Goal: Information Seeking & Learning: Learn about a topic

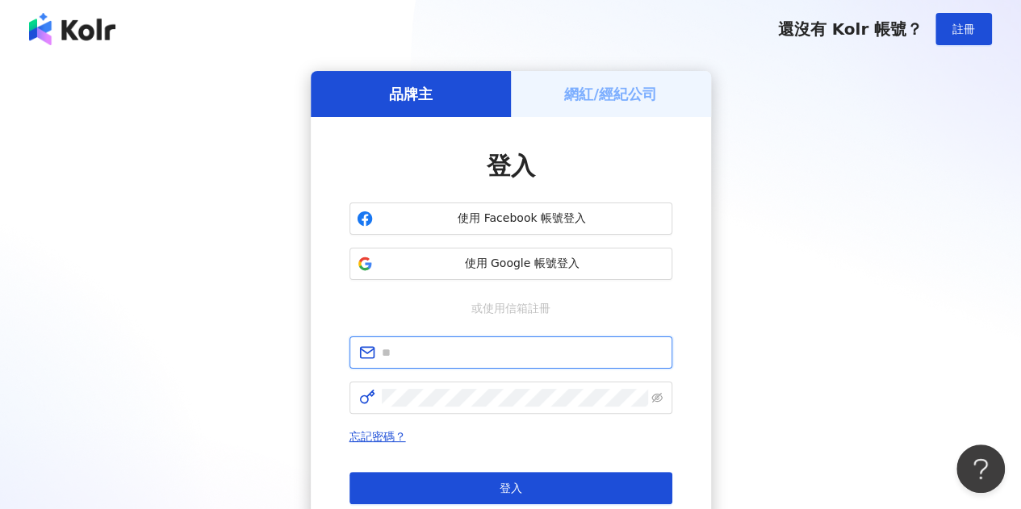
click at [394, 354] on input "text" at bounding box center [522, 353] width 281 height 18
paste input "**********"
type input "**********"
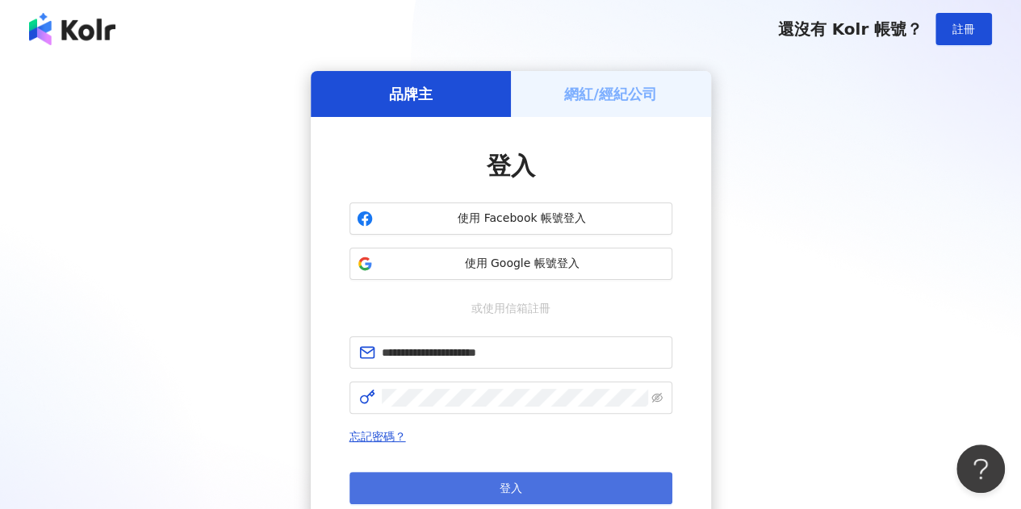
click at [463, 495] on button "登入" at bounding box center [510, 488] width 323 height 32
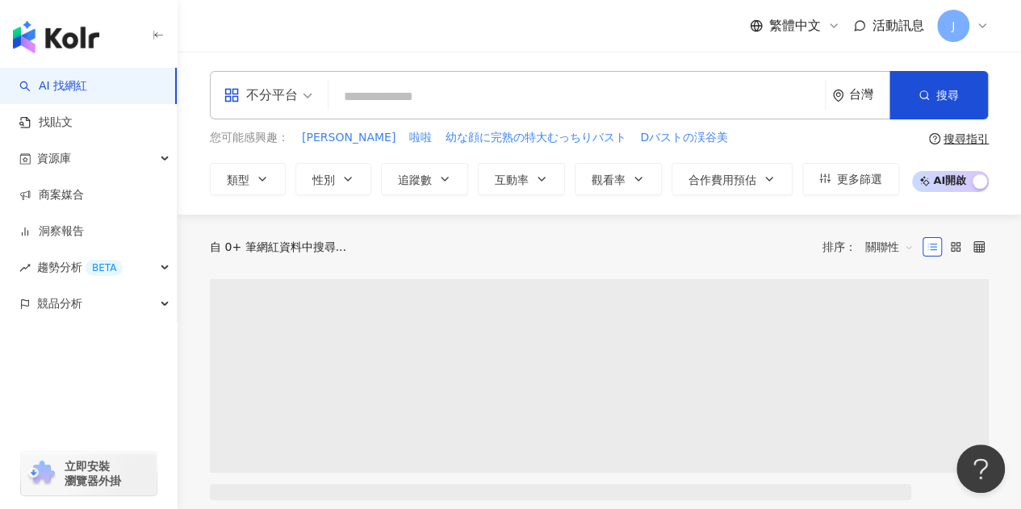
paste input "*******"
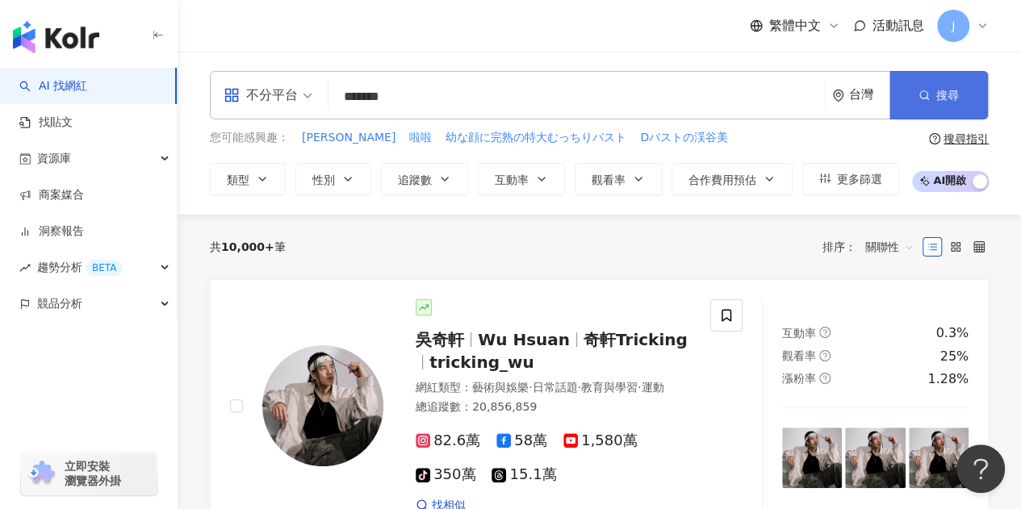
click at [906, 98] on button "搜尋" at bounding box center [938, 95] width 98 height 48
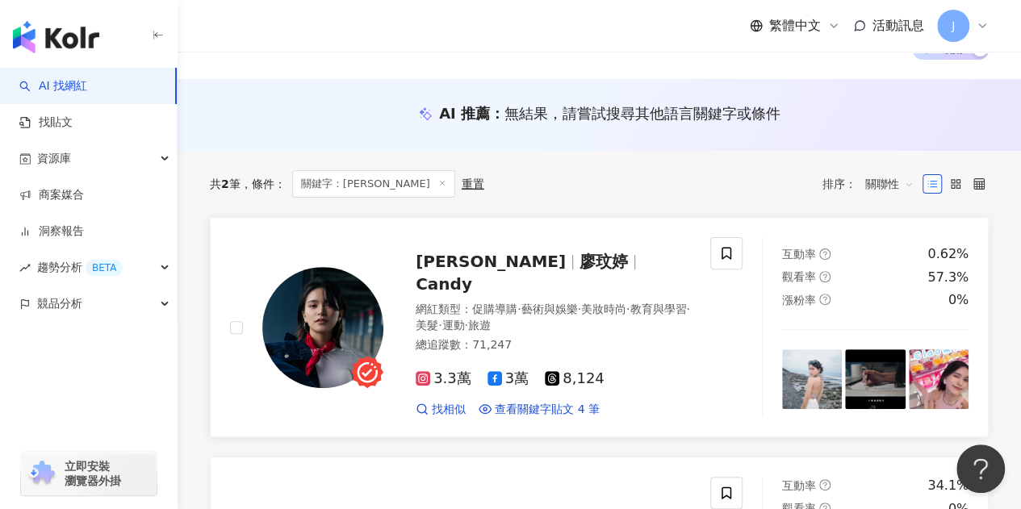
scroll to position [105, 0]
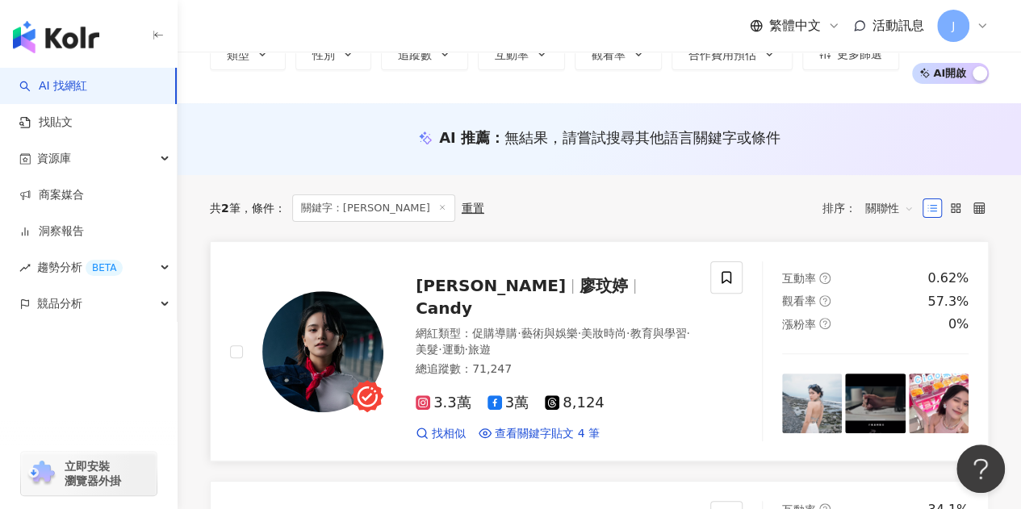
click at [579, 281] on span "廖玟婷" at bounding box center [603, 285] width 48 height 19
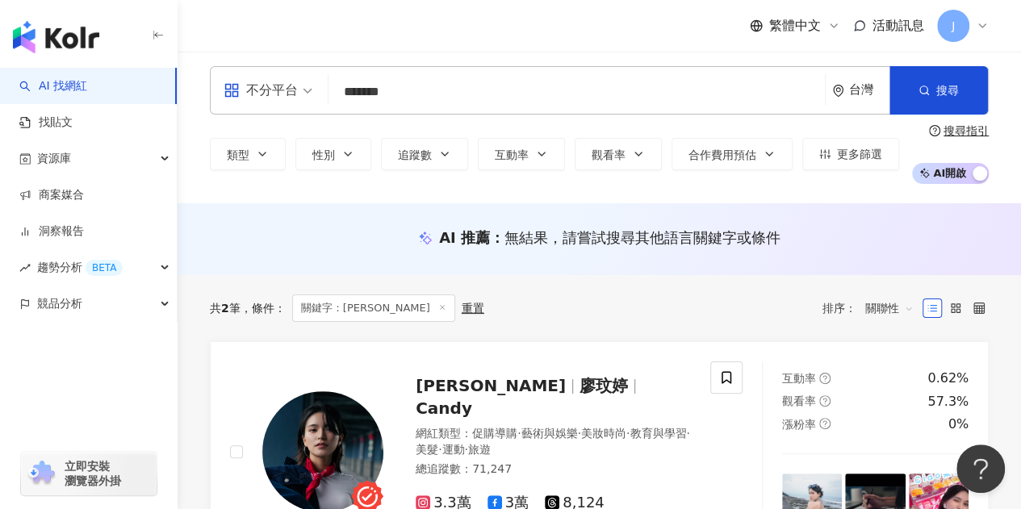
scroll to position [0, 0]
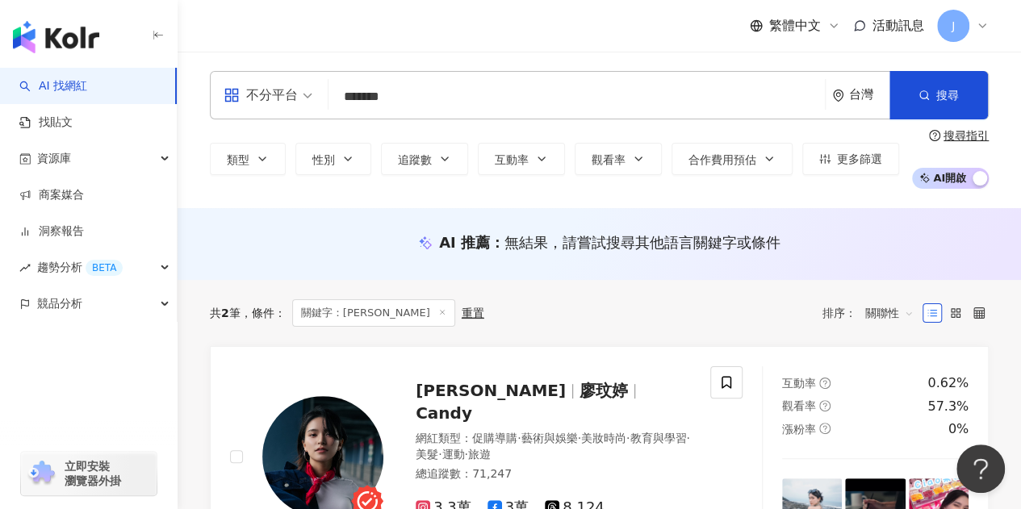
click at [332, 94] on div "不分平台 ******* 台灣 搜尋 d98c7745-f62d-48dd-96d6-5aa9ff32c43f keyword 廖玟婷Candy 71,247…" at bounding box center [599, 95] width 779 height 48
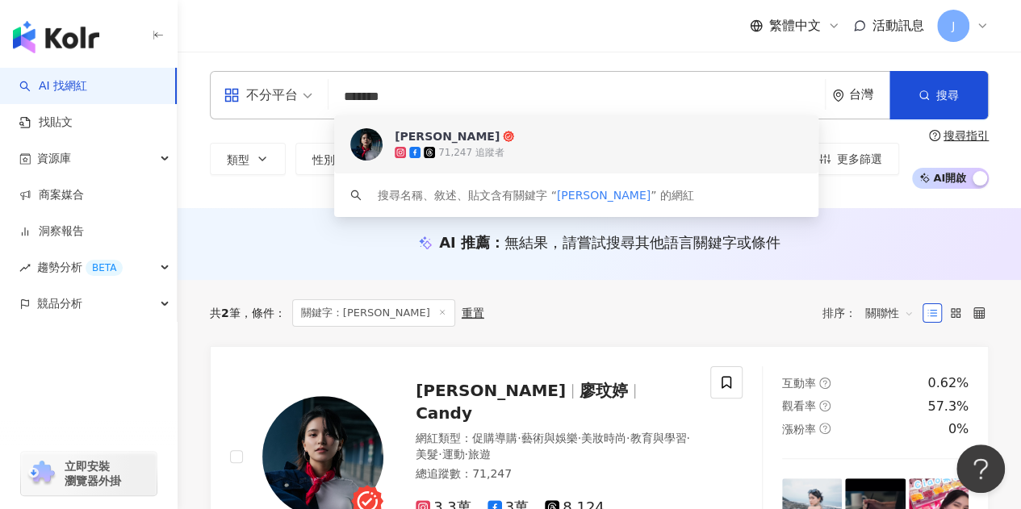
paste input "**"
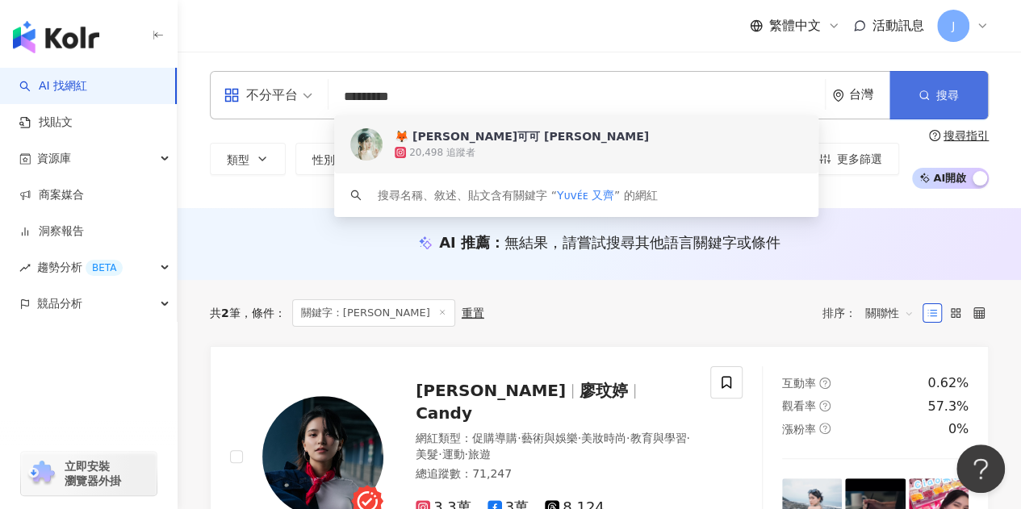
click at [973, 104] on button "搜尋" at bounding box center [938, 95] width 98 height 48
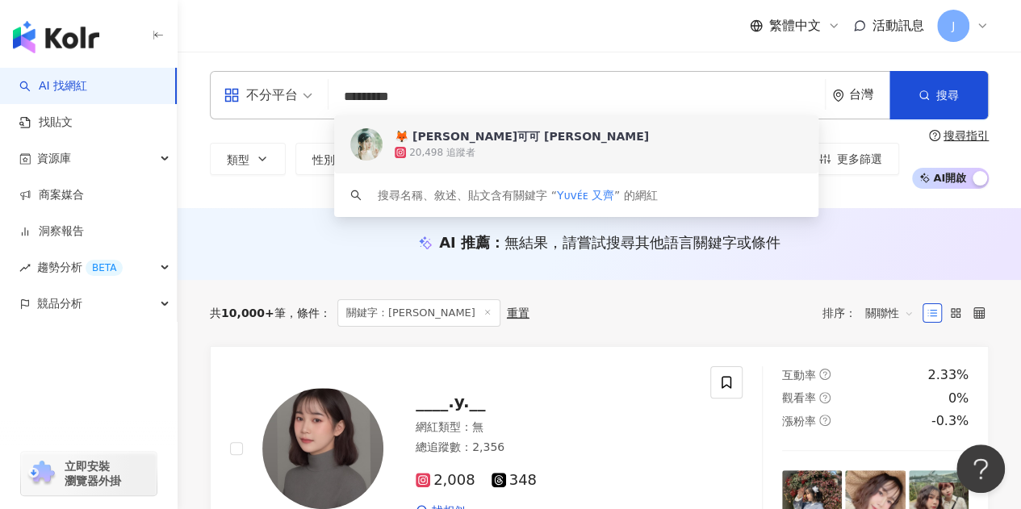
drag, startPoint x: 412, startPoint y: 88, endPoint x: 248, endPoint y: 87, distance: 164.6
click at [248, 87] on div "不分平台 ********* 台灣 搜尋 3be0b253-59a0-480f-be46-510573e9a8be keyword 🦊 安娜可可 Anna C…" at bounding box center [599, 95] width 779 height 48
paste input "search"
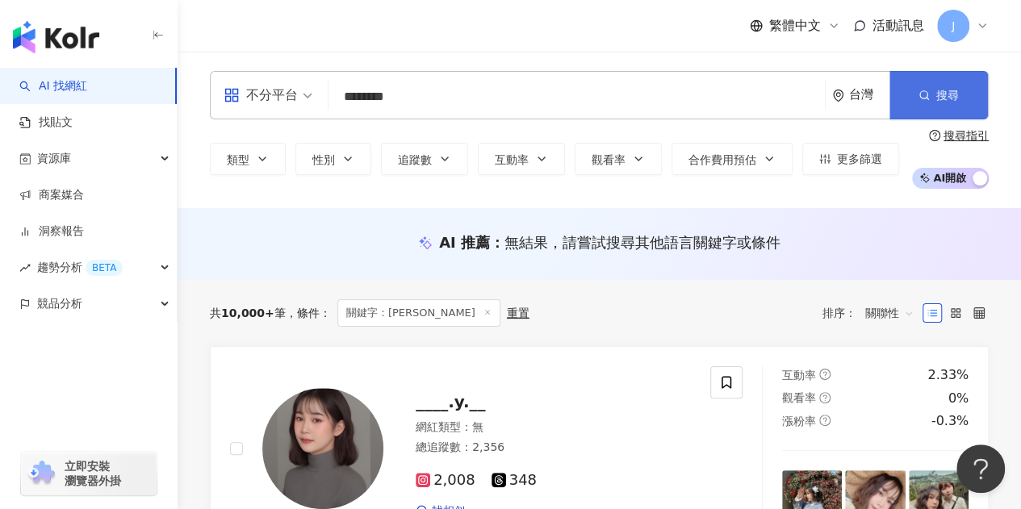
click at [926, 94] on circle "button" at bounding box center [923, 94] width 7 height 7
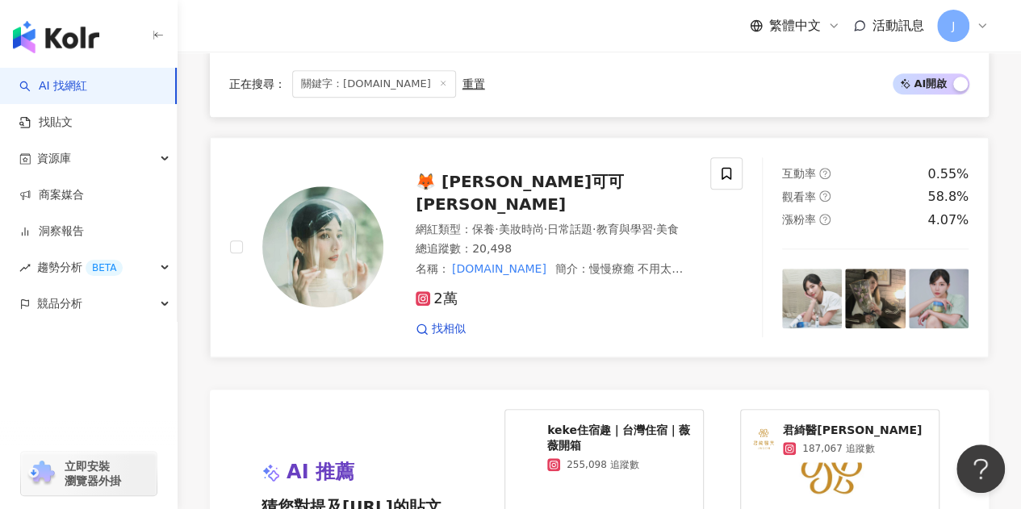
scroll to position [645, 0]
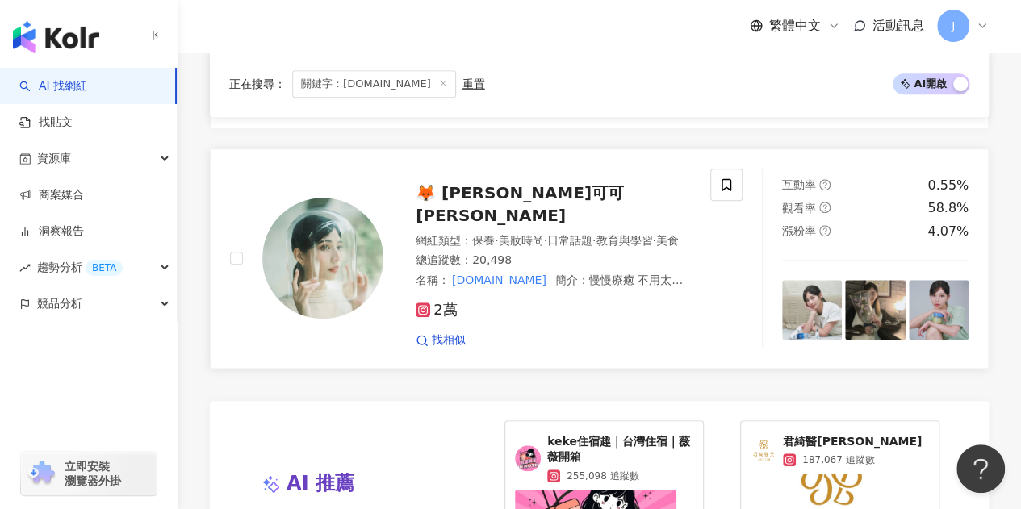
click at [513, 199] on span "🦊 安娜可可 Anna Coco" at bounding box center [520, 204] width 208 height 42
click at [403, 81] on span "關鍵字：yuvee.co" at bounding box center [374, 84] width 164 height 27
click at [439, 82] on icon at bounding box center [443, 84] width 8 height 8
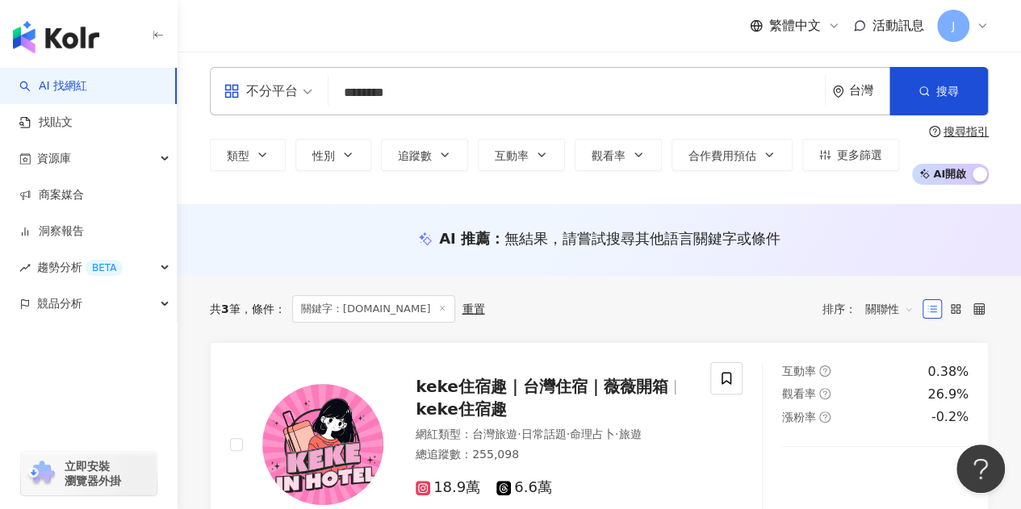
scroll to position [0, 0]
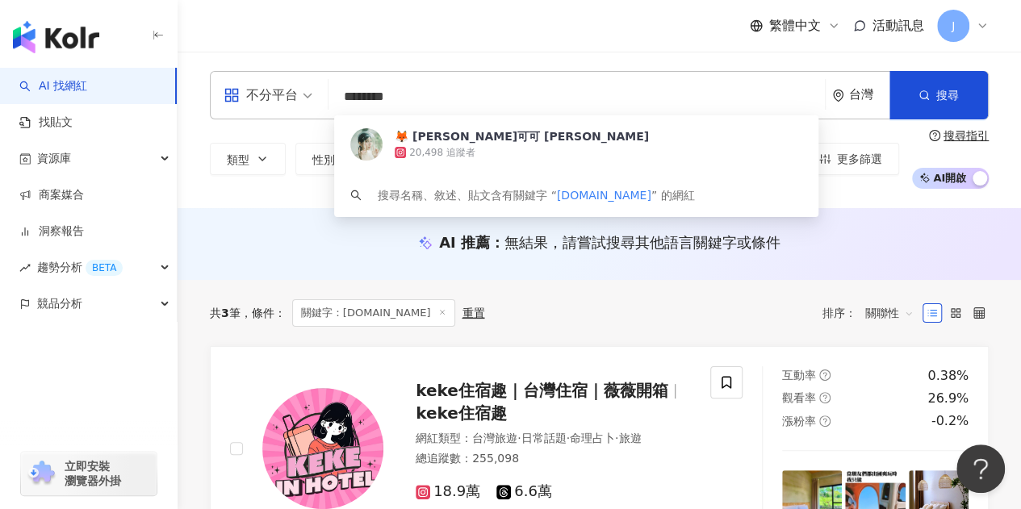
drag, startPoint x: 402, startPoint y: 98, endPoint x: 323, endPoint y: 96, distance: 79.1
click at [323, 96] on div "不分平台 ******** 台灣 搜尋 3be0b253-59a0-480f-be46-510573e9a8be 🦊 安娜可可 Anna Coco 20,49…" at bounding box center [599, 95] width 779 height 48
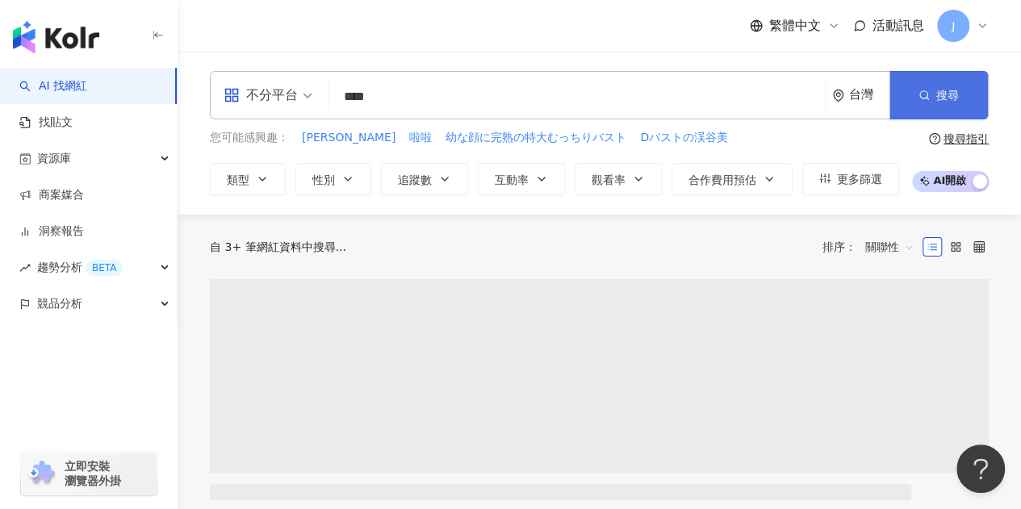
click at [960, 103] on button "搜尋" at bounding box center [938, 95] width 98 height 48
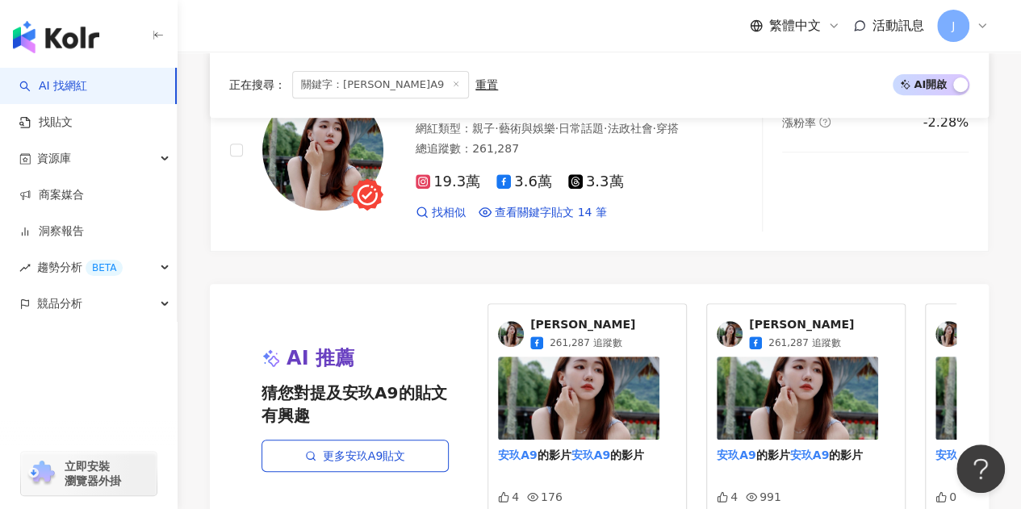
scroll to position [242, 0]
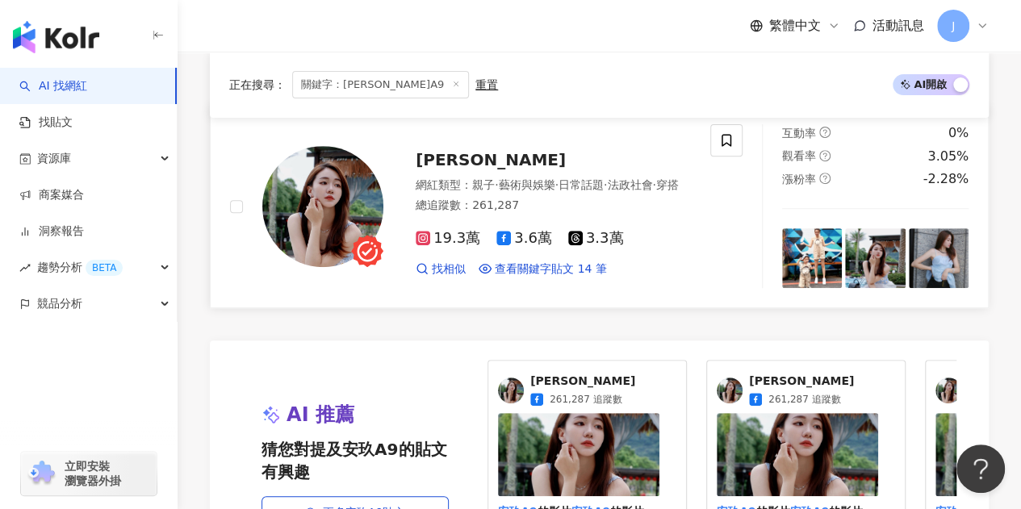
click at [447, 157] on div "[PERSON_NAME]" at bounding box center [553, 159] width 275 height 23
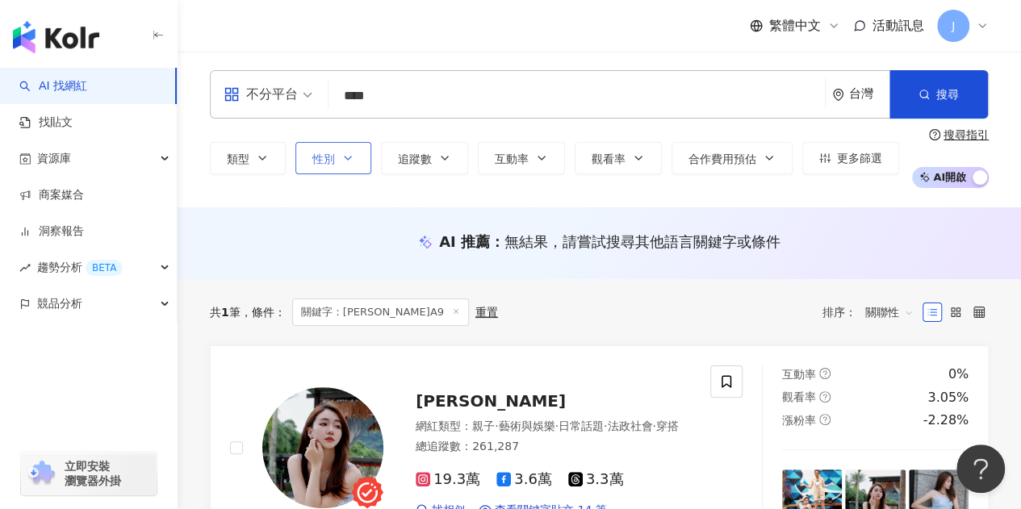
scroll to position [0, 0]
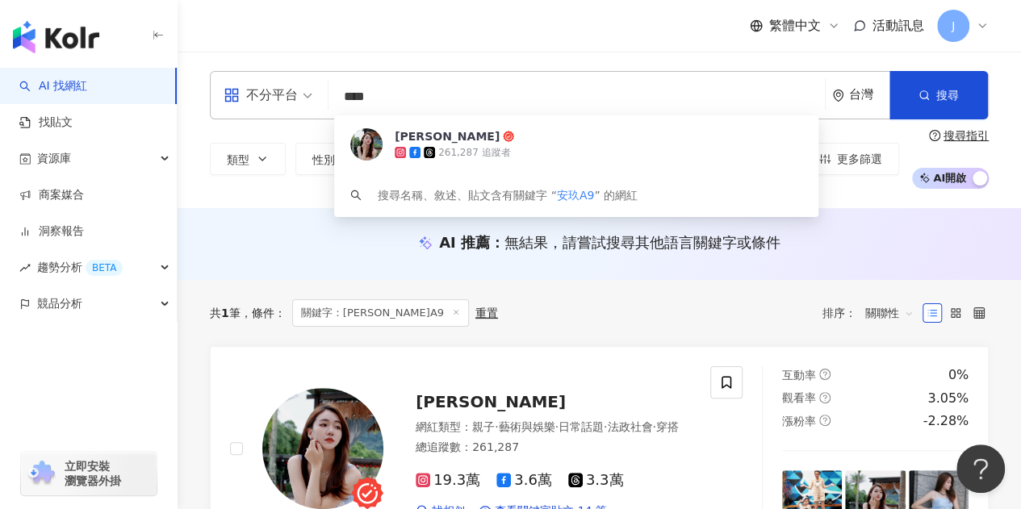
click at [337, 104] on input "****" at bounding box center [576, 96] width 483 height 31
paste input "*****"
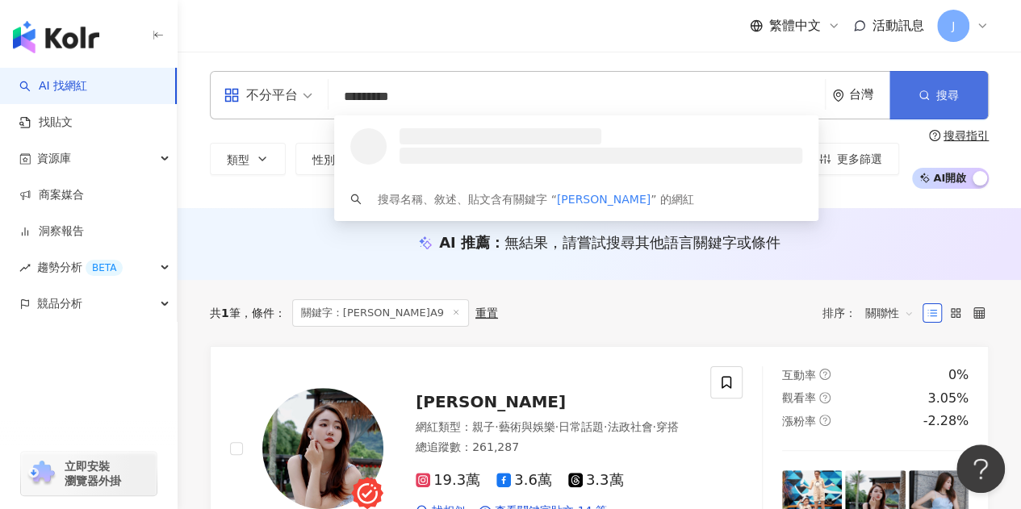
click at [918, 91] on icon "button" at bounding box center [923, 95] width 11 height 11
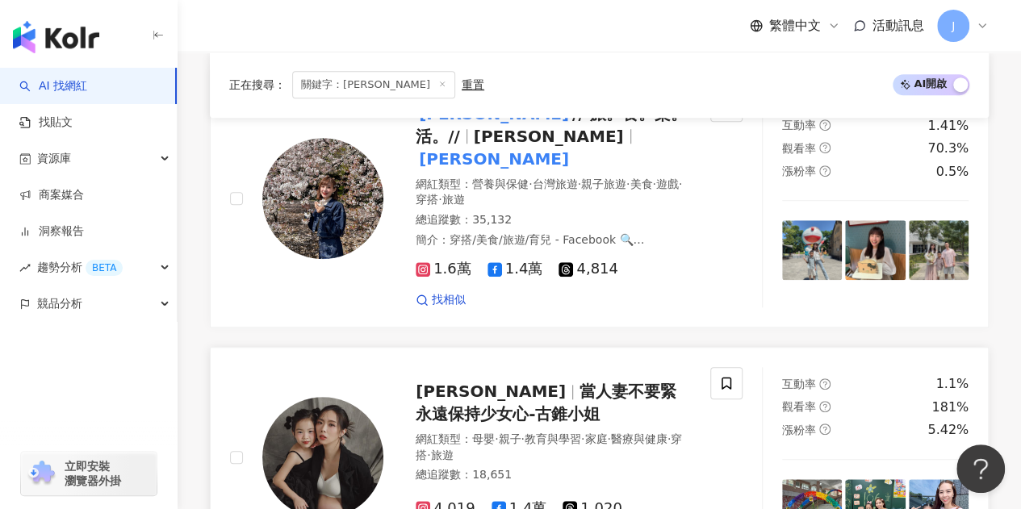
scroll to position [565, 0]
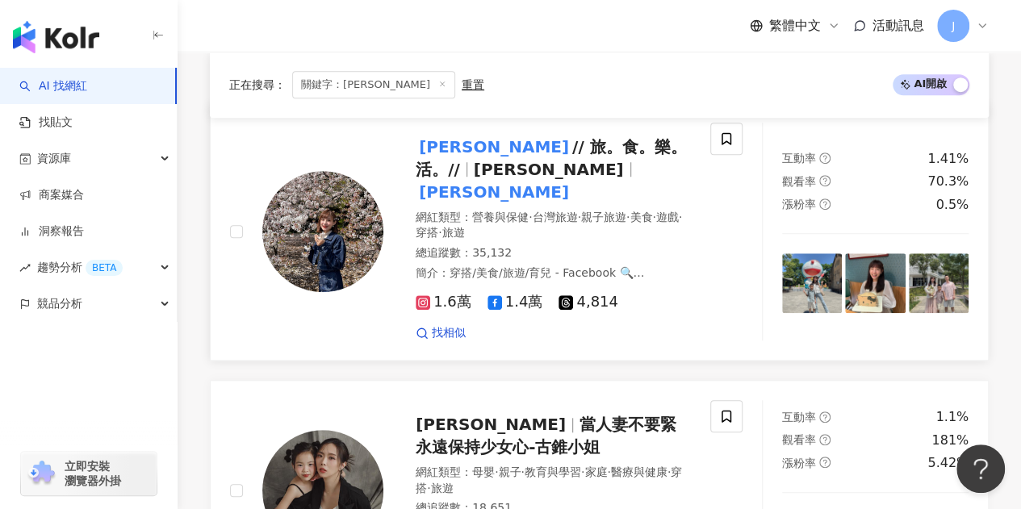
click at [440, 294] on span "1.6萬" at bounding box center [444, 302] width 56 height 17
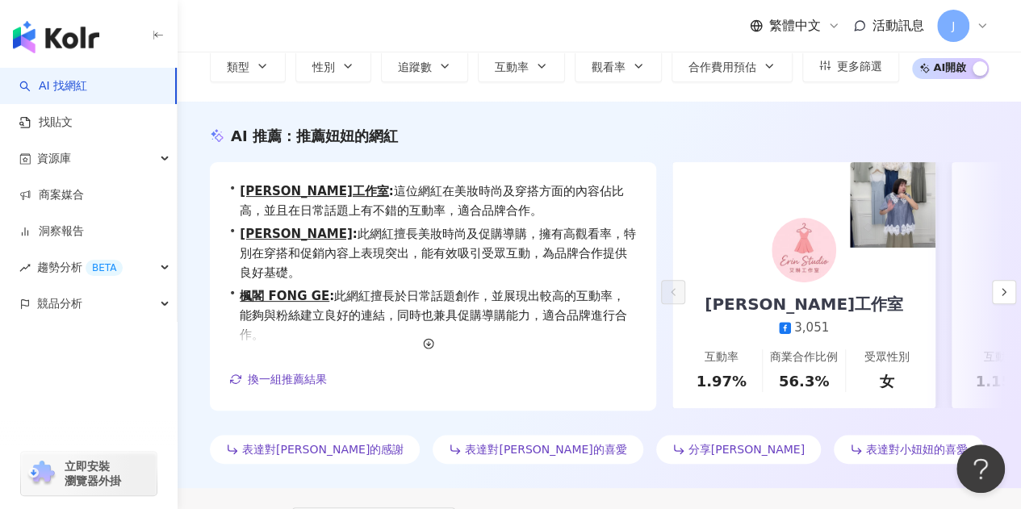
scroll to position [31, 0]
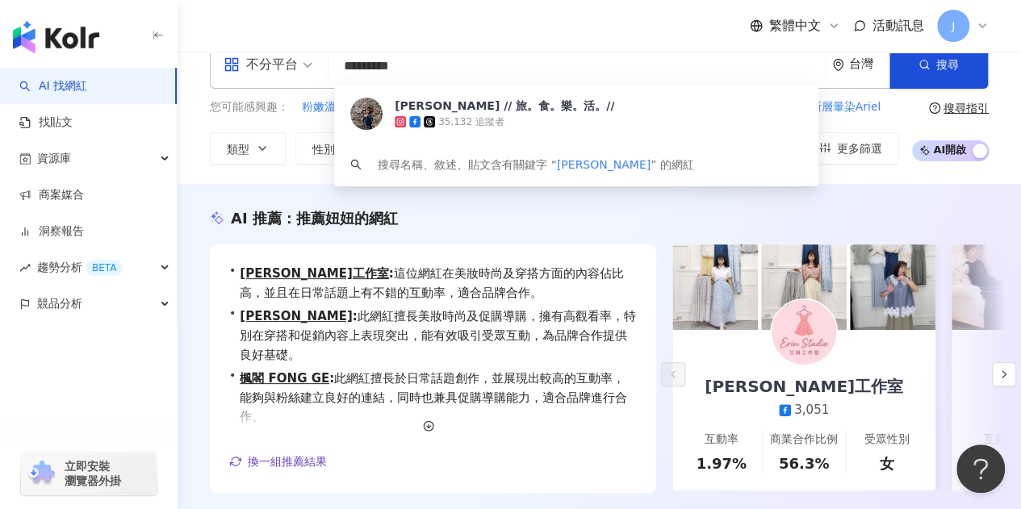
drag, startPoint x: 377, startPoint y: 57, endPoint x: 313, endPoint y: 52, distance: 63.9
click at [313, 52] on div "不分平台 ********* 台灣 搜尋 b4c83648-e421-4844-bc28-ada3f4f4f9a2 艾莉妞妞Ariel // 旅。食。樂。活。…" at bounding box center [599, 64] width 779 height 48
paste input "search"
click at [939, 73] on button "搜尋" at bounding box center [938, 64] width 98 height 48
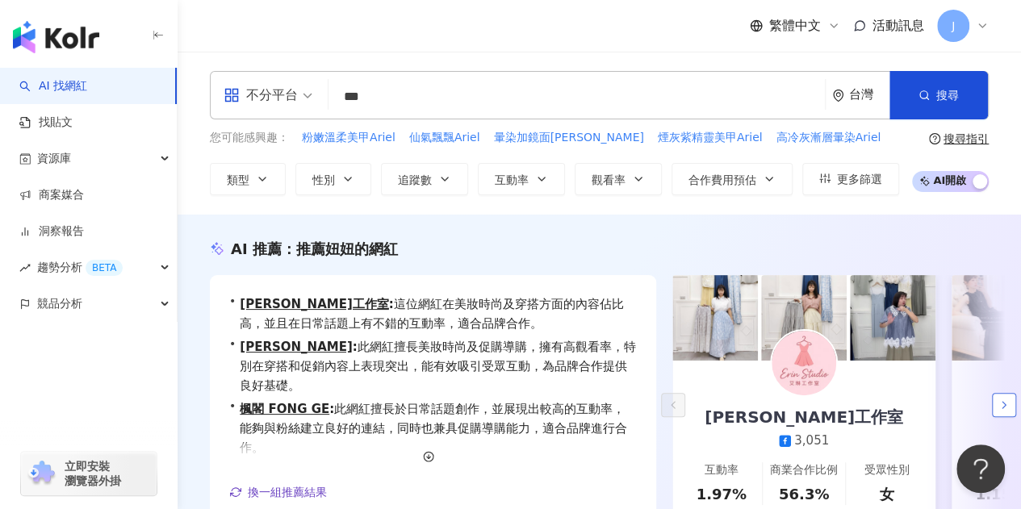
click at [1005, 404] on icon "button" at bounding box center [1003, 405] width 13 height 13
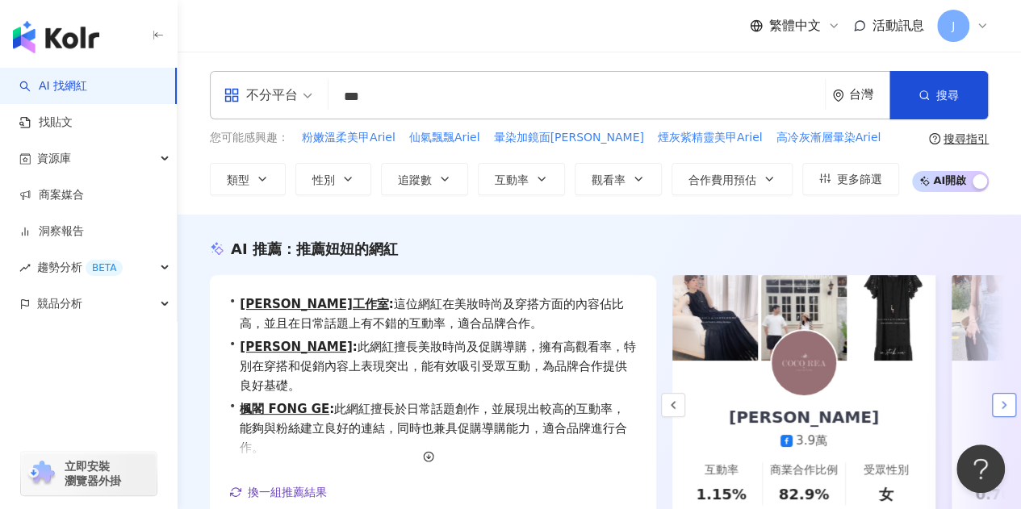
click at [1005, 404] on icon "button" at bounding box center [1003, 405] width 13 height 13
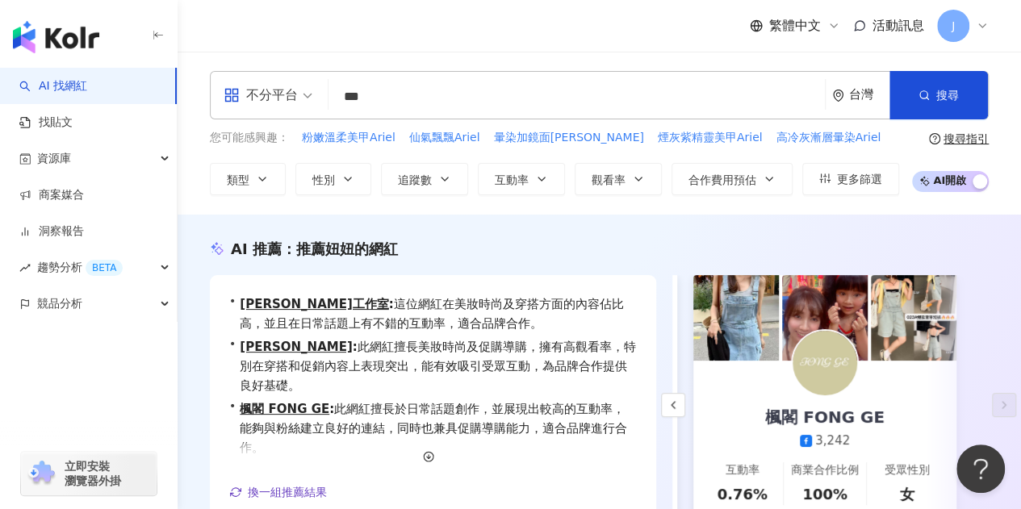
scroll to position [242, 0]
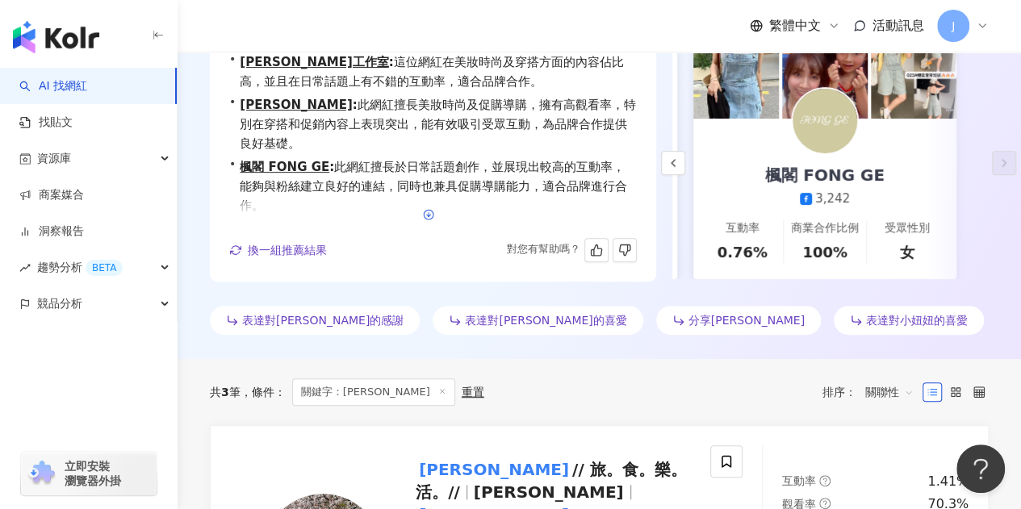
click at [431, 219] on icon "button" at bounding box center [428, 214] width 11 height 11
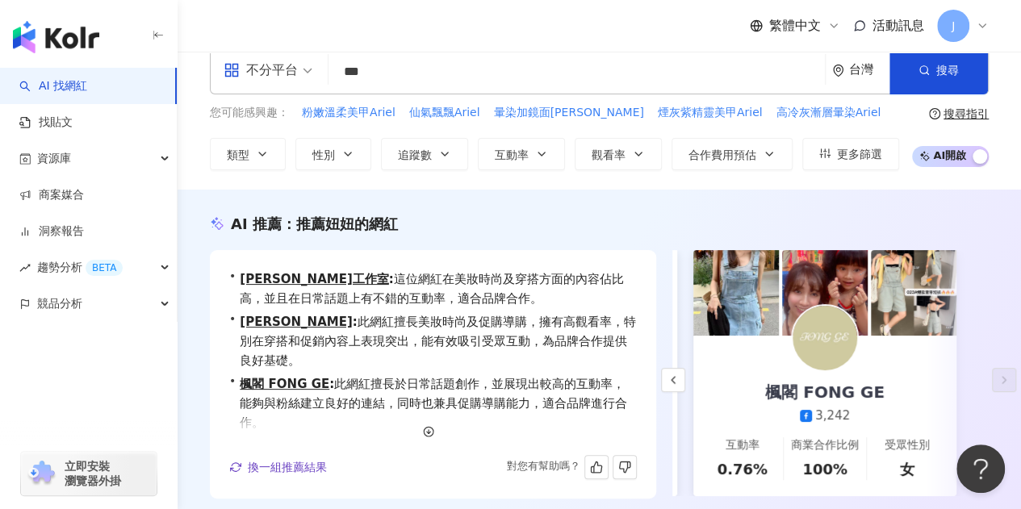
scroll to position [0, 0]
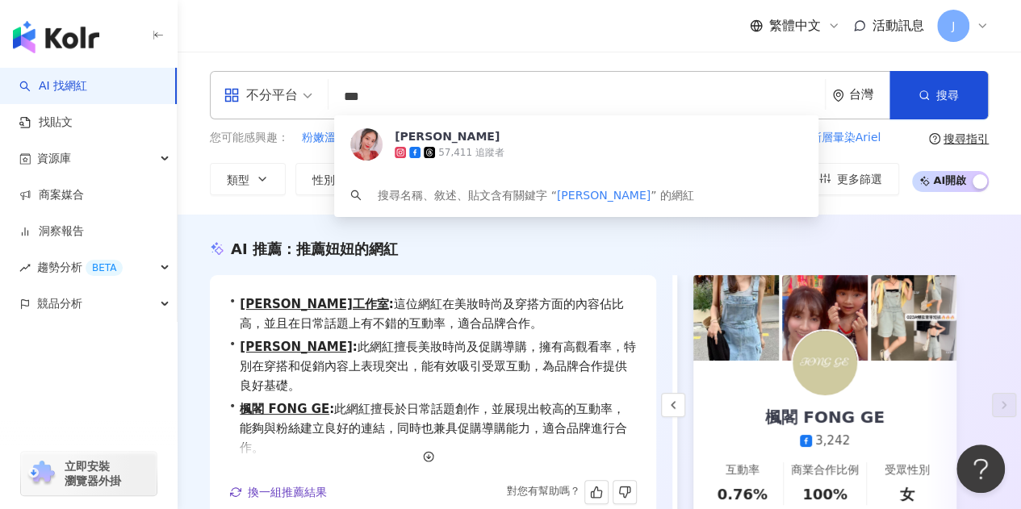
drag, startPoint x: 395, startPoint y: 102, endPoint x: 345, endPoint y: 102, distance: 50.8
click at [345, 102] on input "***" at bounding box center [576, 96] width 483 height 31
click at [938, 100] on span "搜尋" at bounding box center [947, 95] width 23 height 13
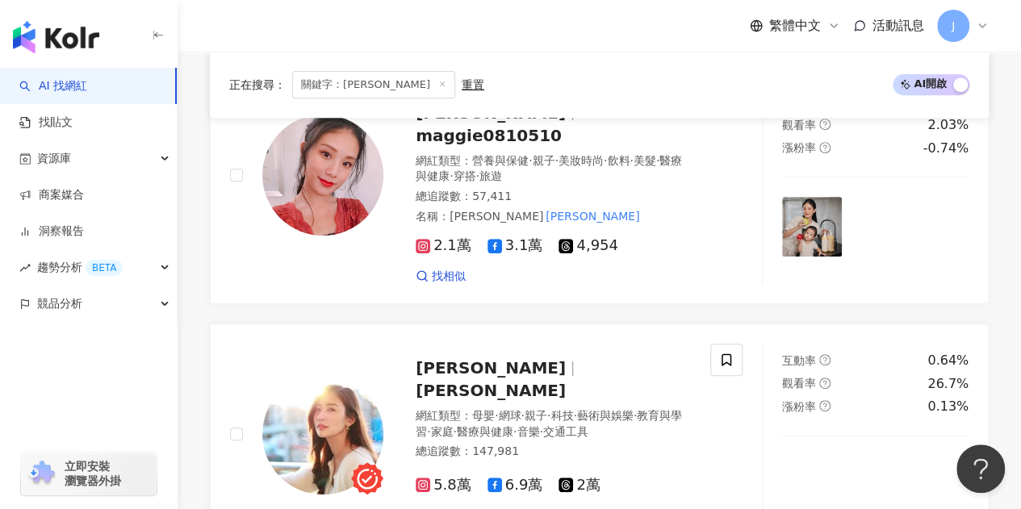
scroll to position [403, 0]
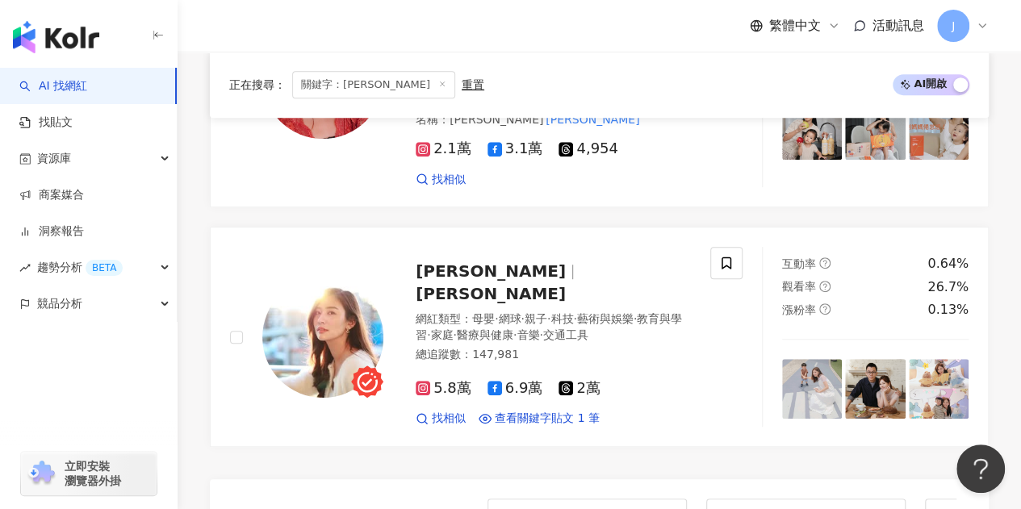
drag, startPoint x: 552, startPoint y: 229, endPoint x: 373, endPoint y: 424, distance: 264.4
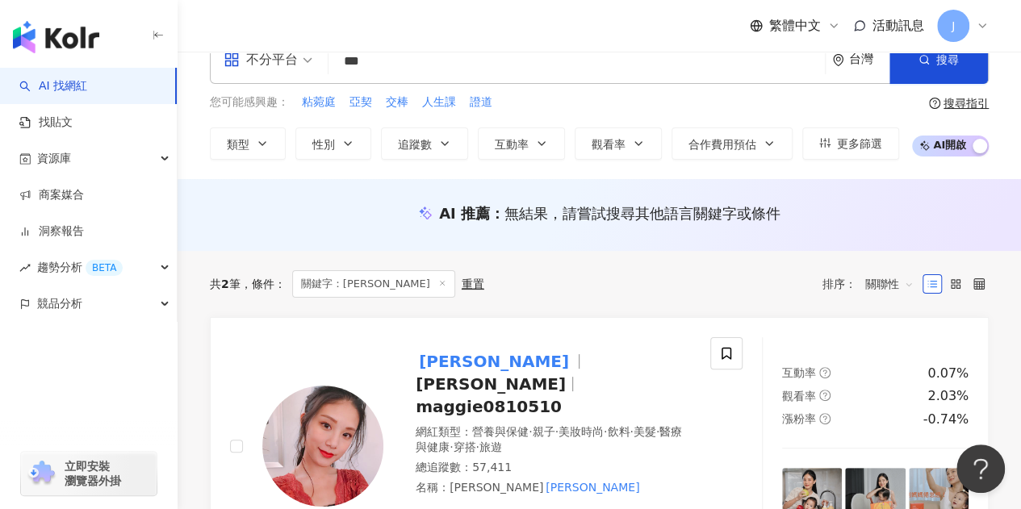
scroll to position [0, 0]
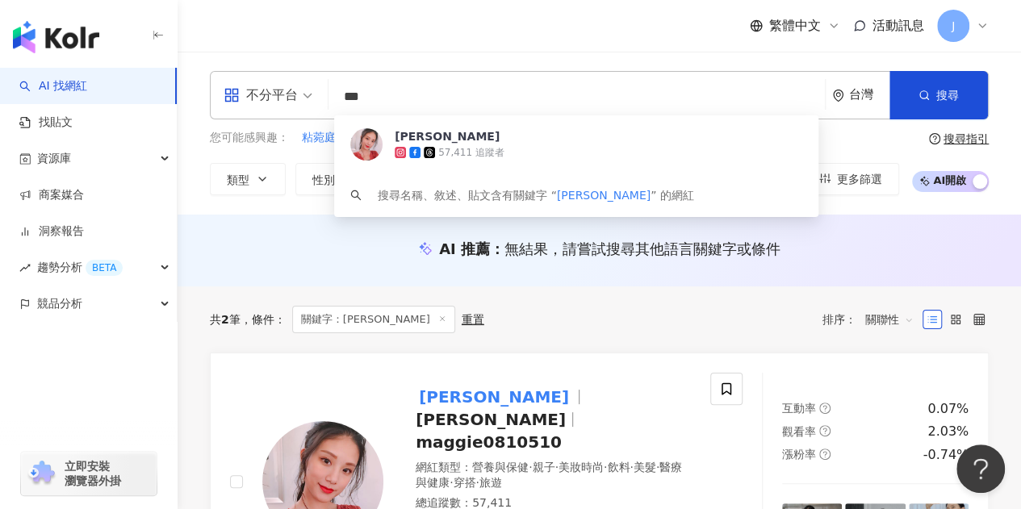
click at [274, 94] on div "不分平台 *** 台灣 搜尋 02d47b2b-cc5a-4b24-99de-0523dfc34d16 郭奕均 57,411 追蹤者 搜尋名稱、敘述、貼文含有…" at bounding box center [599, 95] width 779 height 48
paste input "*******"
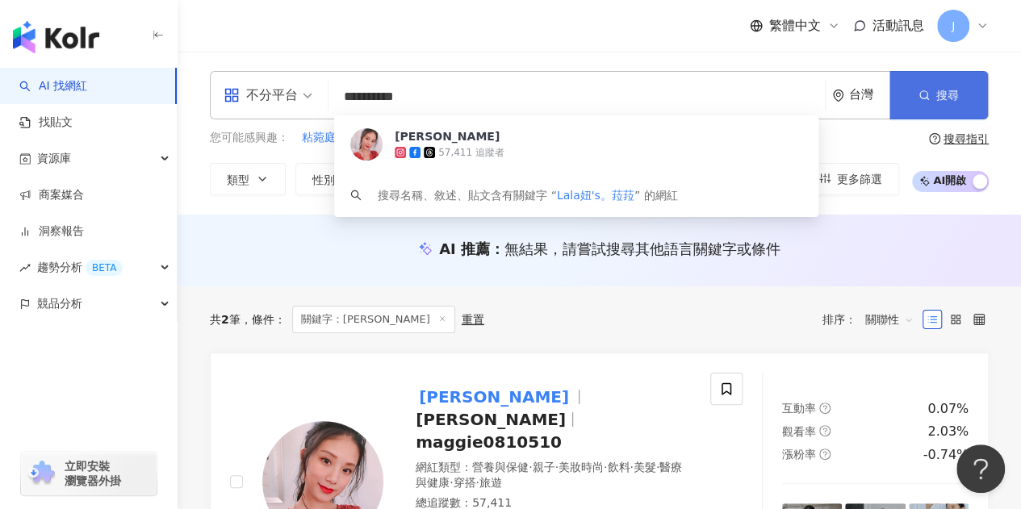
click at [927, 95] on circle "button" at bounding box center [923, 94] width 7 height 7
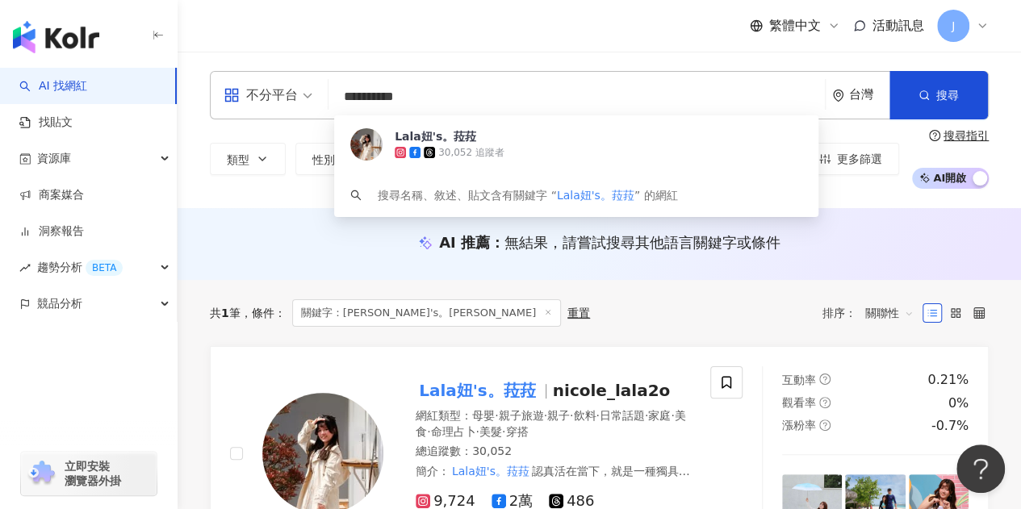
drag, startPoint x: 323, startPoint y: 86, endPoint x: 315, endPoint y: 90, distance: 8.7
click at [315, 89] on div "**********" at bounding box center [599, 95] width 779 height 48
paste input "**********"
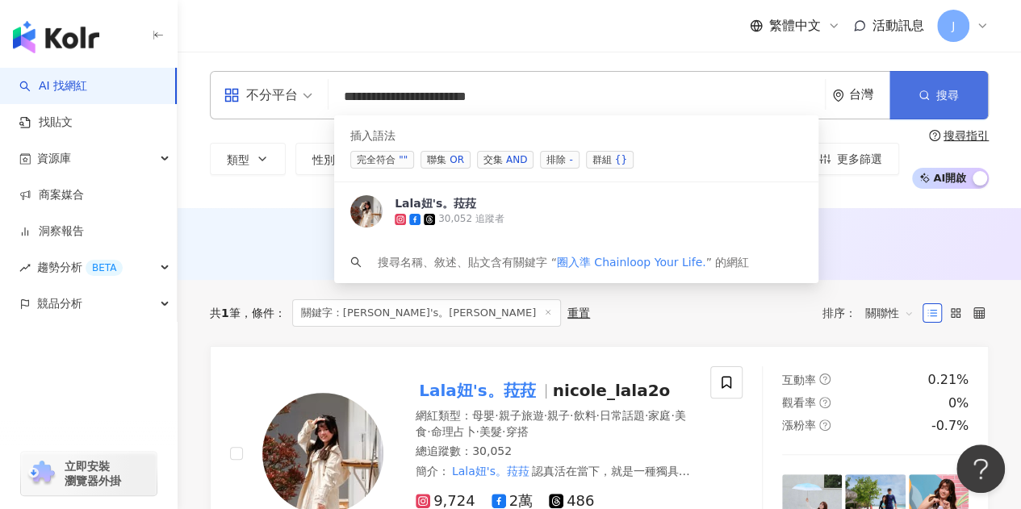
type input "**********"
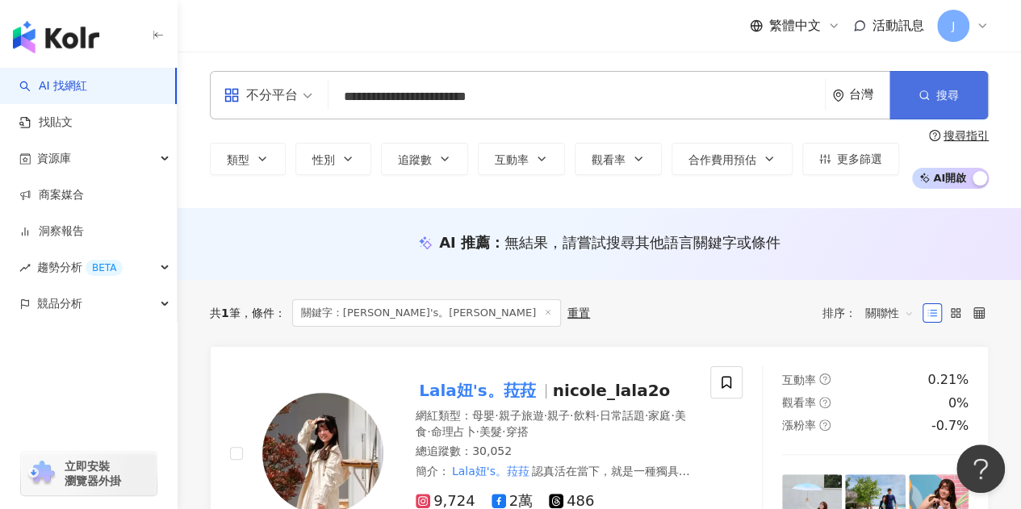
click at [907, 90] on button "搜尋" at bounding box center [938, 95] width 98 height 48
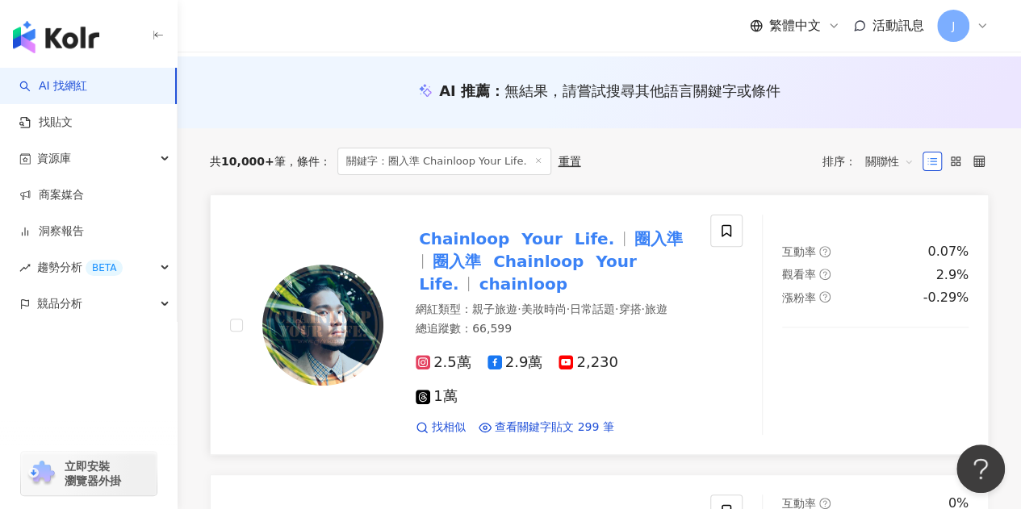
scroll to position [161, 0]
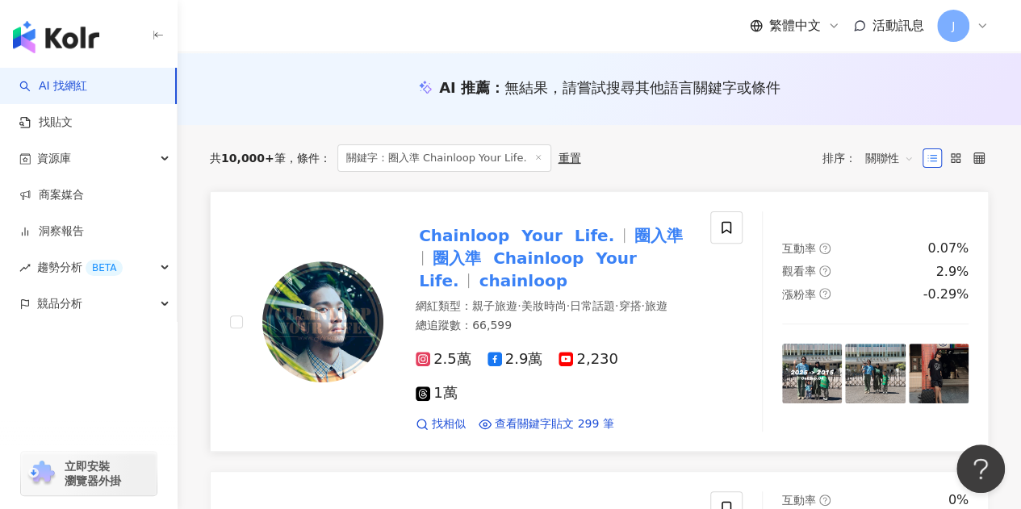
click at [492, 261] on mark "Chainloop" at bounding box center [538, 258] width 97 height 26
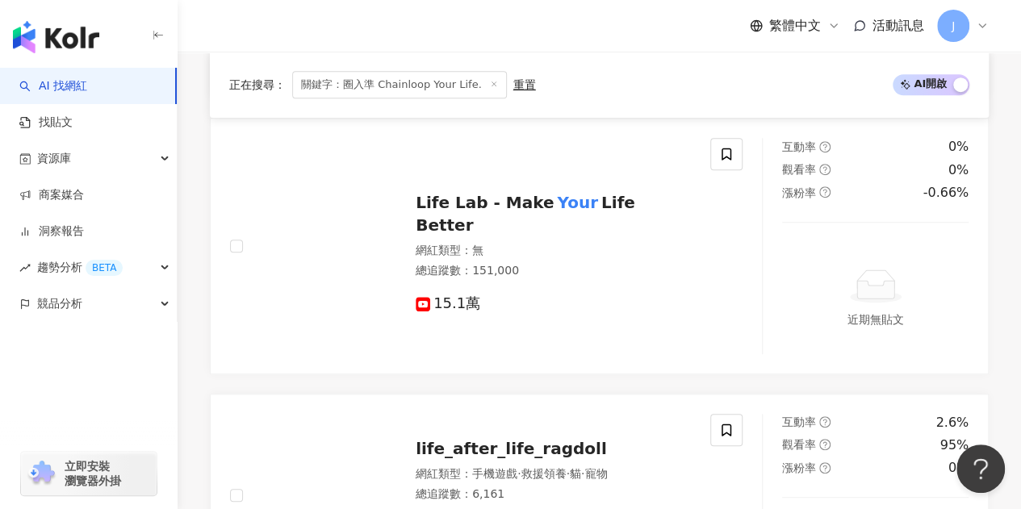
scroll to position [85, 0]
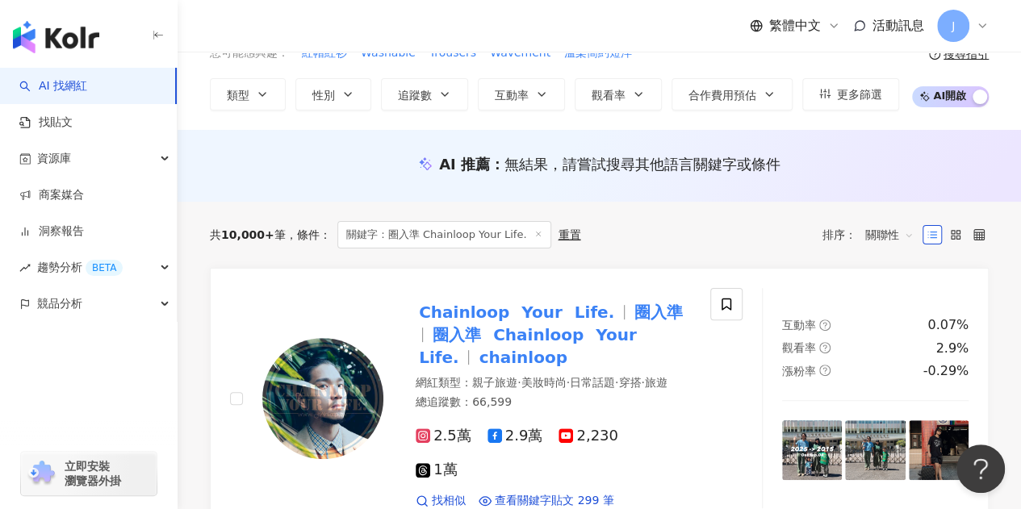
drag, startPoint x: 107, startPoint y: 94, endPoint x: 463, endPoint y: 0, distance: 368.9
click at [87, 94] on link "AI 找網紅" at bounding box center [53, 86] width 68 height 16
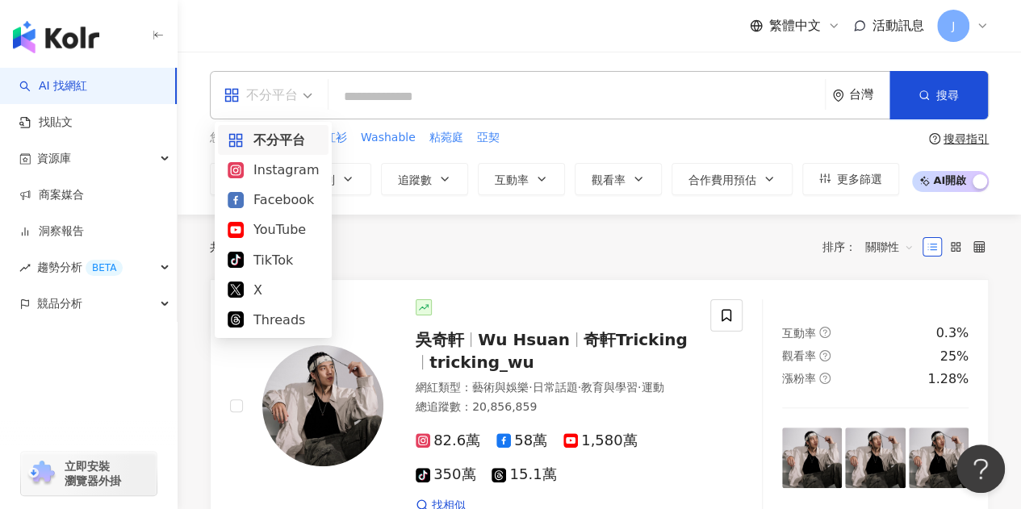
click at [289, 98] on div "不分平台" at bounding box center [260, 95] width 74 height 26
click at [269, 198] on div "Facebook" at bounding box center [273, 200] width 91 height 20
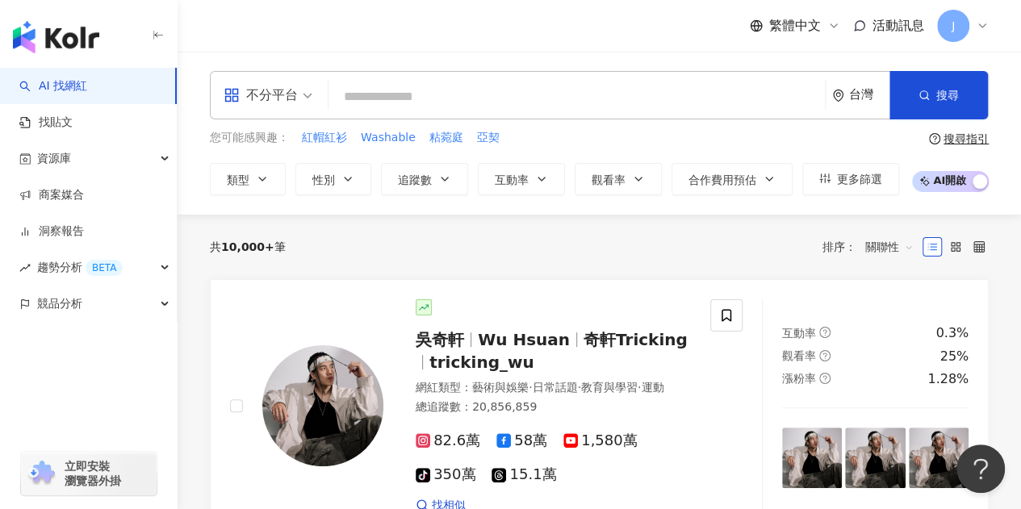
click at [420, 99] on input "search" at bounding box center [576, 96] width 483 height 31
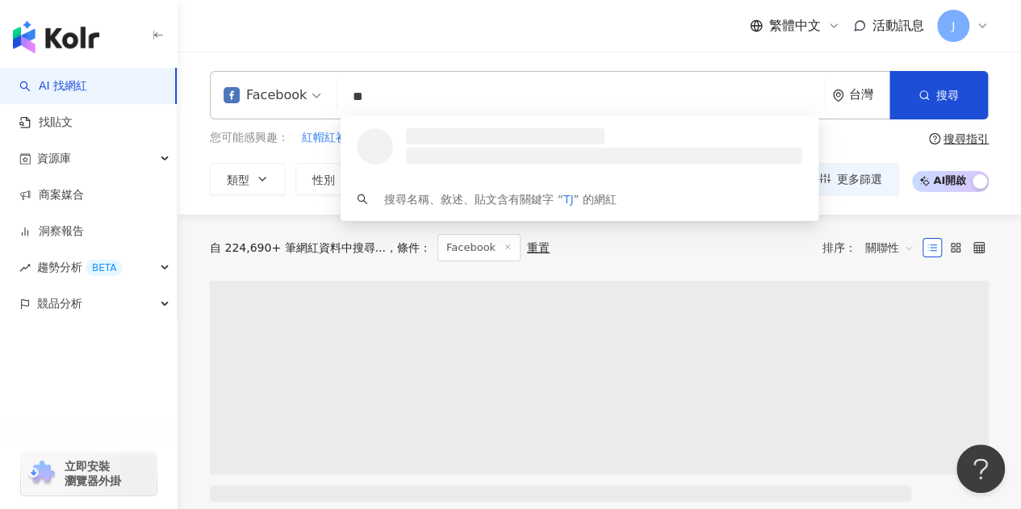
type input "*"
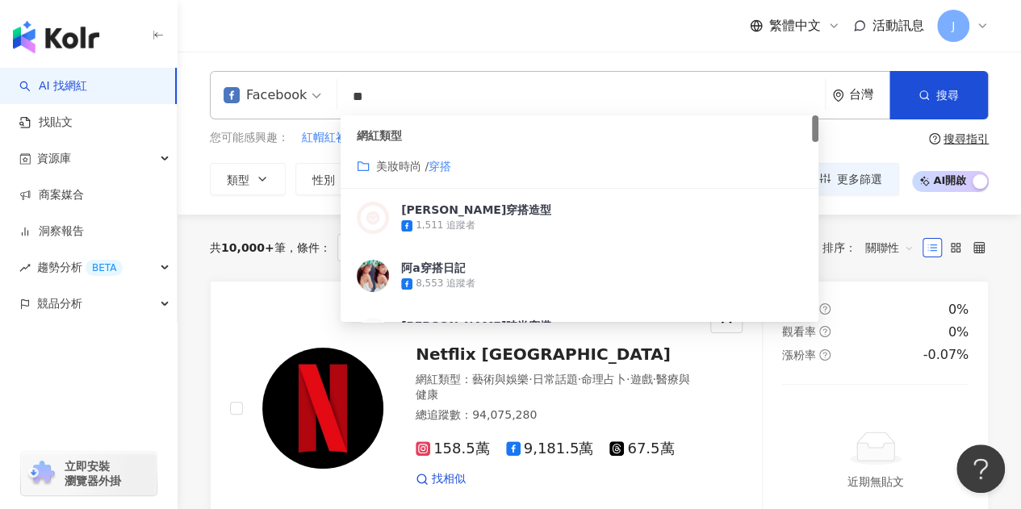
type input "**"
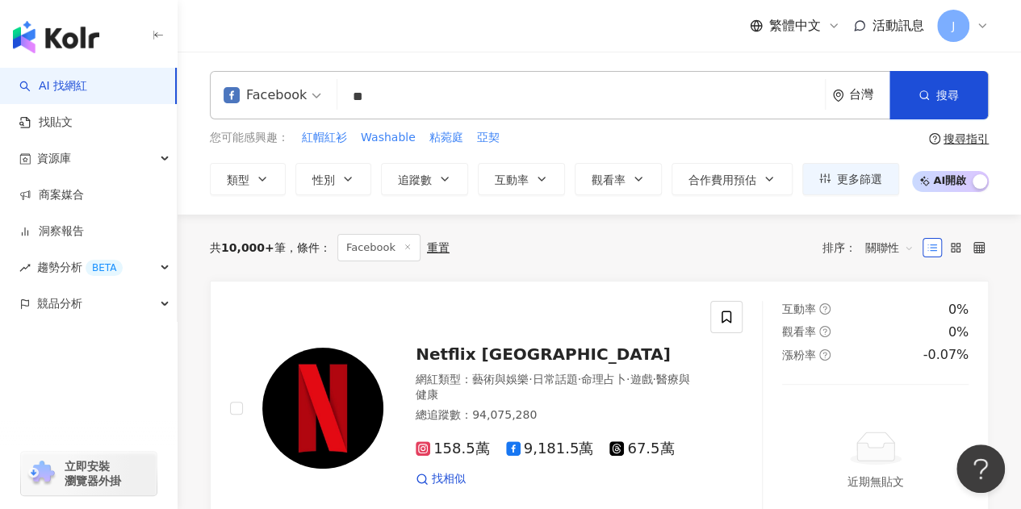
click at [524, 48] on div "繁體中文 活動訊息 J" at bounding box center [599, 26] width 779 height 52
click at [286, 186] on div "類型 性別 追蹤數 互動率 觀看率 合作費用預估 更多篩選" at bounding box center [554, 179] width 689 height 32
click at [265, 187] on button "類型" at bounding box center [248, 179] width 76 height 32
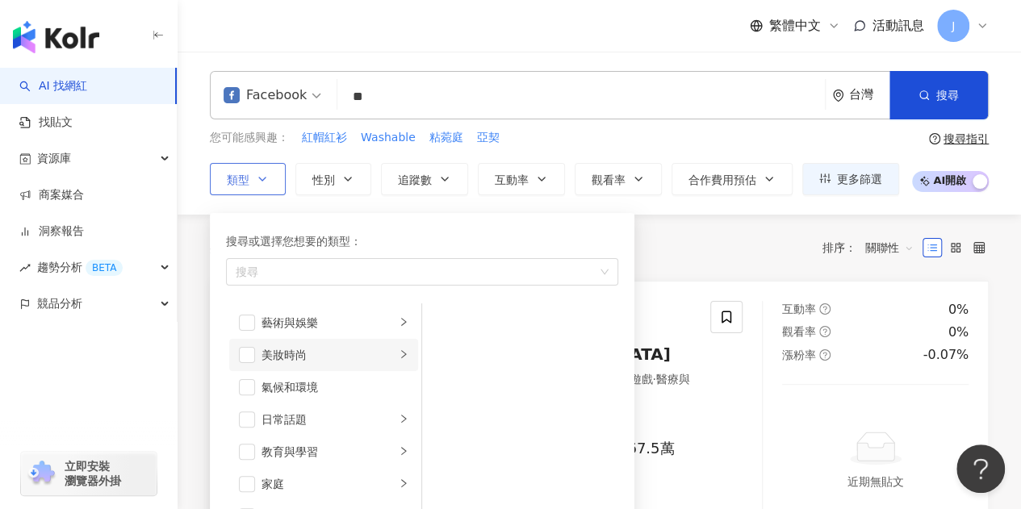
click at [286, 356] on div "美妝時尚" at bounding box center [328, 355] width 134 height 18
click at [471, 472] on div "穿搭" at bounding box center [531, 475] width 148 height 18
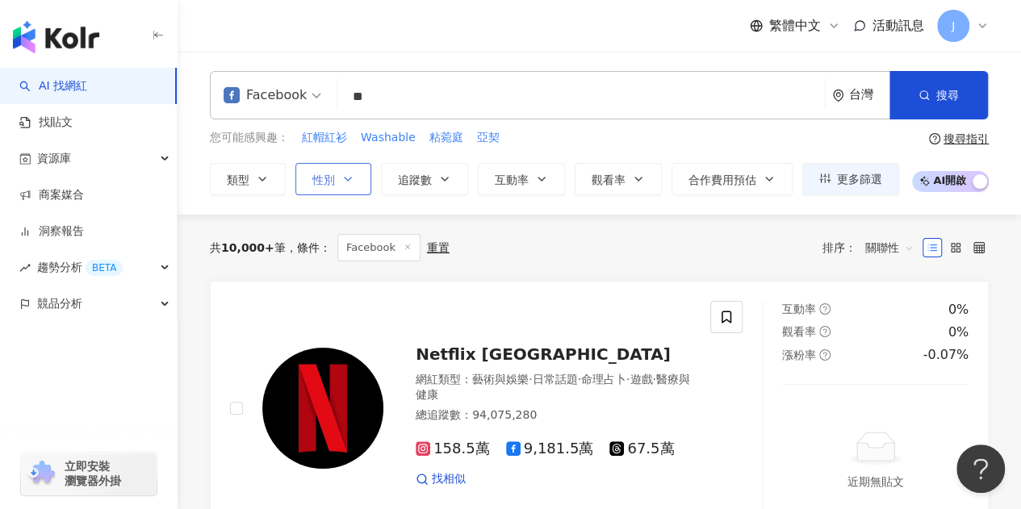
click at [355, 164] on button "性別" at bounding box center [333, 179] width 76 height 32
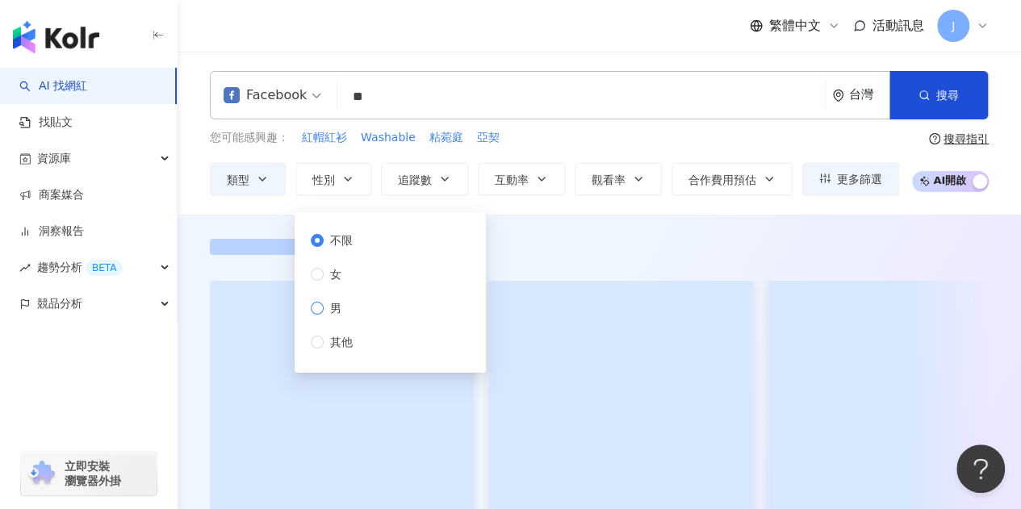
click at [328, 304] on span "男" at bounding box center [336, 308] width 24 height 18
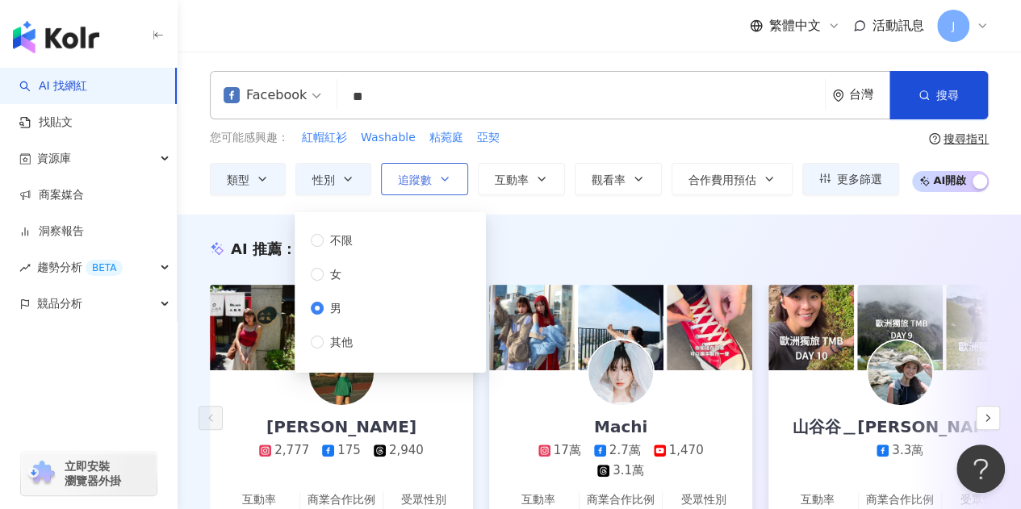
click at [438, 178] on icon "button" at bounding box center [444, 179] width 13 height 13
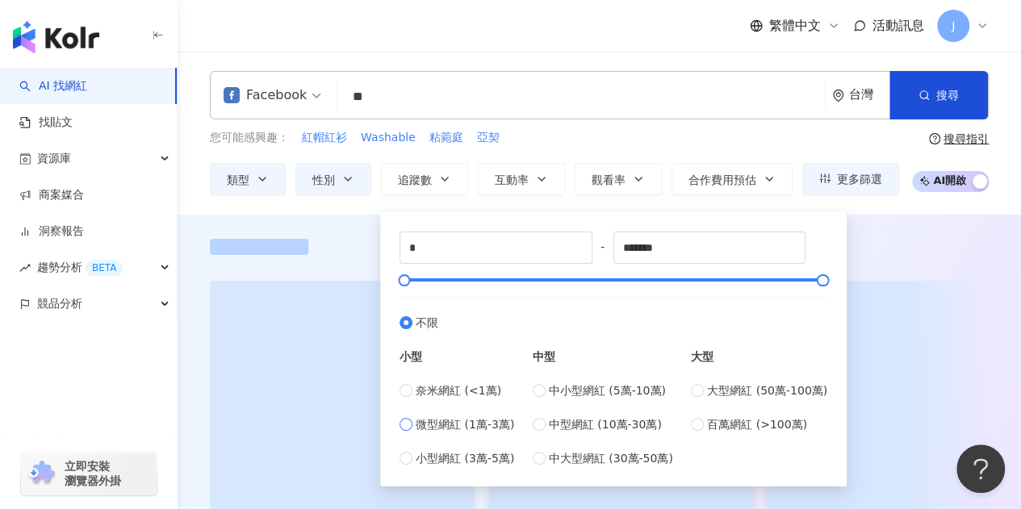
click at [471, 425] on span "微型網紅 (1萬-3萬)" at bounding box center [465, 425] width 98 height 18
type input "*****"
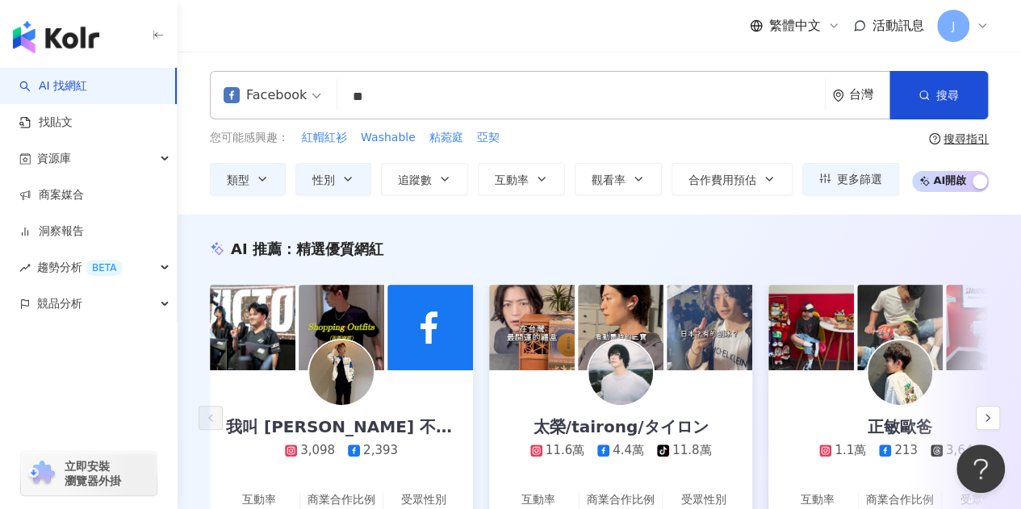
click at [920, 212] on div "Facebook ** 台灣 搜尋 customizedTag 網紅類型 美妝時尚 / 穿搭 楷妮穿搭造型 1,511 追蹤者 阿a穿搭日記 8,553 追蹤…" at bounding box center [599, 133] width 843 height 163
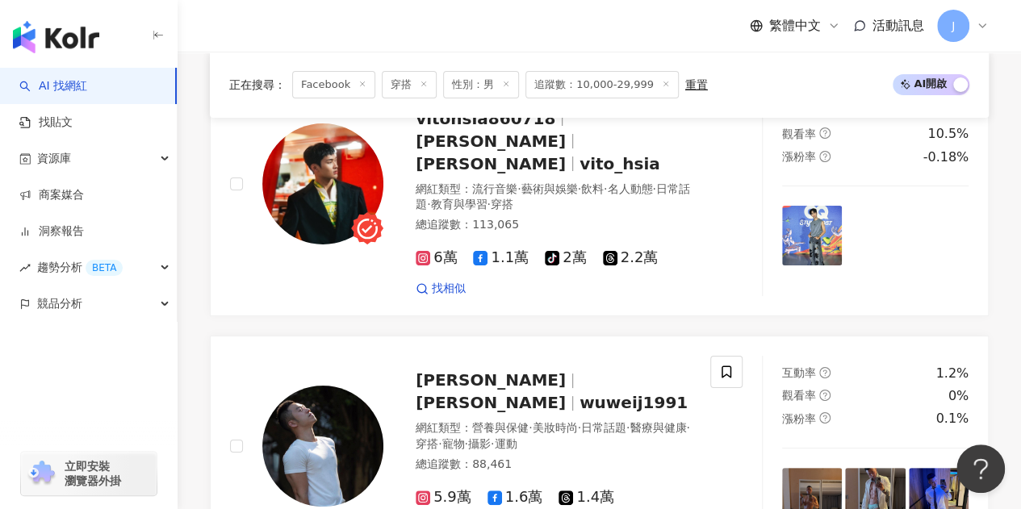
scroll to position [3308, 0]
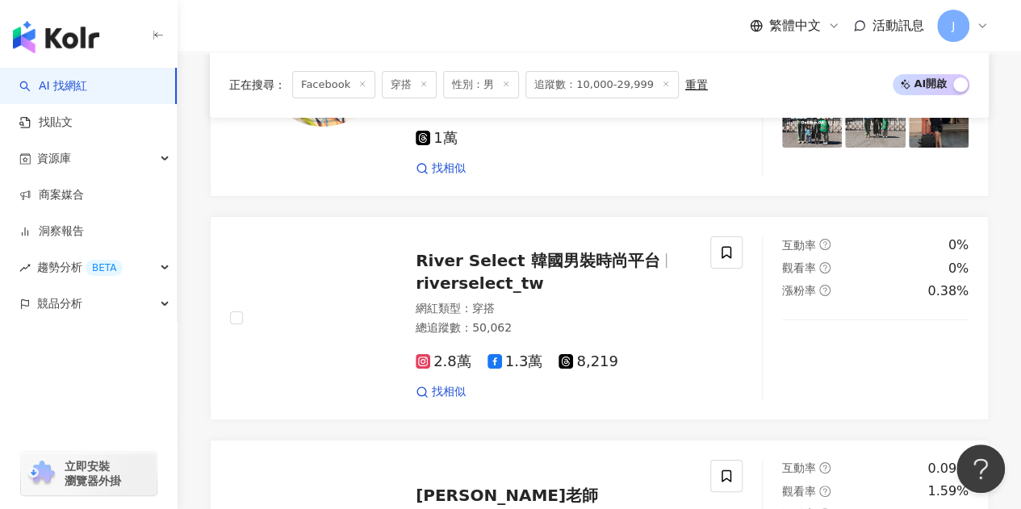
scroll to position [3369, 0]
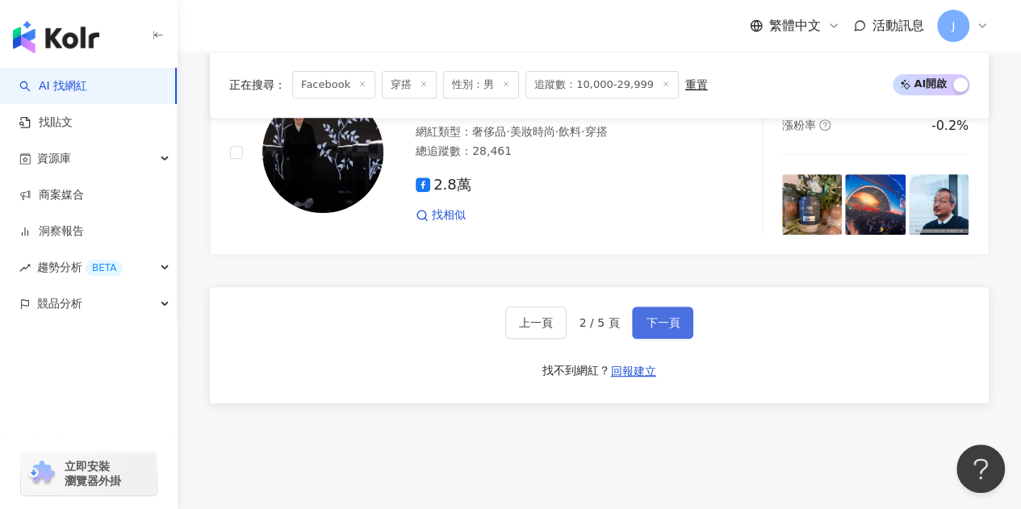
click at [666, 316] on span "下一頁" at bounding box center [662, 322] width 34 height 13
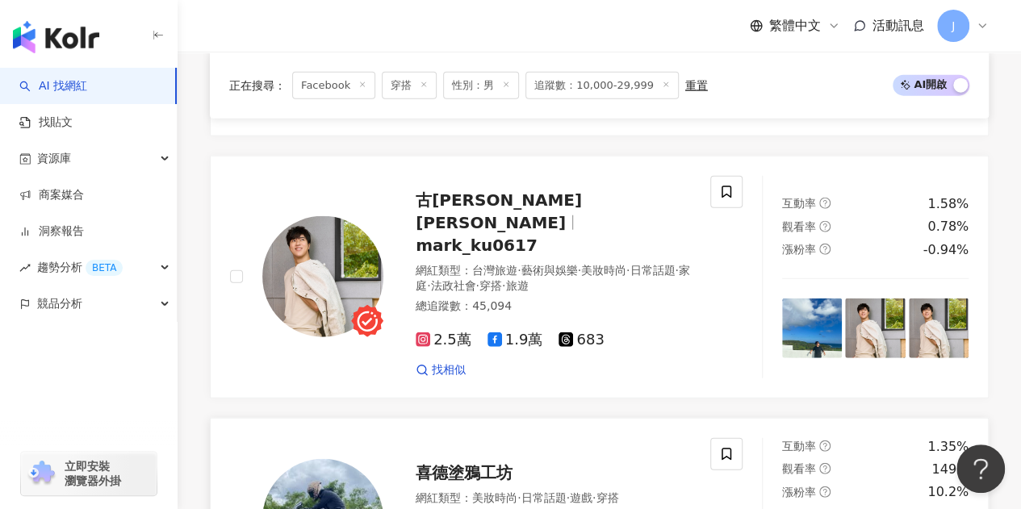
scroll to position [1865, 0]
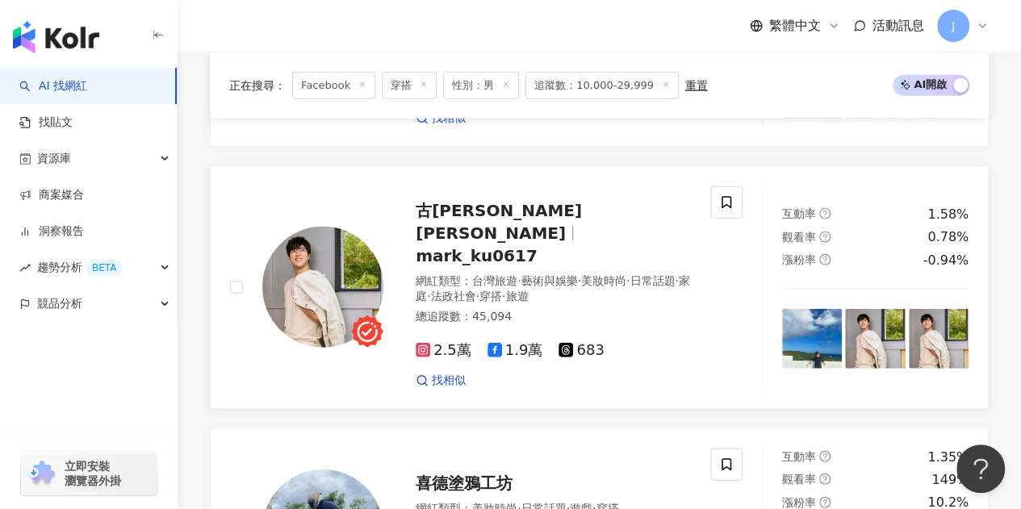
click at [537, 246] on span "mark_ku0617" at bounding box center [477, 255] width 122 height 19
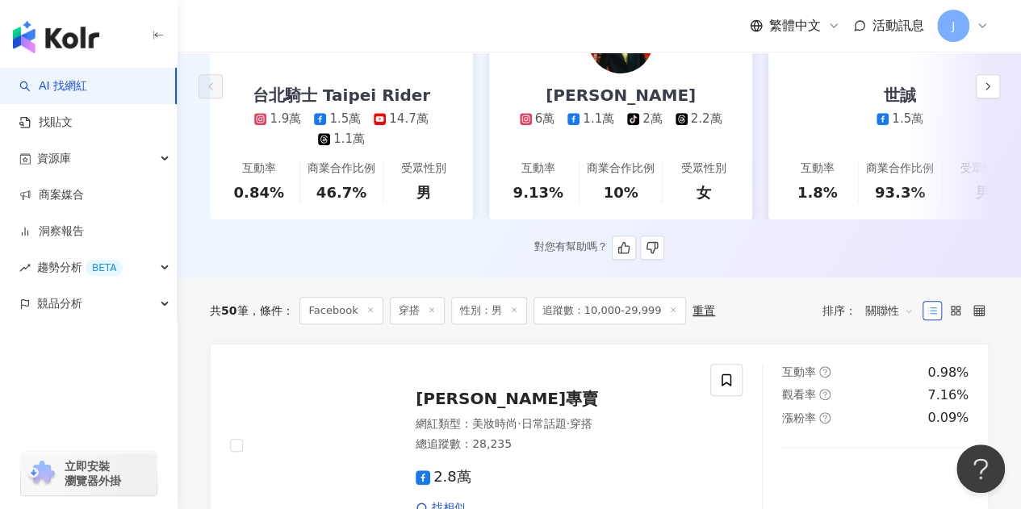
scroll to position [1623, 0]
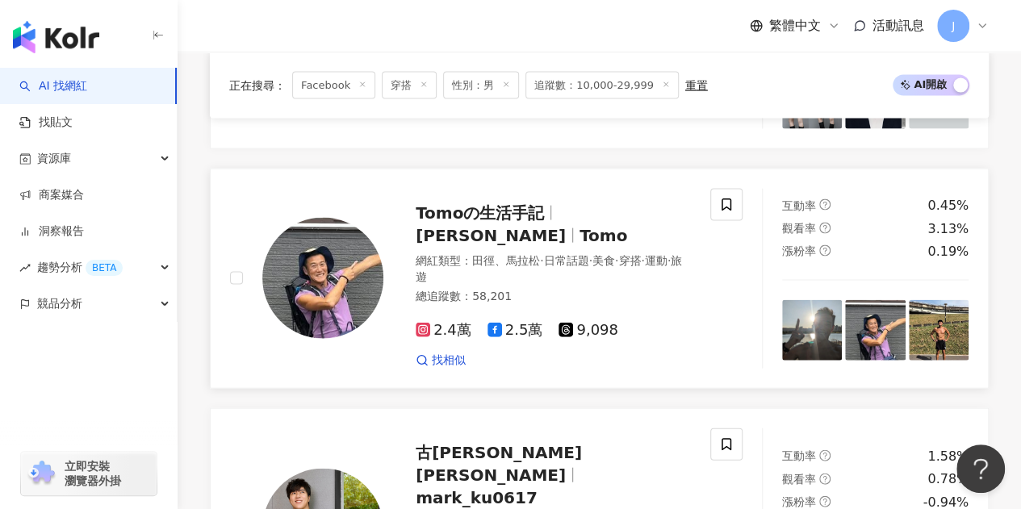
drag, startPoint x: 563, startPoint y: 246, endPoint x: 574, endPoint y: 238, distance: 13.2
click at [563, 246] on div "Tomoの生活手記 加賀美智久 Tomo" at bounding box center [553, 224] width 275 height 45
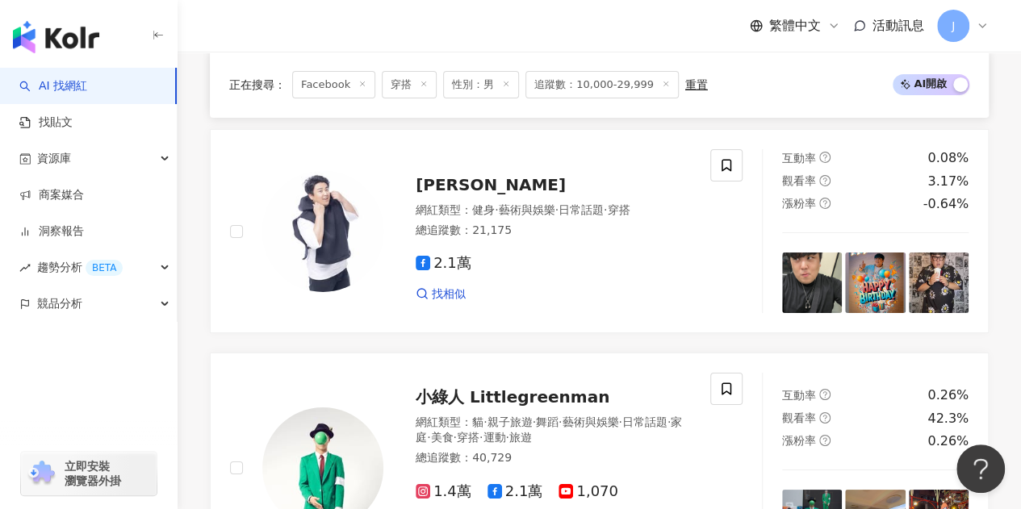
scroll to position [3236, 0]
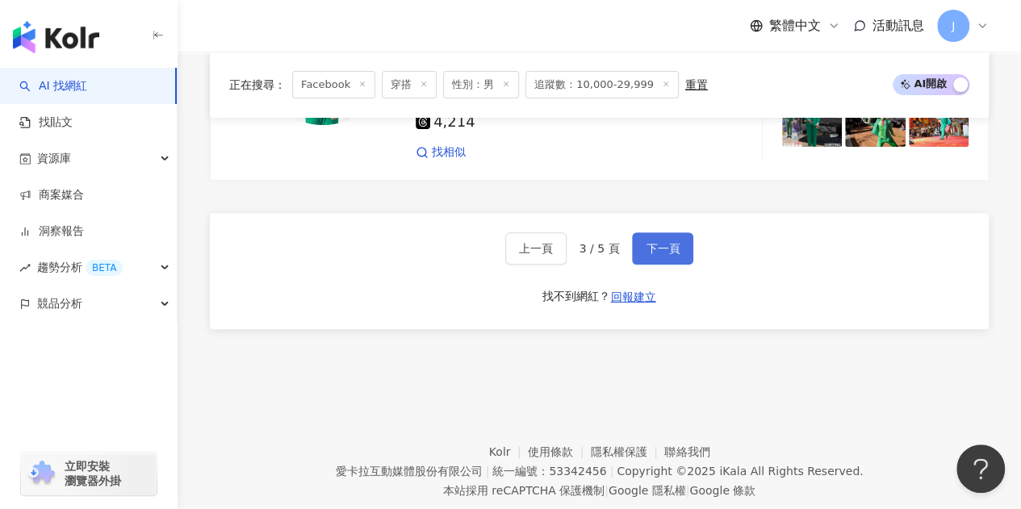
click at [666, 242] on span "下一頁" at bounding box center [662, 248] width 34 height 13
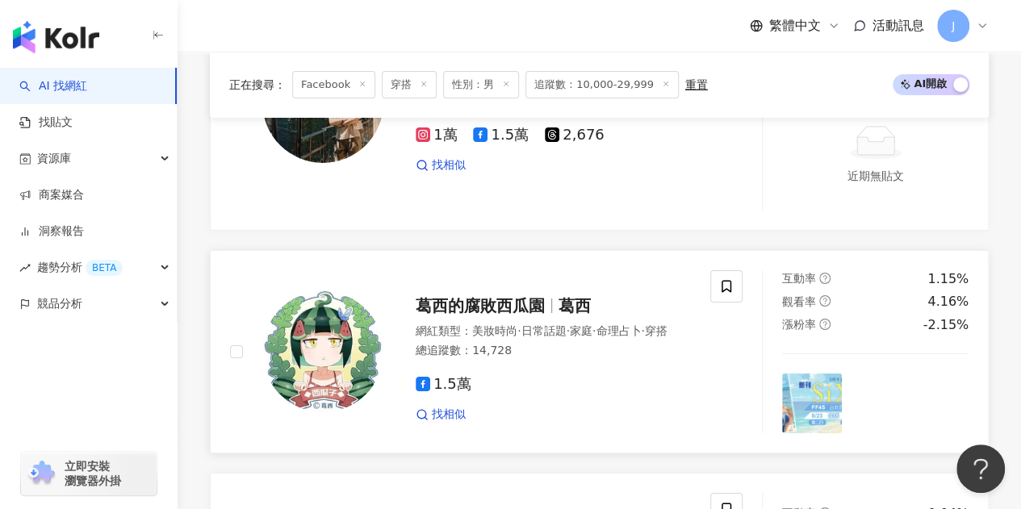
scroll to position [2580, 0]
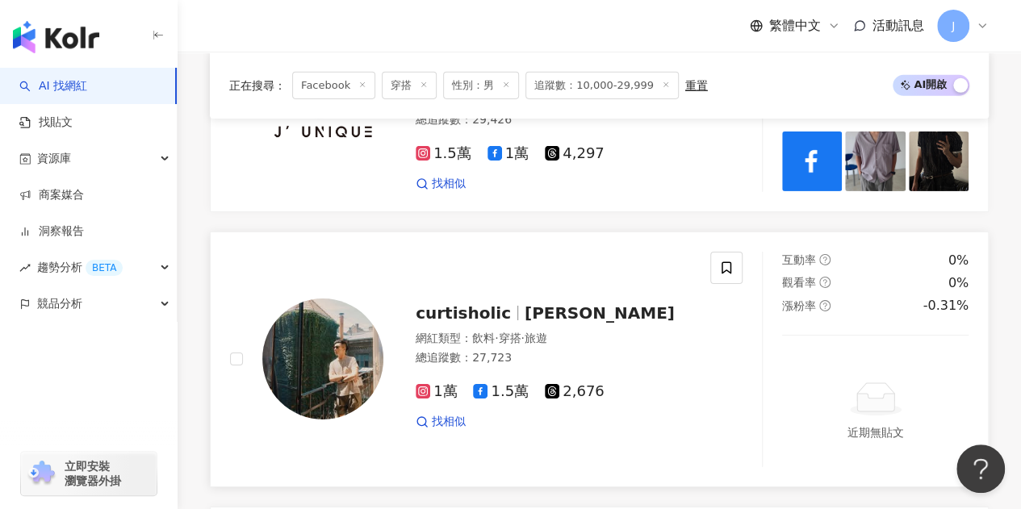
click at [541, 303] on span "CURTIS" at bounding box center [599, 312] width 150 height 19
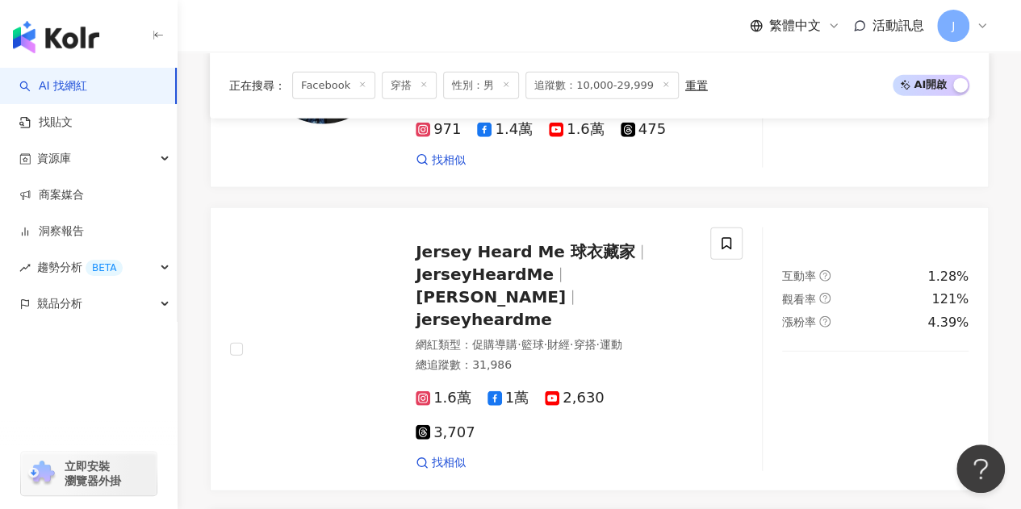
scroll to position [563, 0]
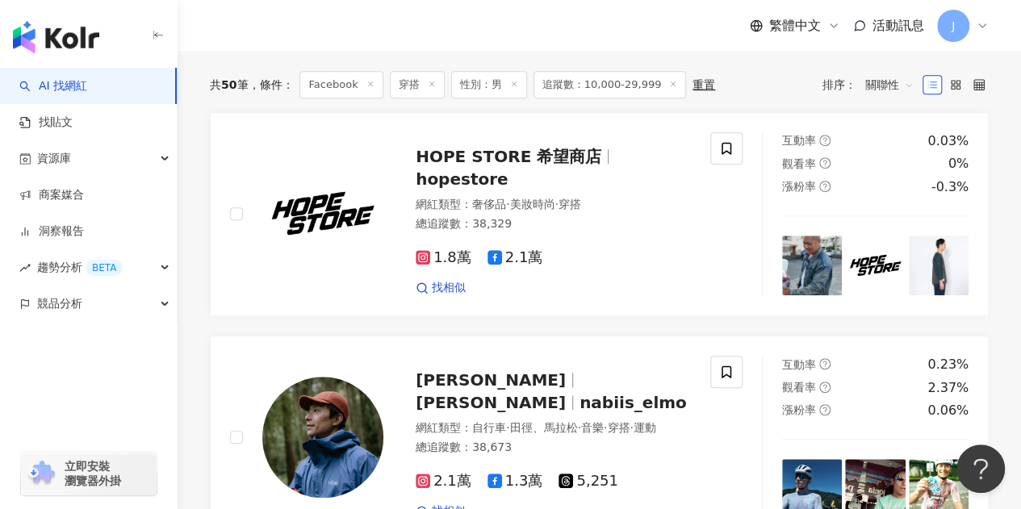
click at [483, 393] on span "Elmo Tai" at bounding box center [491, 402] width 150 height 19
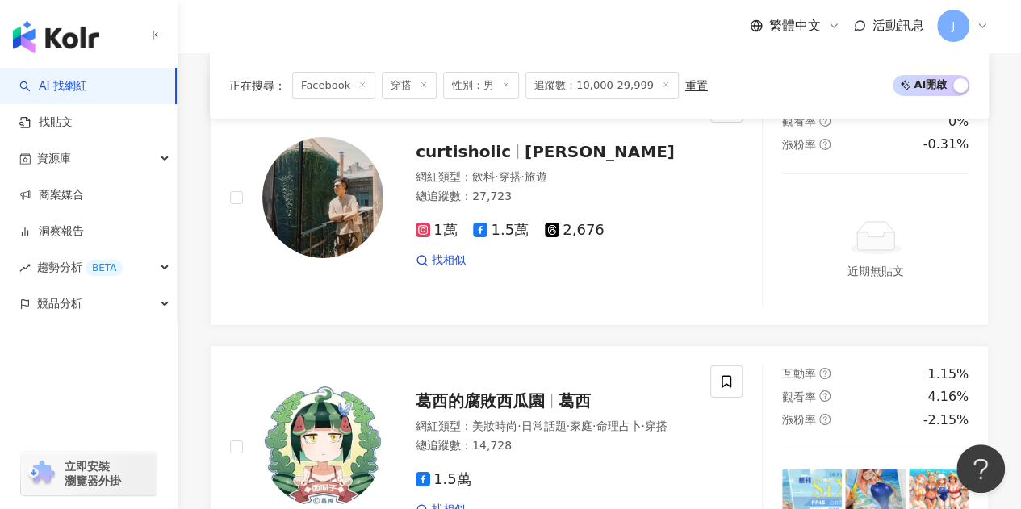
scroll to position [3306, 0]
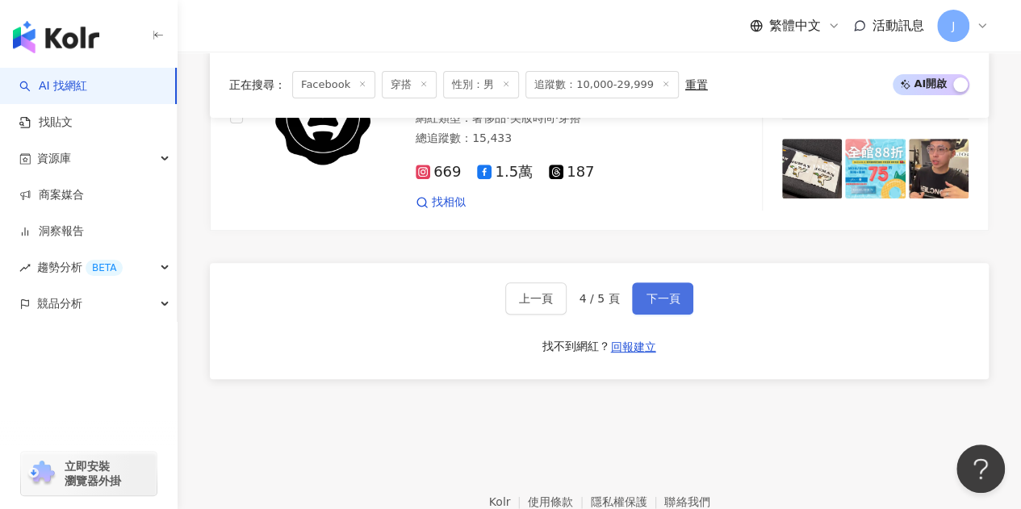
click at [659, 292] on span "下一頁" at bounding box center [662, 298] width 34 height 13
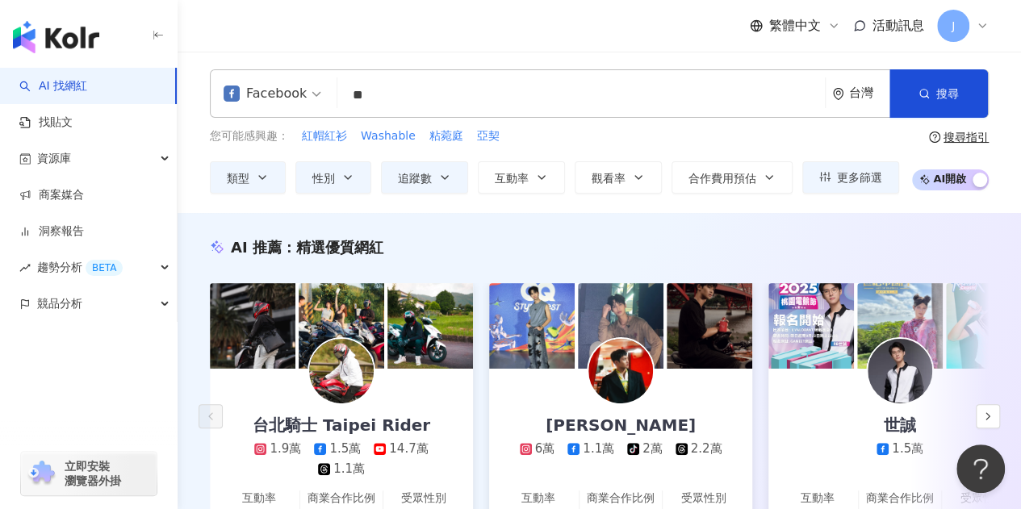
scroll to position [0, 0]
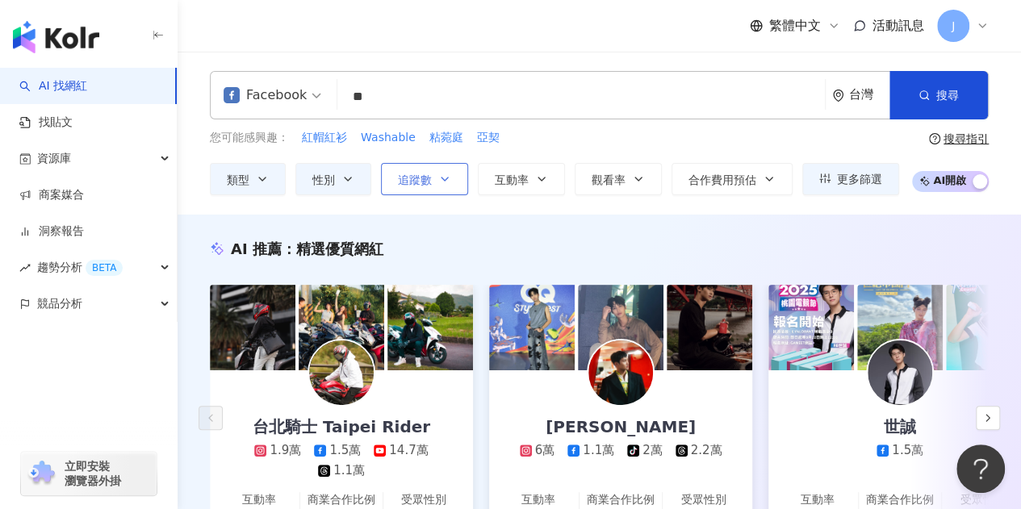
click at [455, 183] on button "追蹤數" at bounding box center [424, 179] width 87 height 32
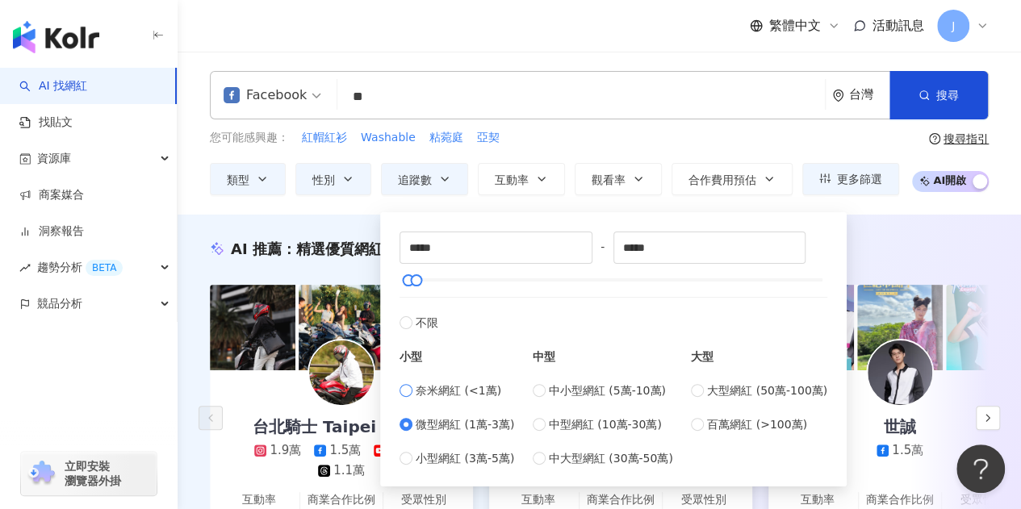
type input "*"
click at [351, 200] on div "Facebook ** 台灣 搜尋 customizedTag 網紅類型 美妝時尚 / 穿搭 楷妮穿搭造型 1,511 追蹤者 阿a穿搭日記 8,553 追蹤…" at bounding box center [599, 133] width 843 height 163
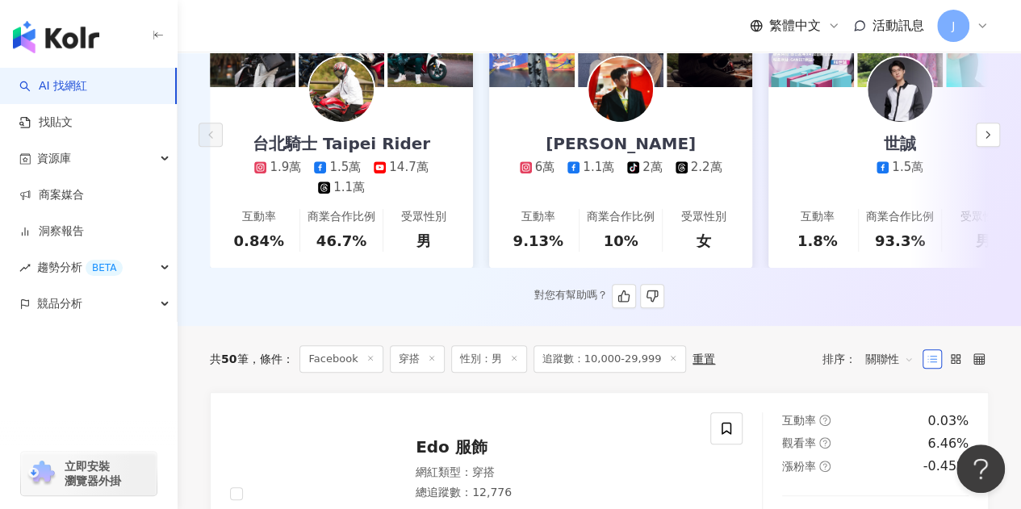
scroll to position [323, 0]
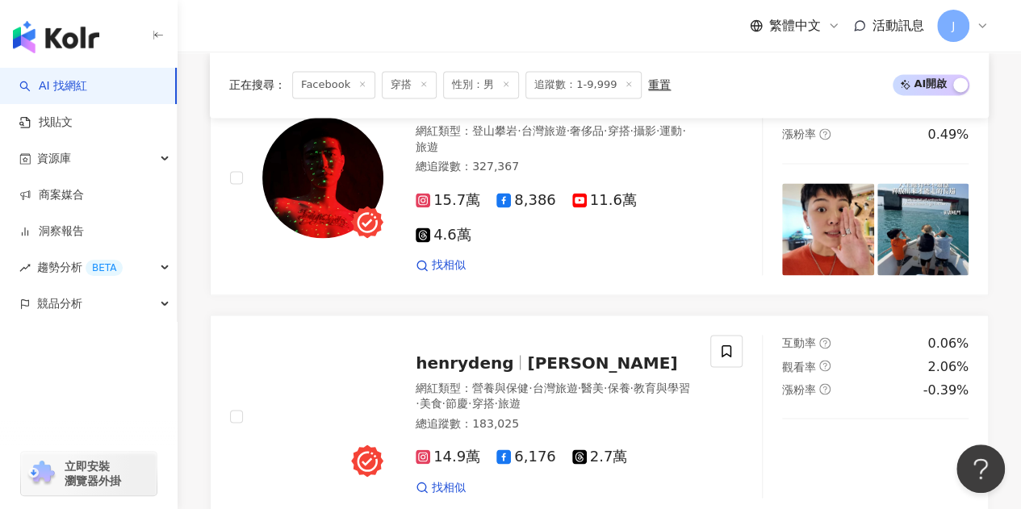
scroll to position [1210, 0]
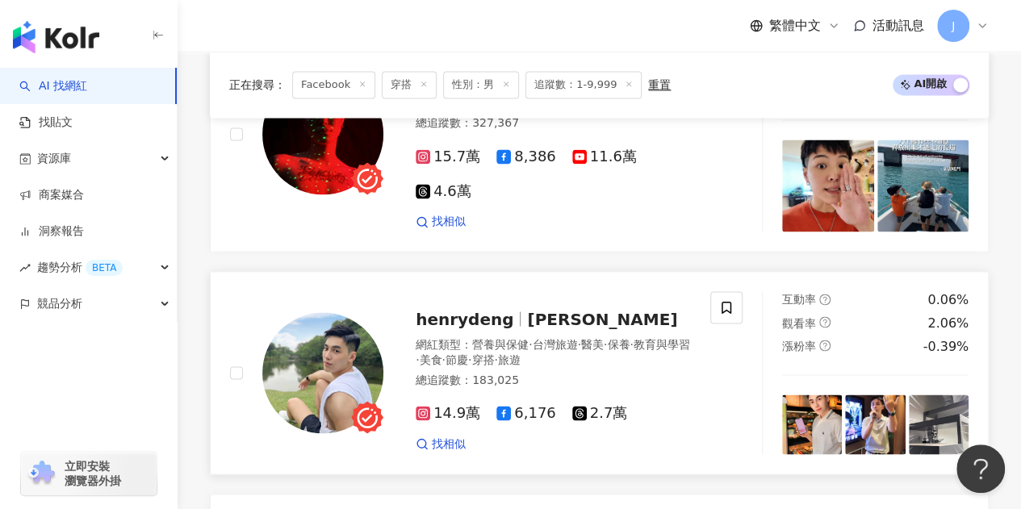
click at [586, 309] on span "Henry Deng" at bounding box center [602, 318] width 150 height 19
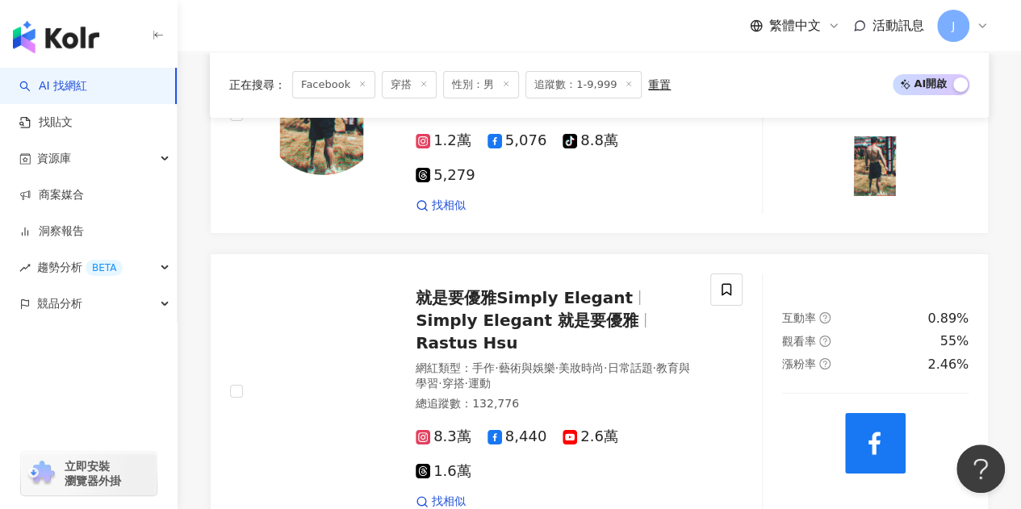
scroll to position [2824, 0]
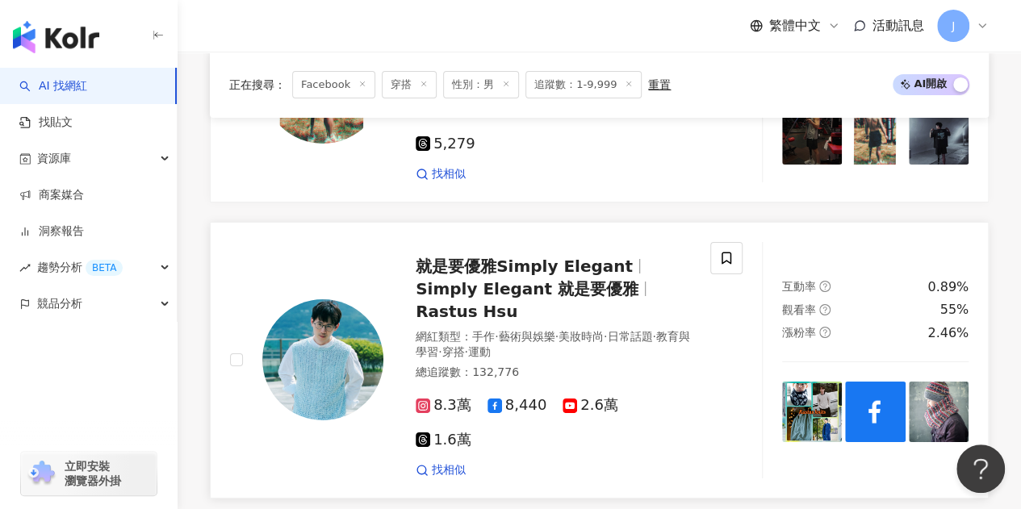
click at [596, 257] on span "就是要優雅Simply Elegant" at bounding box center [524, 266] width 217 height 19
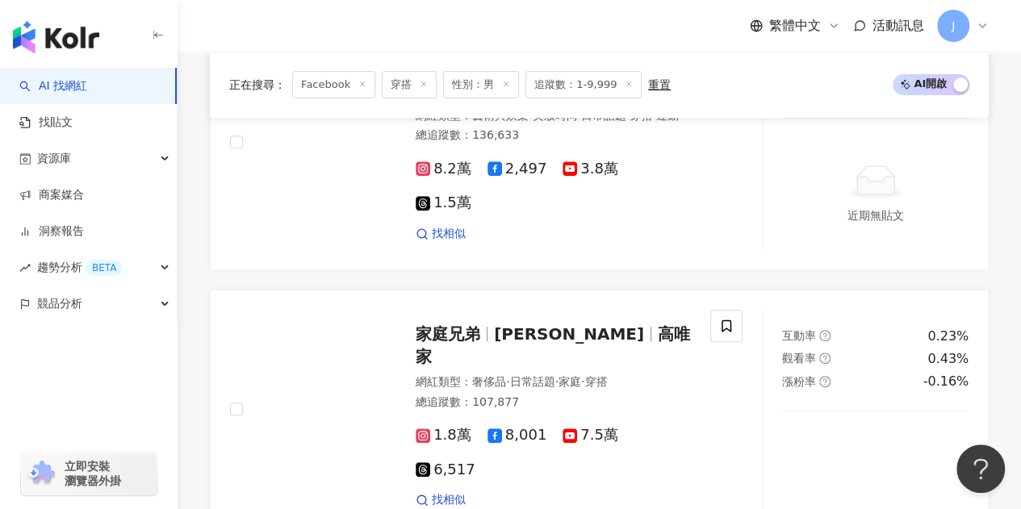
scroll to position [3469, 0]
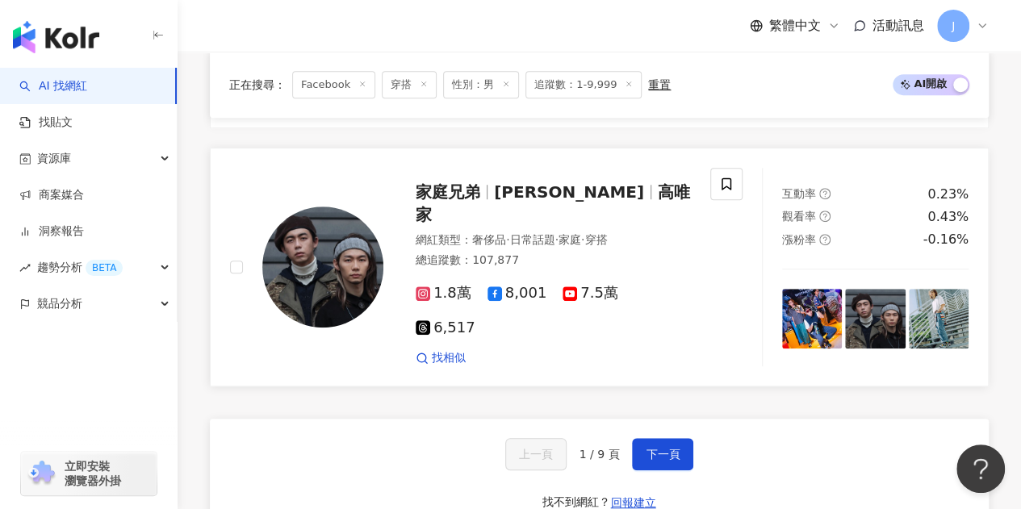
click at [500, 201] on span "高唯庭" at bounding box center [569, 191] width 150 height 19
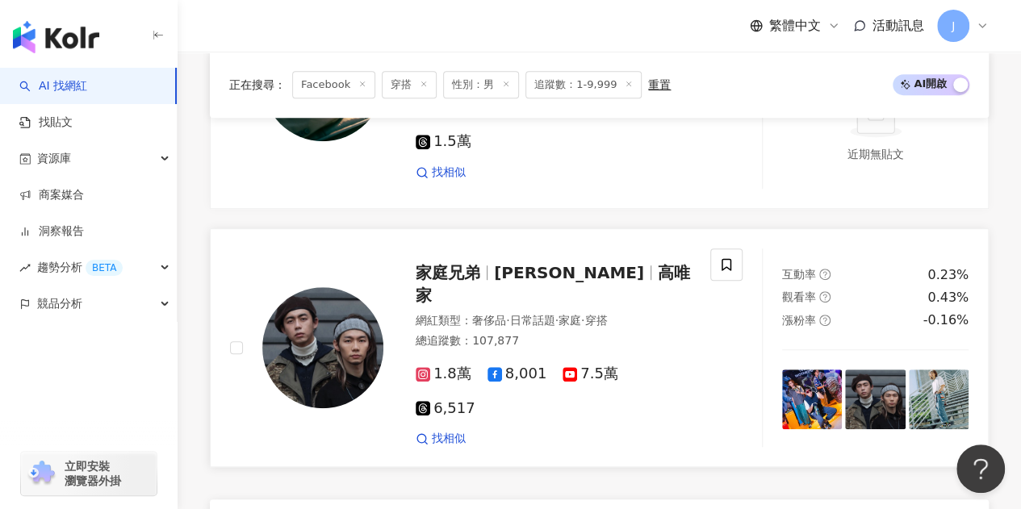
click at [444, 366] on span "1.8萬" at bounding box center [444, 374] width 56 height 17
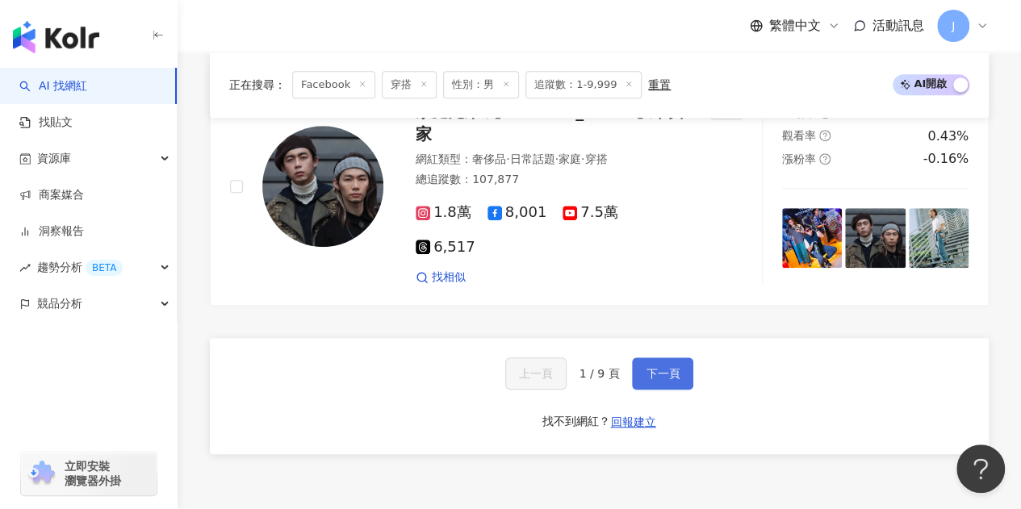
click at [647, 367] on span "下一頁" at bounding box center [662, 373] width 34 height 13
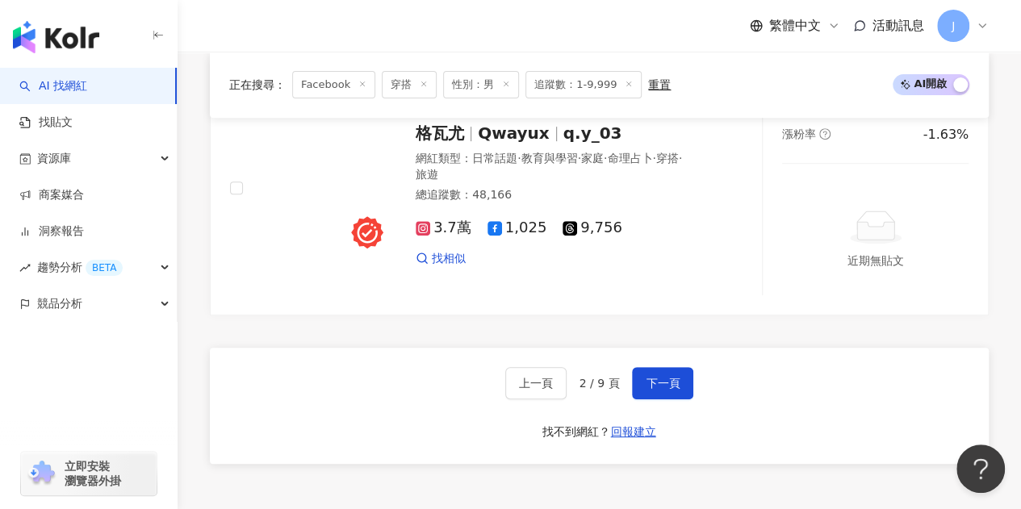
scroll to position [3364, 0]
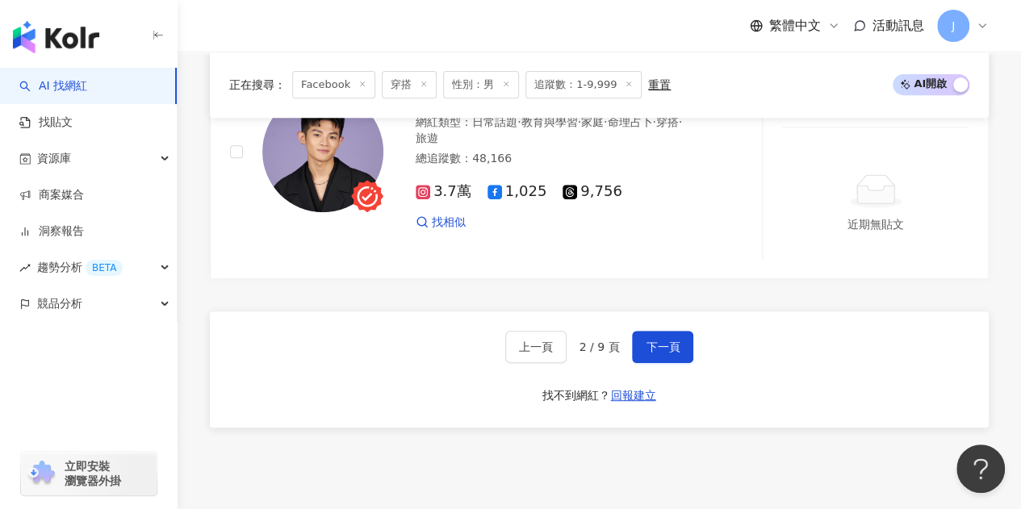
drag, startPoint x: 1030, startPoint y: 101, endPoint x: 27, endPoint y: 46, distance: 1004.4
click at [675, 340] on span "下一頁" at bounding box center [662, 346] width 34 height 13
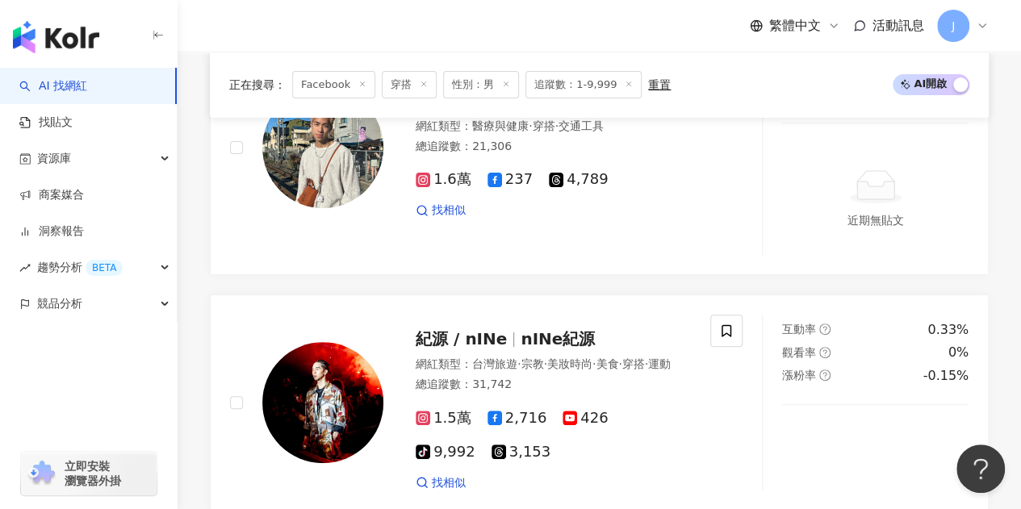
scroll to position [3408, 0]
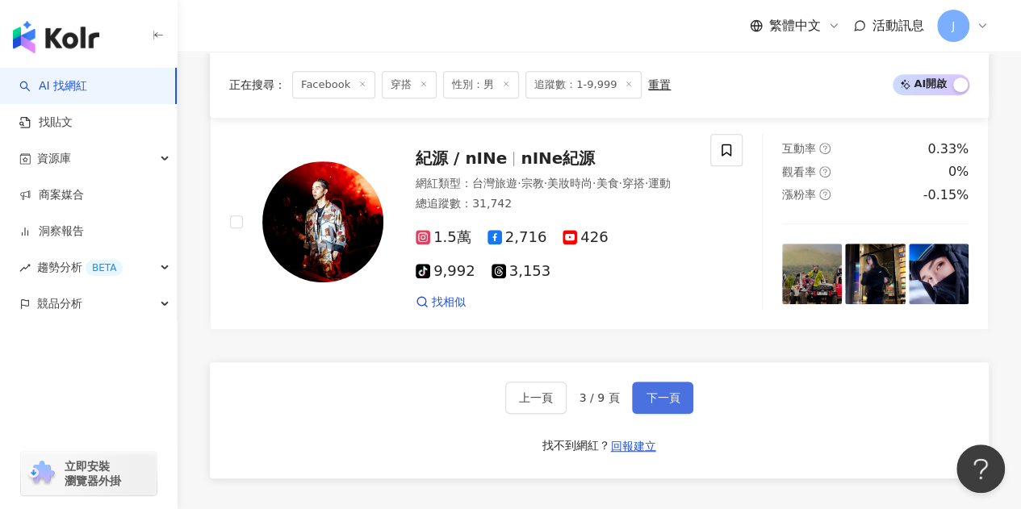
click at [663, 391] on span "下一頁" at bounding box center [662, 397] width 34 height 13
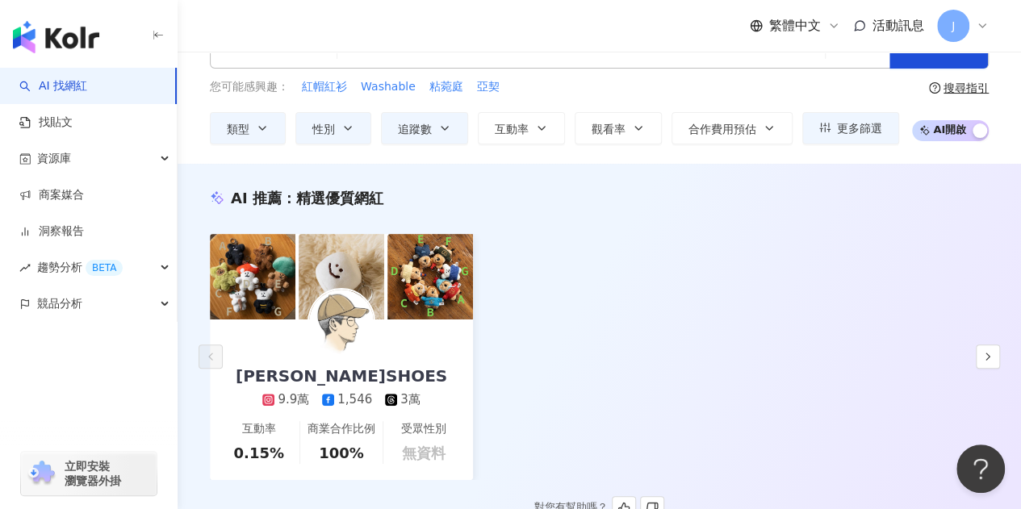
scroll to position [535, 0]
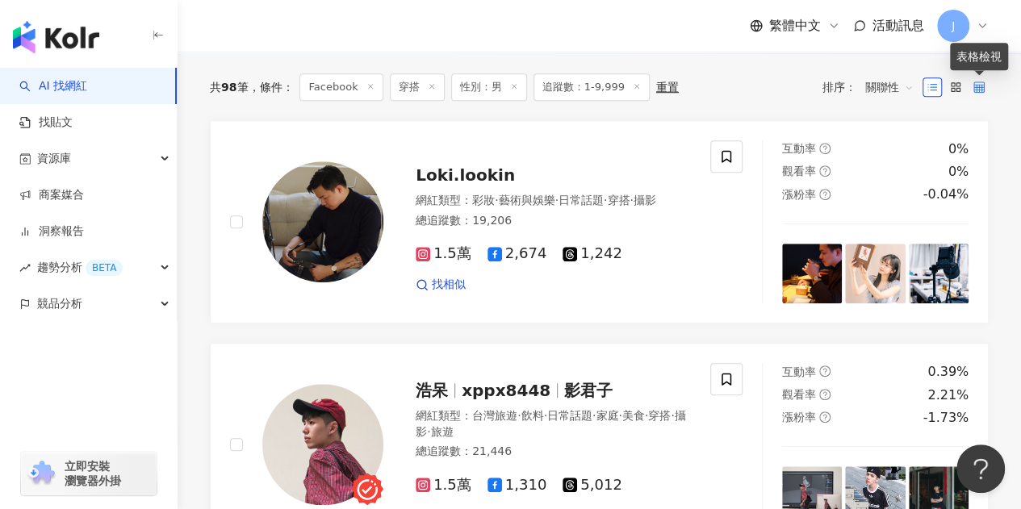
click at [981, 85] on icon at bounding box center [978, 86] width 11 height 11
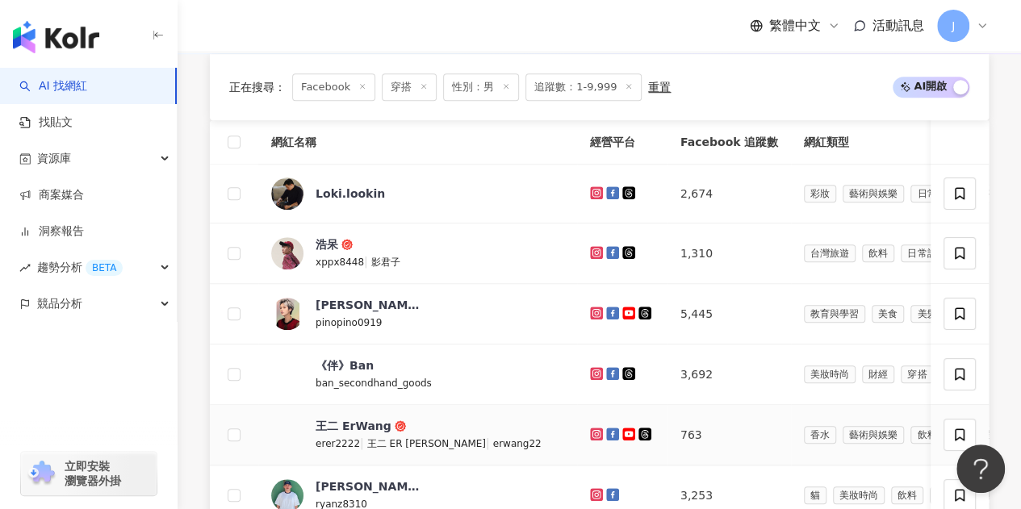
scroll to position [1100, 0]
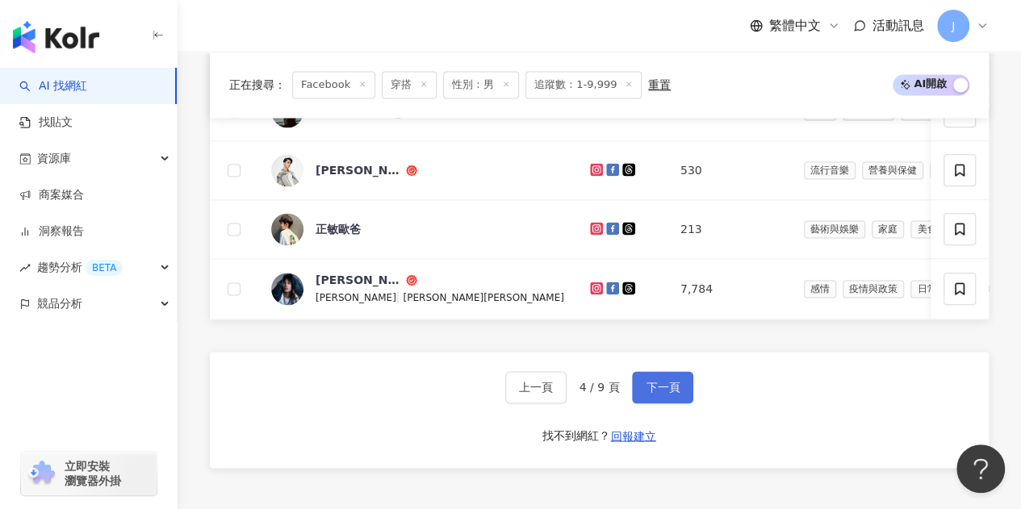
click at [665, 403] on button "下一頁" at bounding box center [662, 387] width 61 height 32
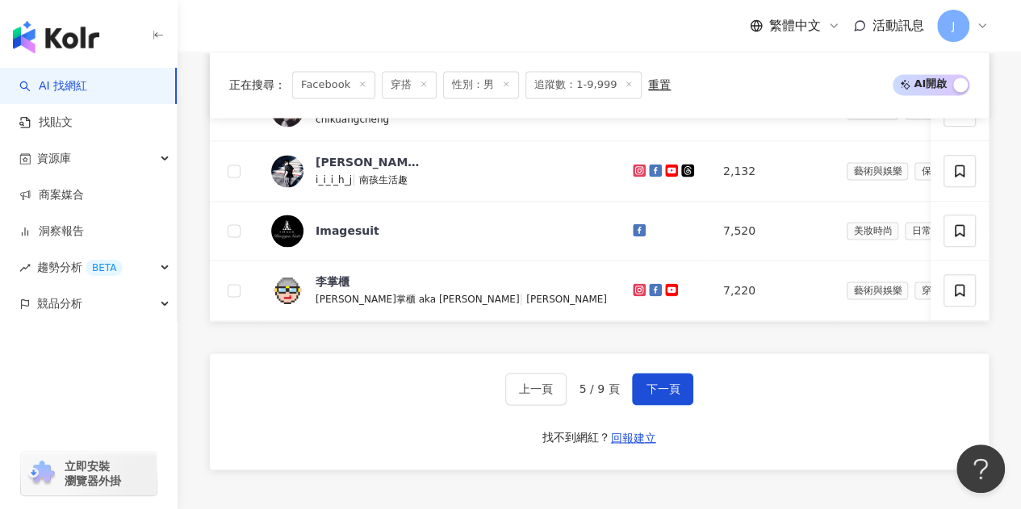
click at [657, 395] on span "下一頁" at bounding box center [662, 388] width 34 height 13
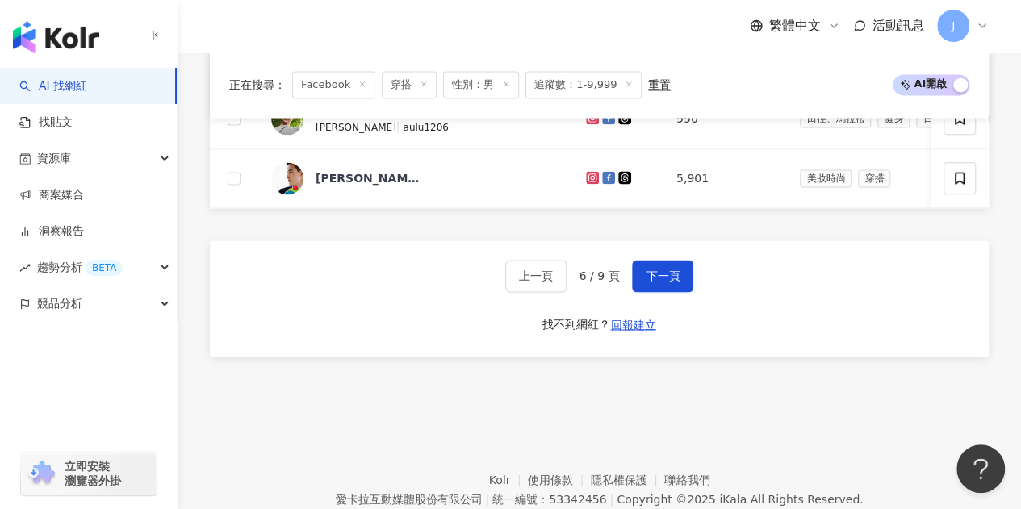
scroll to position [1122, 0]
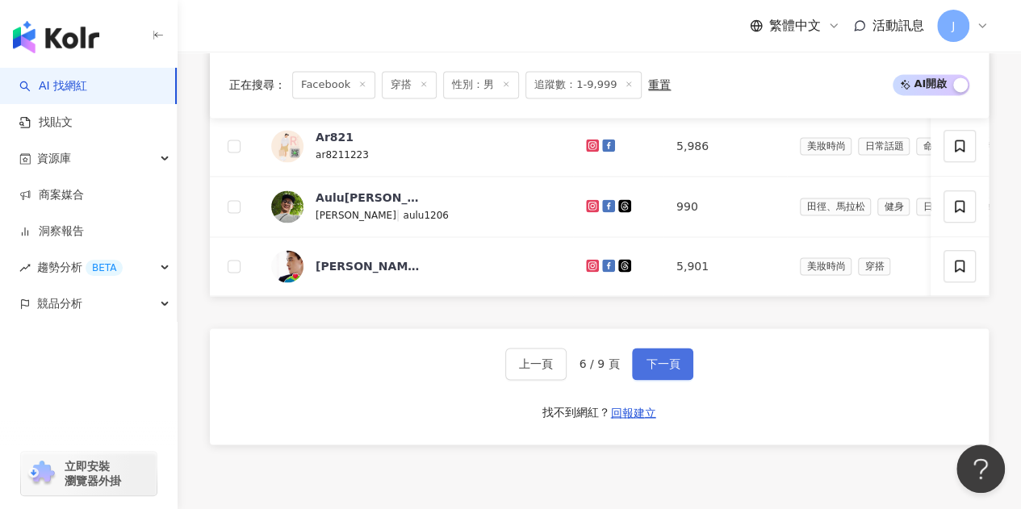
click at [657, 380] on button "下一頁" at bounding box center [662, 364] width 61 height 32
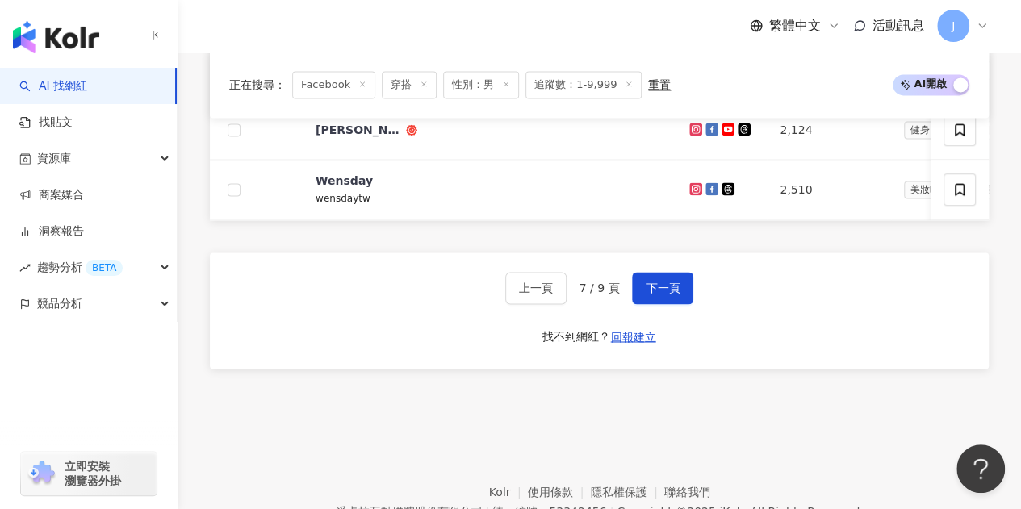
scroll to position [1202, 0]
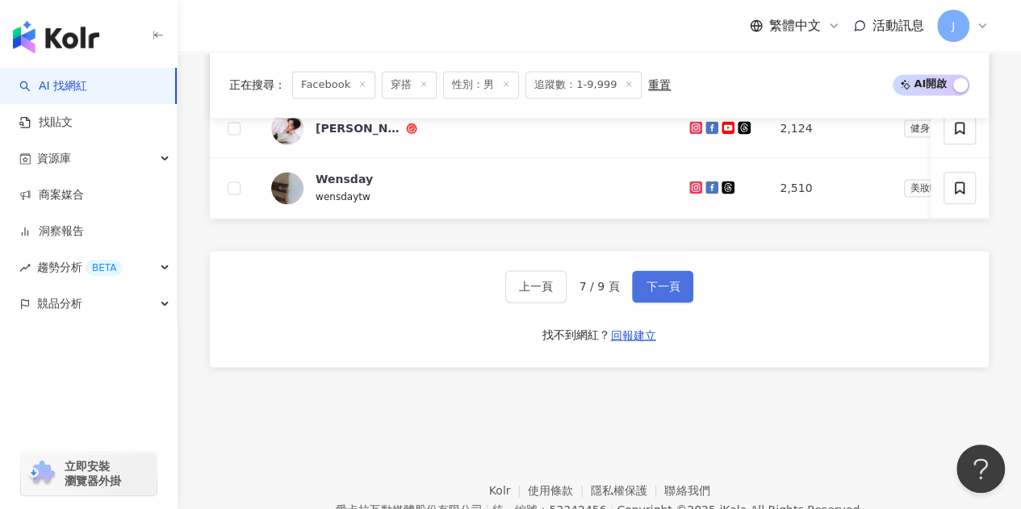
click at [671, 293] on span "下一頁" at bounding box center [662, 286] width 34 height 13
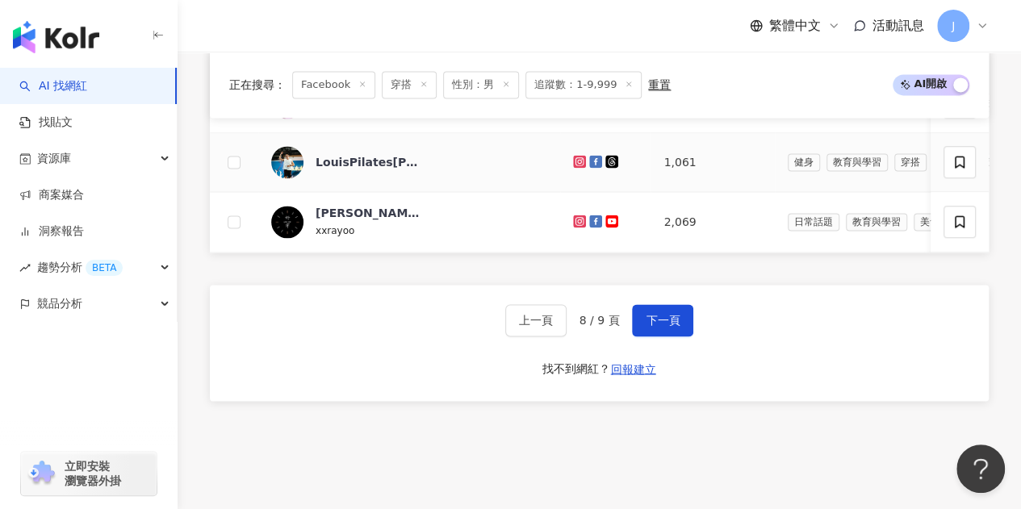
scroll to position [1283, 0]
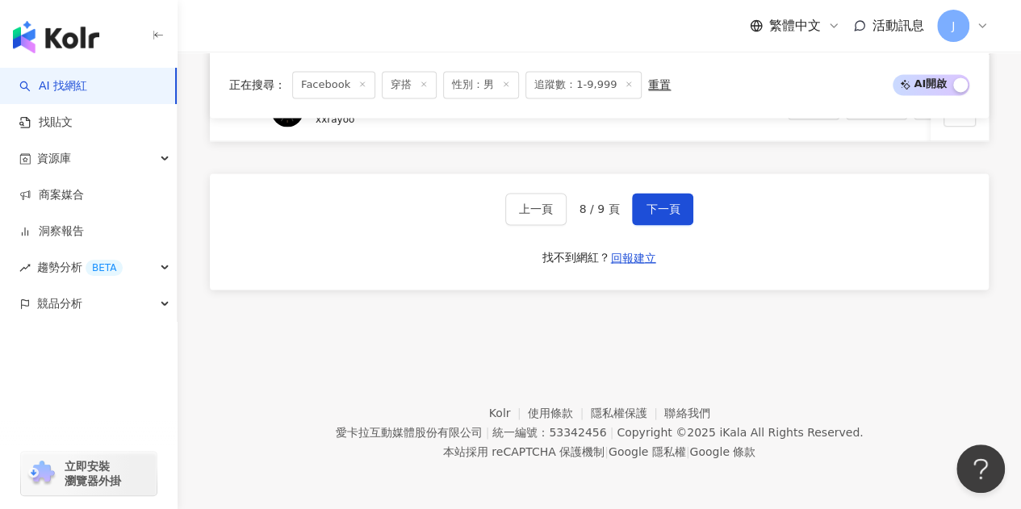
click at [670, 233] on div "上一頁 8 / 9 頁 下一頁 找不到網紅？ 回報建立" at bounding box center [599, 231] width 779 height 116
click at [675, 215] on span "下一頁" at bounding box center [662, 209] width 34 height 13
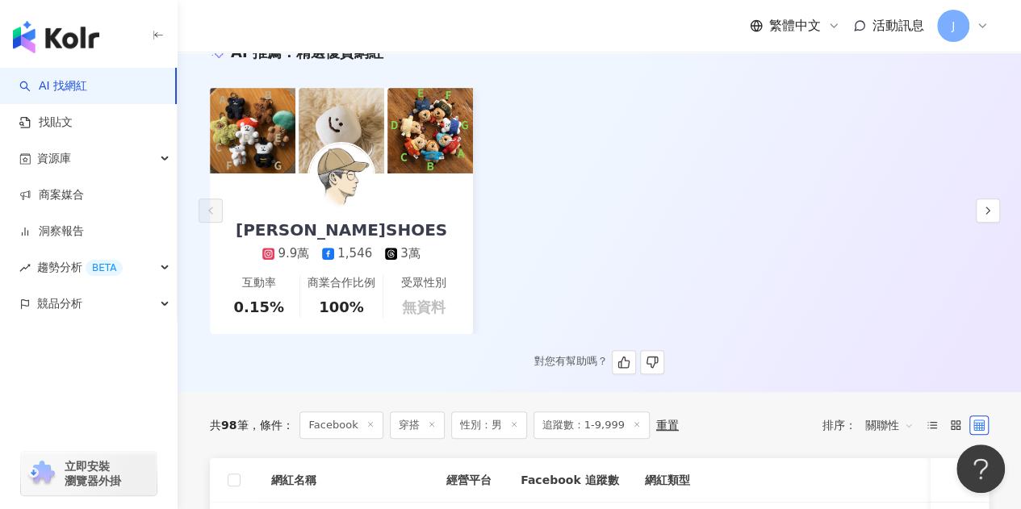
scroll to position [284, 0]
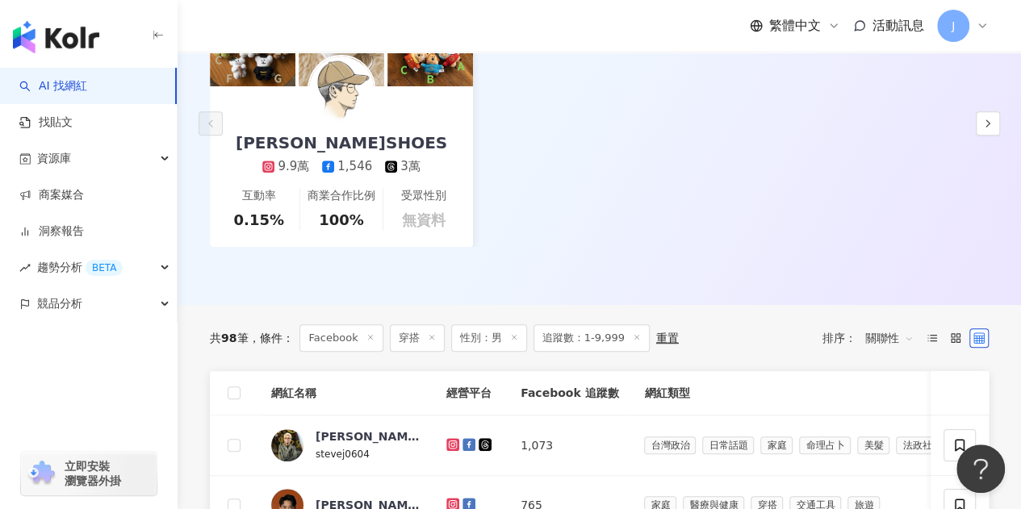
click at [633, 340] on span at bounding box center [637, 338] width 8 height 9
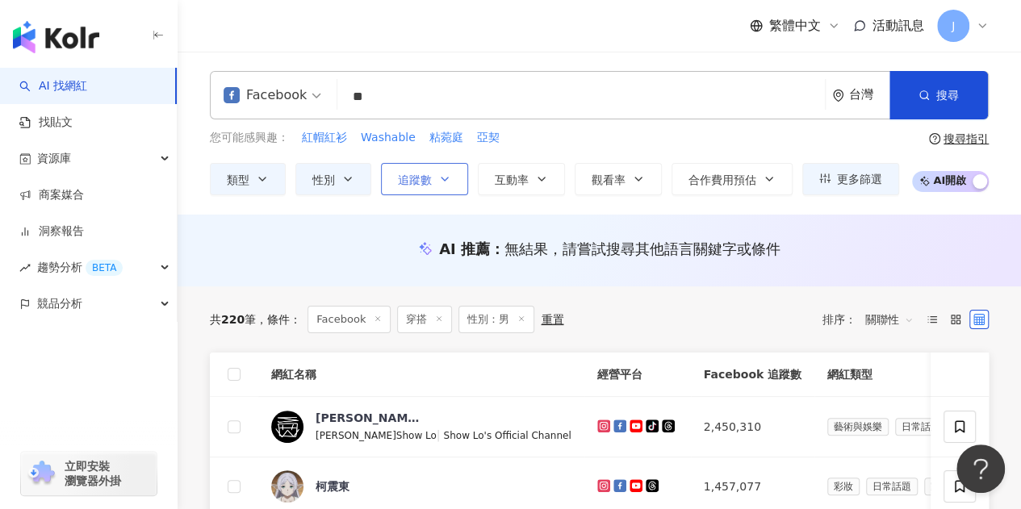
click at [430, 190] on button "追蹤數" at bounding box center [424, 179] width 87 height 32
type input "*******"
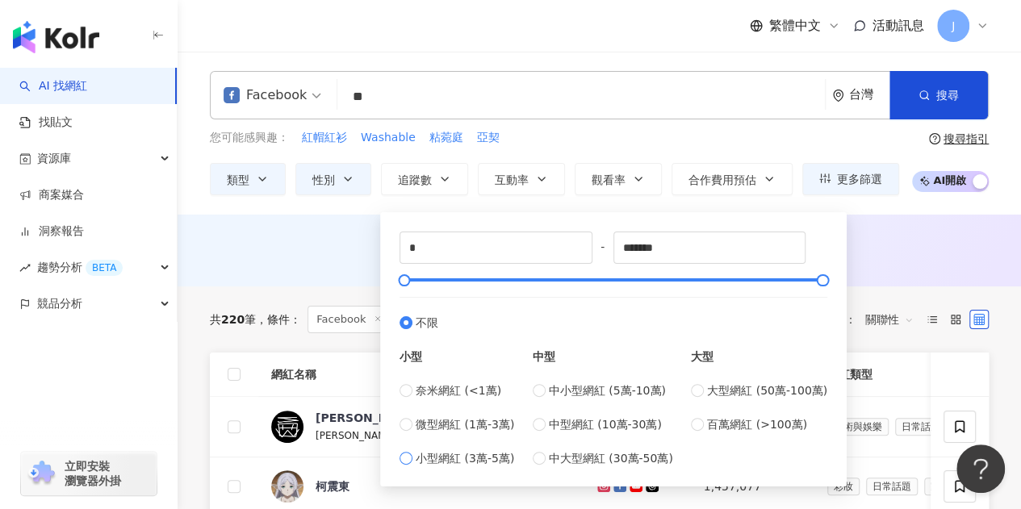
click at [455, 462] on span "小型網紅 (3萬-5萬)" at bounding box center [465, 458] width 98 height 18
type input "*****"
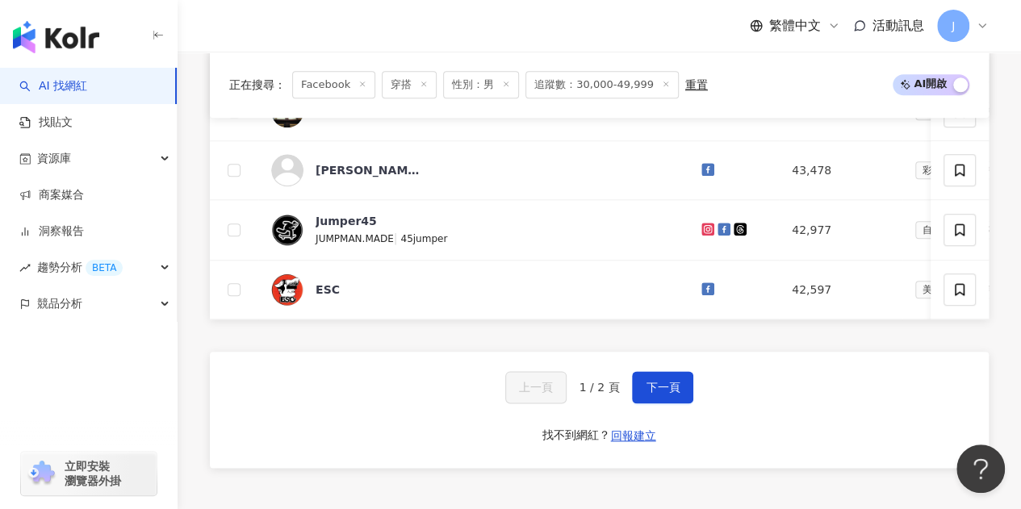
scroll to position [888, 0]
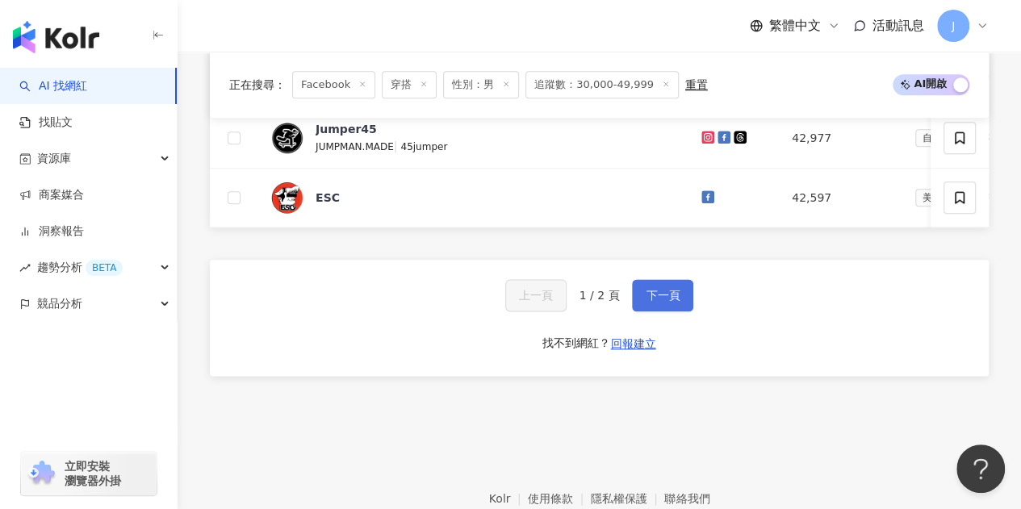
click at [671, 299] on span "下一頁" at bounding box center [662, 295] width 34 height 13
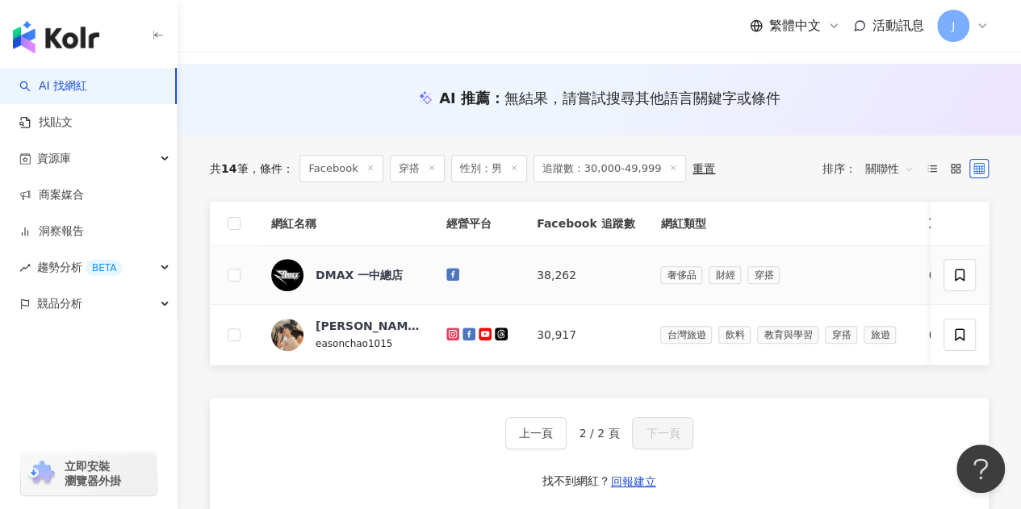
scroll to position [143, 0]
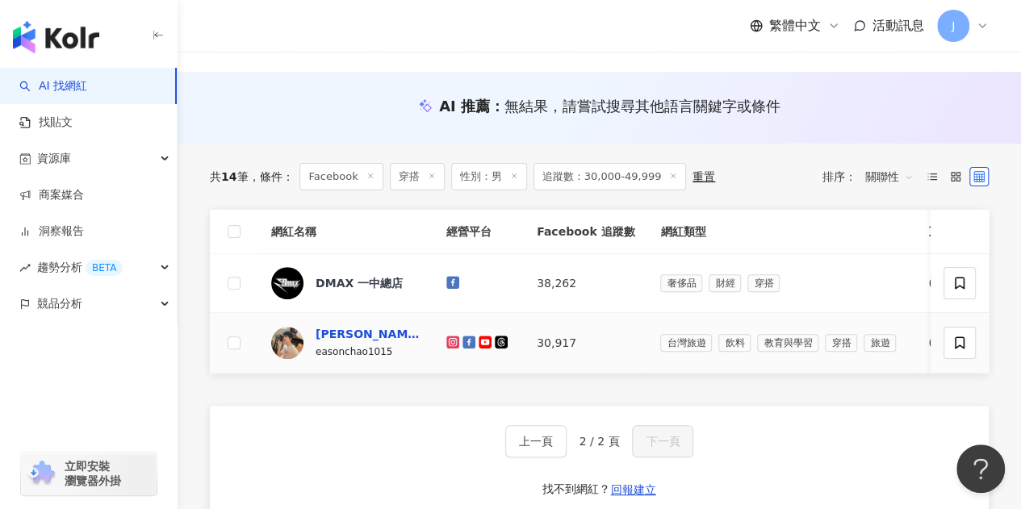
click at [363, 333] on div "趙乙丞 Eason" at bounding box center [367, 334] width 105 height 16
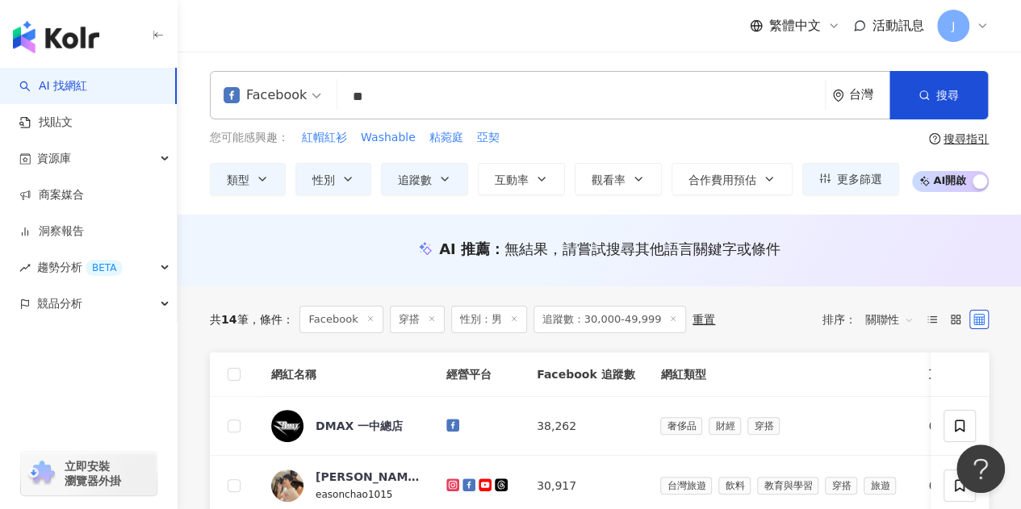
click at [292, 99] on div "Facebook" at bounding box center [264, 95] width 83 height 26
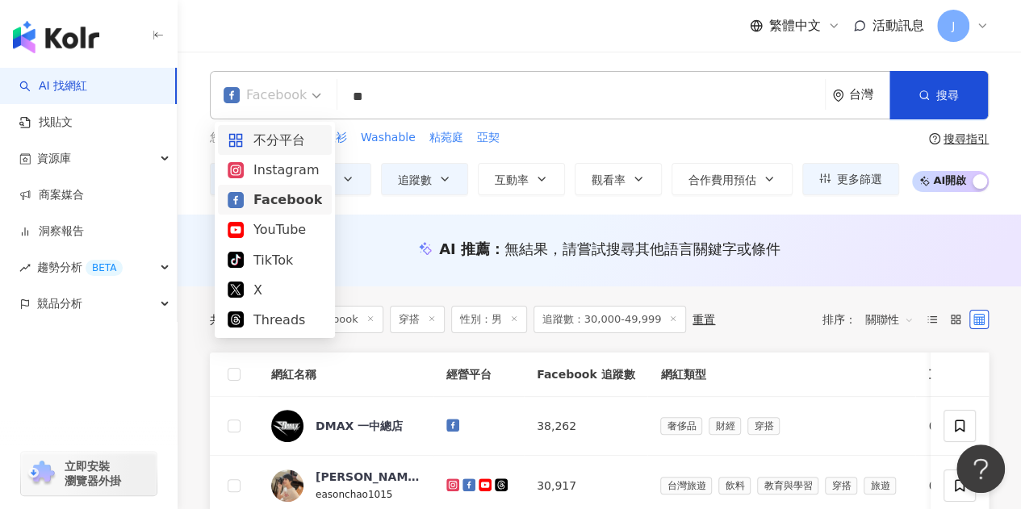
click at [286, 149] on div "不分平台" at bounding box center [275, 140] width 94 height 20
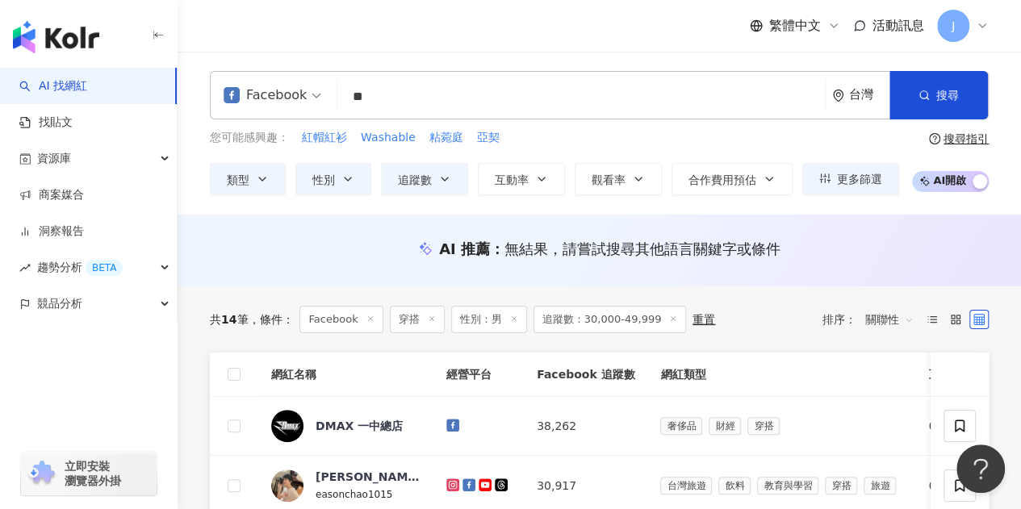
click at [339, 90] on div "Facebook ** 台灣 搜尋 customizedTag 網紅類型 美妝時尚 / 穿搭 楷妮穿搭造型 1,511 追蹤者 阿a穿搭日記 8,553 追蹤…" at bounding box center [599, 95] width 779 height 48
click at [309, 90] on span "Facebook" at bounding box center [272, 95] width 98 height 26
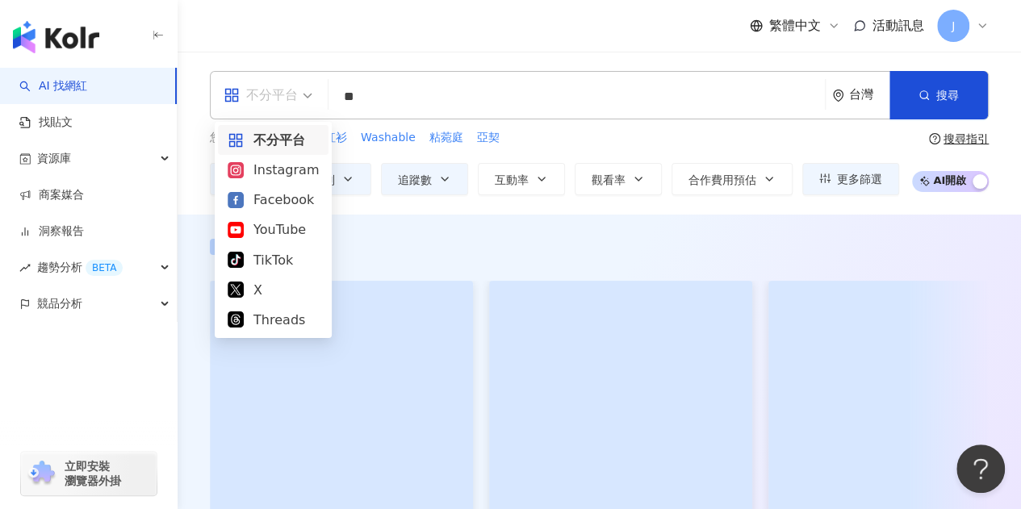
click at [390, 93] on input "**" at bounding box center [576, 96] width 483 height 31
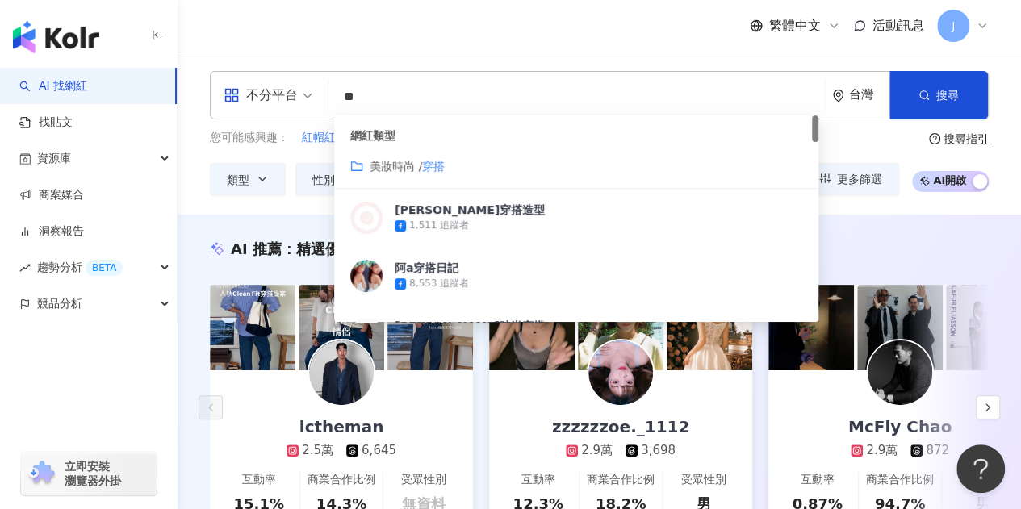
click at [390, 93] on input "**" at bounding box center [576, 96] width 483 height 31
paste input "**********"
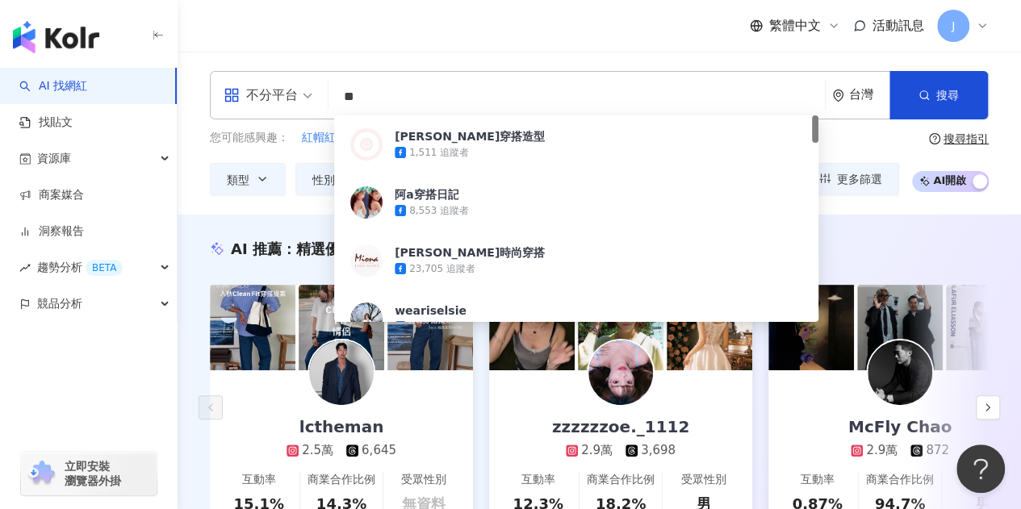
type input "**********"
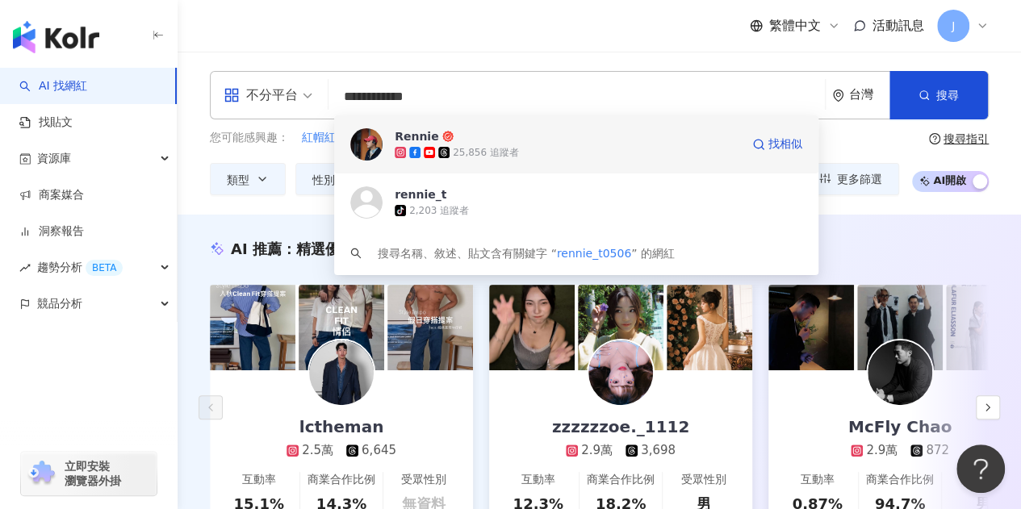
click at [478, 144] on span "Rennie" at bounding box center [567, 136] width 345 height 16
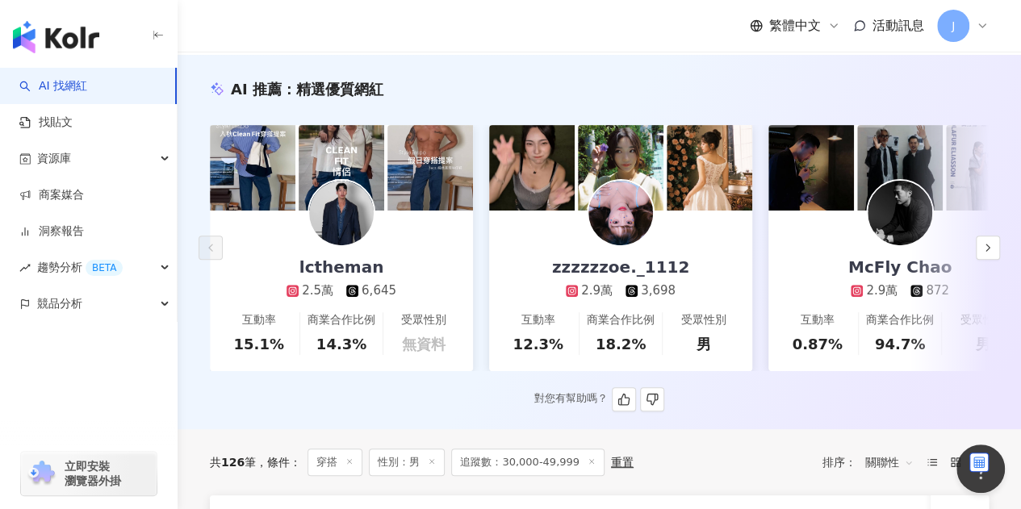
scroll to position [81, 0]
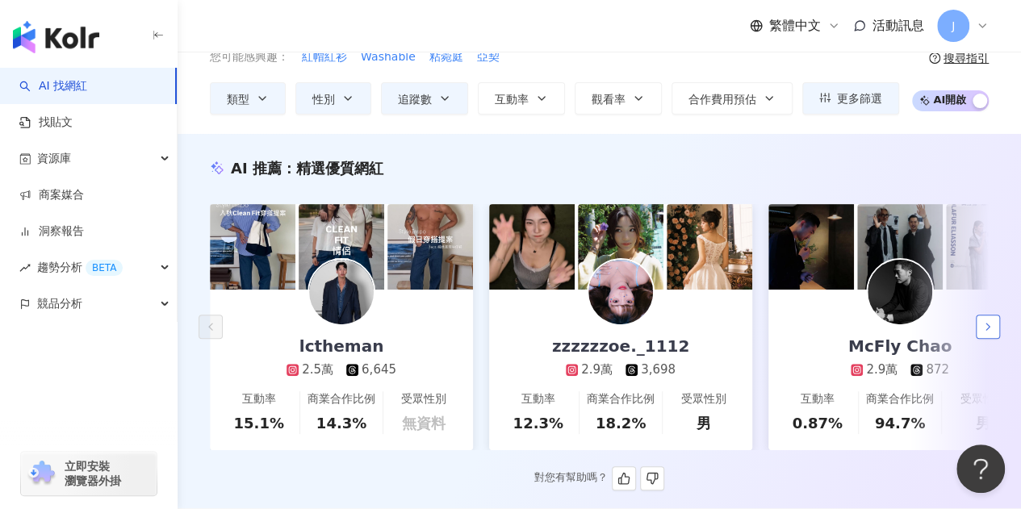
click at [989, 333] on icon "button" at bounding box center [987, 326] width 13 height 13
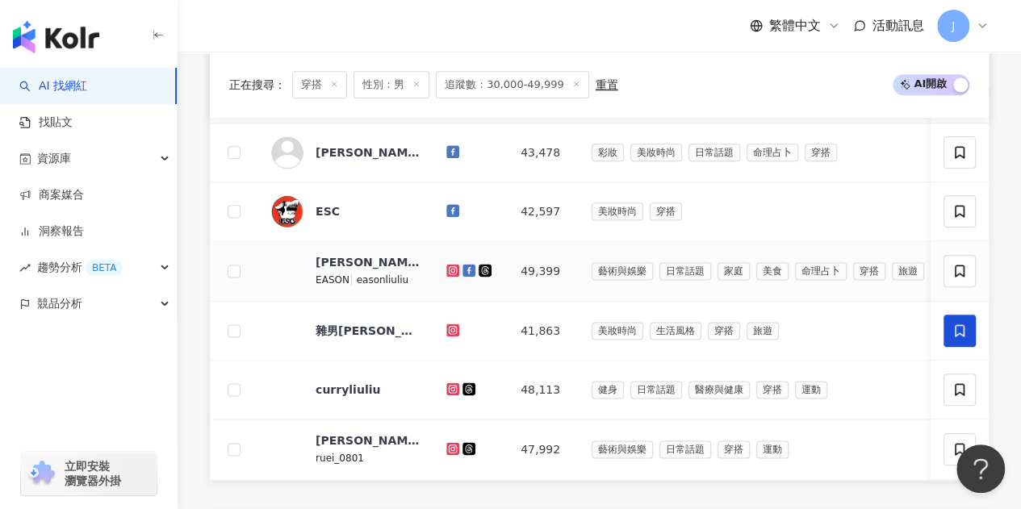
scroll to position [968, 0]
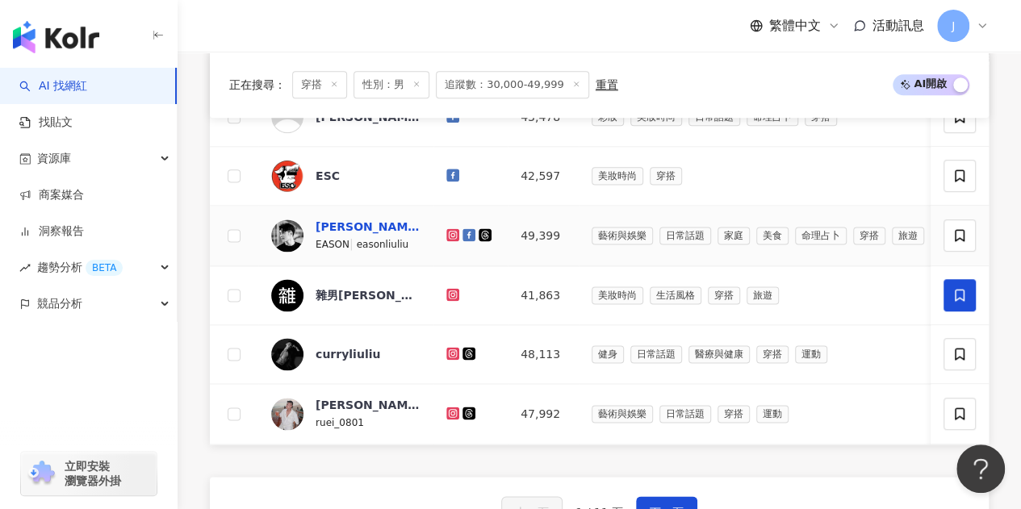
click at [334, 232] on div "劉奕生" at bounding box center [367, 227] width 105 height 16
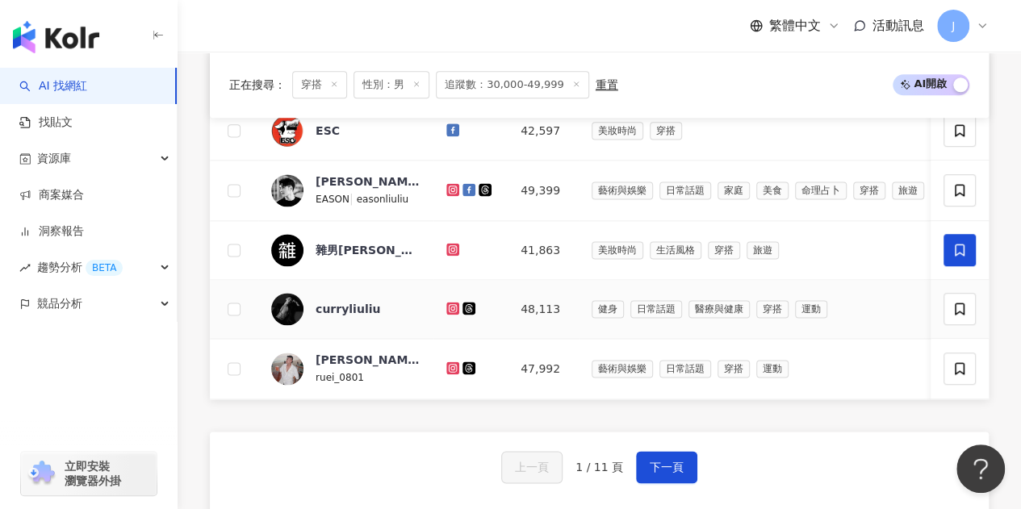
scroll to position [1049, 0]
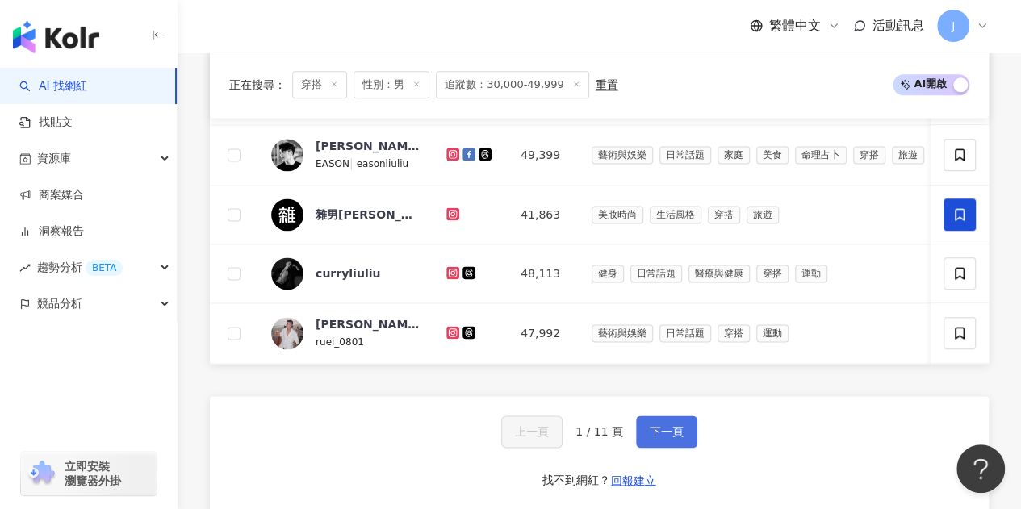
click at [675, 438] on span "下一頁" at bounding box center [667, 431] width 34 height 13
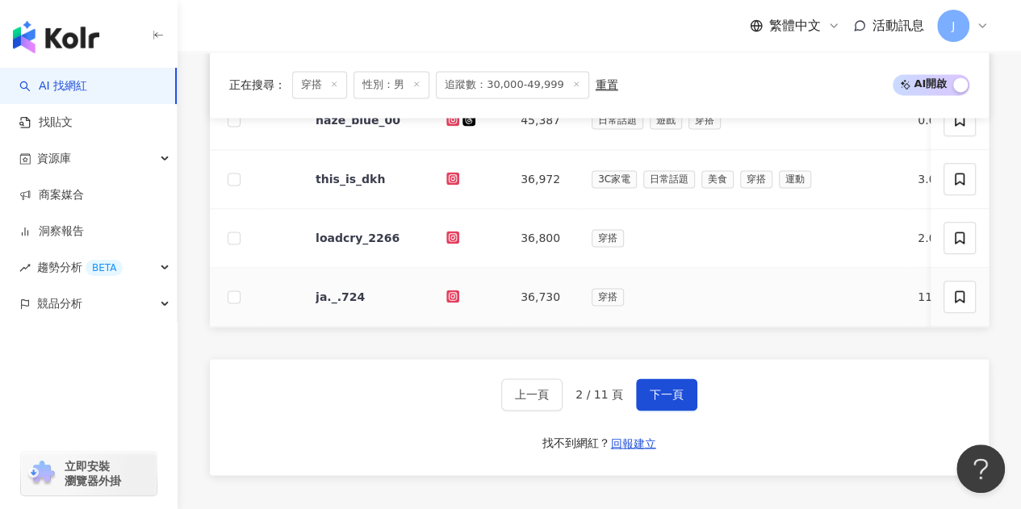
scroll to position [1134, 0]
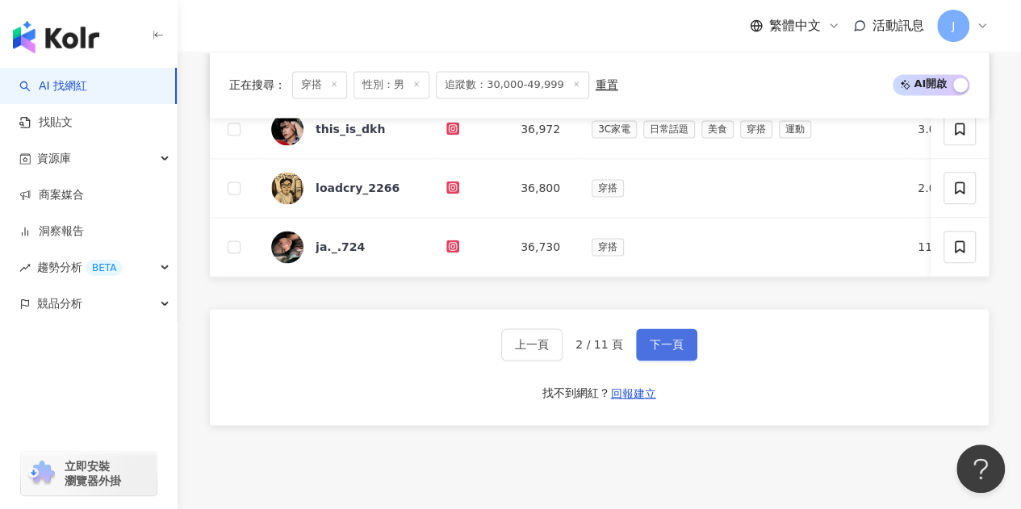
click at [663, 351] on span "下一頁" at bounding box center [667, 344] width 34 height 13
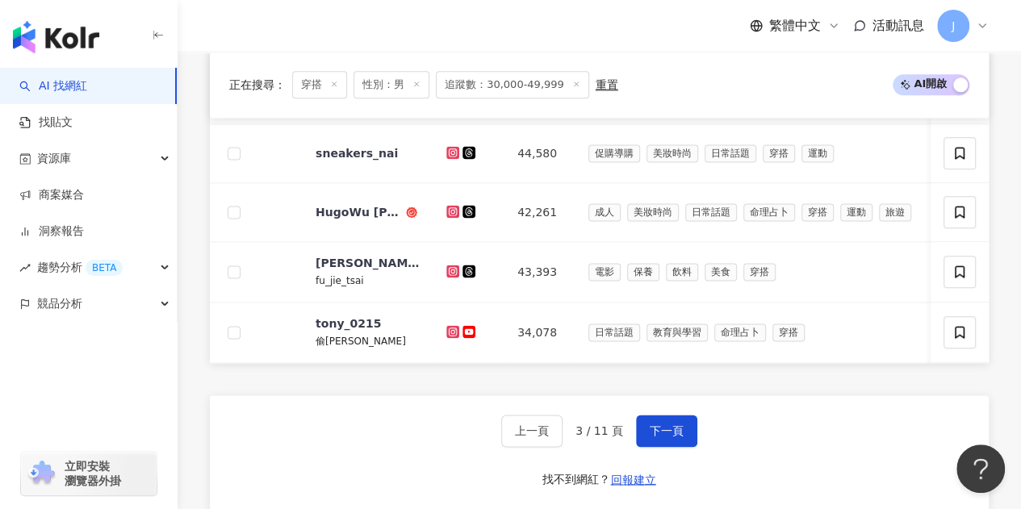
scroll to position [1054, 0]
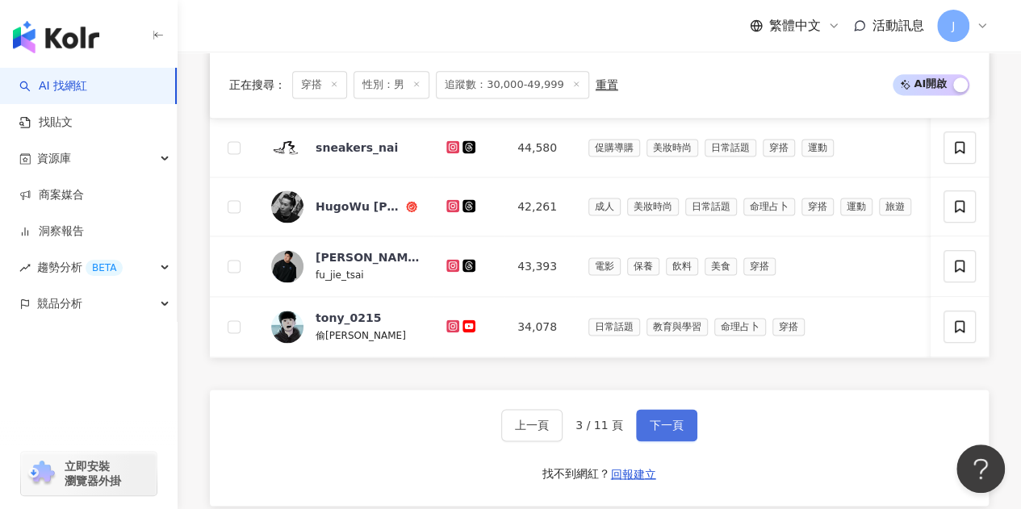
click at [655, 432] on span "下一頁" at bounding box center [667, 425] width 34 height 13
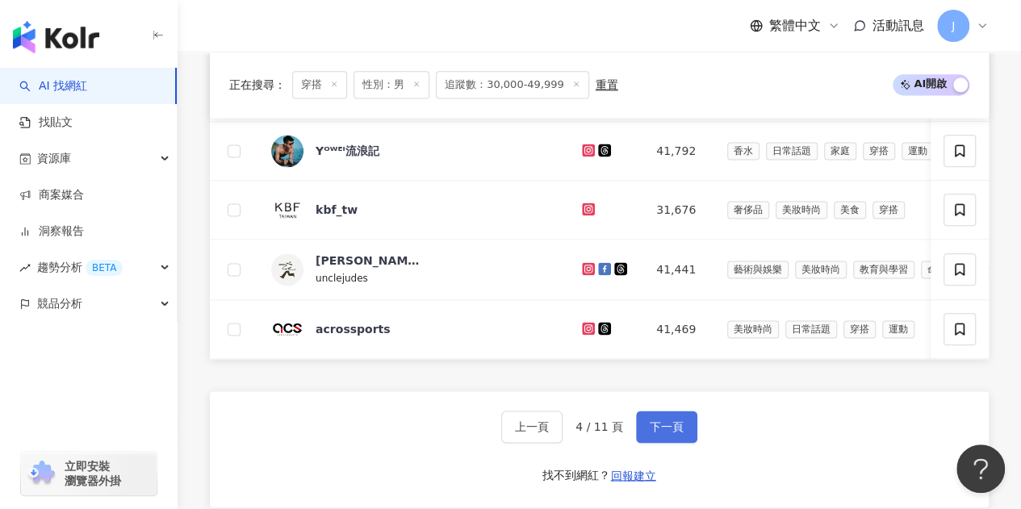
click at [655, 433] on span "下一頁" at bounding box center [667, 426] width 34 height 13
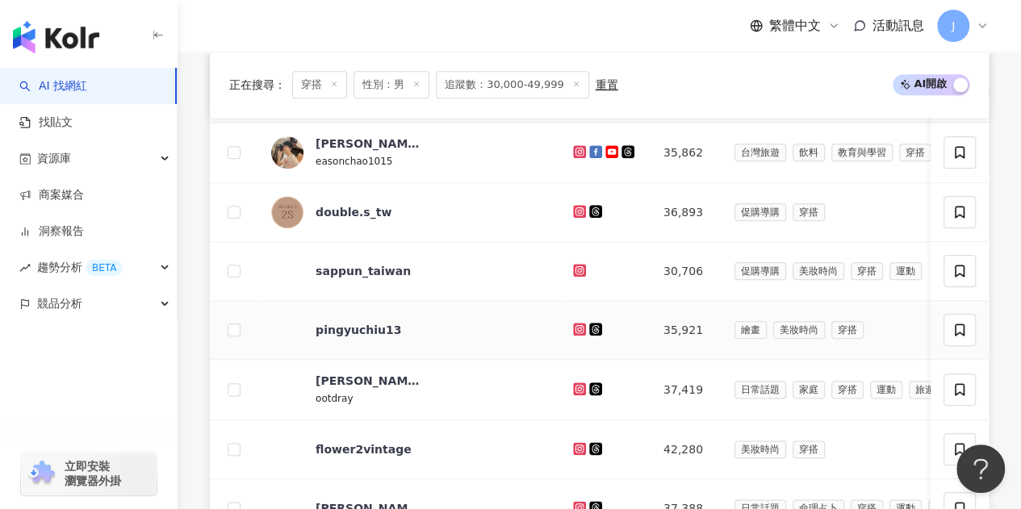
scroll to position [731, 0]
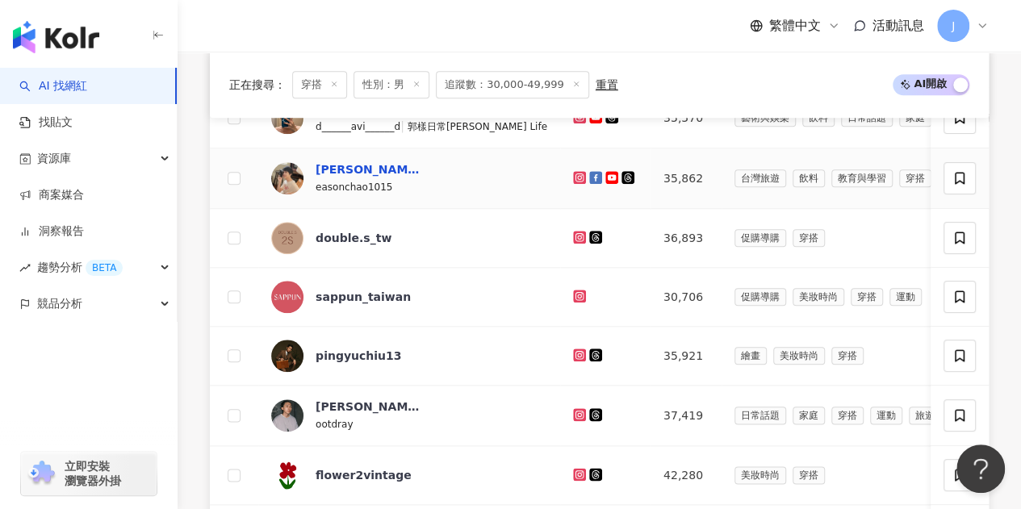
click at [342, 178] on div "趙乙丞 Eason" at bounding box center [367, 169] width 105 height 16
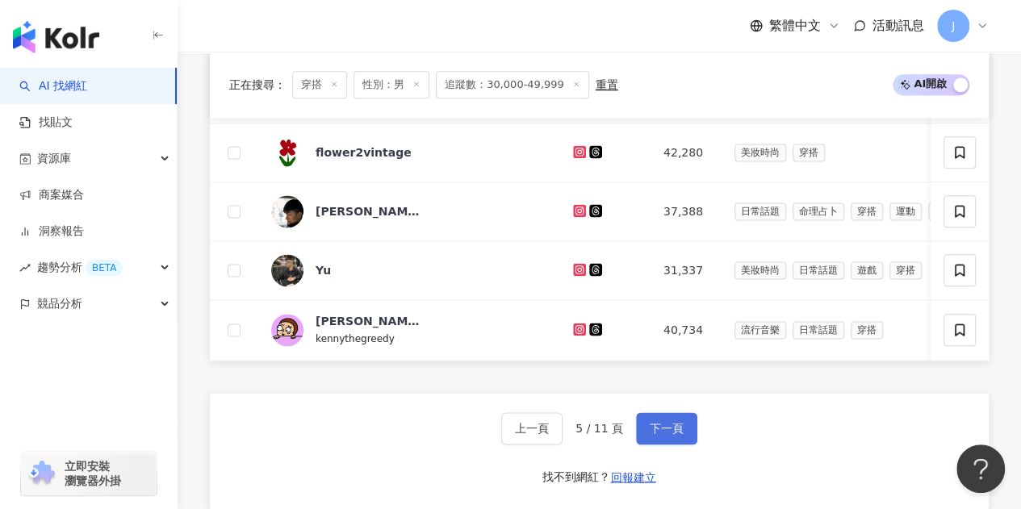
click at [654, 435] on span "下一頁" at bounding box center [667, 428] width 34 height 13
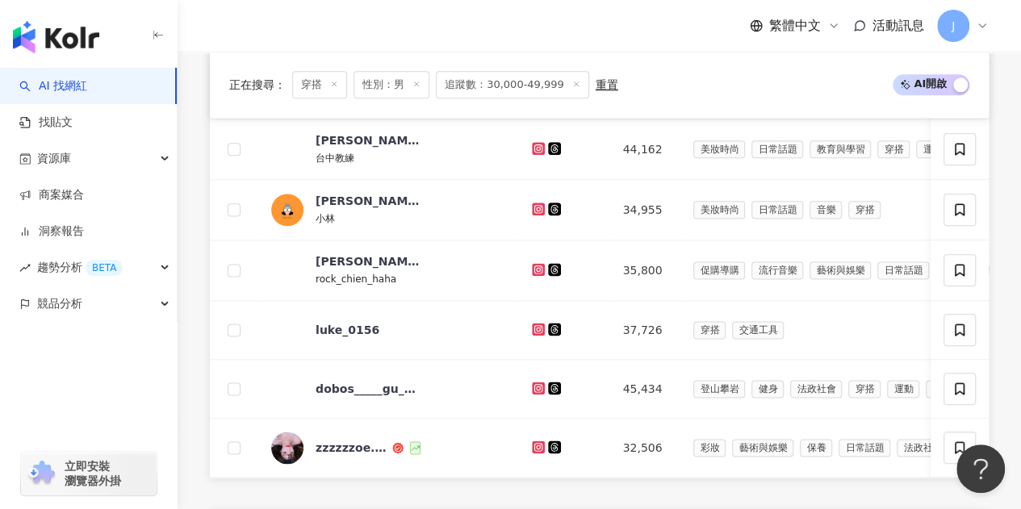
scroll to position [1296, 0]
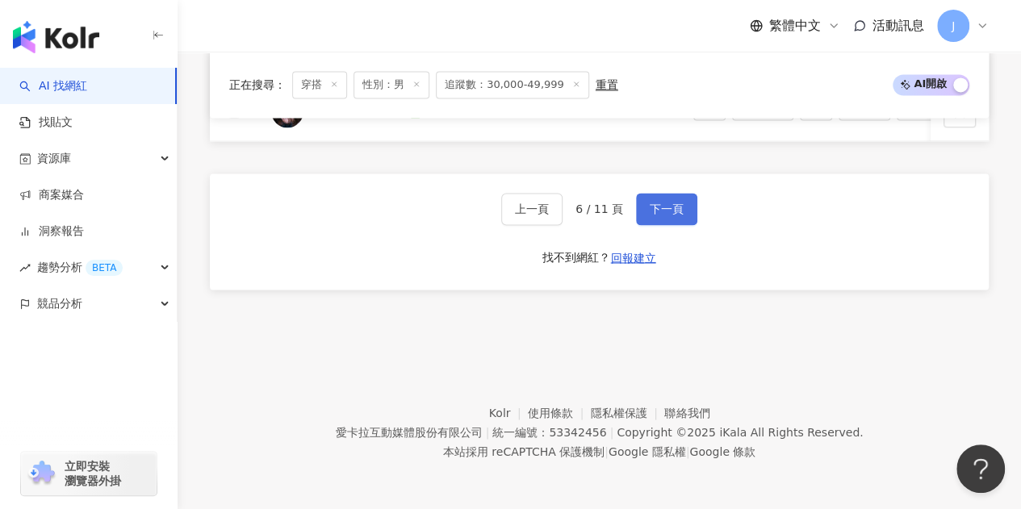
click at [654, 210] on span "下一頁" at bounding box center [667, 209] width 34 height 13
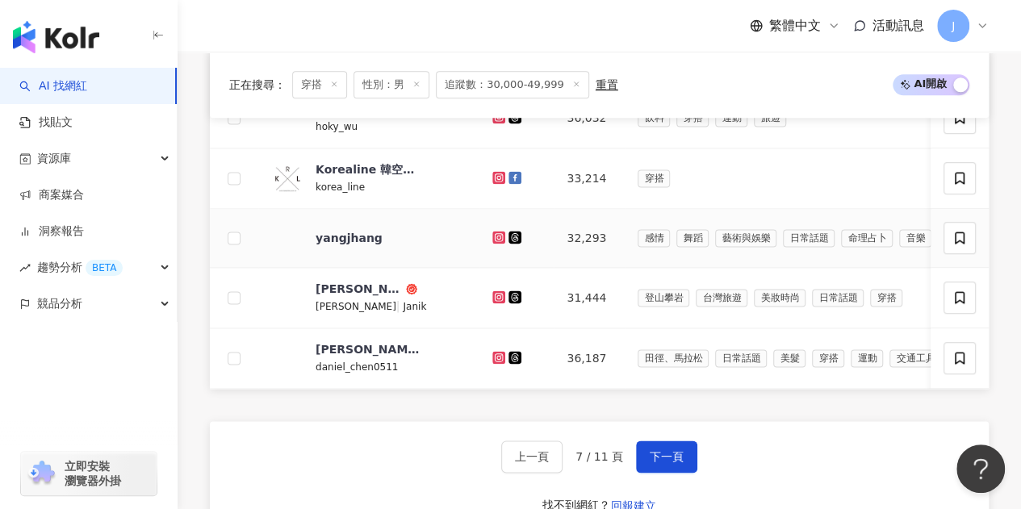
scroll to position [1054, 0]
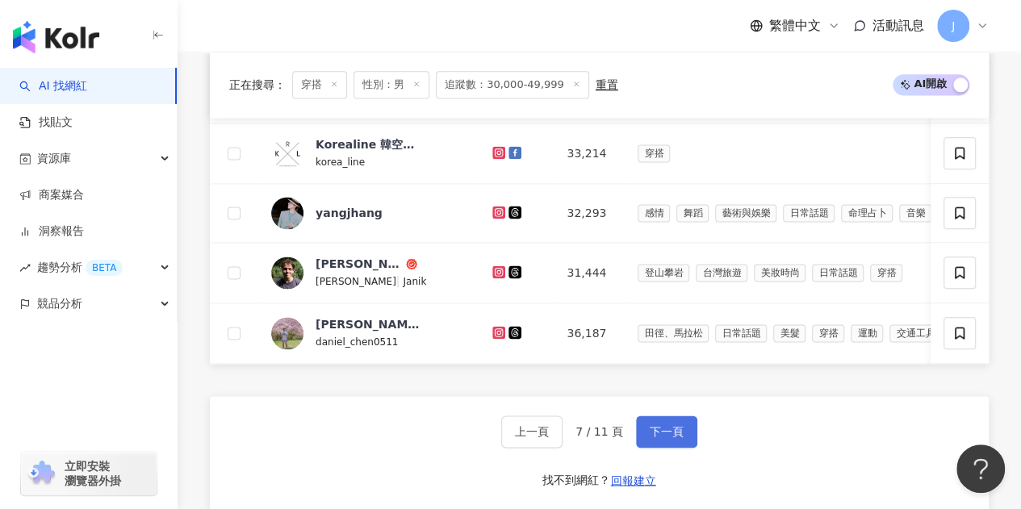
click at [656, 448] on button "下一頁" at bounding box center [666, 432] width 61 height 32
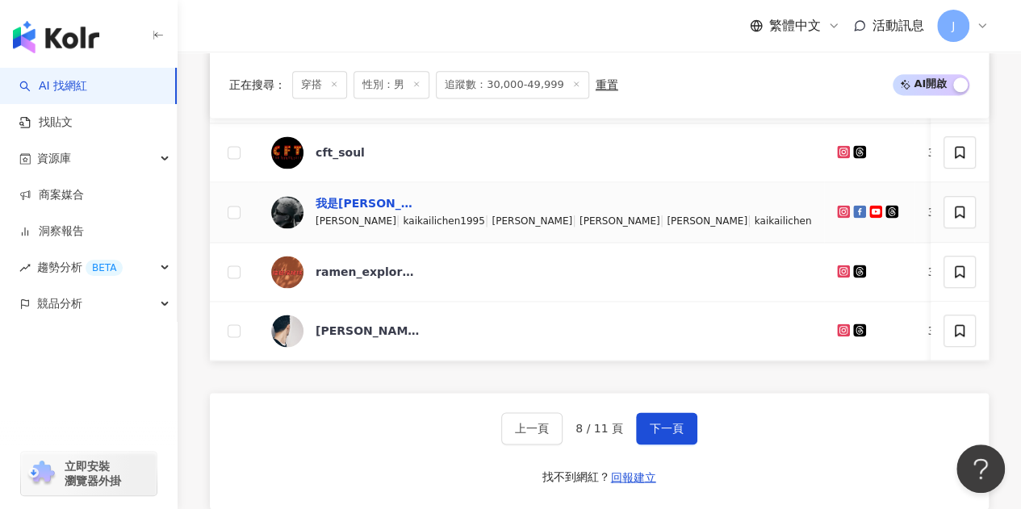
click at [343, 207] on div "我是凱凱李" at bounding box center [367, 203] width 105 height 16
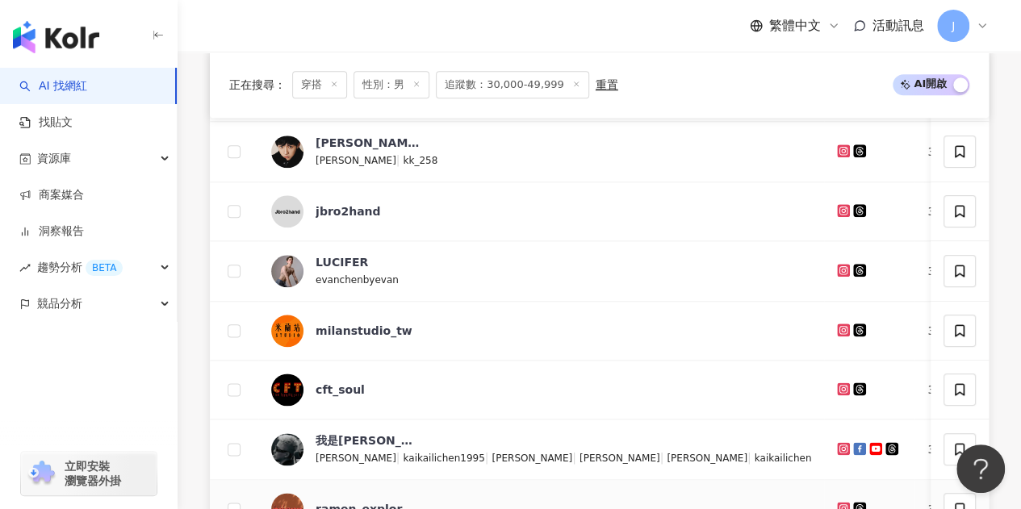
scroll to position [650, 0]
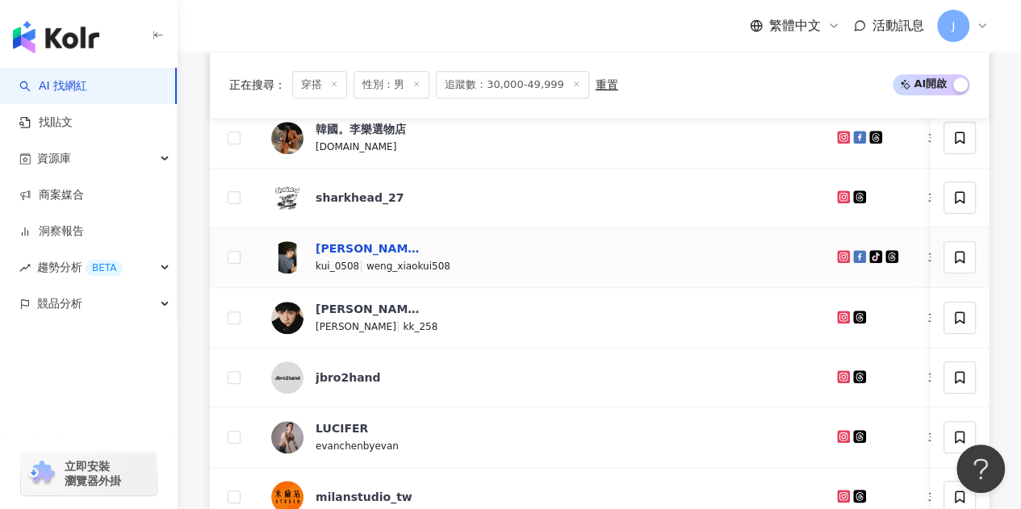
click at [324, 256] on div "小奎" at bounding box center [367, 248] width 105 height 16
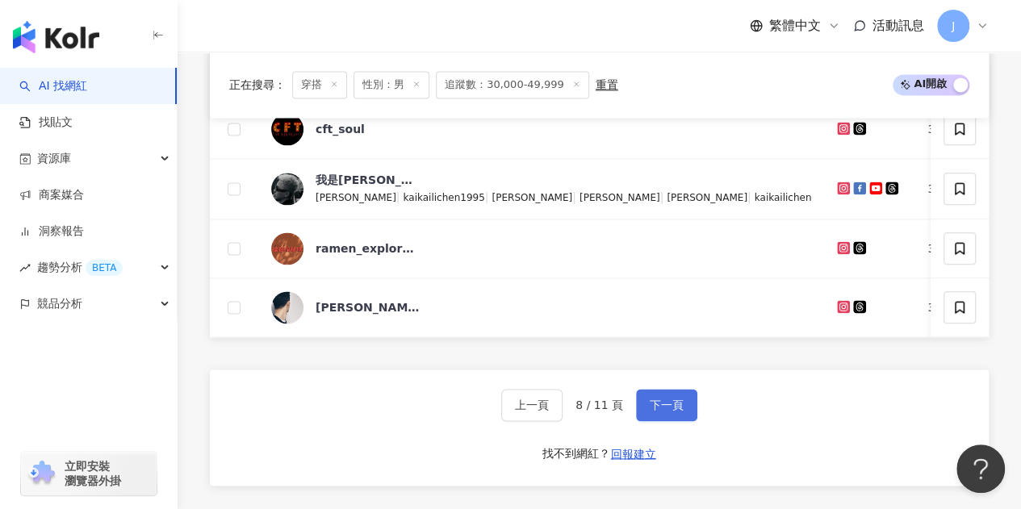
scroll to position [1293, 0]
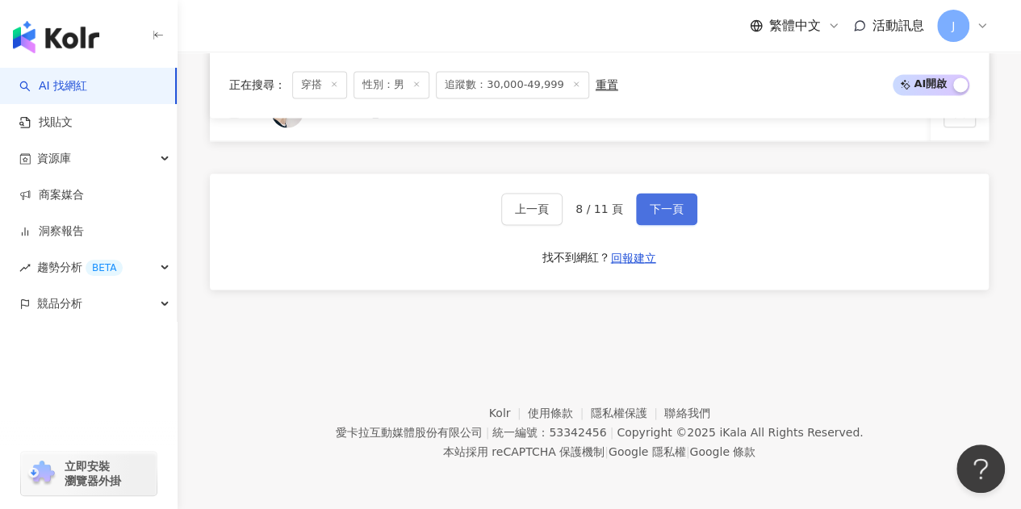
click at [668, 211] on span "下一頁" at bounding box center [667, 209] width 34 height 13
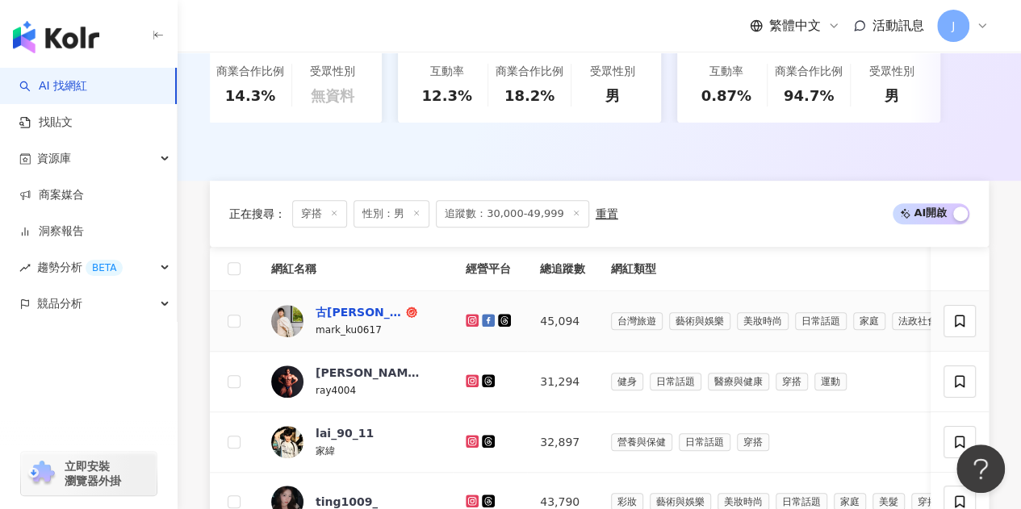
scroll to position [489, 0]
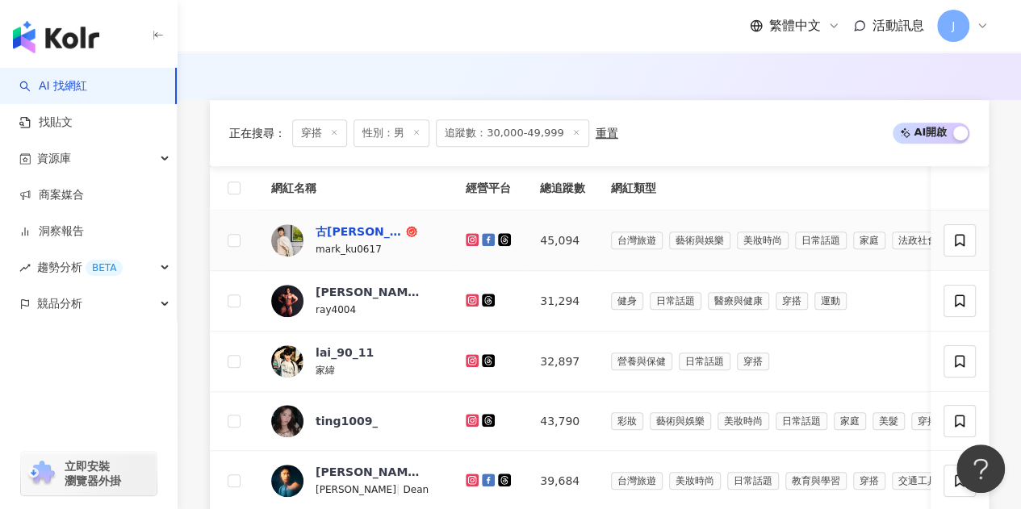
click at [388, 236] on div "古程丰 Mark ku" at bounding box center [358, 231] width 87 height 16
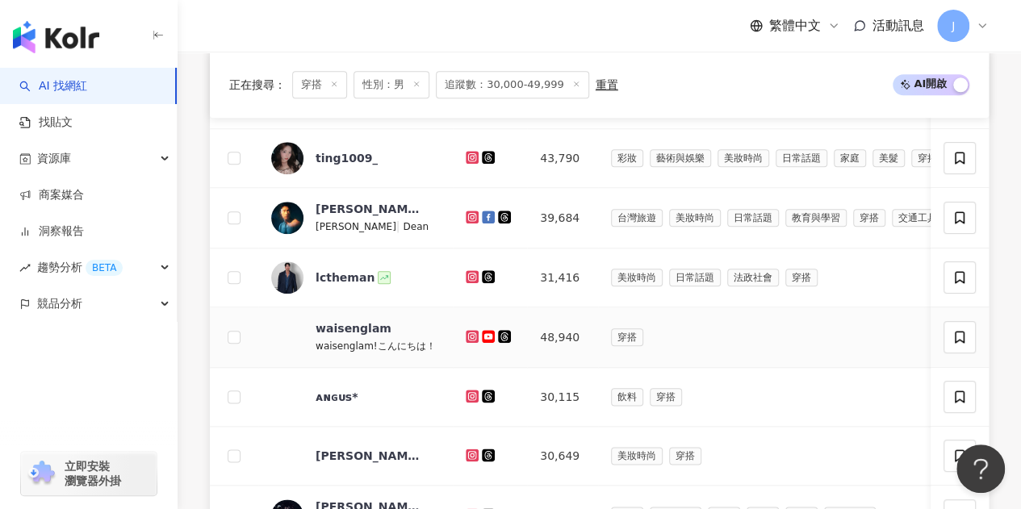
scroll to position [812, 0]
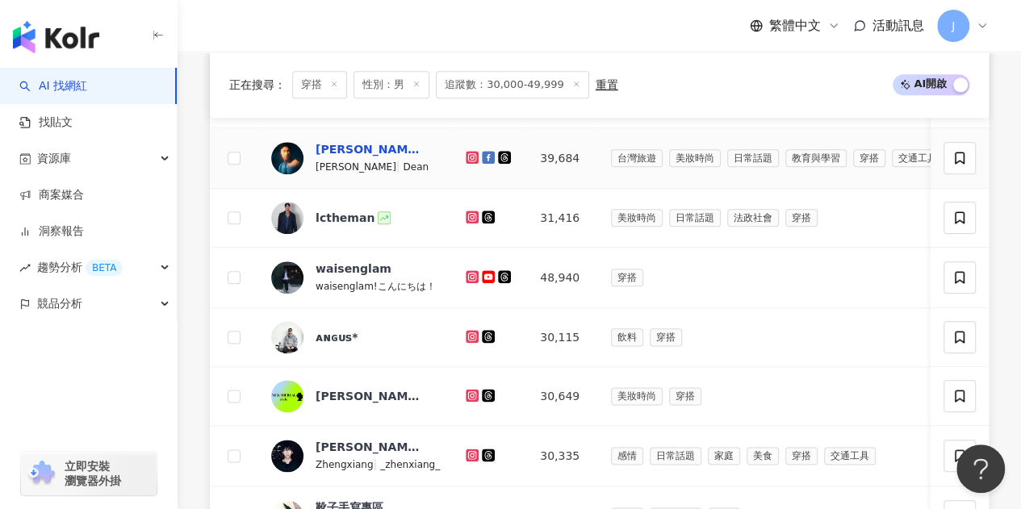
click at [353, 157] on div "唐綸 Dean" at bounding box center [367, 149] width 105 height 16
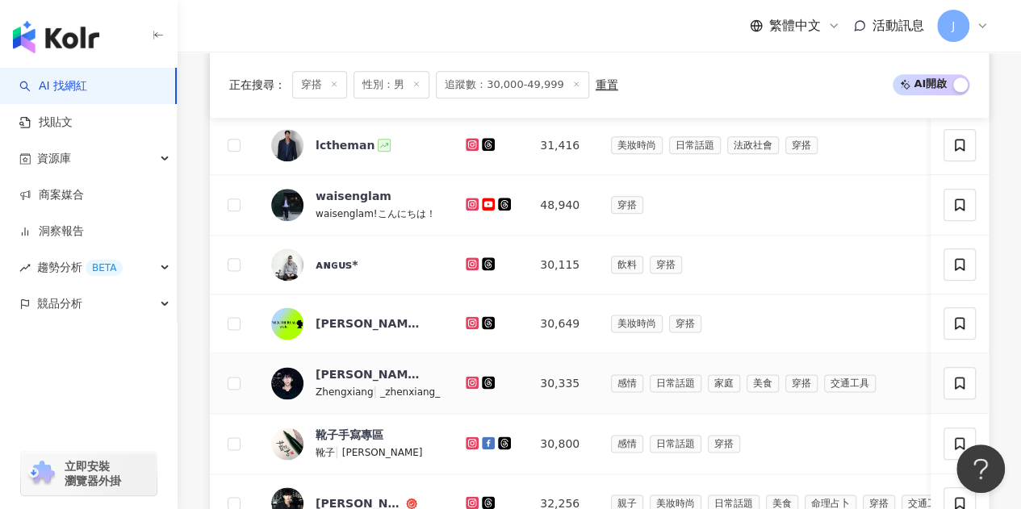
scroll to position [1054, 0]
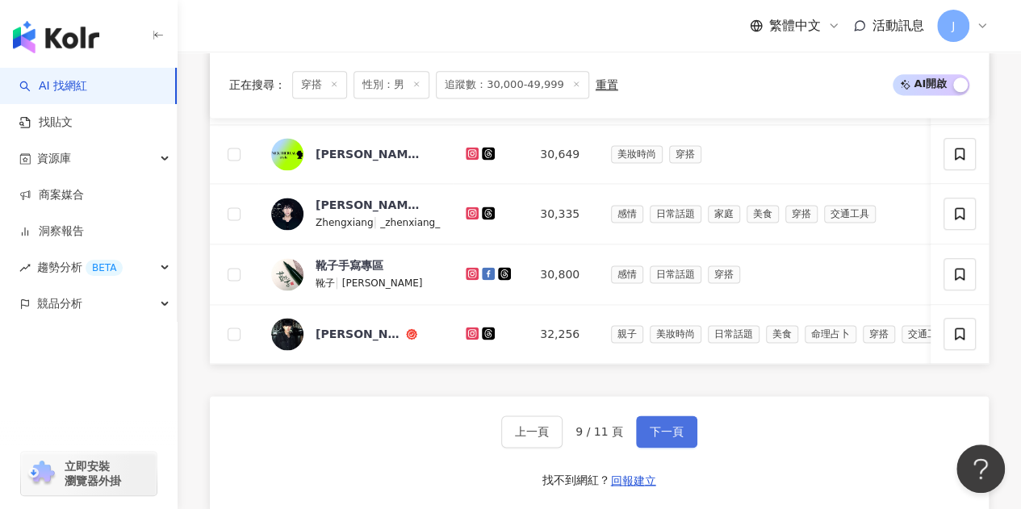
click at [666, 438] on span "下一頁" at bounding box center [667, 431] width 34 height 13
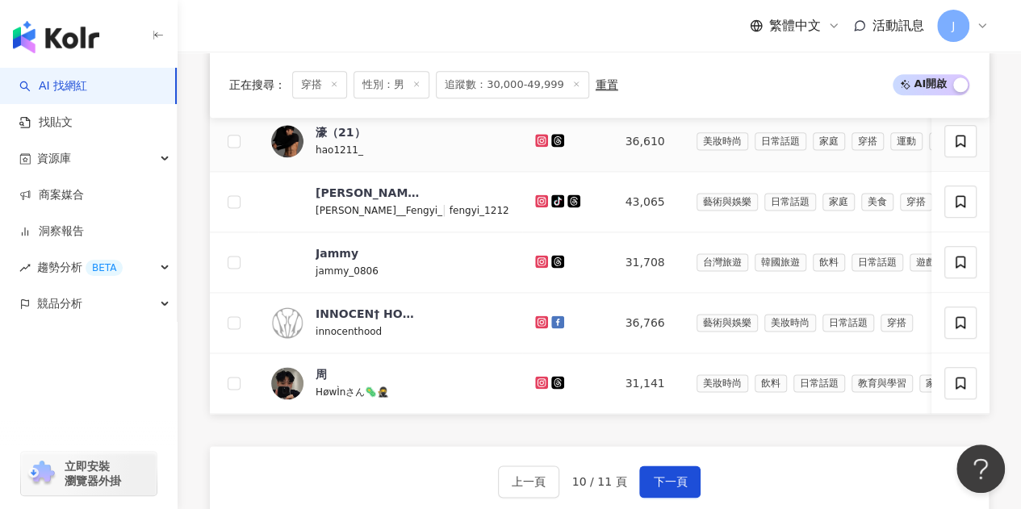
scroll to position [1134, 0]
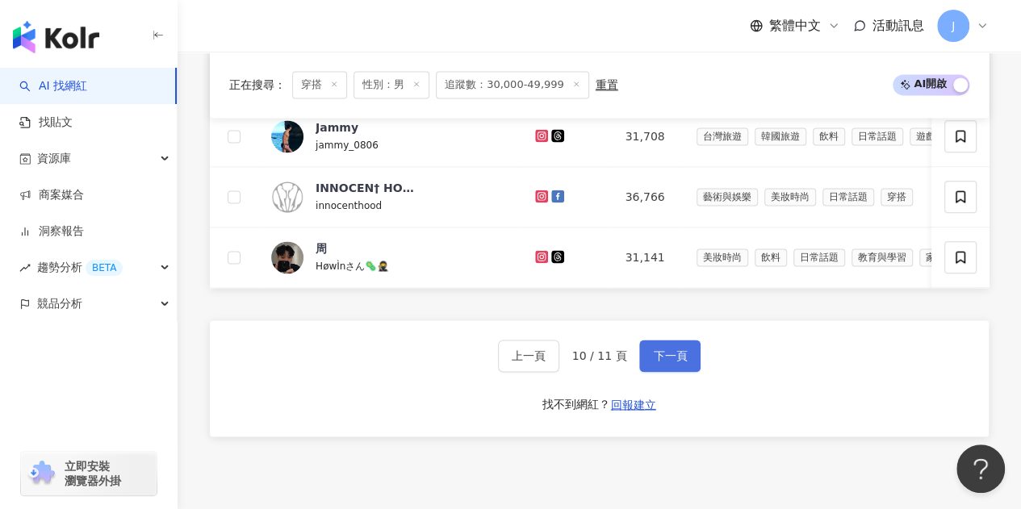
click at [679, 362] on span "下一頁" at bounding box center [670, 355] width 34 height 13
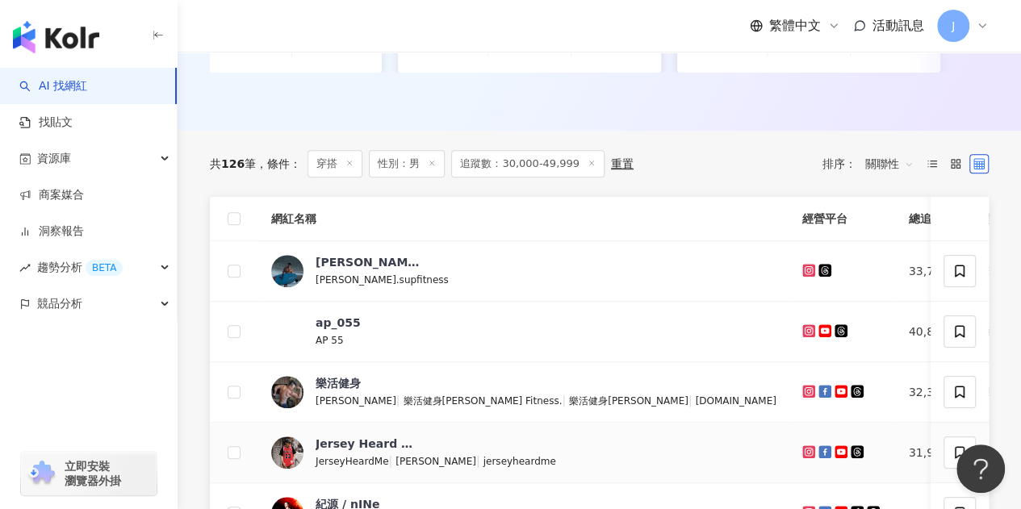
scroll to position [620, 0]
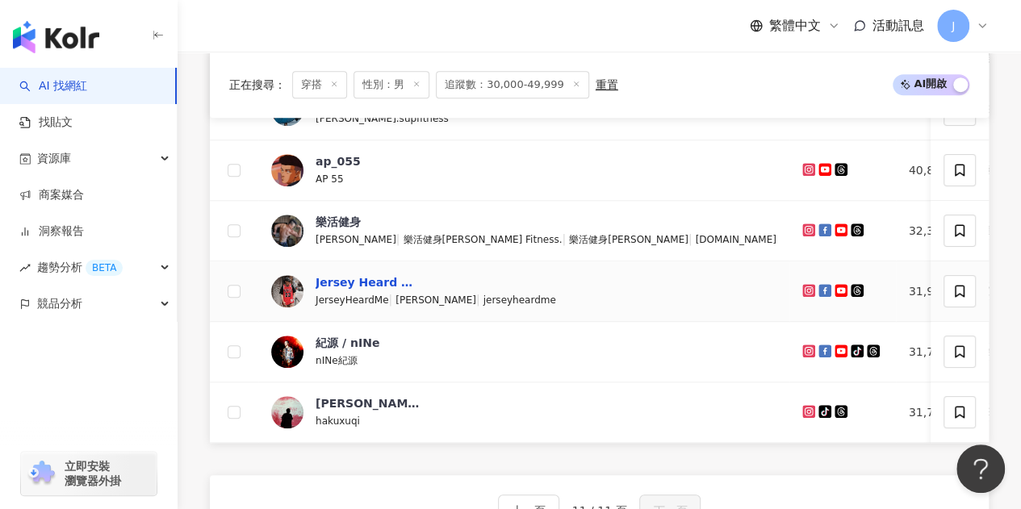
click at [368, 290] on div "Jersey Heard Me 球衣藏家" at bounding box center [367, 282] width 105 height 16
click at [335, 351] on div "紀源 / nINe" at bounding box center [347, 343] width 64 height 16
click at [350, 229] on div "樂活健身" at bounding box center [337, 222] width 45 height 16
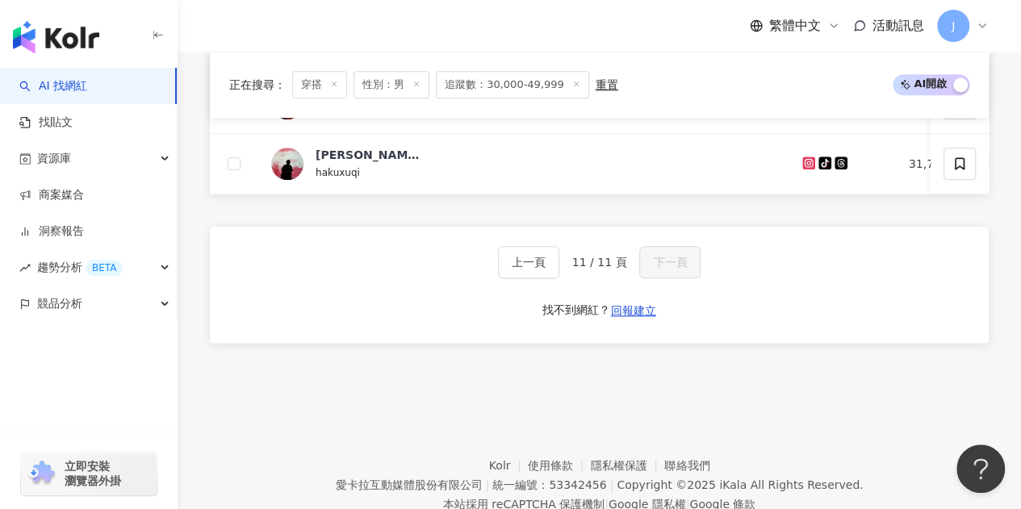
scroll to position [942, 0]
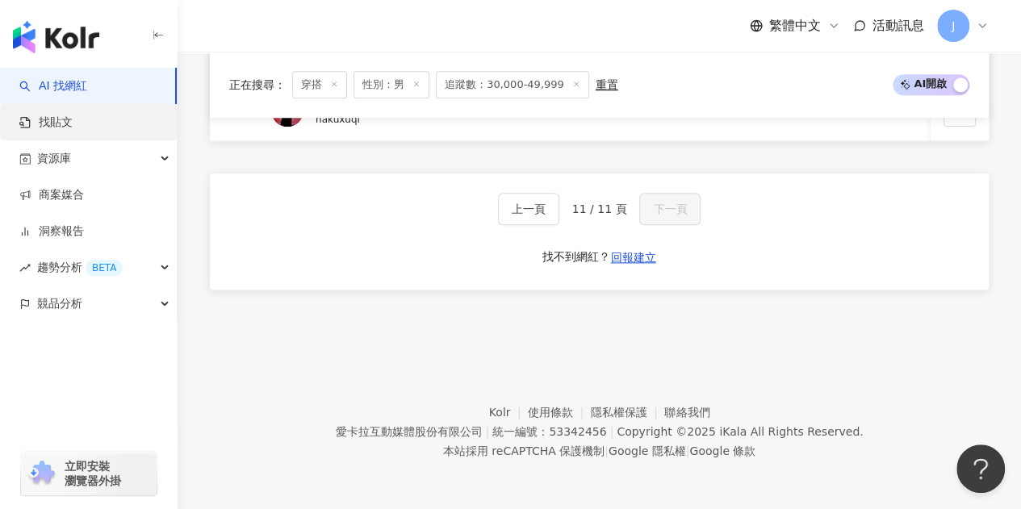
click at [73, 129] on link "找貼文" at bounding box center [45, 123] width 53 height 16
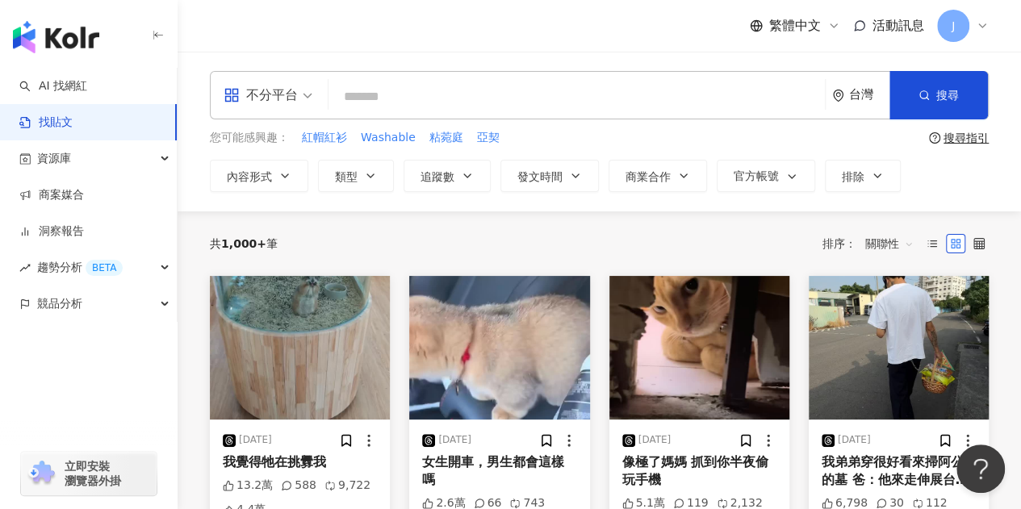
click at [473, 101] on input "search" at bounding box center [576, 96] width 483 height 35
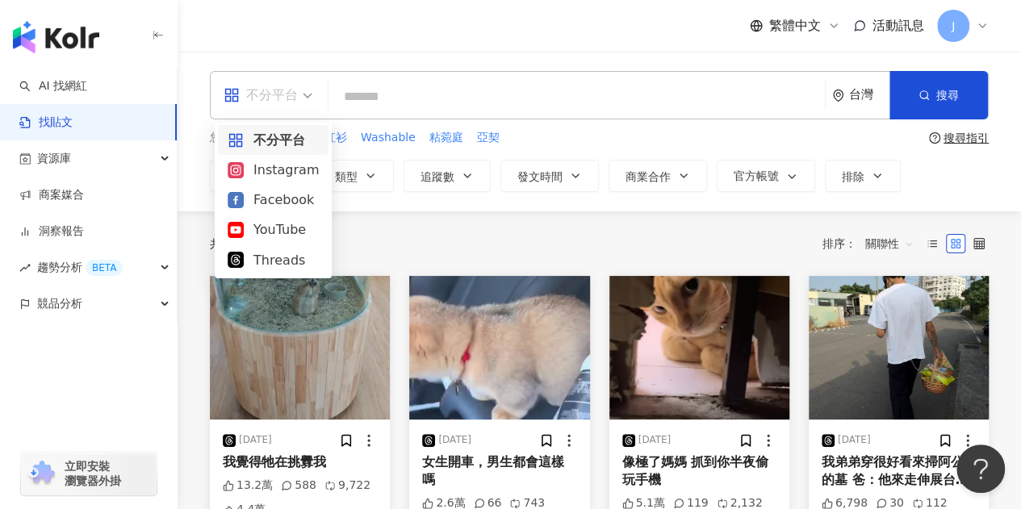
click at [304, 94] on span "不分平台" at bounding box center [267, 95] width 89 height 26
click at [268, 188] on div "Facebook" at bounding box center [273, 200] width 111 height 30
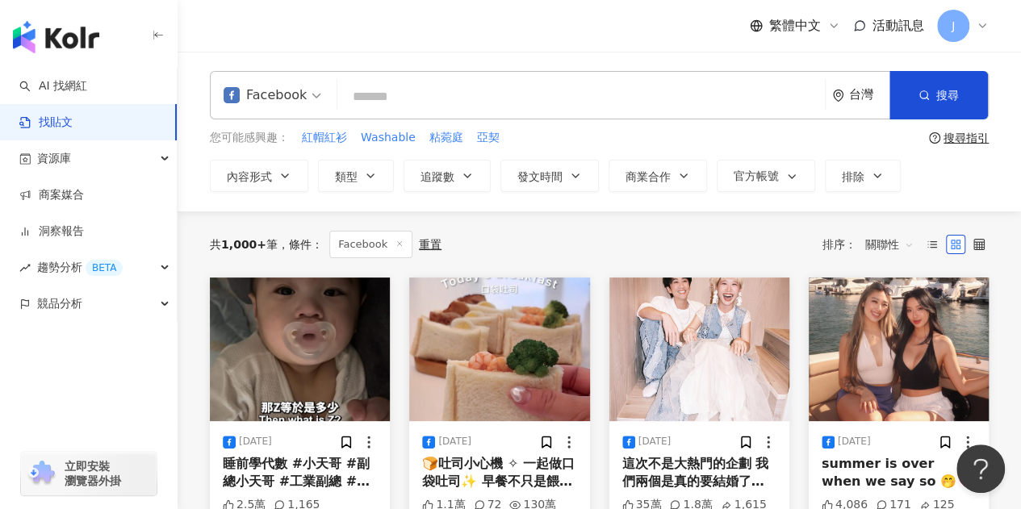
click at [375, 94] on input "search" at bounding box center [581, 96] width 474 height 35
type input "*"
type input "****"
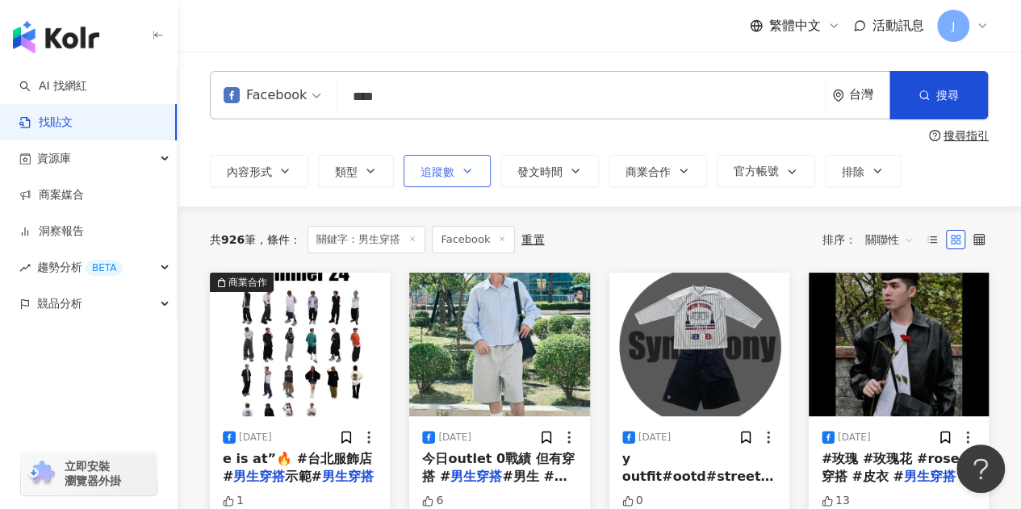
click at [478, 161] on button "追蹤數" at bounding box center [446, 171] width 87 height 32
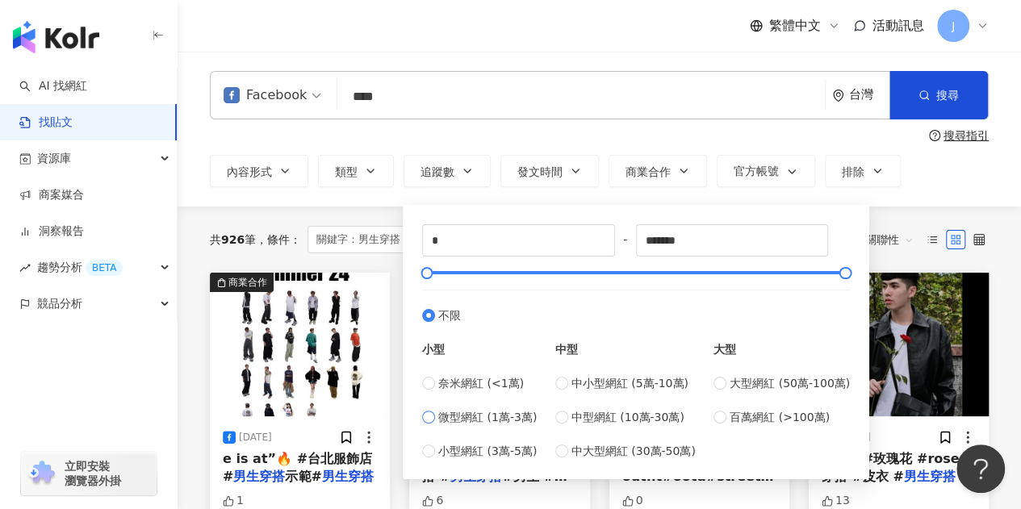
click at [457, 420] on span "微型網紅 (1萬-3萬)" at bounding box center [487, 417] width 98 height 18
type input "*****"
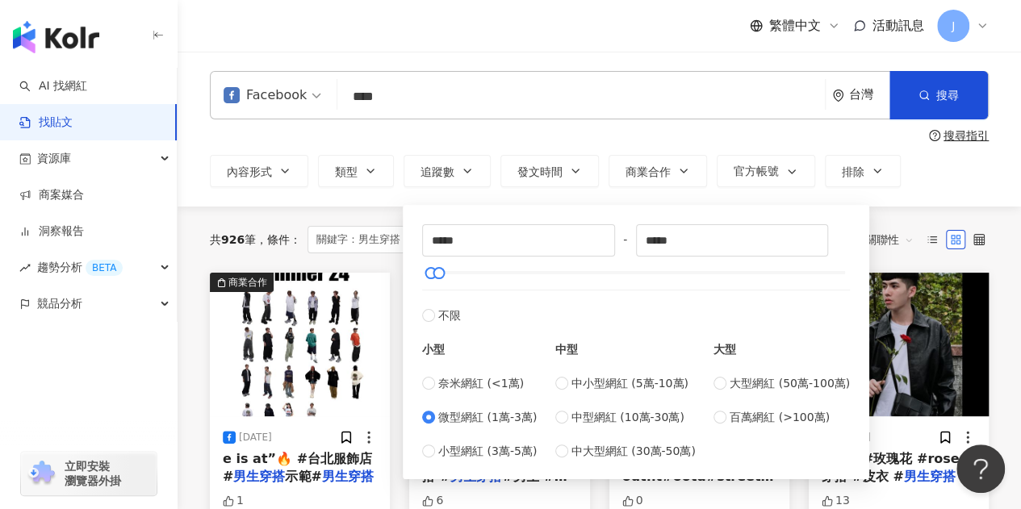
click at [919, 190] on div "Facebook **** 台灣 搜尋 搜尋指引 內容形式 類型 追蹤數 發文時間 商業合作 官方帳號 排除 ***** - ***** 不限 小型 奈米網紅…" at bounding box center [599, 129] width 843 height 155
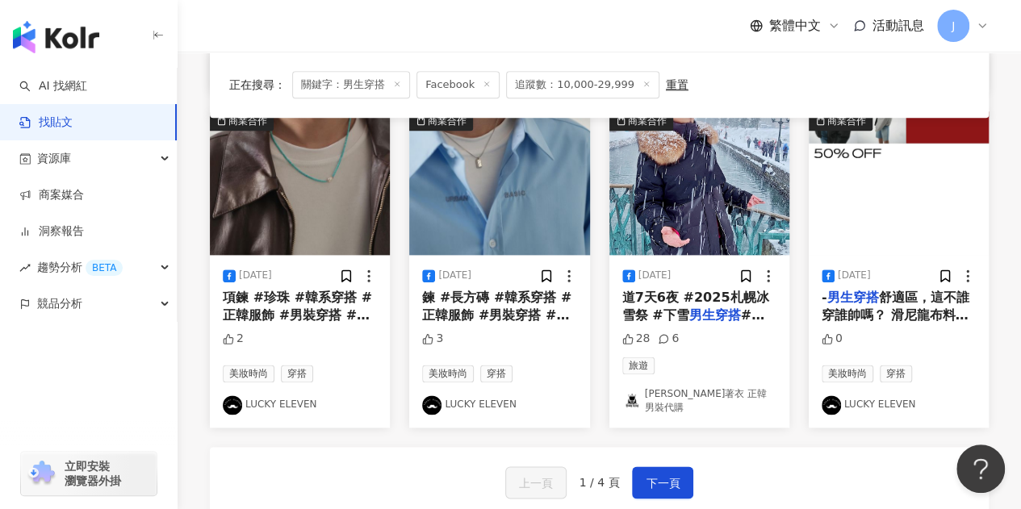
scroll to position [1049, 0]
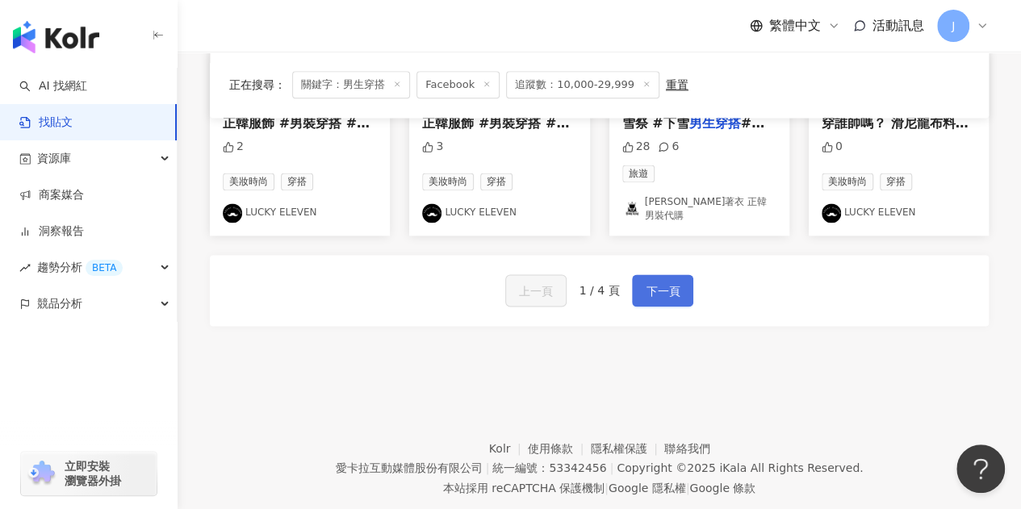
click at [665, 282] on span "下一頁" at bounding box center [662, 291] width 34 height 19
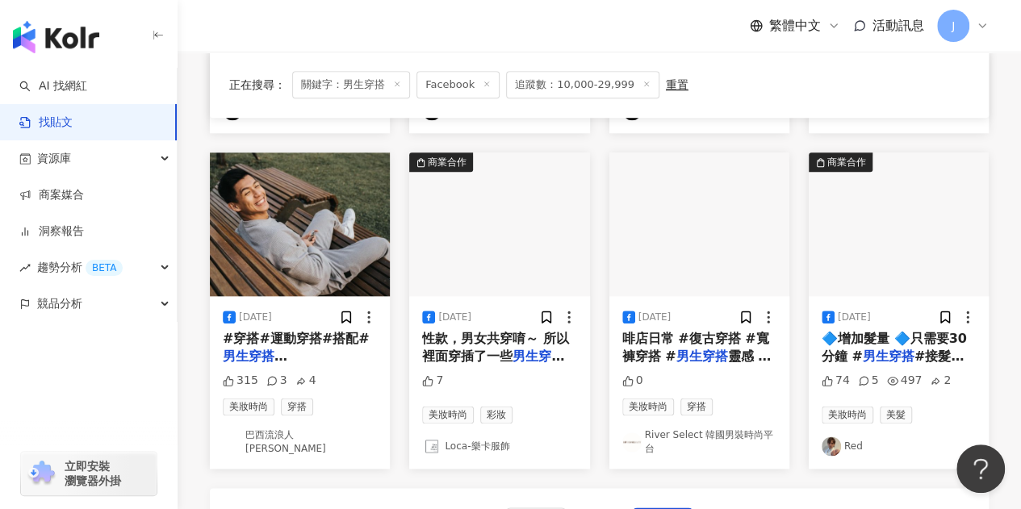
scroll to position [800, 0]
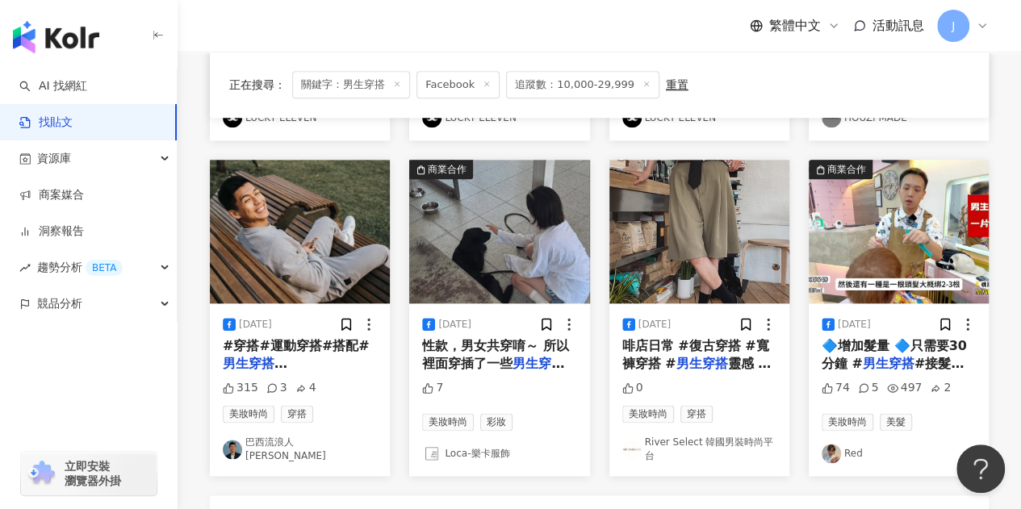
click at [311, 436] on link "巴西流浪人 張賢Johnny" at bounding box center [300, 449] width 154 height 27
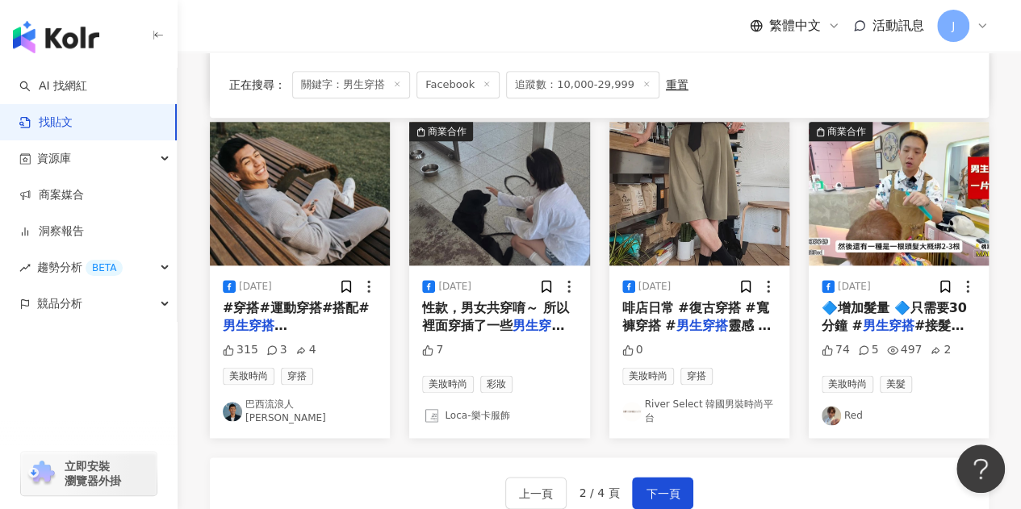
scroll to position [962, 0]
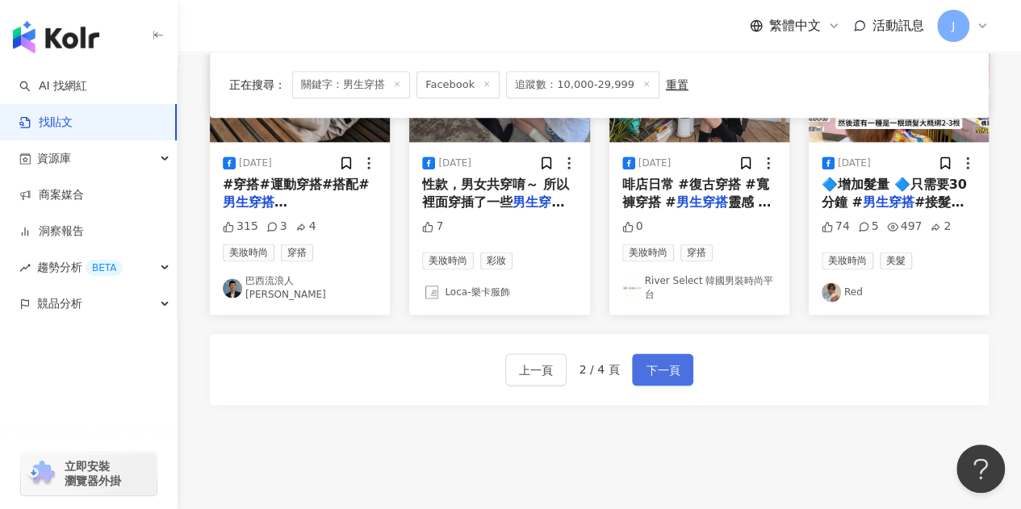
click at [665, 361] on span "下一頁" at bounding box center [662, 370] width 34 height 19
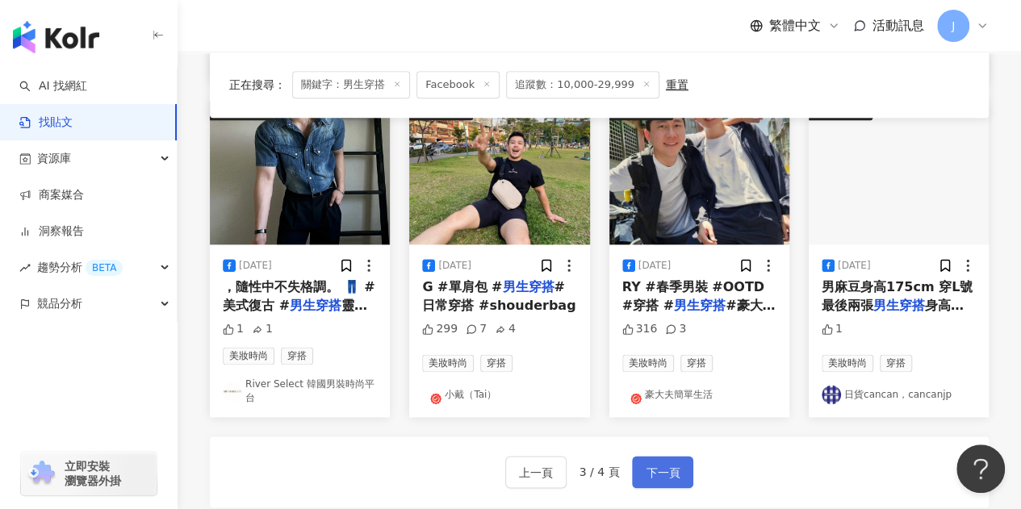
scroll to position [808, 0]
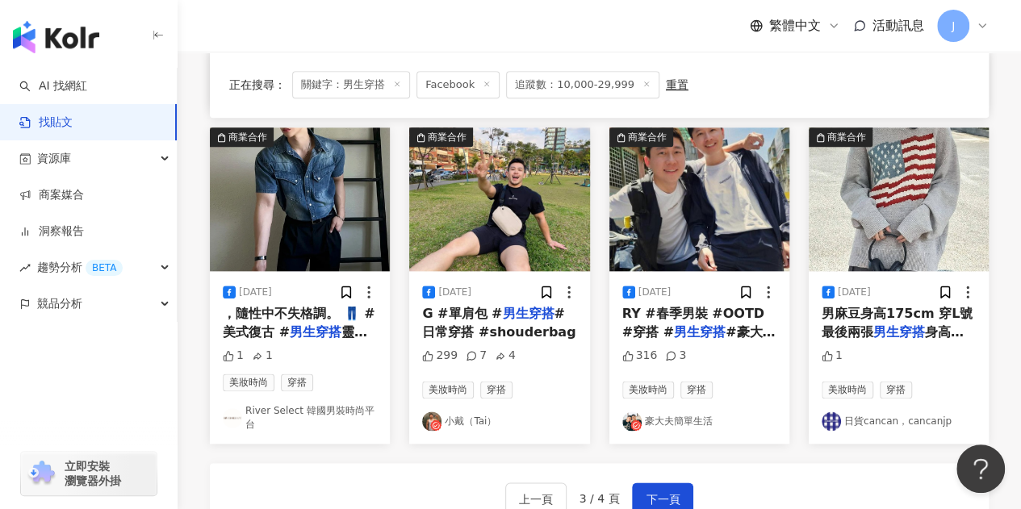
click at [474, 424] on link "小戴（Tai）" at bounding box center [499, 420] width 154 height 19
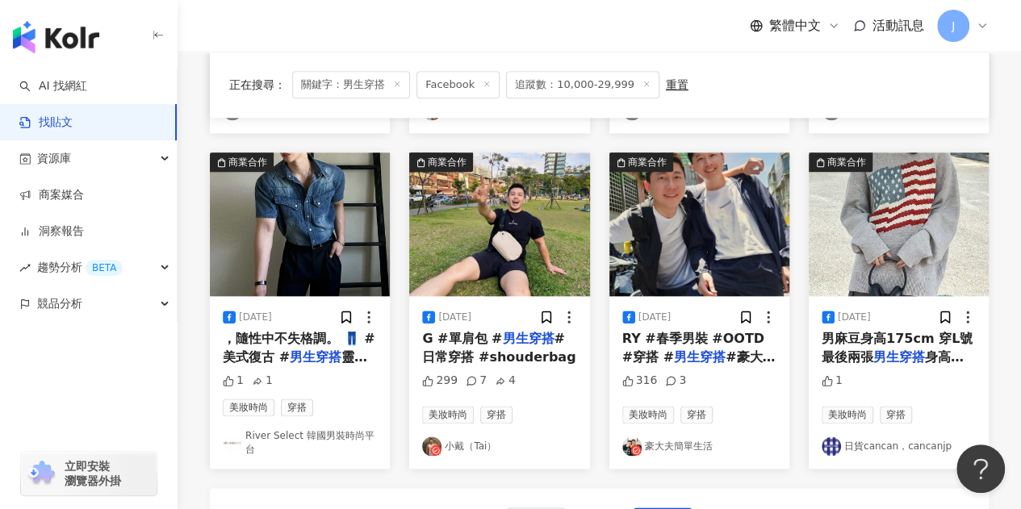
scroll to position [970, 0]
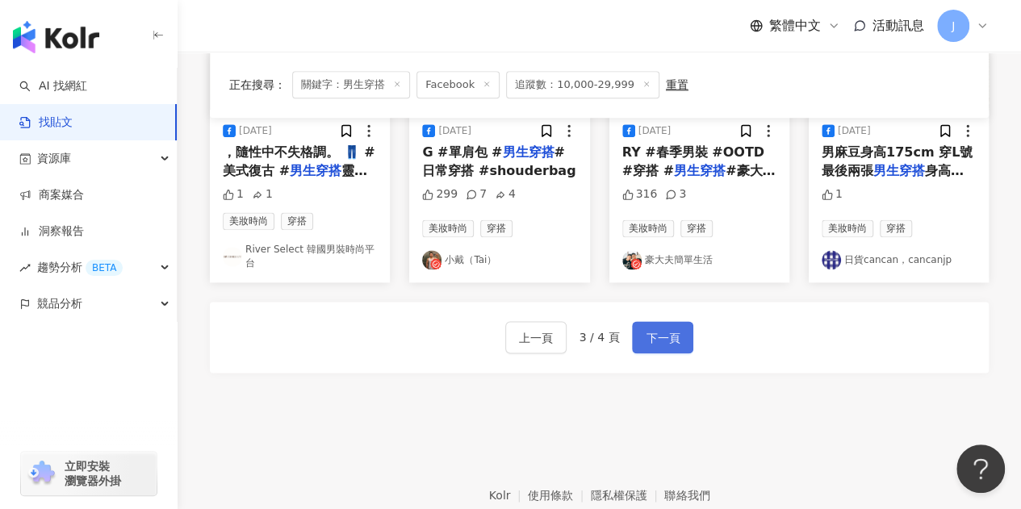
click at [669, 330] on span "下一頁" at bounding box center [662, 337] width 34 height 19
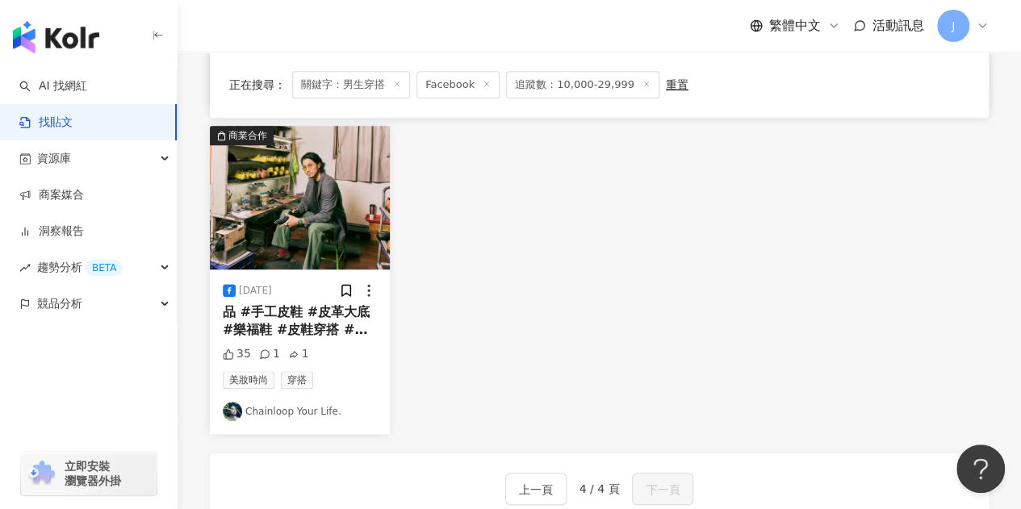
scroll to position [484, 0]
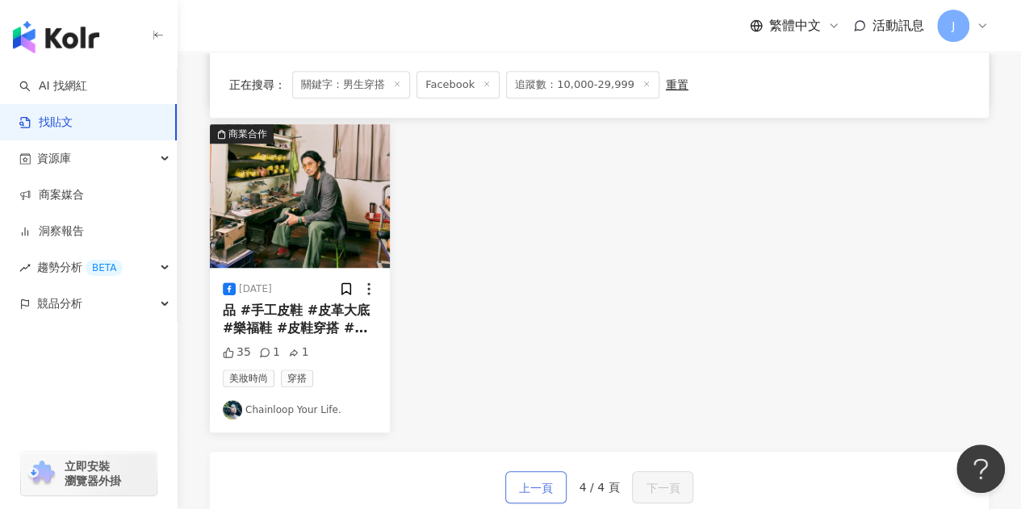
click at [537, 481] on span "上一頁" at bounding box center [536, 487] width 34 height 19
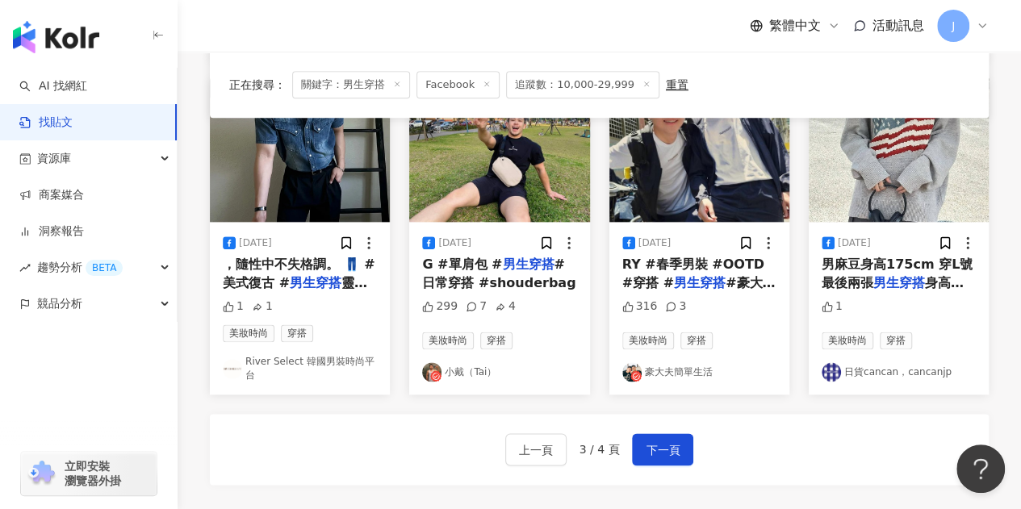
scroll to position [1051, 0]
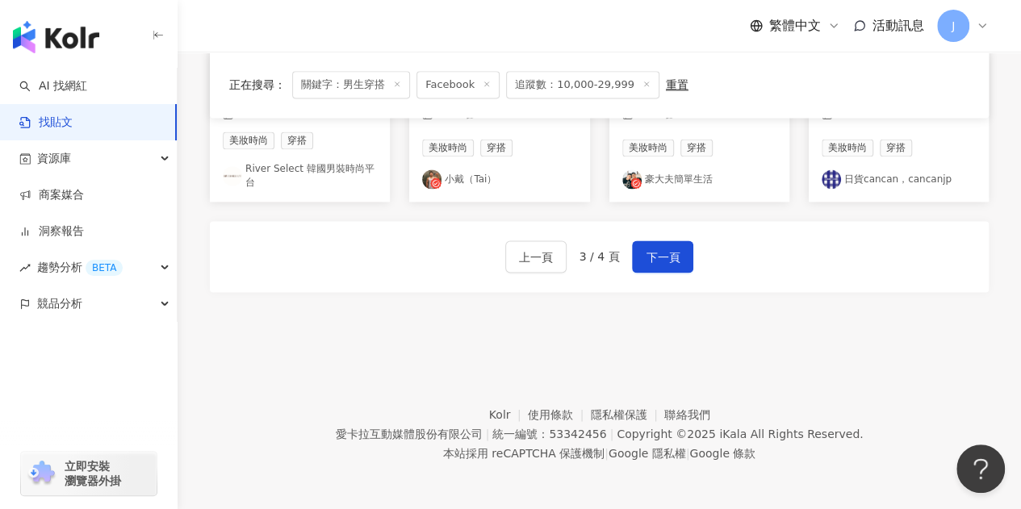
click at [688, 169] on link "豪大夫簡單生活" at bounding box center [699, 178] width 154 height 19
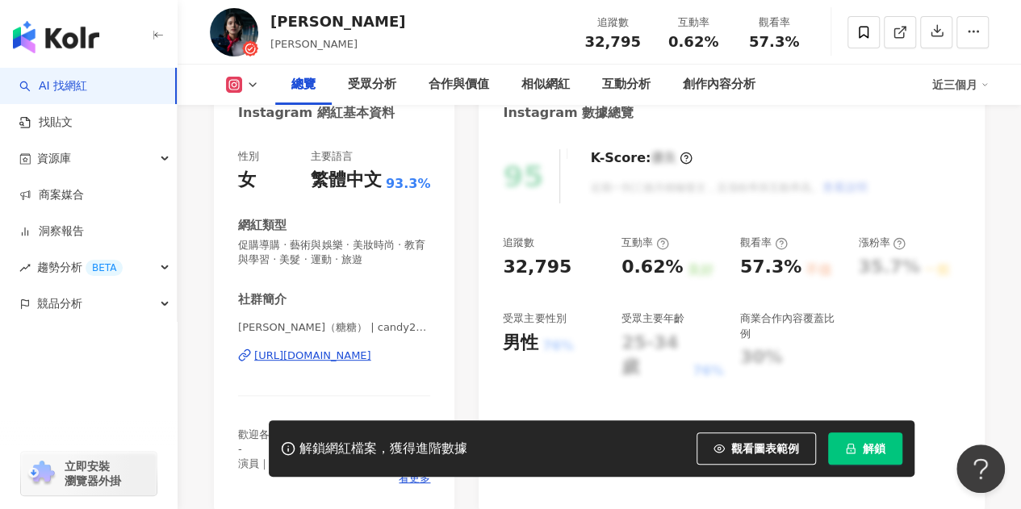
scroll to position [161, 0]
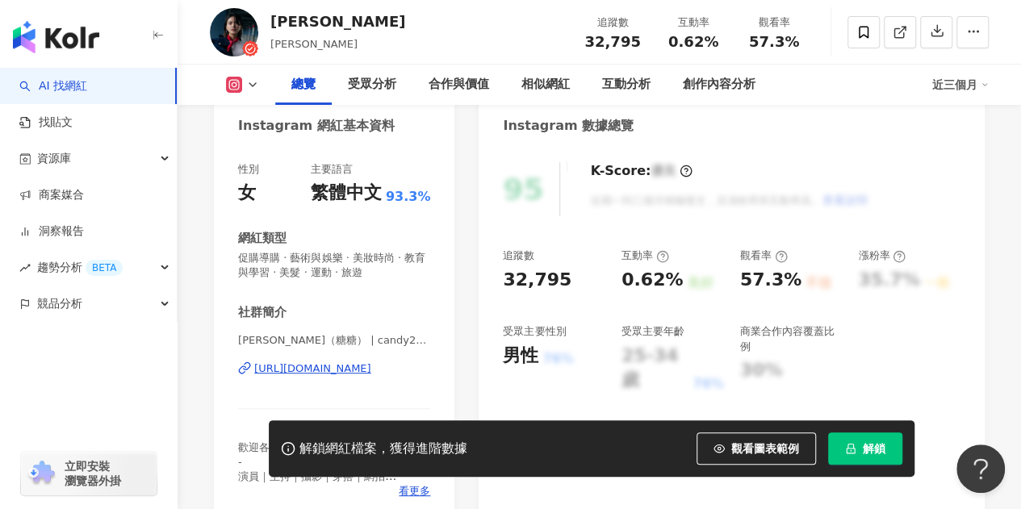
click at [245, 93] on div "總覽 受眾分析 合作與價值 相似網紅 互動分析 創作內容分析 近三個月" at bounding box center [599, 85] width 779 height 40
click at [257, 81] on icon at bounding box center [252, 84] width 13 height 13
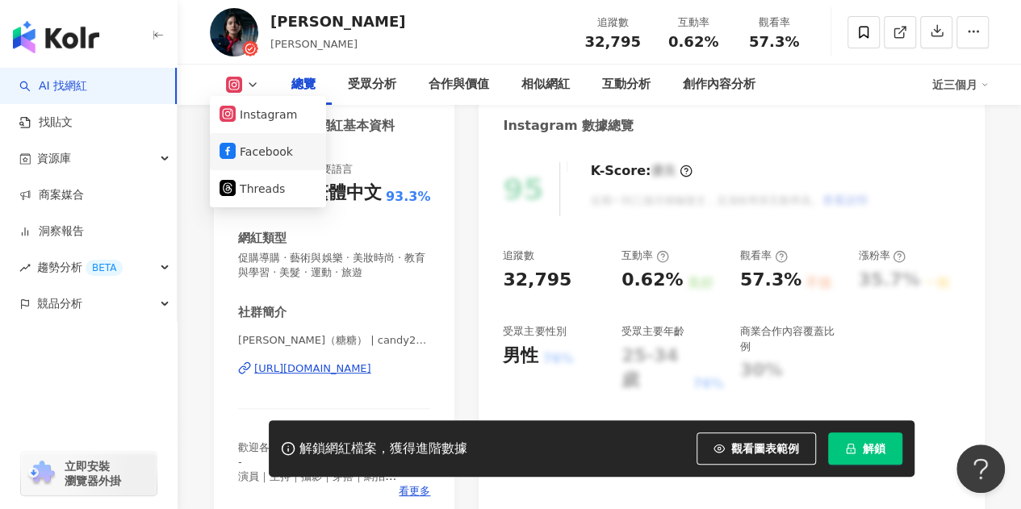
click at [251, 164] on li "Facebook" at bounding box center [268, 151] width 116 height 37
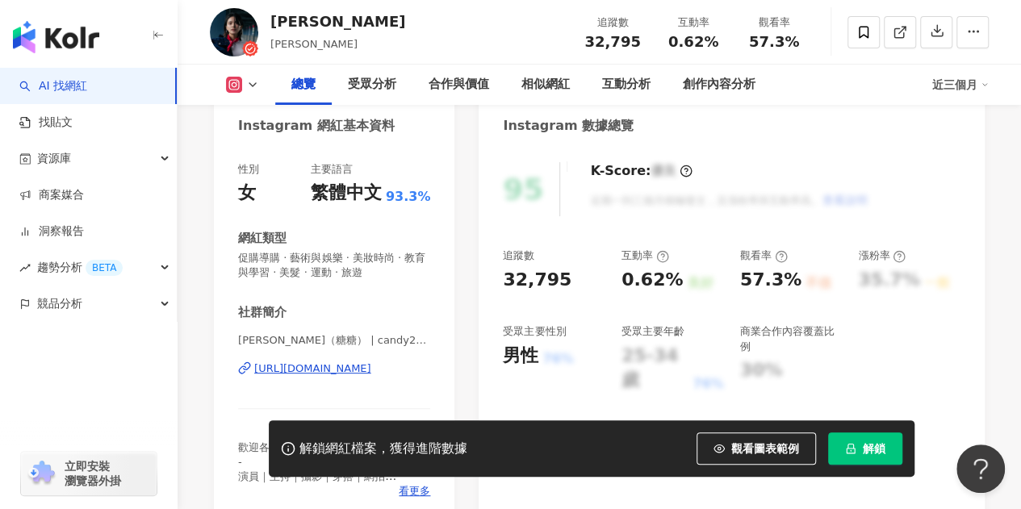
click at [244, 90] on button at bounding box center [242, 85] width 65 height 16
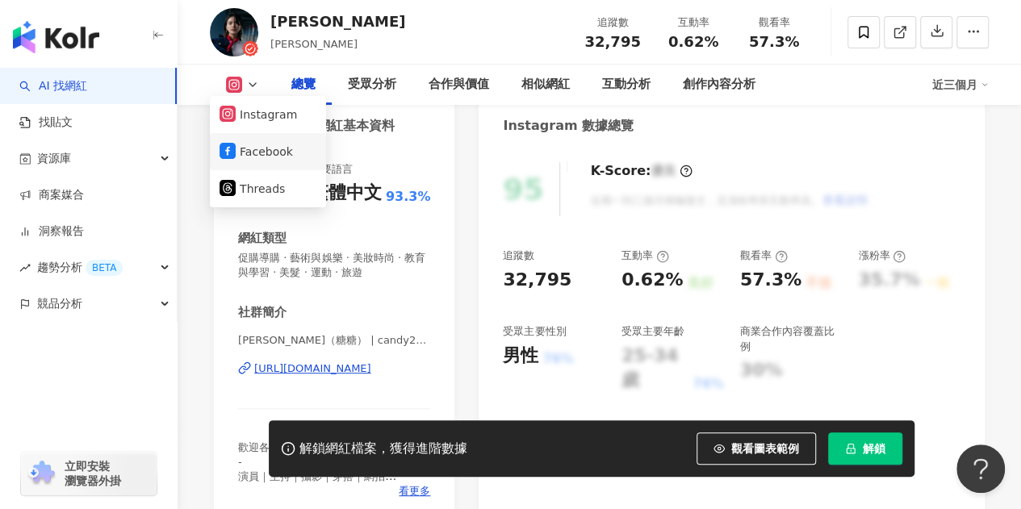
click at [240, 147] on button "Facebook" at bounding box center [267, 151] width 97 height 23
click at [261, 146] on div "性別 女 主要語言 繁體中文 93.3% 網紅類型 促購導購 · 藝術與娛樂 · 美妝時尚 · 教育與學習 · 美髮 · 運動 · 旅遊 社群簡介 周茉（糖糖…" at bounding box center [334, 334] width 240 height 377
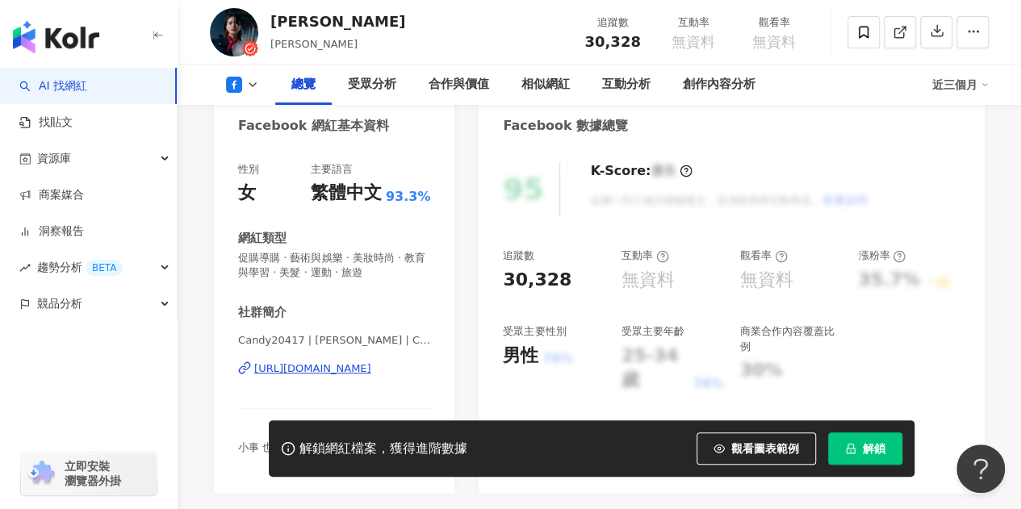
click at [306, 363] on div "https://www.facebook.com/278035615593592" at bounding box center [312, 368] width 117 height 15
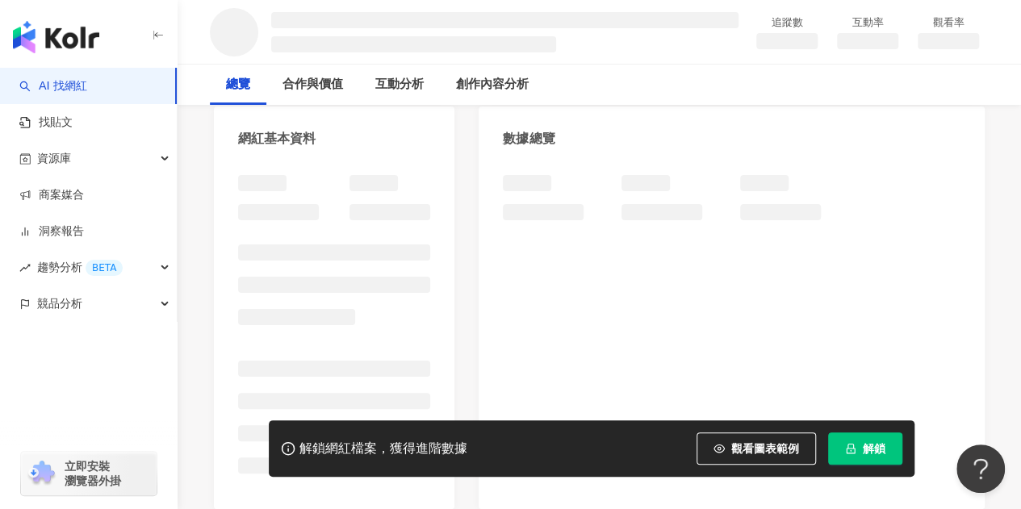
scroll to position [161, 0]
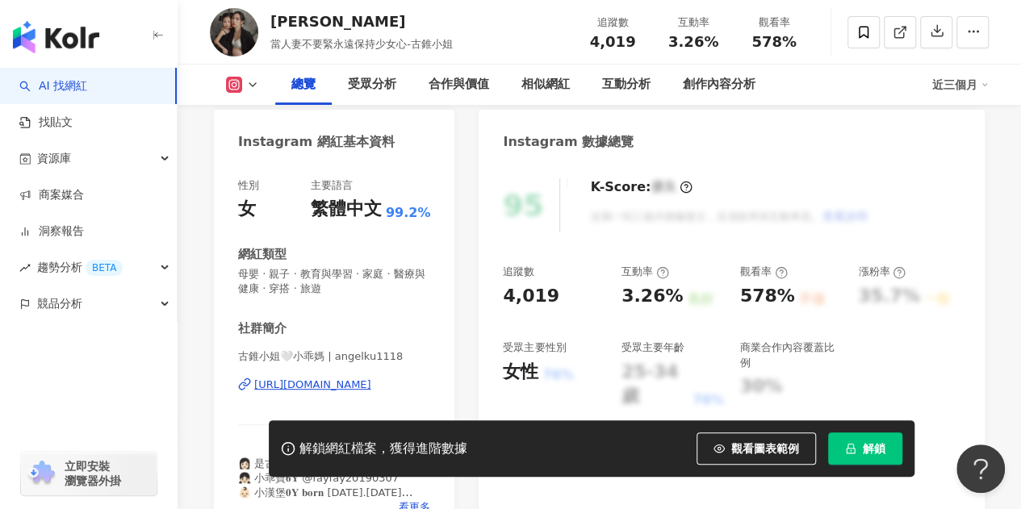
scroll to position [242, 0]
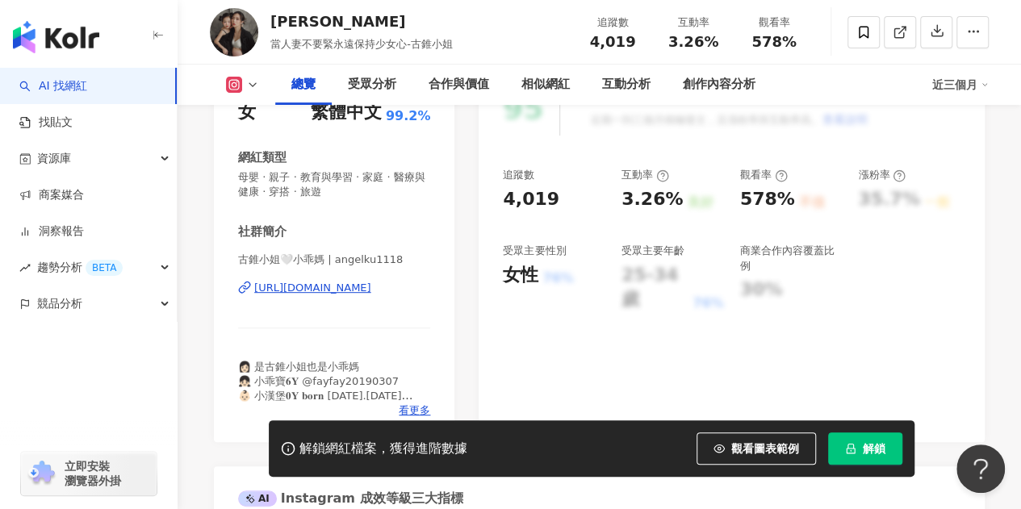
click at [236, 79] on icon at bounding box center [234, 85] width 16 height 16
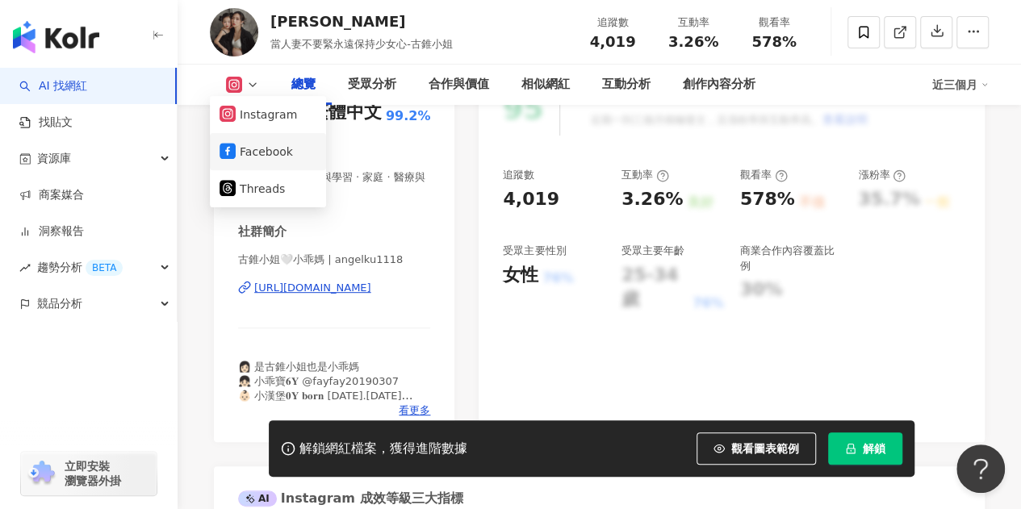
click at [259, 165] on li "Facebook" at bounding box center [268, 151] width 116 height 37
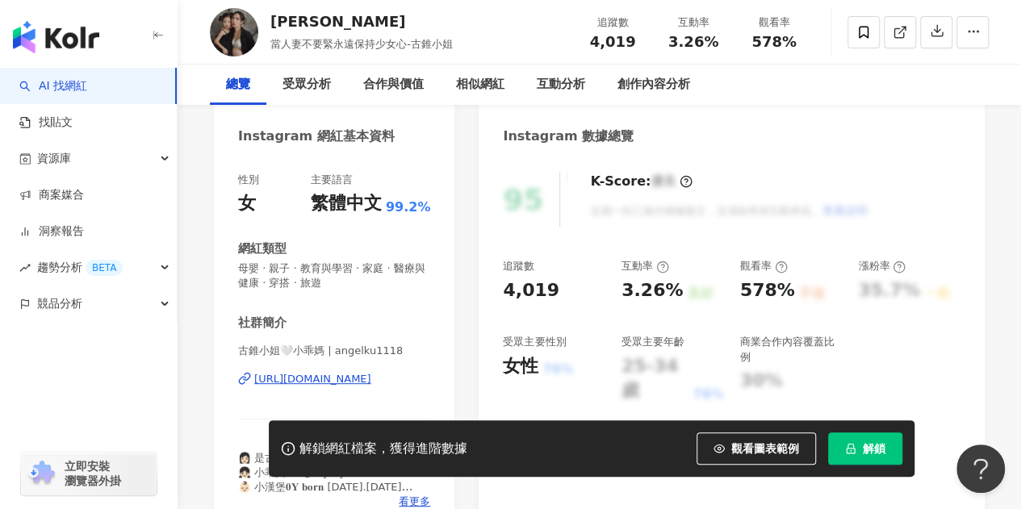
scroll to position [161, 0]
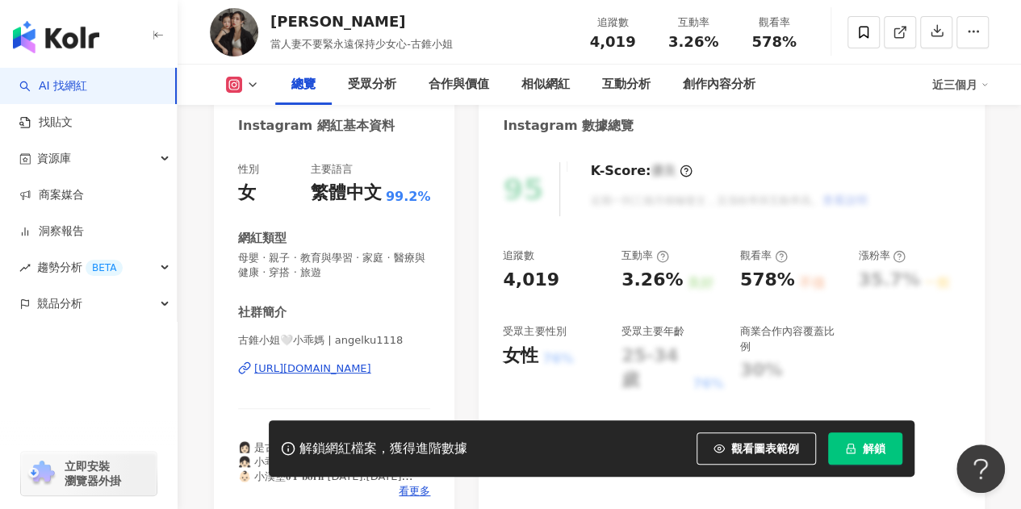
click at [359, 363] on div "https://www.instagram.com/angelku1118/" at bounding box center [312, 368] width 117 height 15
click at [246, 89] on icon at bounding box center [252, 84] width 13 height 13
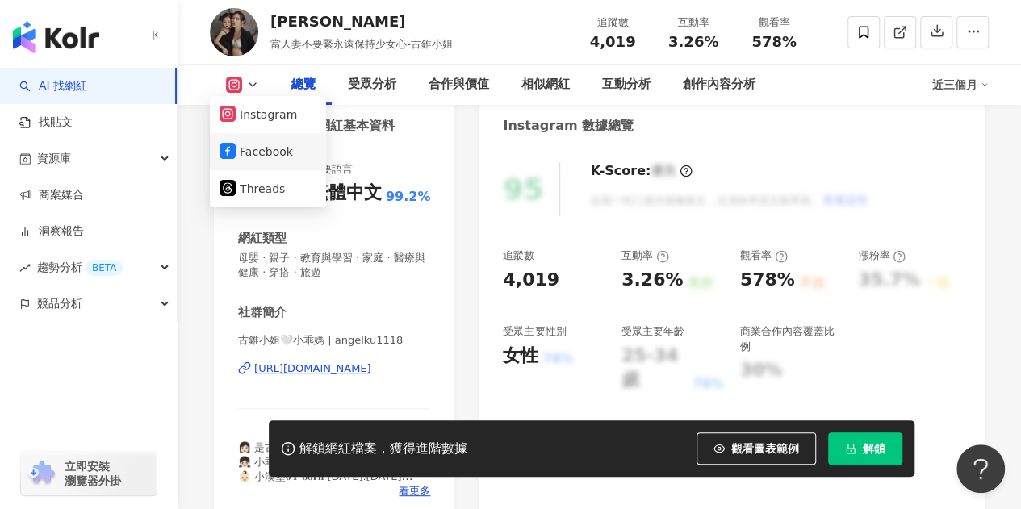
click at [255, 163] on li "Facebook" at bounding box center [268, 151] width 116 height 37
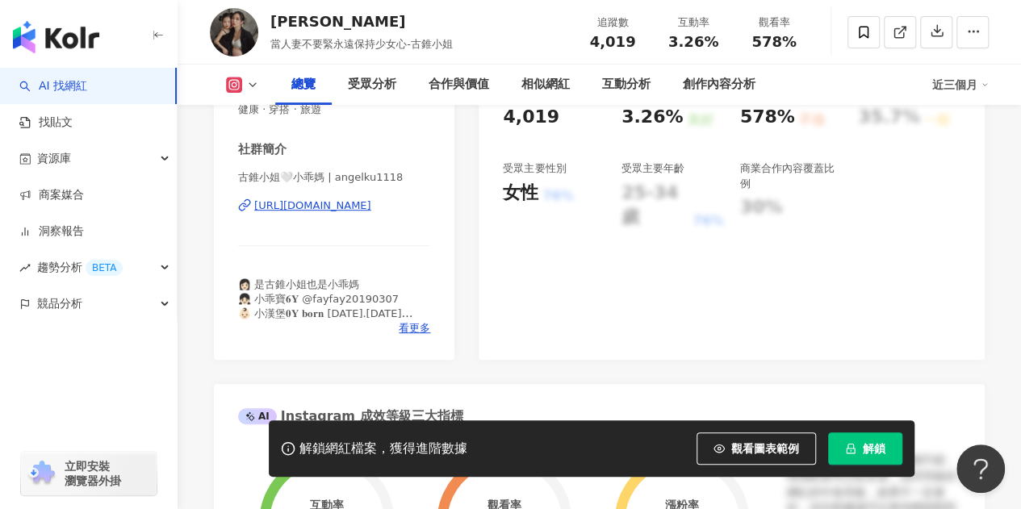
scroll to position [323, 0]
click at [237, 85] on icon at bounding box center [234, 85] width 9 height 9
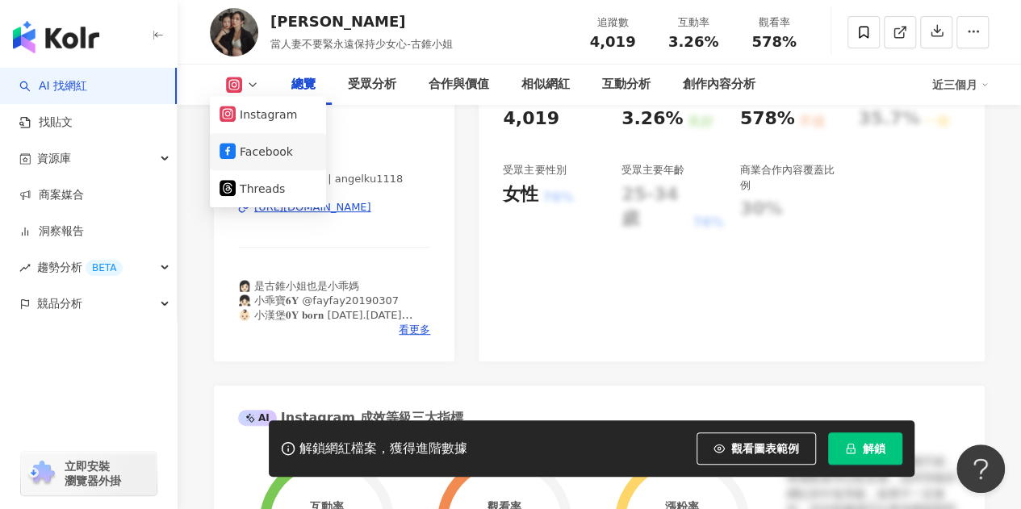
click at [252, 161] on button "Facebook" at bounding box center [267, 151] width 97 height 23
click at [255, 154] on div "社群簡介" at bounding box center [262, 151] width 48 height 17
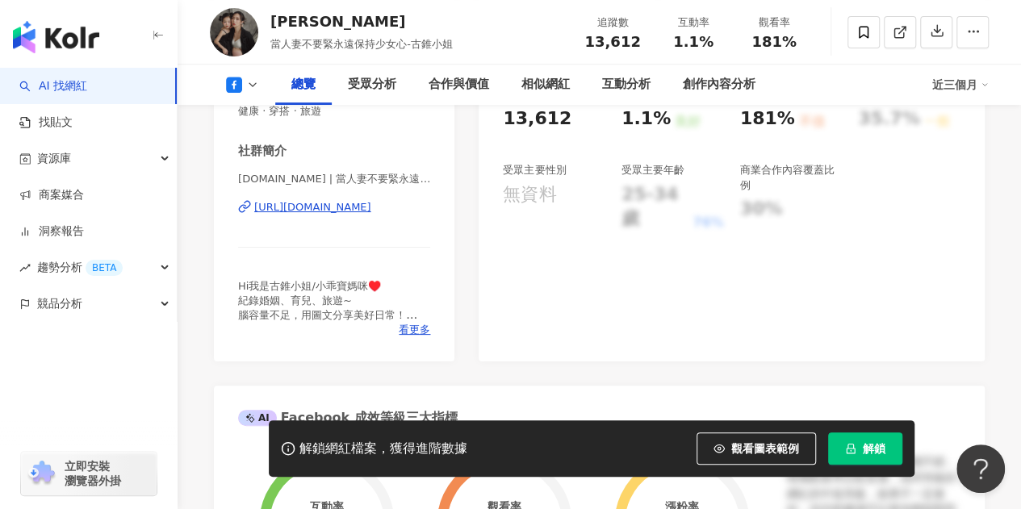
click at [371, 210] on div "https://www.facebook.com/1899044683686392" at bounding box center [312, 207] width 117 height 15
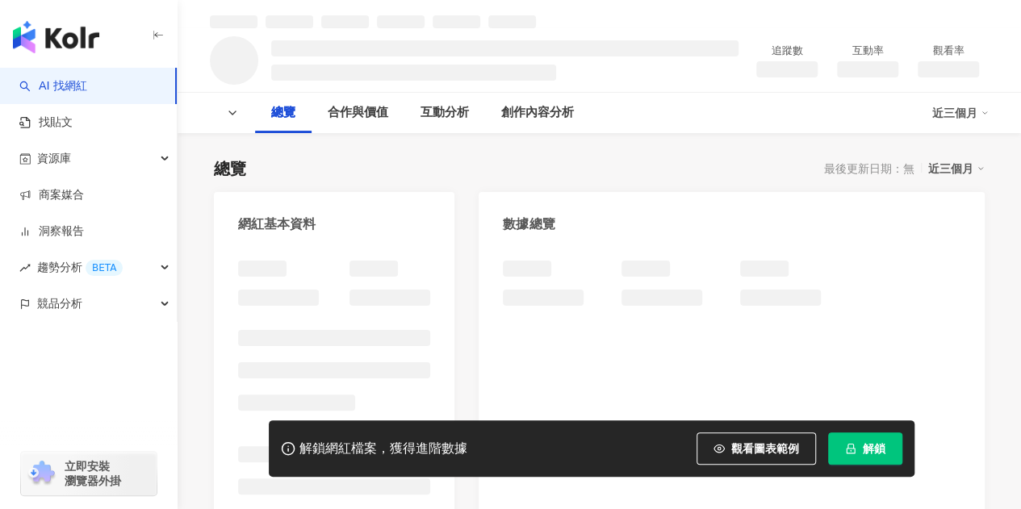
scroll to position [242, 0]
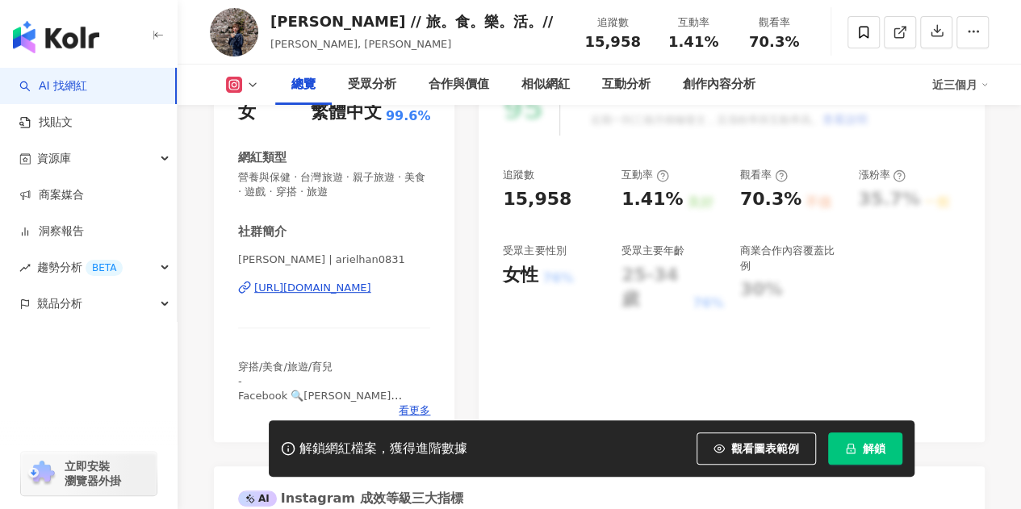
click at [341, 288] on div "[URL][DOMAIN_NAME]" at bounding box center [312, 288] width 117 height 15
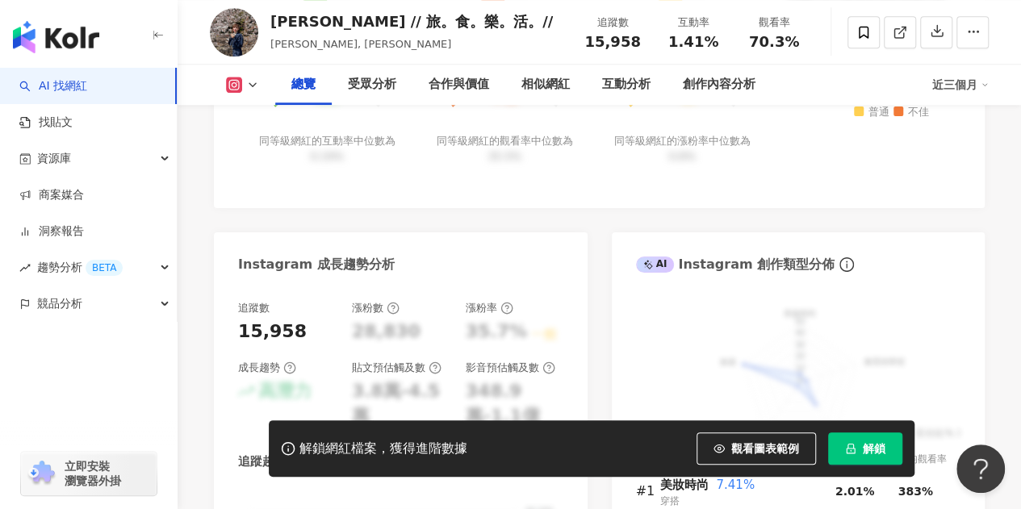
scroll to position [807, 0]
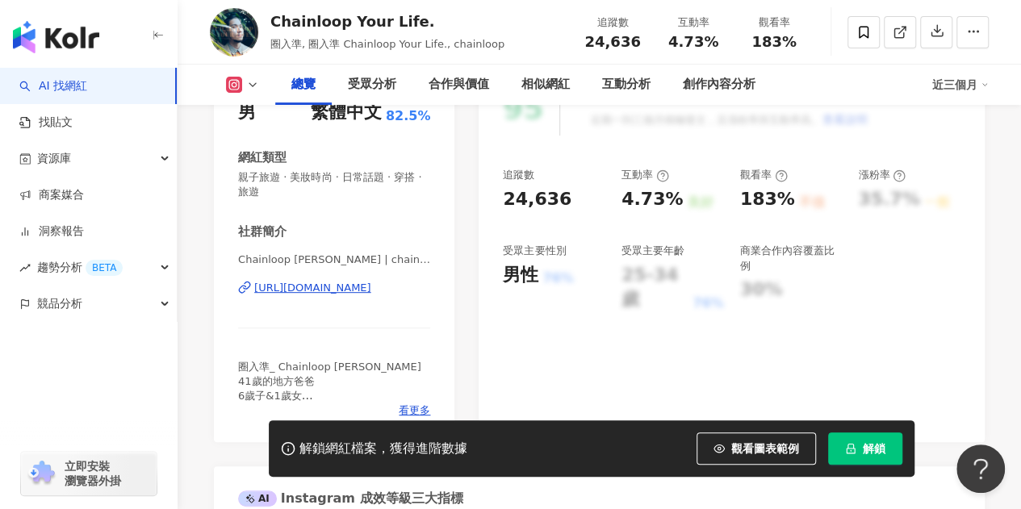
click at [371, 293] on div "https://www.instagram.com/chainloop/" at bounding box center [312, 288] width 117 height 15
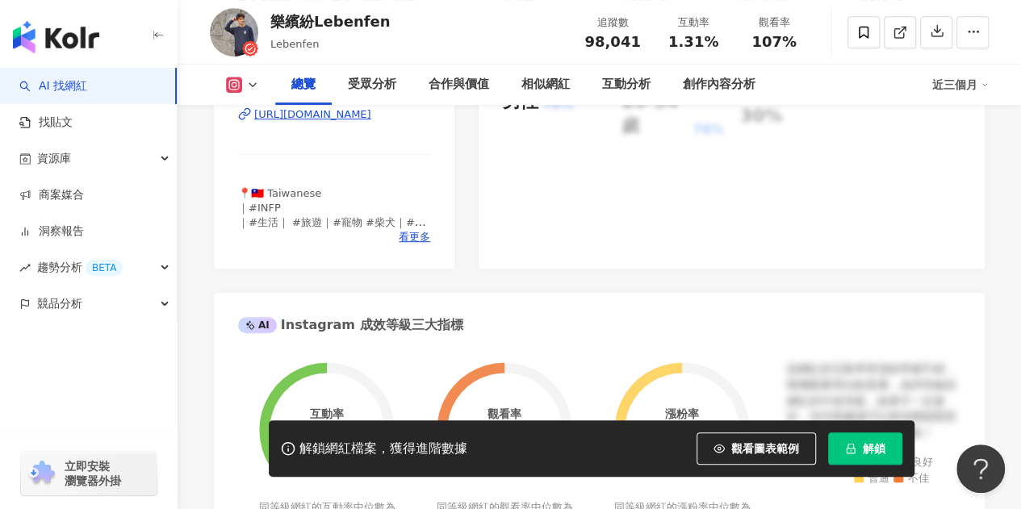
scroll to position [323, 0]
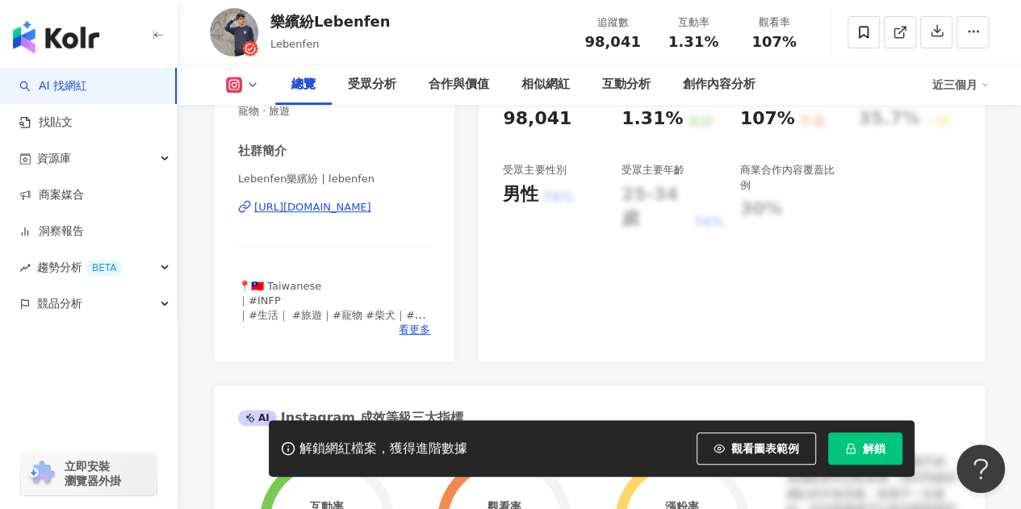
click at [254, 86] on icon at bounding box center [252, 84] width 13 height 13
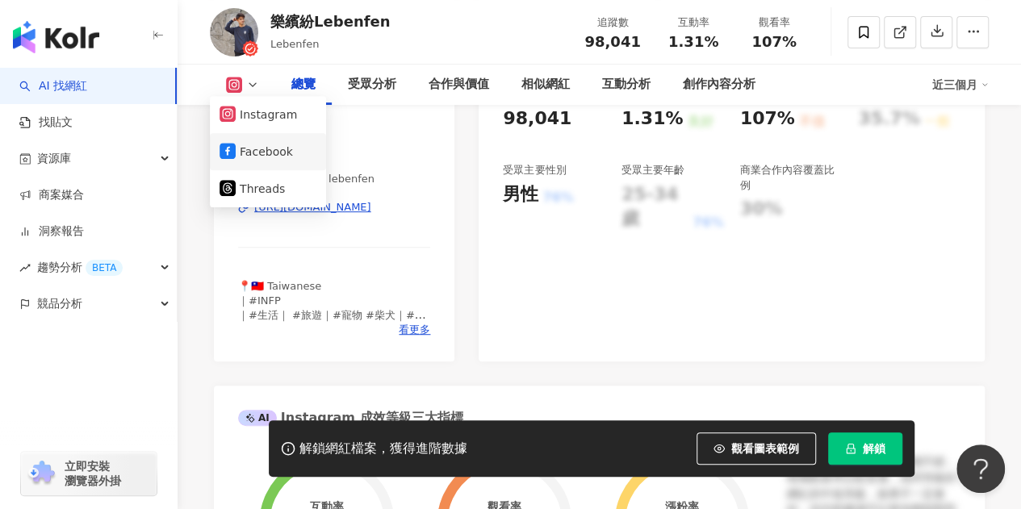
click at [266, 161] on button "Facebook" at bounding box center [267, 151] width 97 height 23
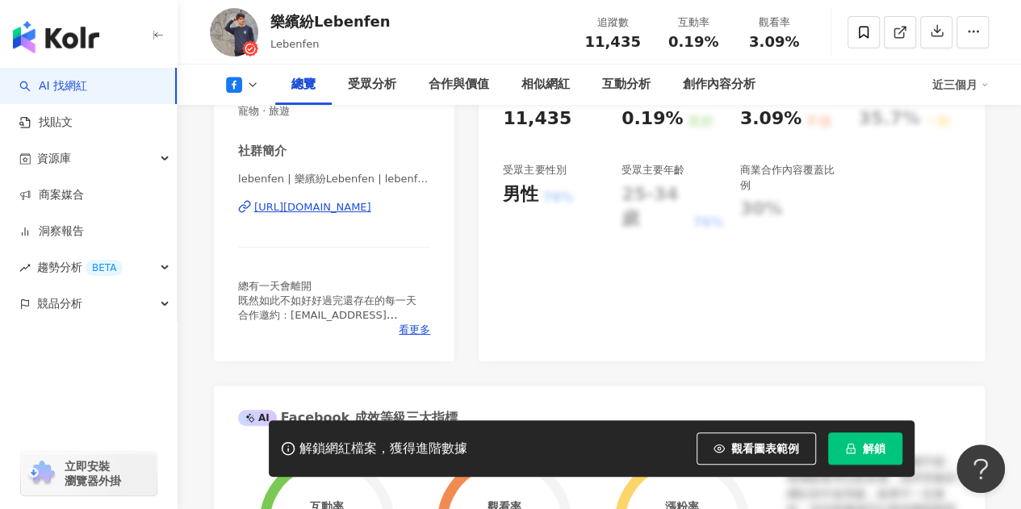
click at [363, 207] on div "[URL][DOMAIN_NAME]" at bounding box center [312, 207] width 117 height 15
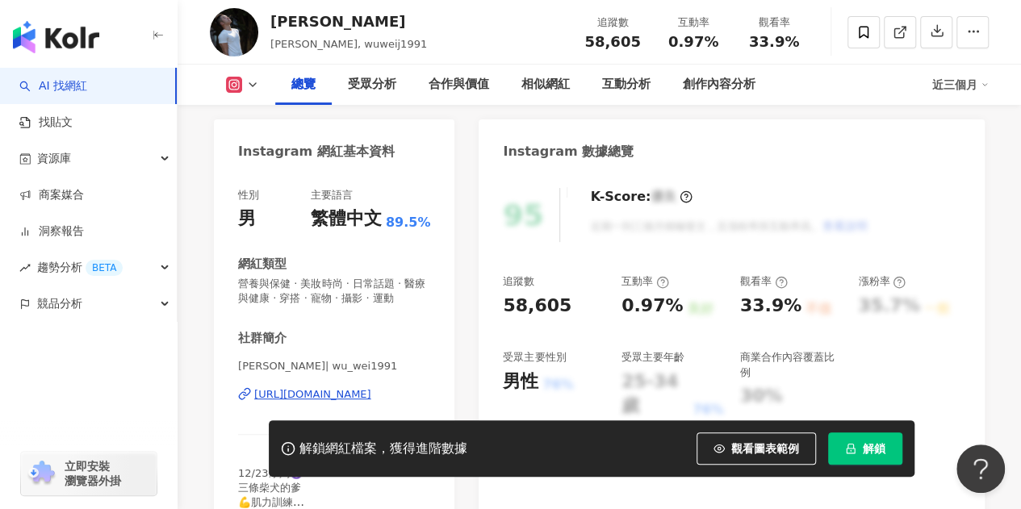
scroll to position [161, 0]
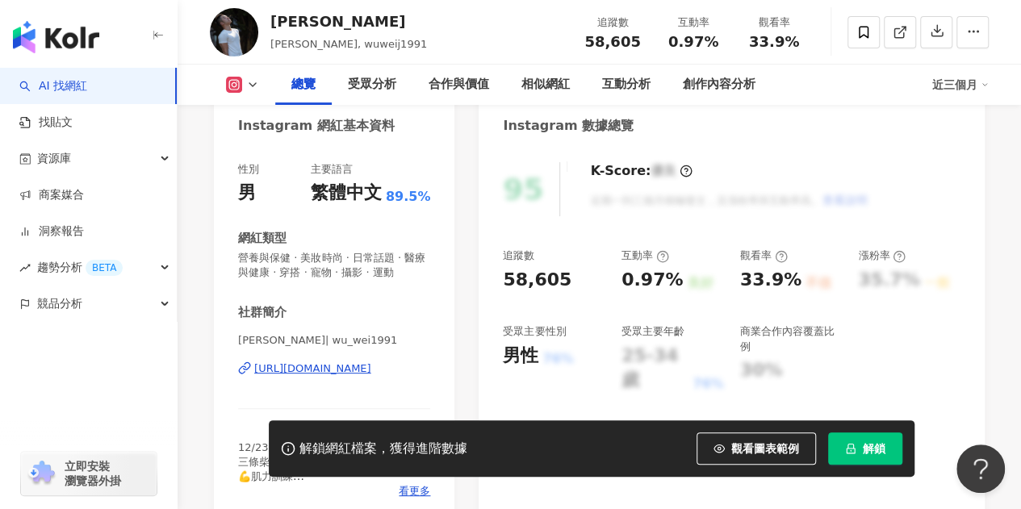
click at [234, 85] on icon at bounding box center [233, 84] width 3 height 3
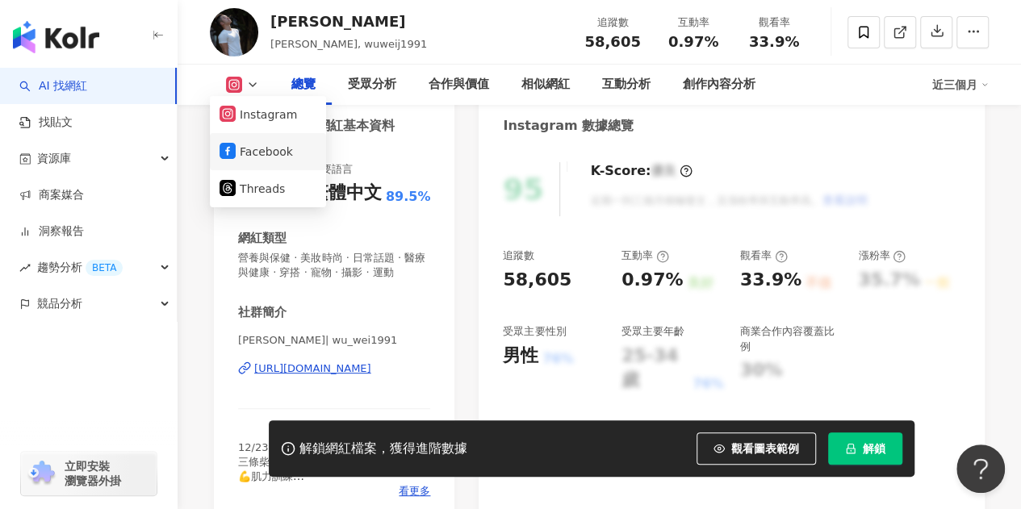
click at [248, 157] on button "Facebook" at bounding box center [267, 151] width 97 height 23
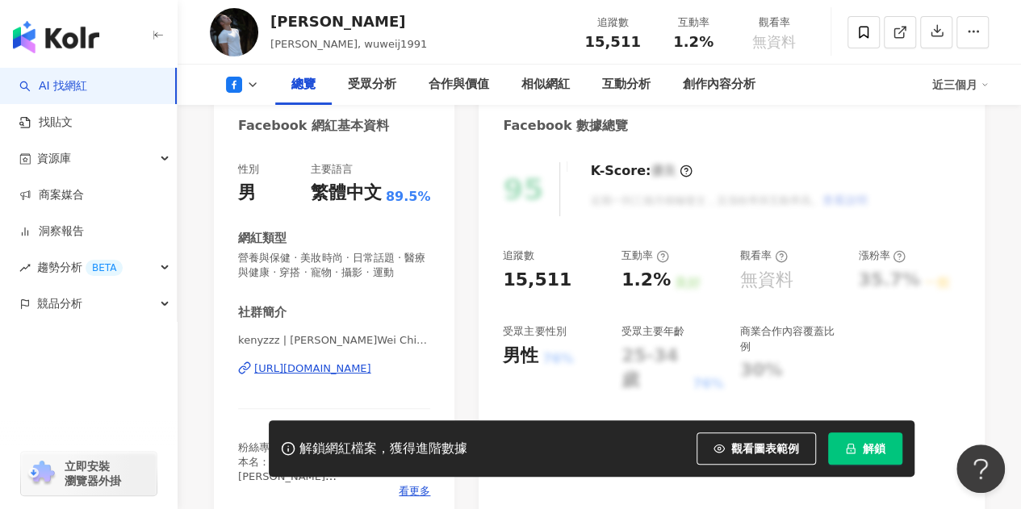
click at [279, 376] on div "https://www.facebook.com/886591818065981" at bounding box center [312, 368] width 117 height 15
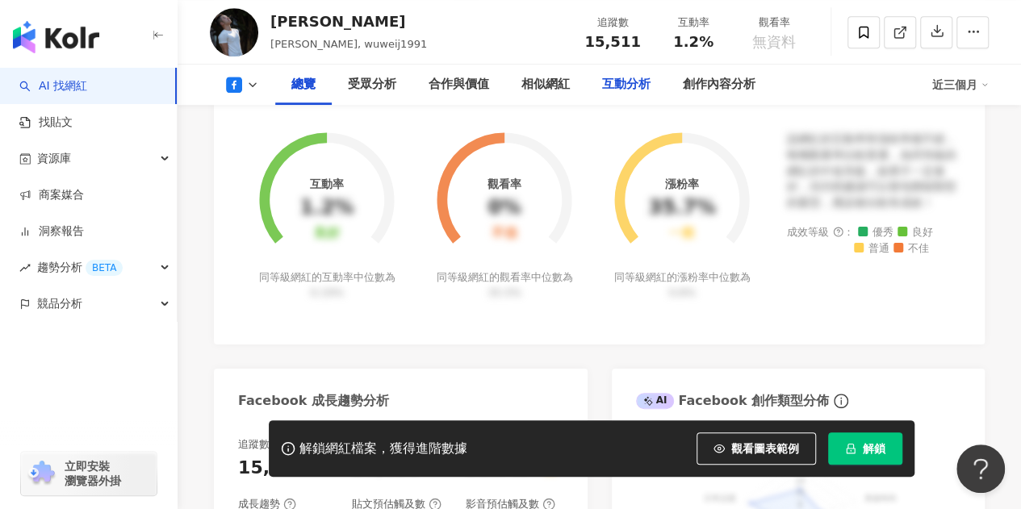
scroll to position [1130, 0]
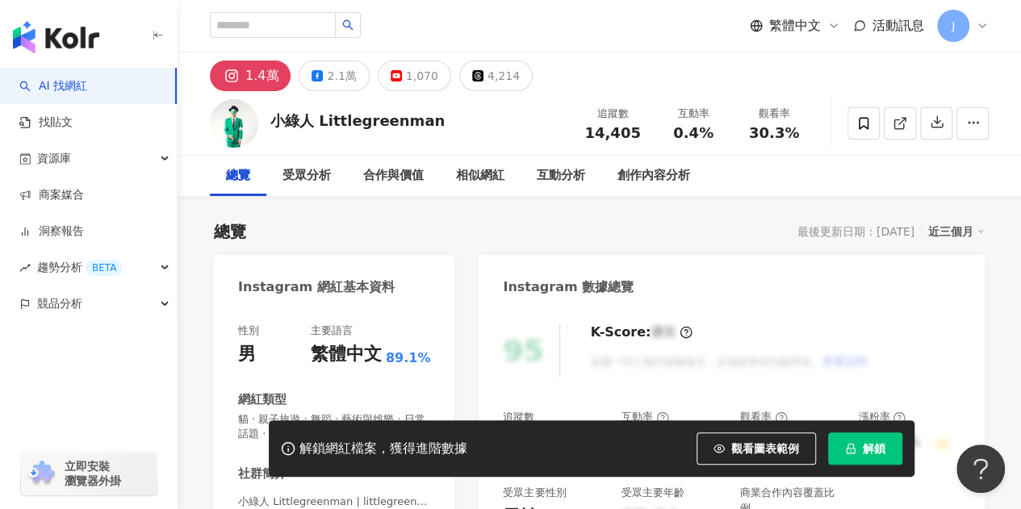
scroll to position [403, 0]
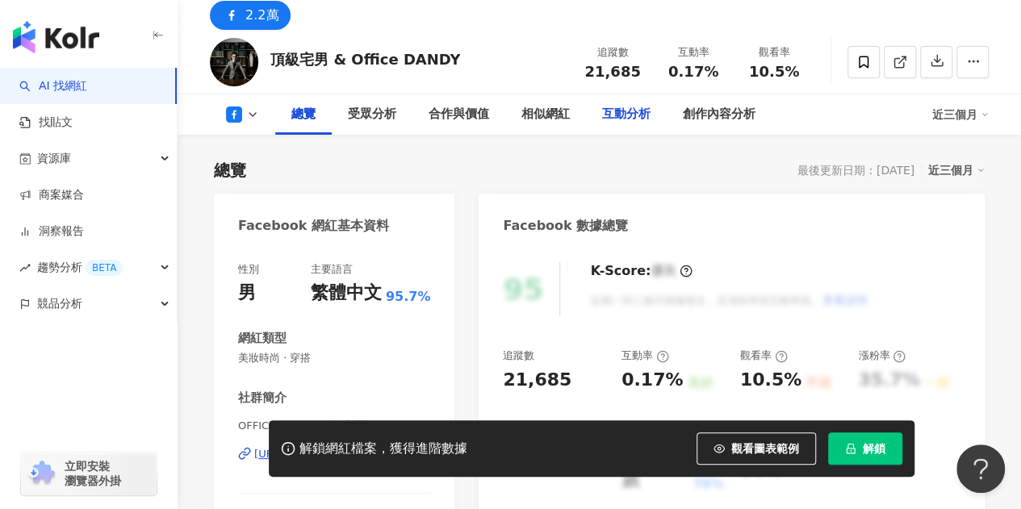
scroll to position [242, 0]
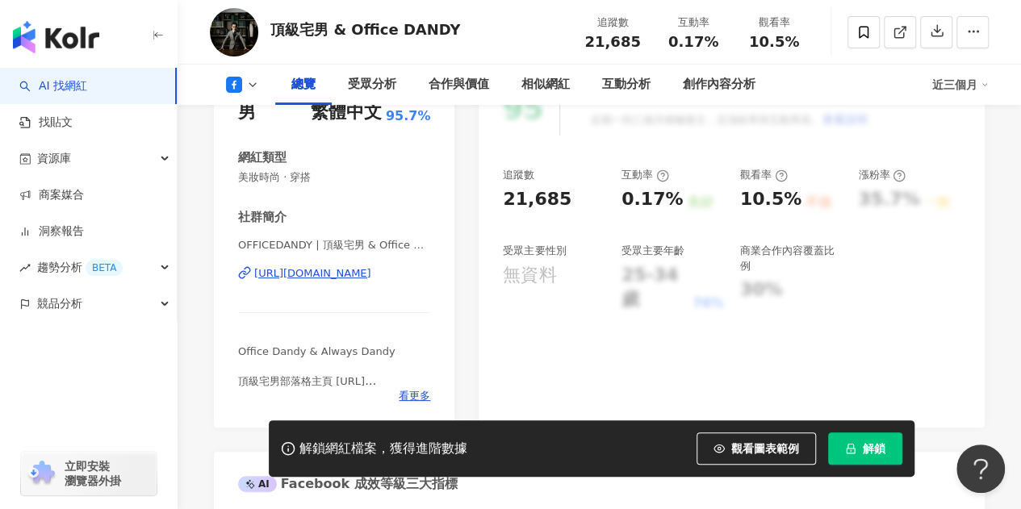
click at [361, 276] on div "https://www.facebook.com/194051000719738" at bounding box center [312, 273] width 117 height 15
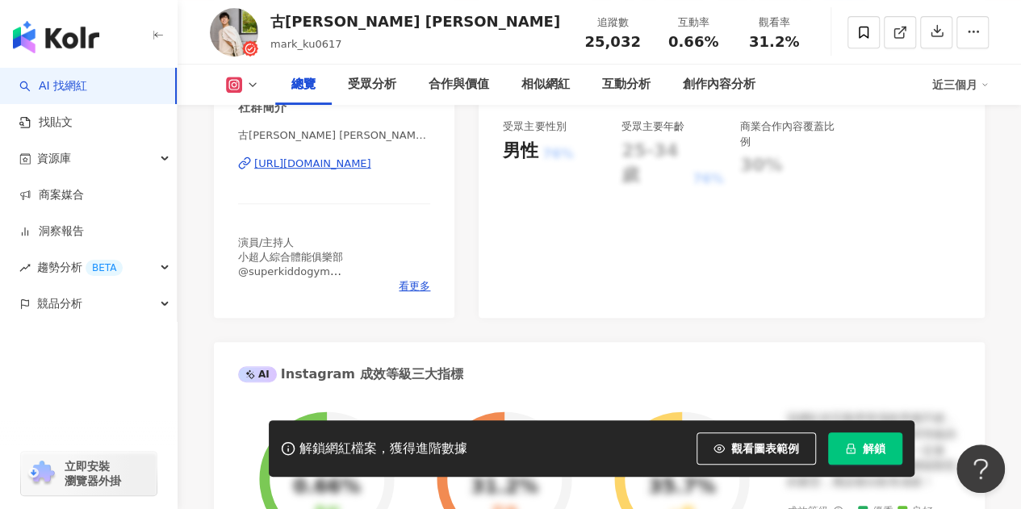
scroll to position [403, 0]
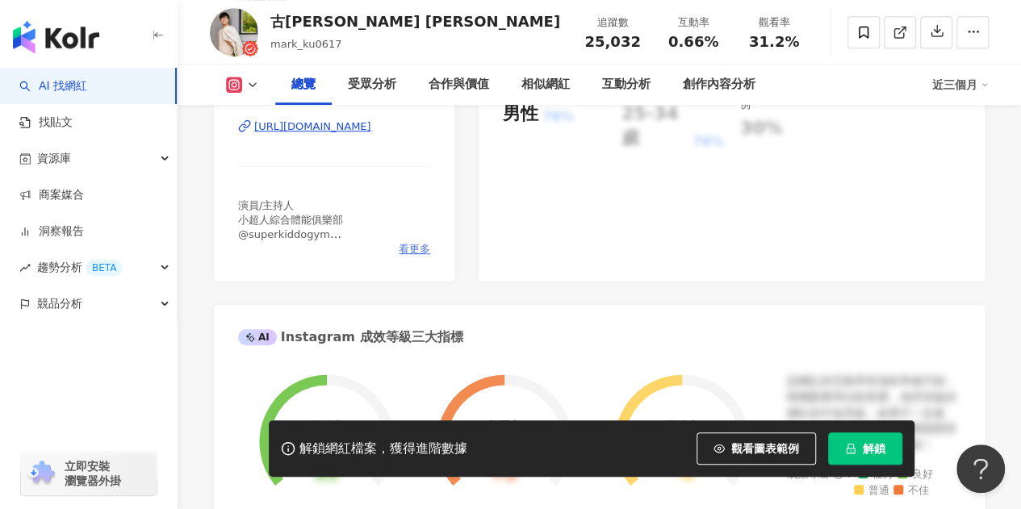
click at [413, 257] on span "看更多" at bounding box center [414, 249] width 31 height 15
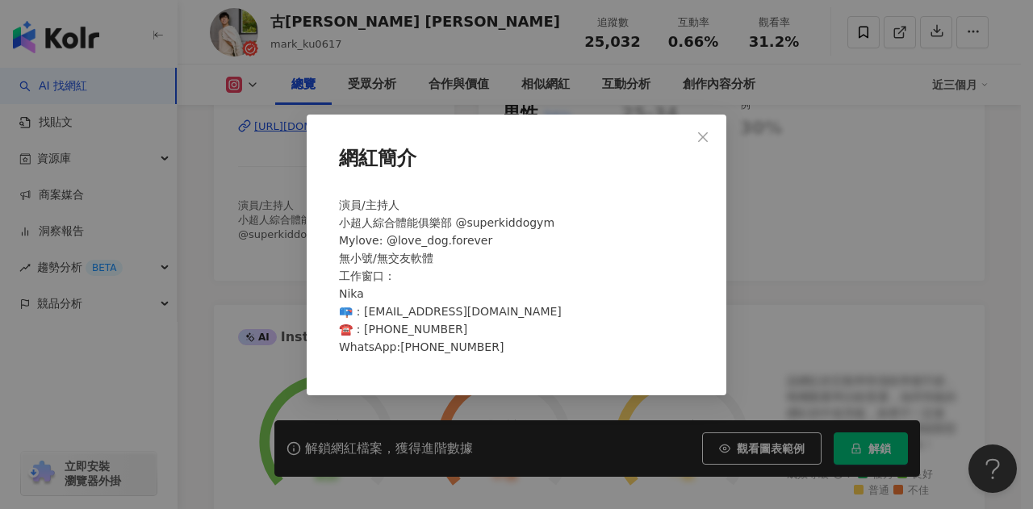
click at [280, 267] on div "網紅簡介 演員/主持人 小超人綜合體能俱樂部 @superkiddogym Mylove: @love_dog.forever 無小號/無交友軟體 工作窗口：…" at bounding box center [516, 254] width 1033 height 509
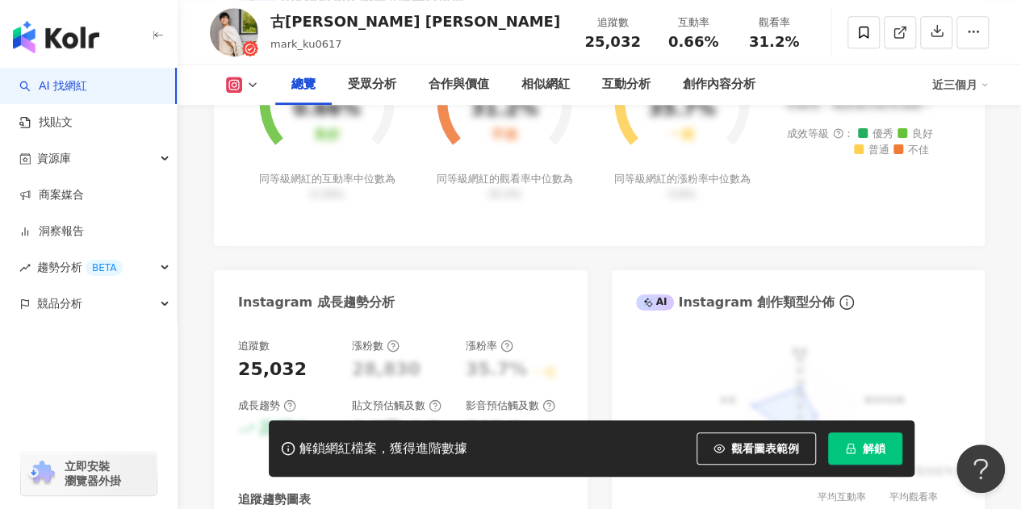
scroll to position [484, 0]
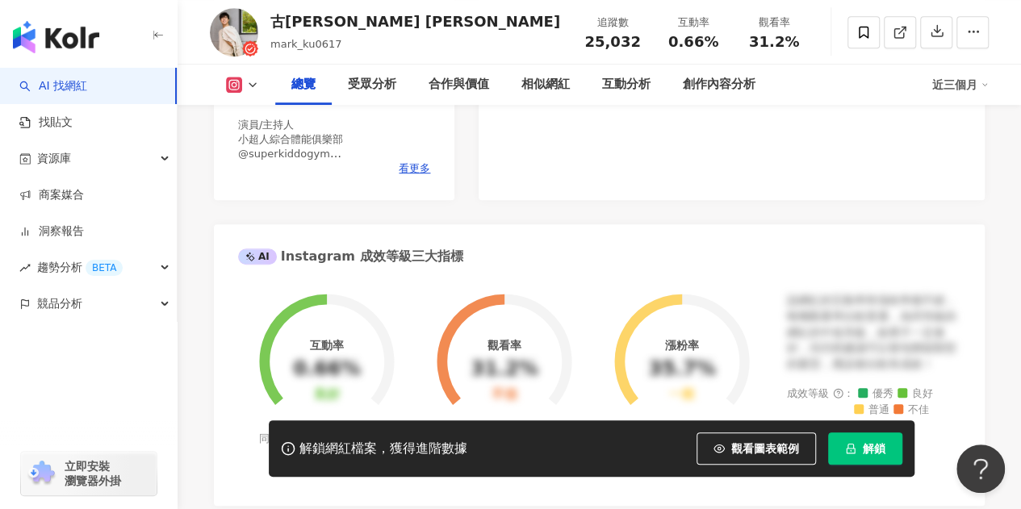
click at [253, 94] on div "總覽 受眾分析 合作與價值 相似網紅 互動分析 創作內容分析 近三個月" at bounding box center [599, 85] width 779 height 40
click at [248, 84] on icon at bounding box center [252, 84] width 13 height 13
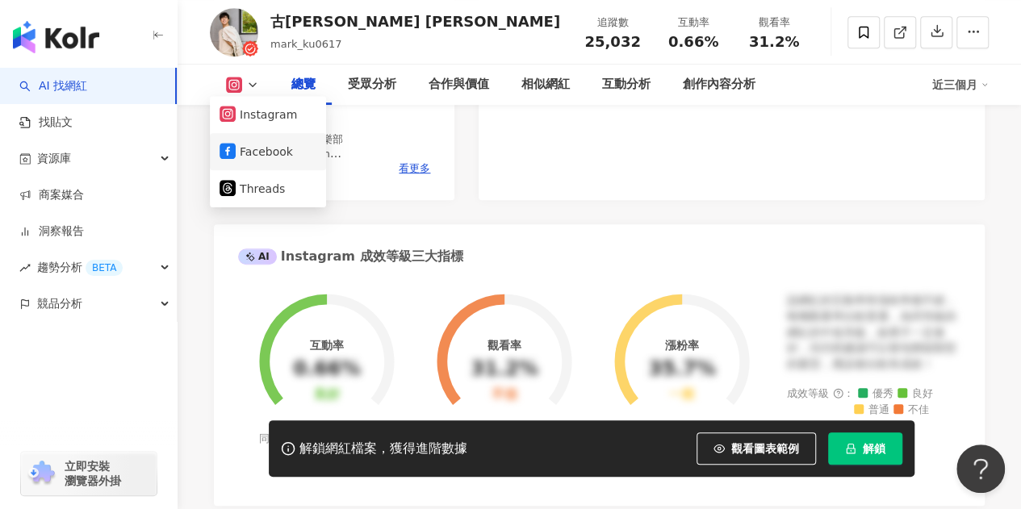
click at [258, 159] on button "Facebook" at bounding box center [267, 151] width 97 height 23
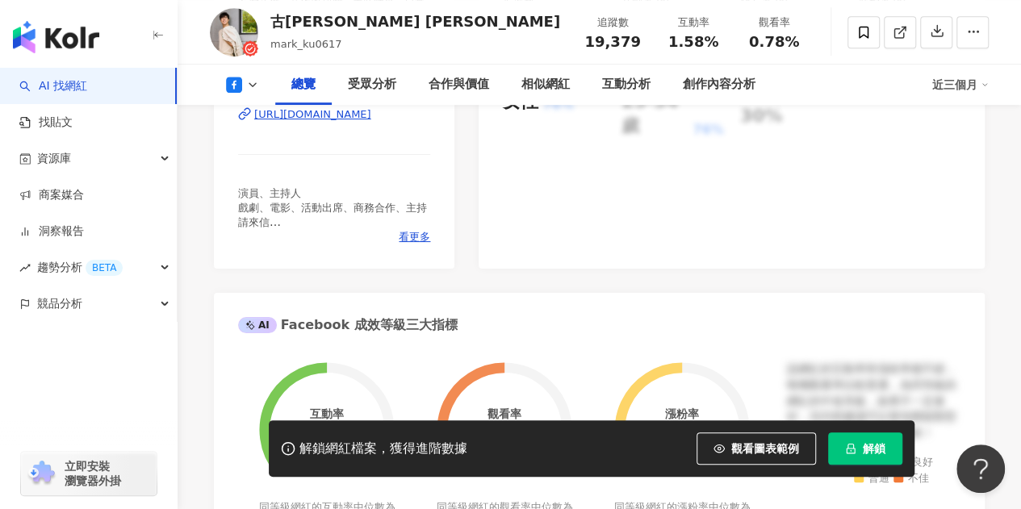
scroll to position [323, 0]
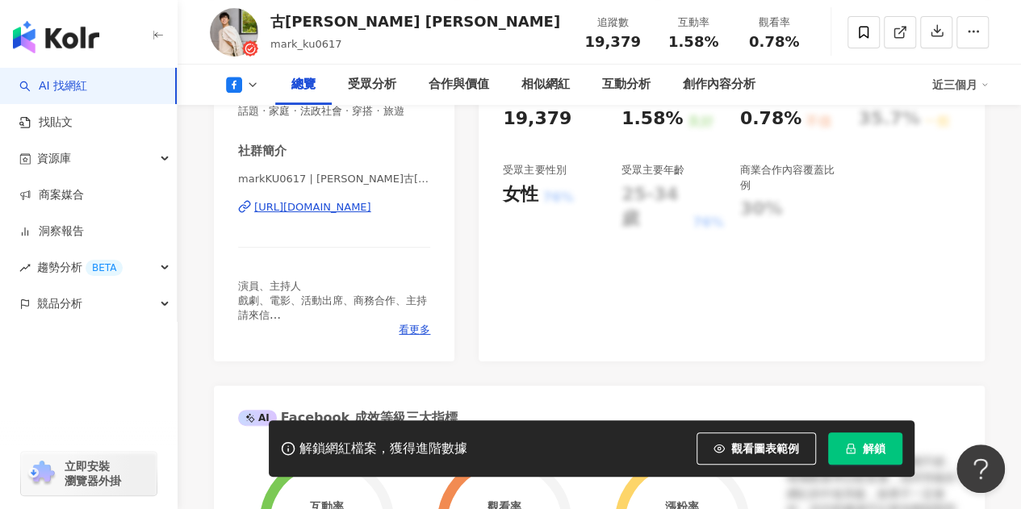
click at [358, 215] on div "https://www.facebook.com/634994656516922" at bounding box center [312, 207] width 117 height 15
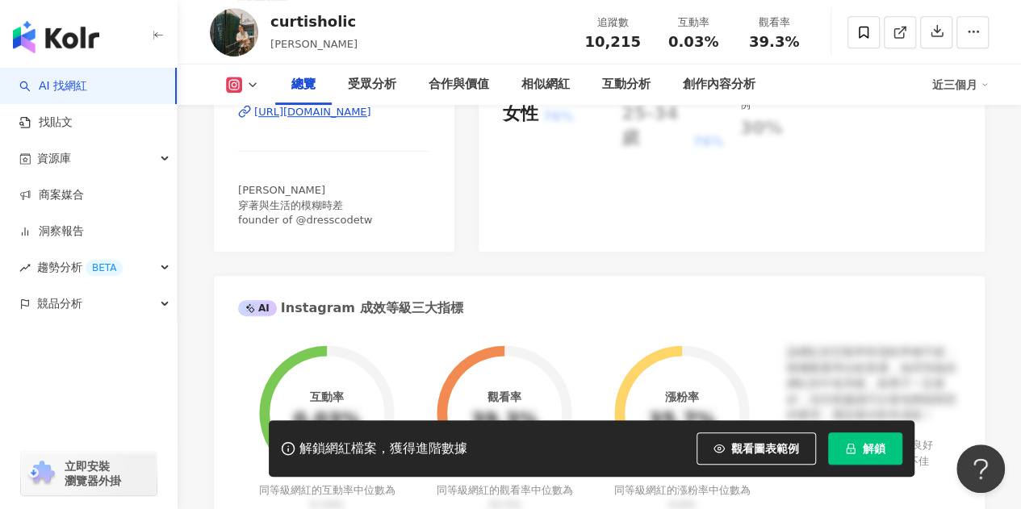
click at [371, 111] on div "[URL][DOMAIN_NAME]" at bounding box center [312, 112] width 117 height 15
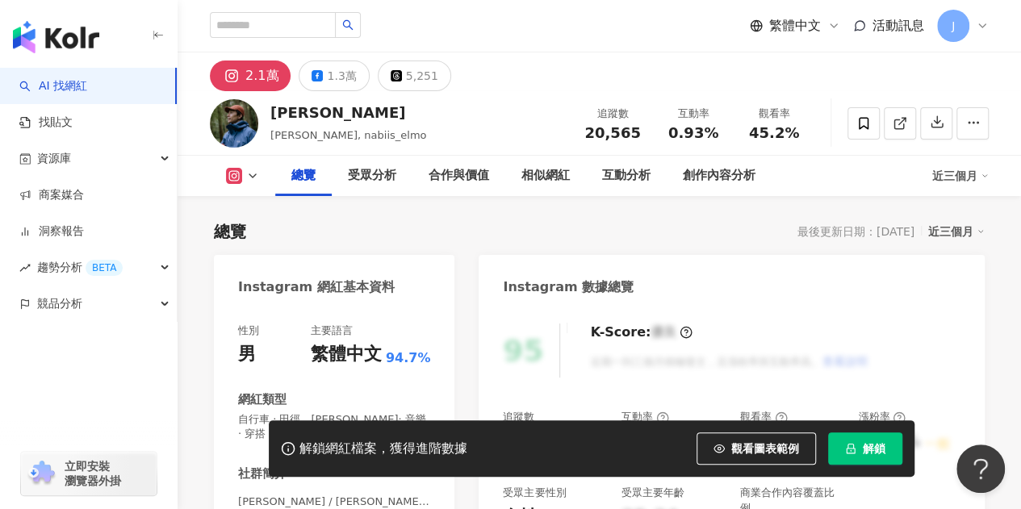
scroll to position [161, 0]
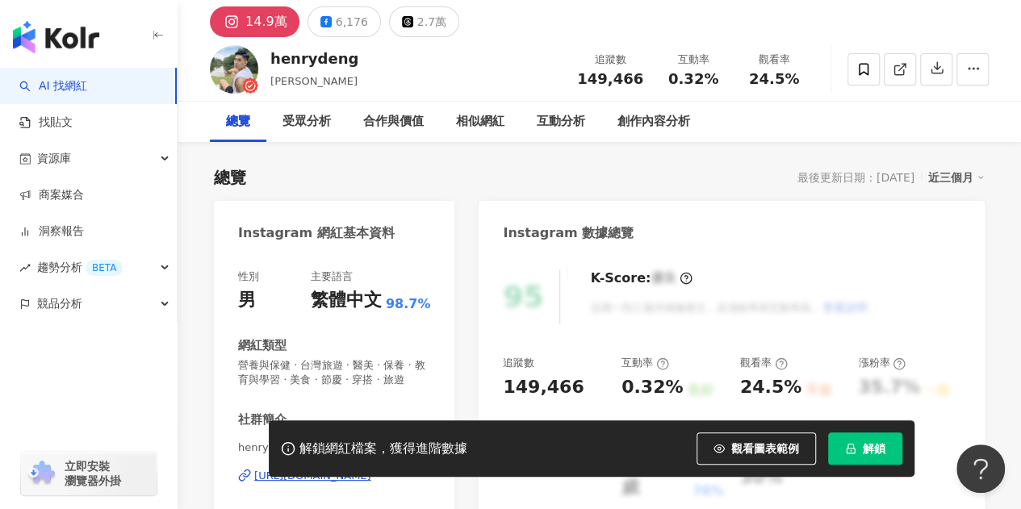
scroll to position [403, 0]
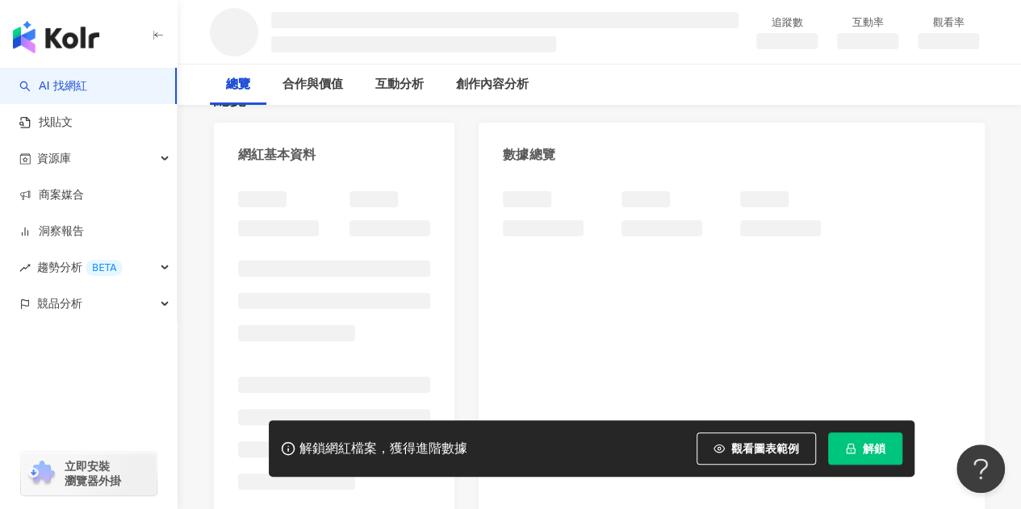
scroll to position [161, 0]
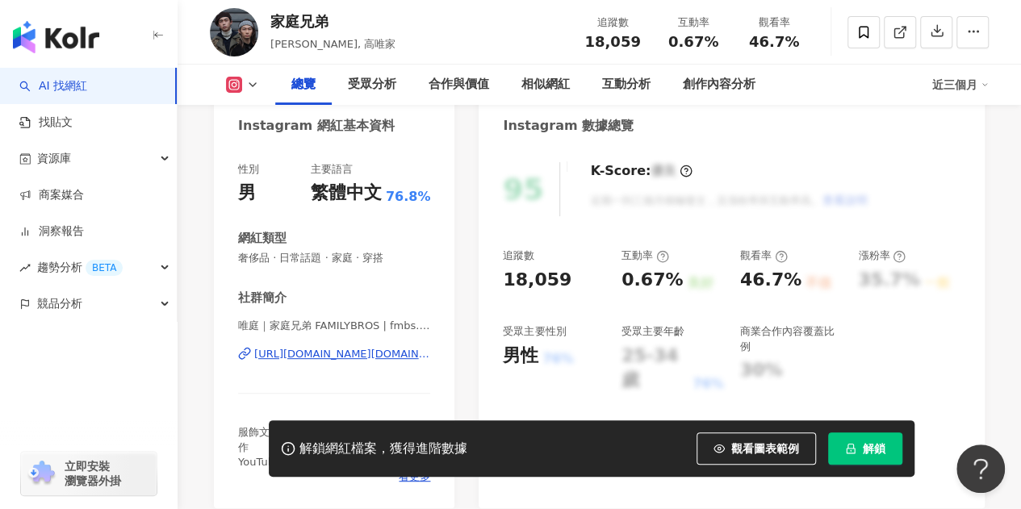
click at [239, 94] on div "總覽 受眾分析 合作與價值 相似網紅 互動分析 創作內容分析 近三個月" at bounding box center [599, 85] width 779 height 40
click at [240, 91] on icon at bounding box center [234, 85] width 16 height 16
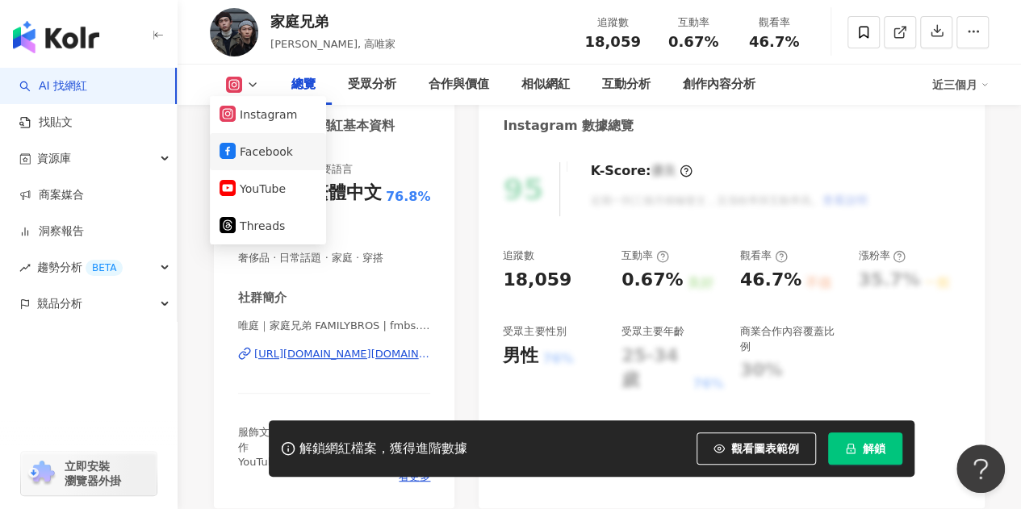
click at [257, 157] on button "Facebook" at bounding box center [267, 151] width 97 height 23
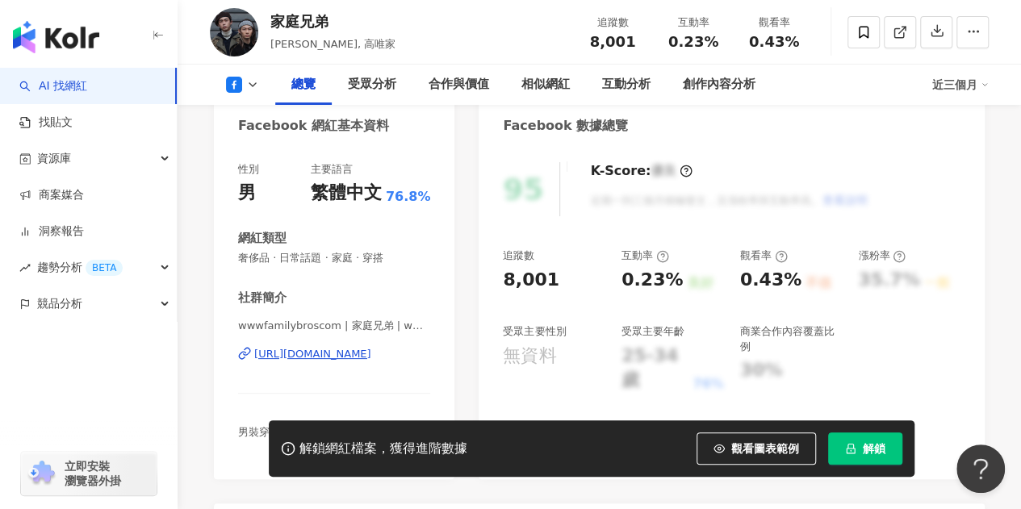
click at [358, 356] on div "https://www.facebook.com/623338057739300" at bounding box center [312, 354] width 117 height 15
click at [259, 91] on button at bounding box center [242, 85] width 65 height 16
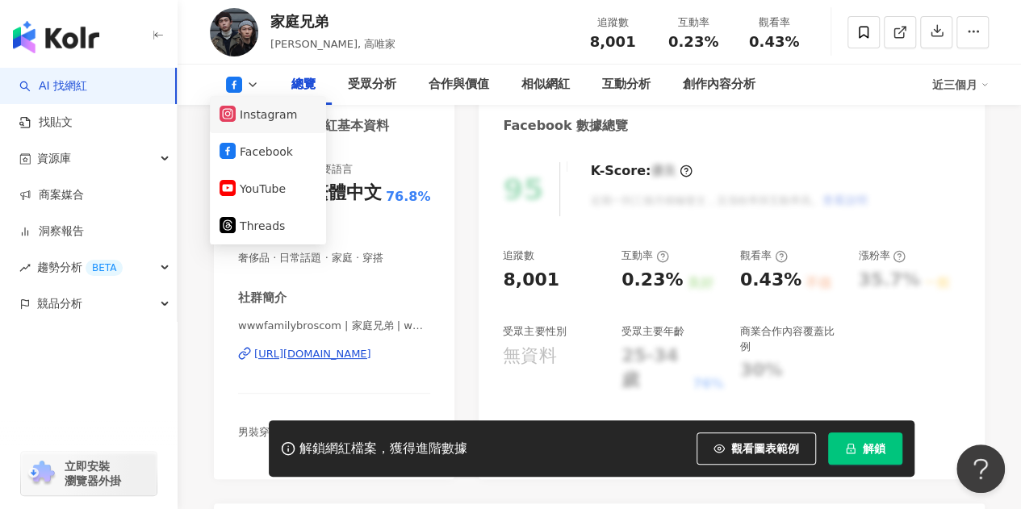
click at [273, 118] on button "Instagram" at bounding box center [267, 114] width 97 height 23
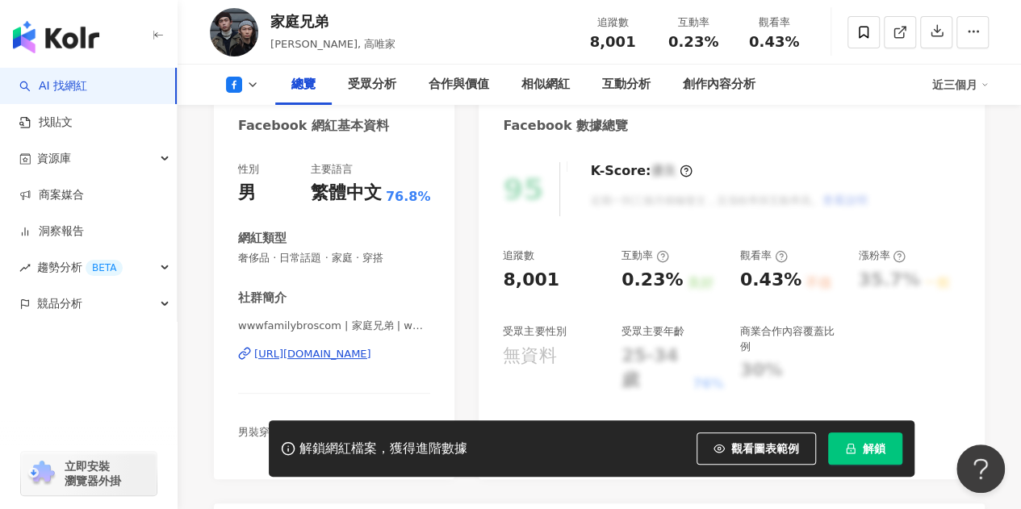
click at [371, 351] on div "https://www.facebook.com/623338057739300" at bounding box center [312, 354] width 117 height 15
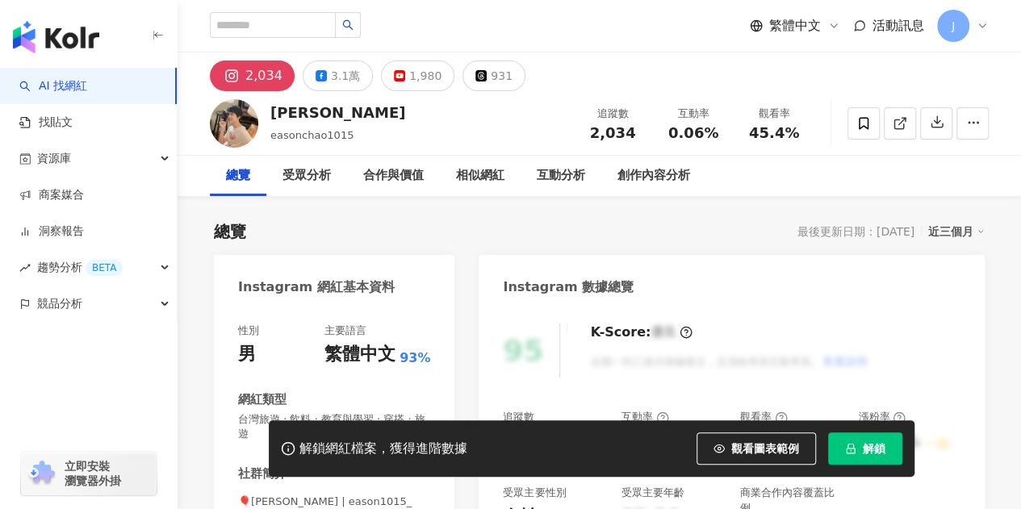
scroll to position [242, 0]
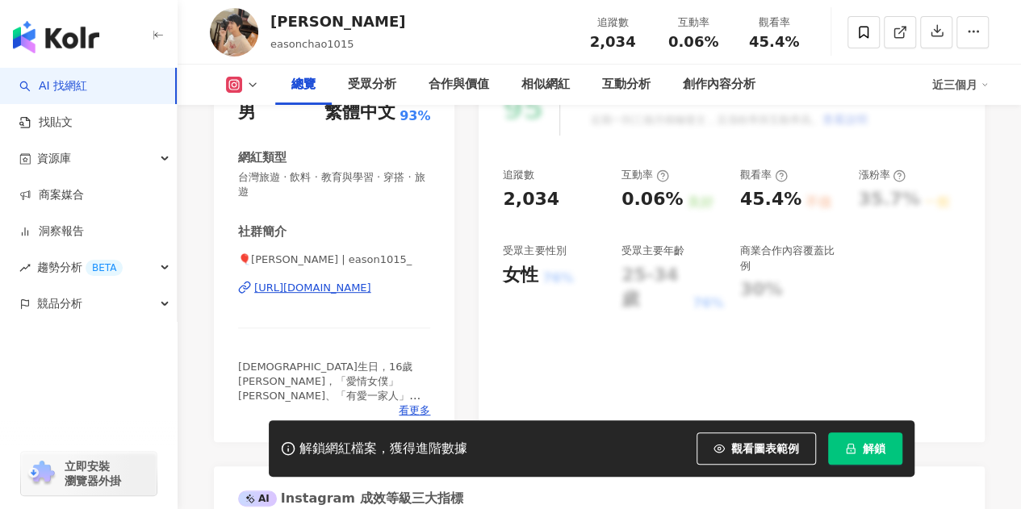
click at [347, 293] on div "[URL][DOMAIN_NAME]" at bounding box center [312, 288] width 117 height 15
click at [224, 93] on button at bounding box center [242, 85] width 65 height 16
click at [231, 90] on icon at bounding box center [234, 85] width 9 height 9
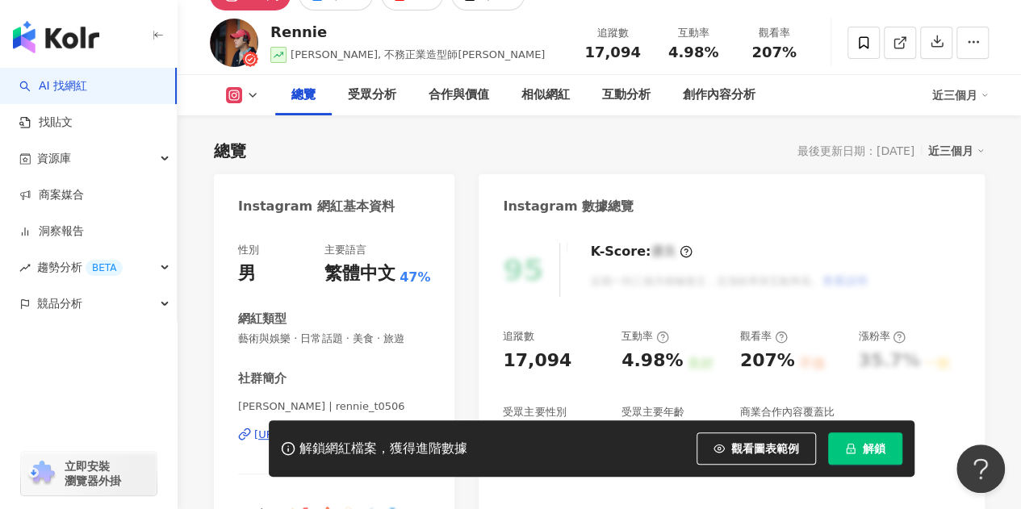
scroll to position [323, 0]
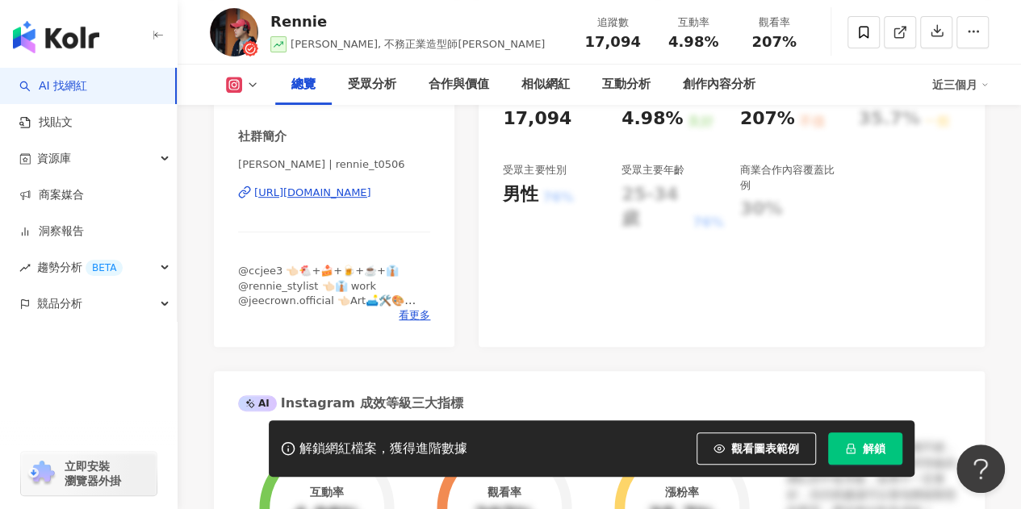
click at [252, 86] on polyline at bounding box center [252, 84] width 6 height 3
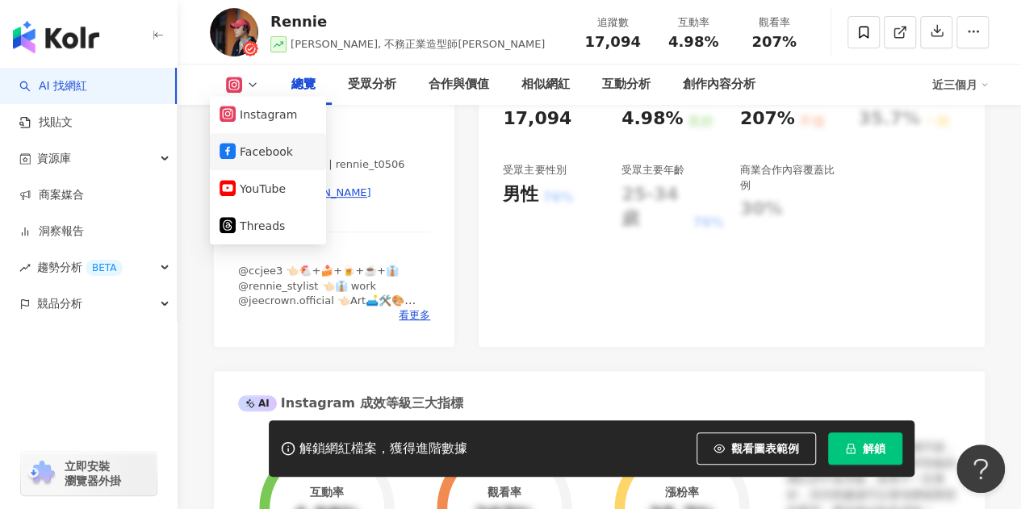
click at [262, 157] on button "Facebook" at bounding box center [267, 151] width 97 height 23
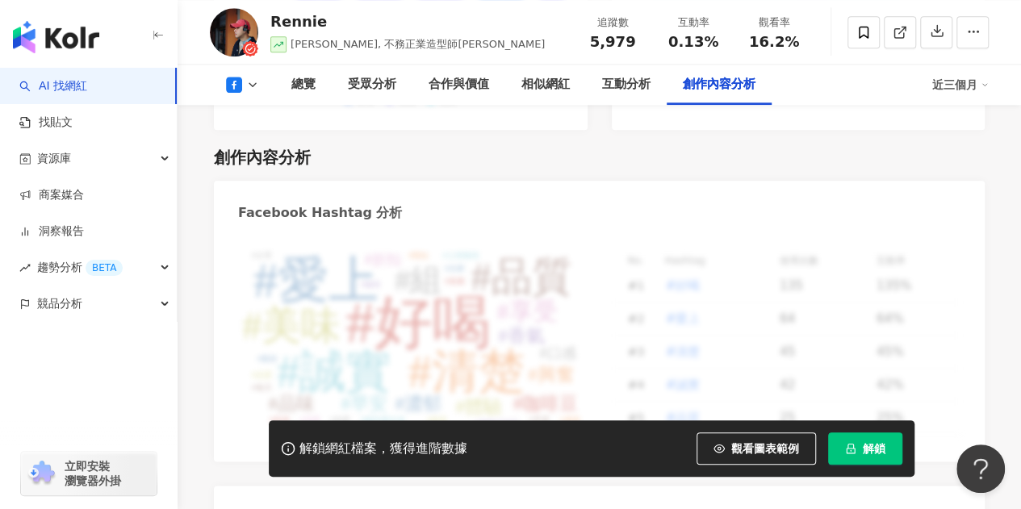
scroll to position [3954, 0]
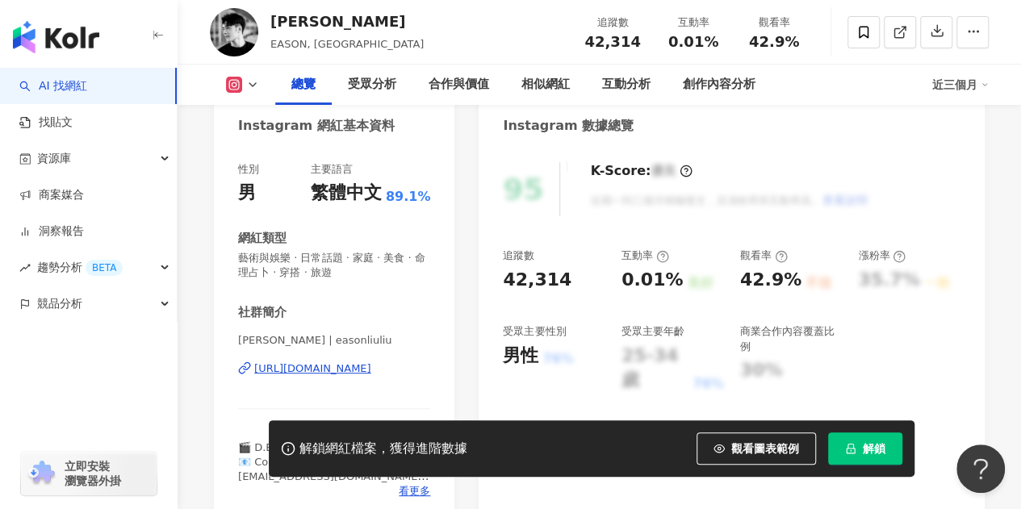
click at [236, 75] on div "總覽 受眾分析 合作與價值 相似網紅 互動分析 創作內容分析 近三個月" at bounding box center [599, 85] width 779 height 40
click at [236, 83] on rect at bounding box center [234, 85] width 13 height 12
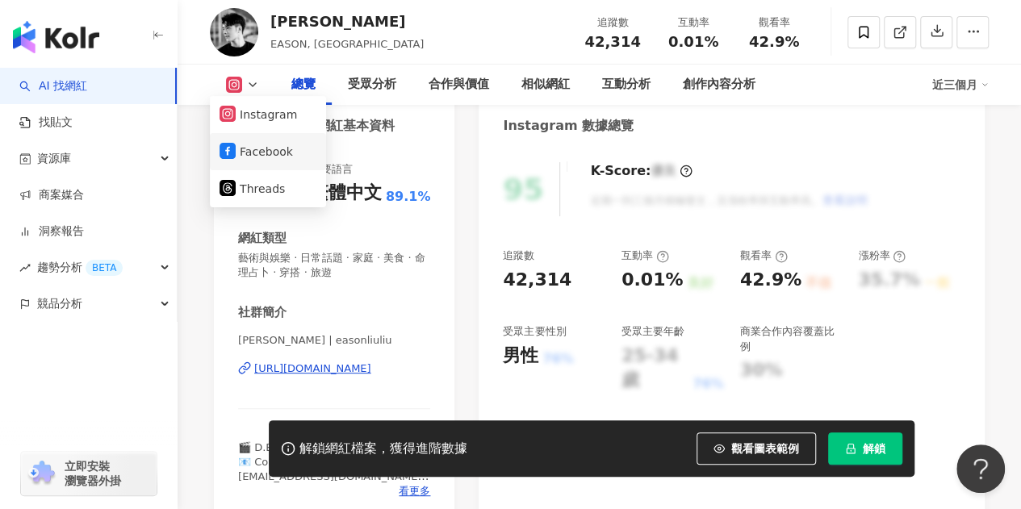
click at [247, 138] on li "Facebook" at bounding box center [268, 151] width 116 height 37
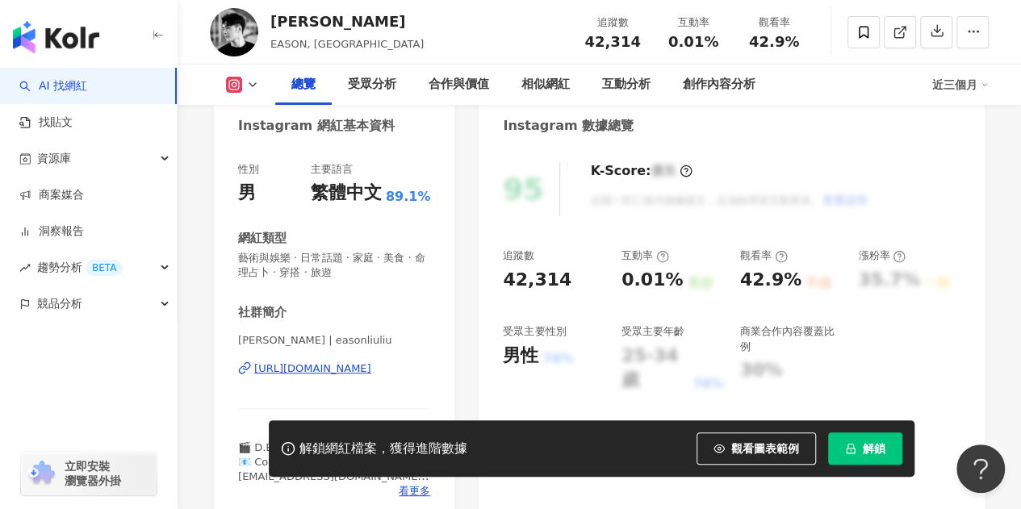
click at [247, 82] on icon at bounding box center [252, 84] width 13 height 13
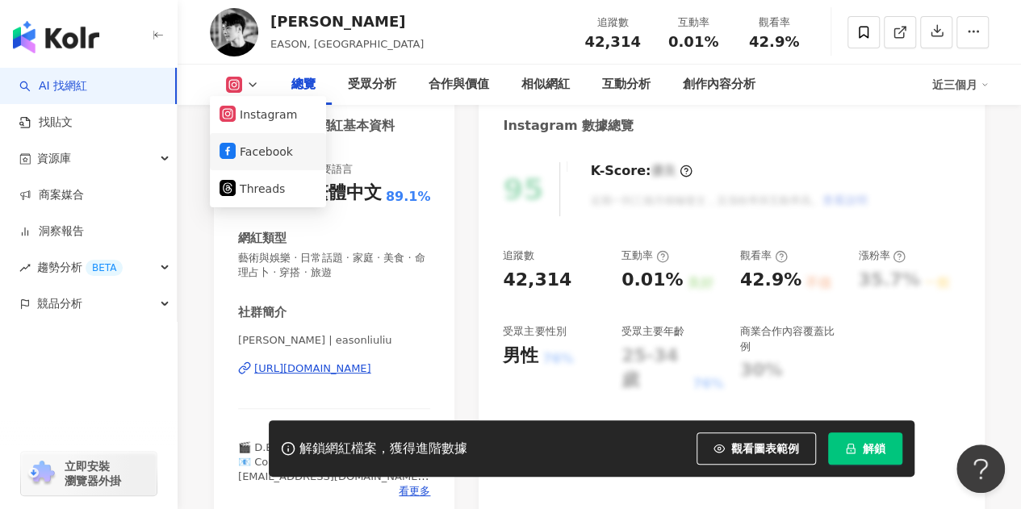
click at [244, 146] on button "Facebook" at bounding box center [267, 151] width 97 height 23
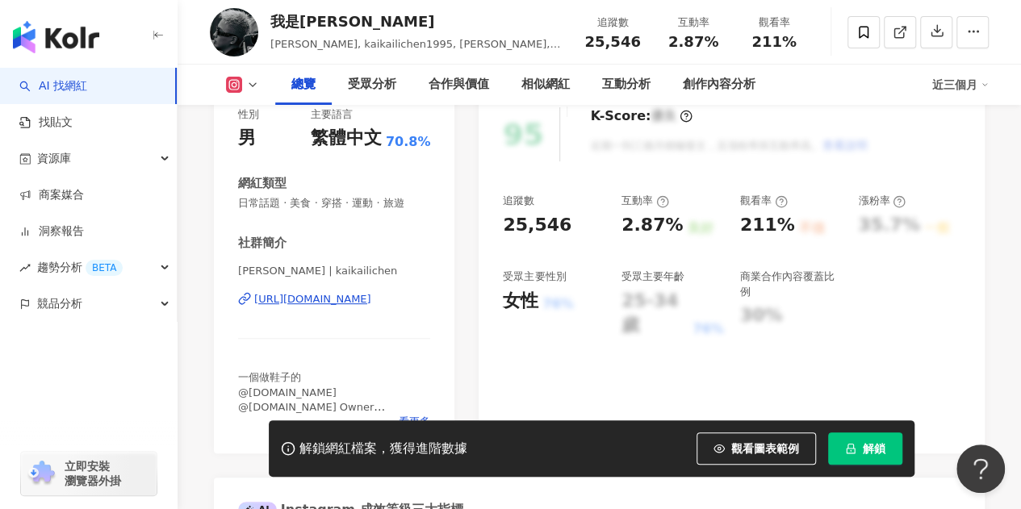
scroll to position [242, 0]
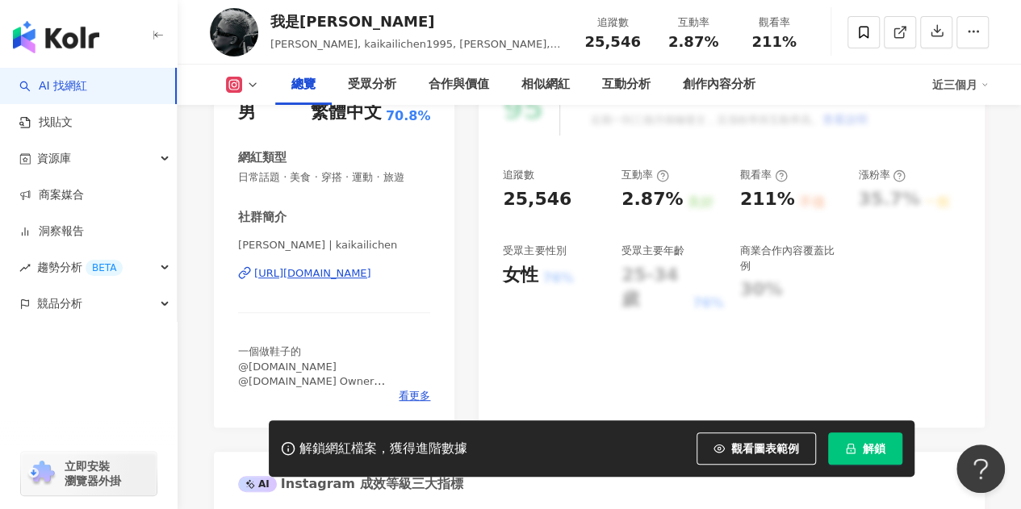
click at [371, 272] on div "https://www.instagram.com/kaikailichen/" at bounding box center [312, 273] width 117 height 15
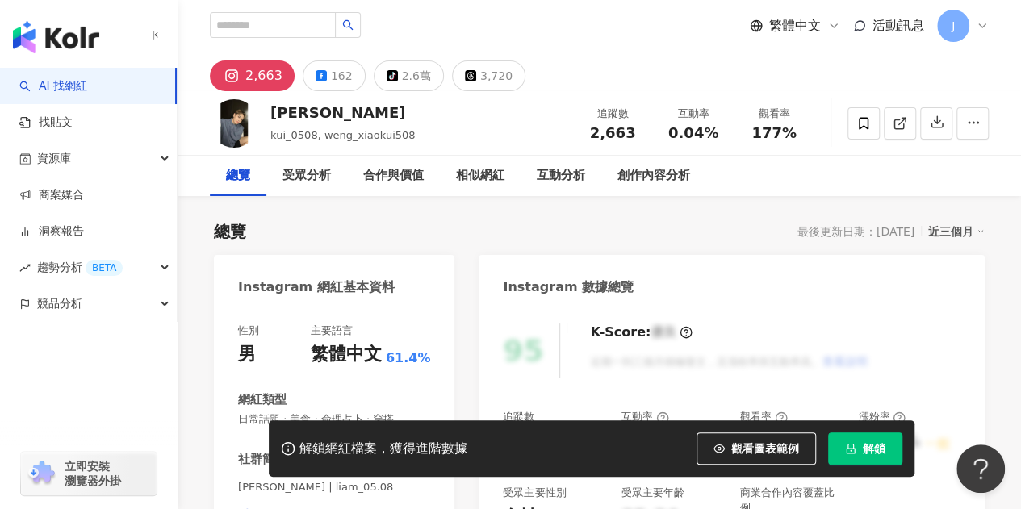
scroll to position [242, 0]
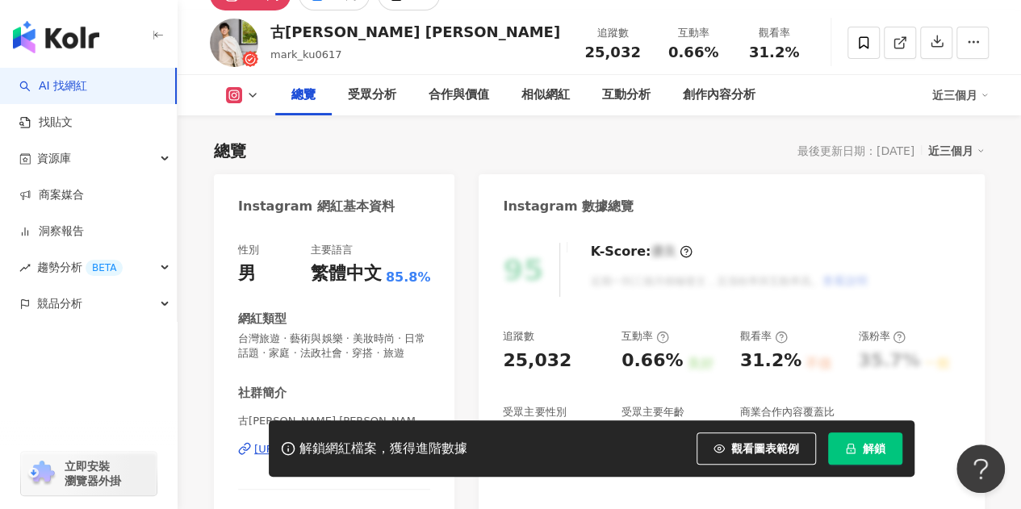
scroll to position [242, 0]
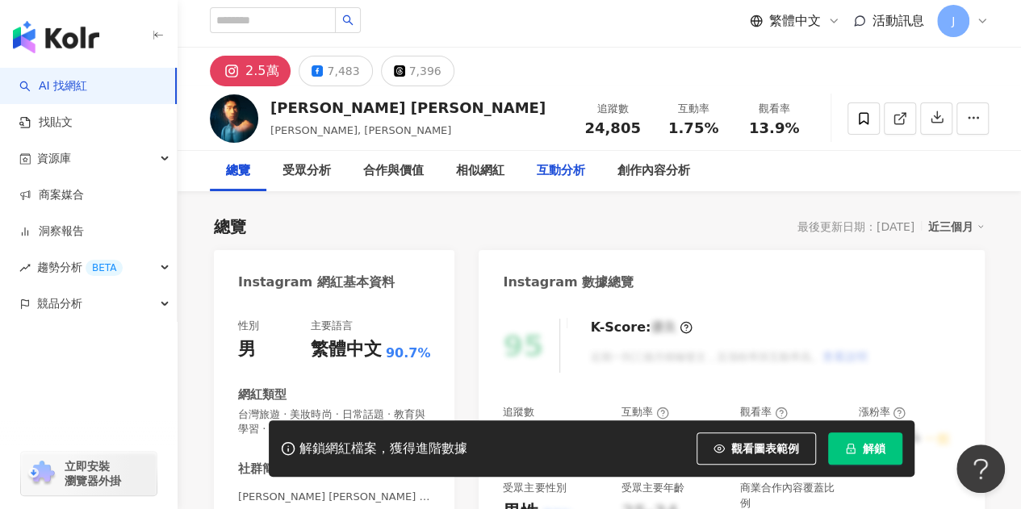
scroll to position [242, 0]
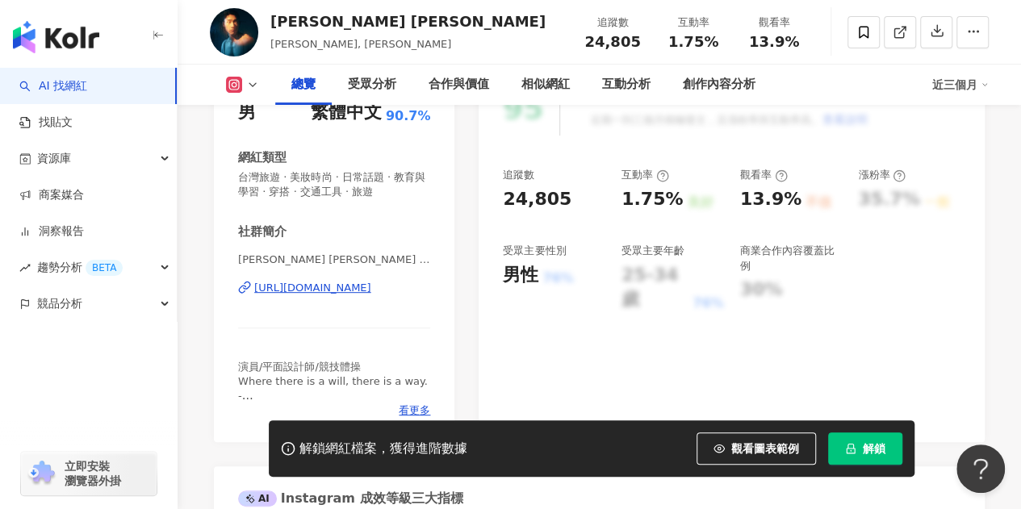
click at [371, 290] on div "https://www.instagram.com/dean_tanglun/" at bounding box center [312, 288] width 117 height 15
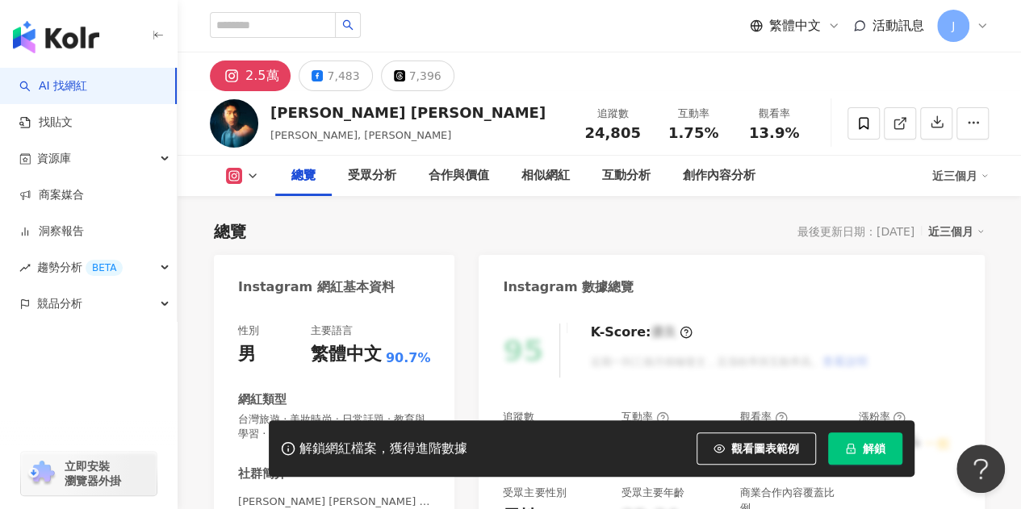
scroll to position [161, 0]
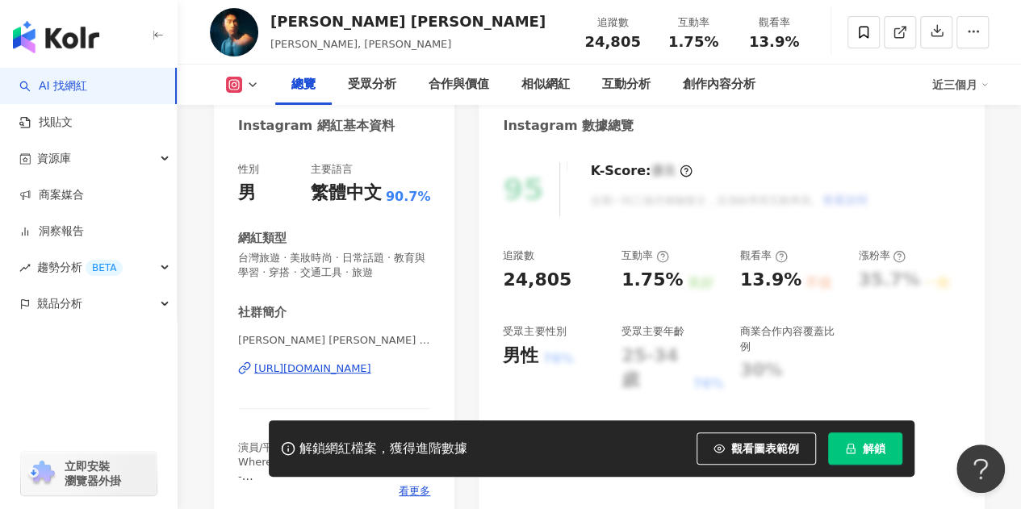
click at [249, 80] on icon at bounding box center [252, 84] width 13 height 13
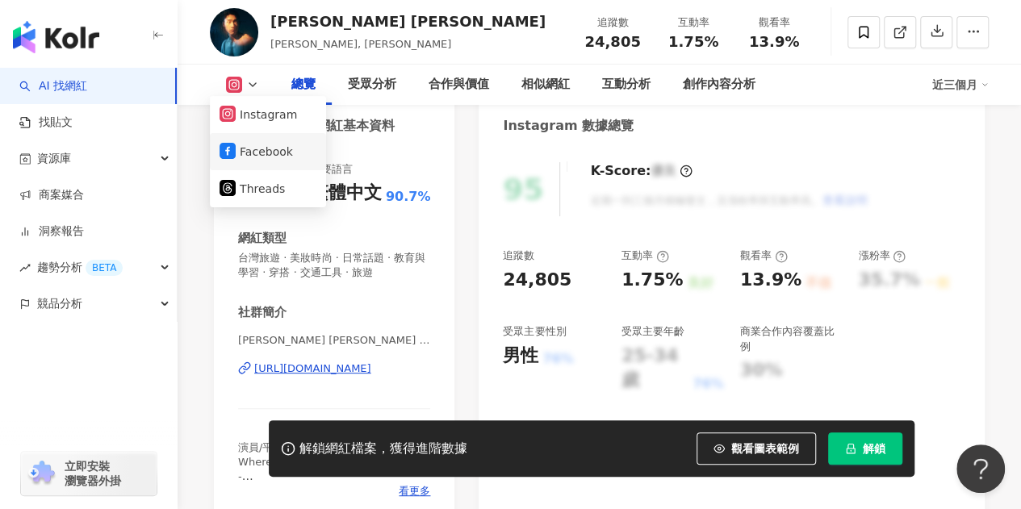
click at [244, 143] on button "Facebook" at bounding box center [267, 151] width 97 height 23
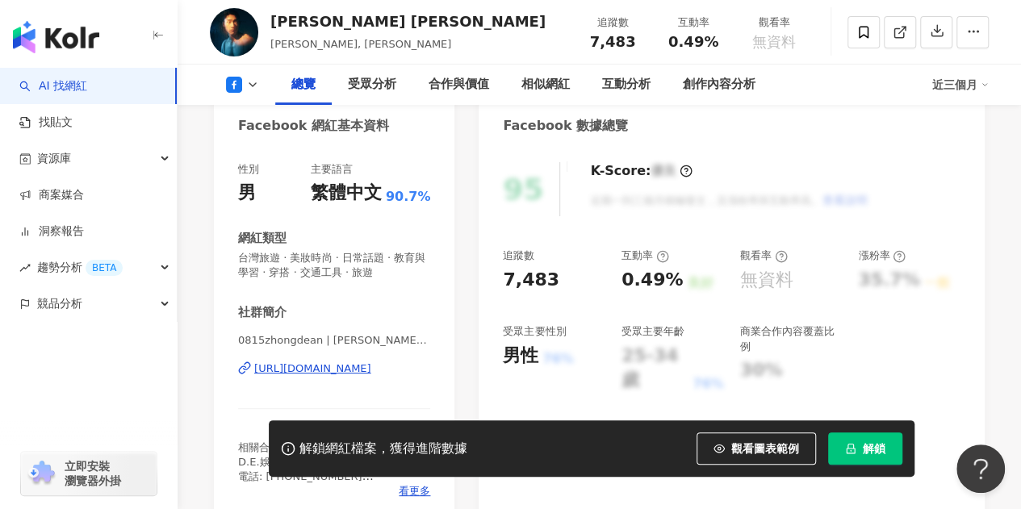
click at [371, 372] on div "https://www.facebook.com/1185811748127907" at bounding box center [312, 368] width 117 height 15
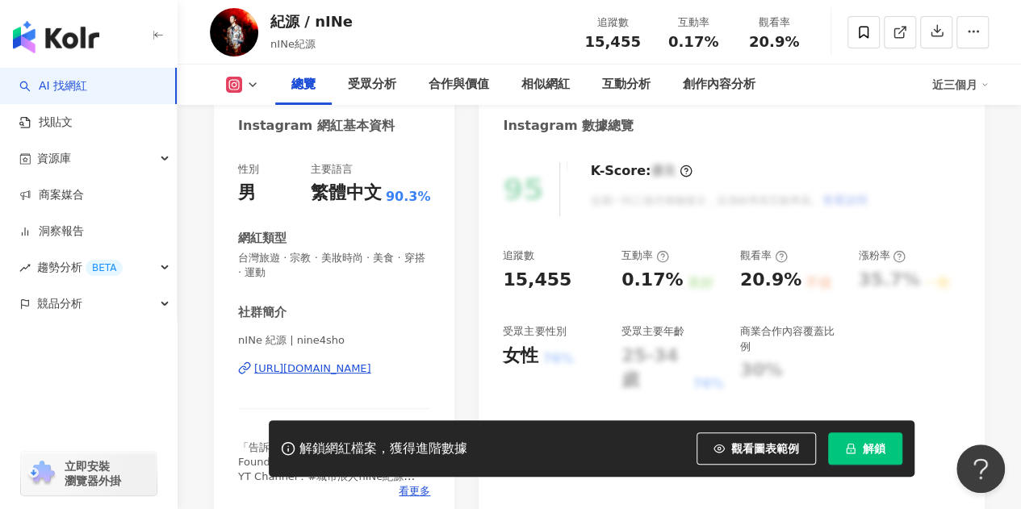
scroll to position [323, 0]
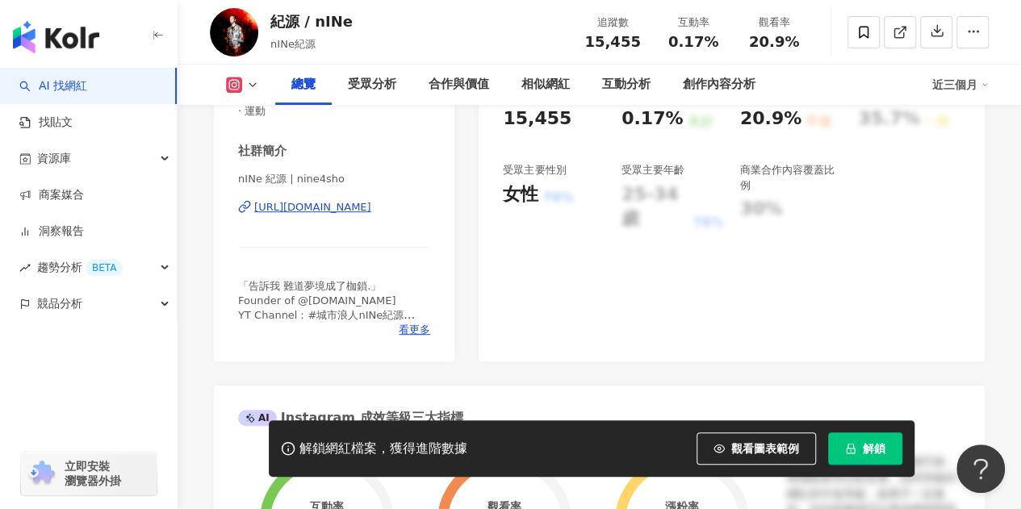
click at [221, 79] on button at bounding box center [242, 85] width 65 height 16
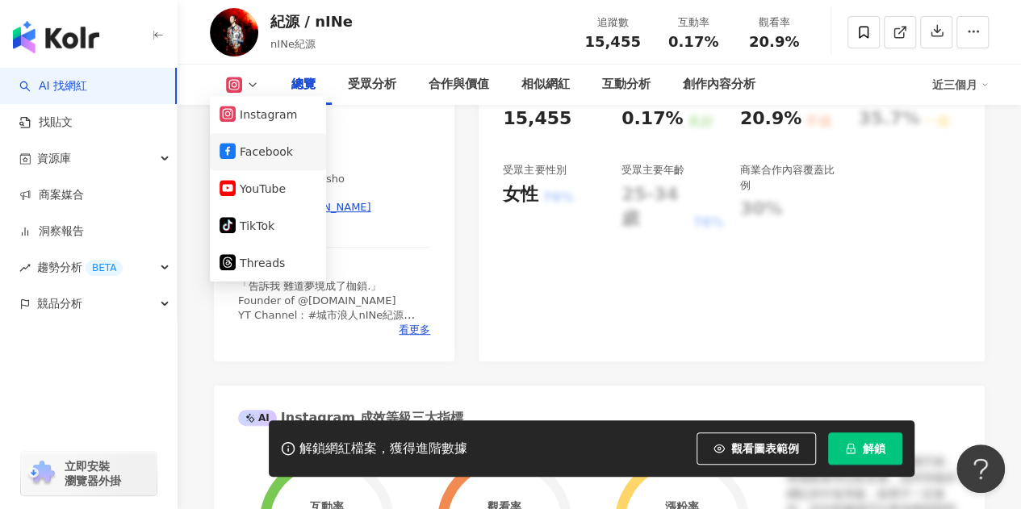
click at [253, 162] on button "Facebook" at bounding box center [267, 151] width 97 height 23
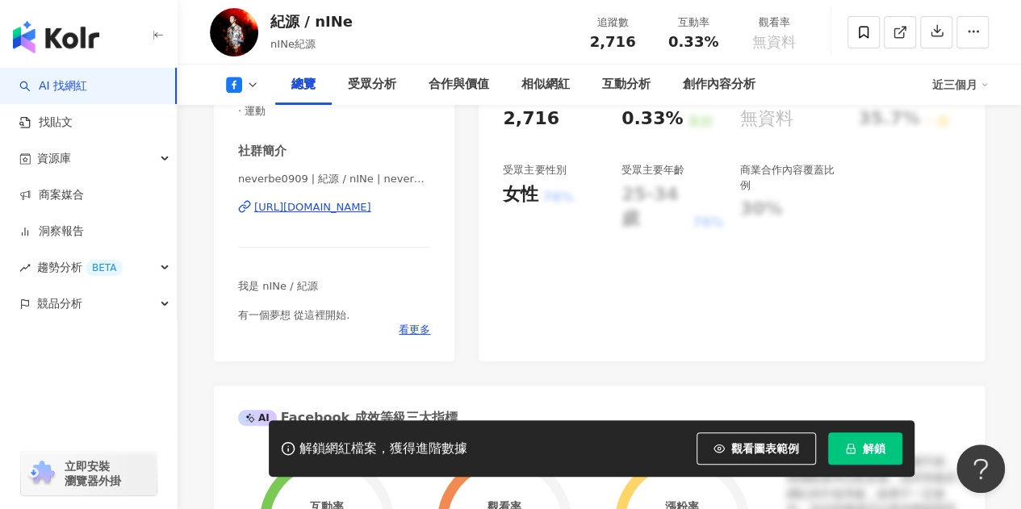
click at [371, 209] on div "https://www.facebook.com/396534500432815" at bounding box center [312, 207] width 117 height 15
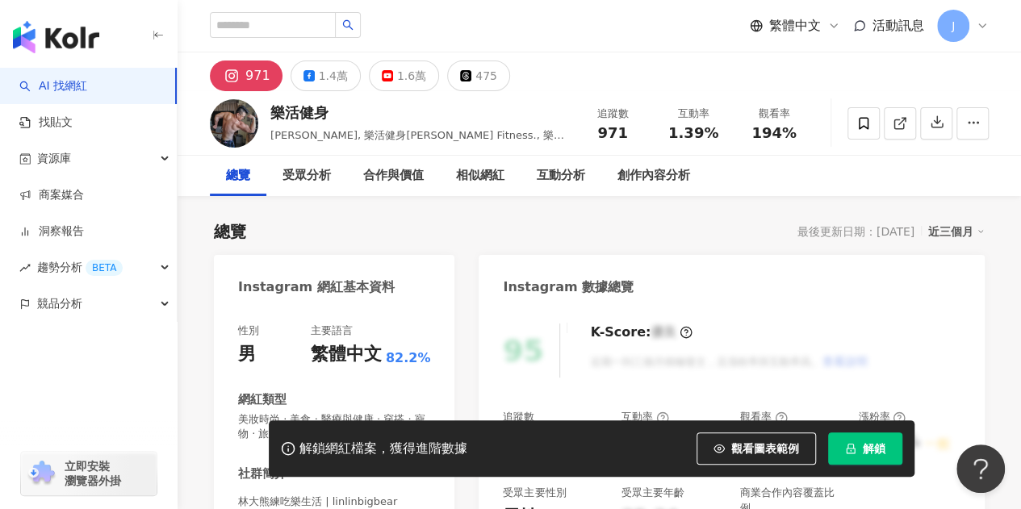
scroll to position [242, 0]
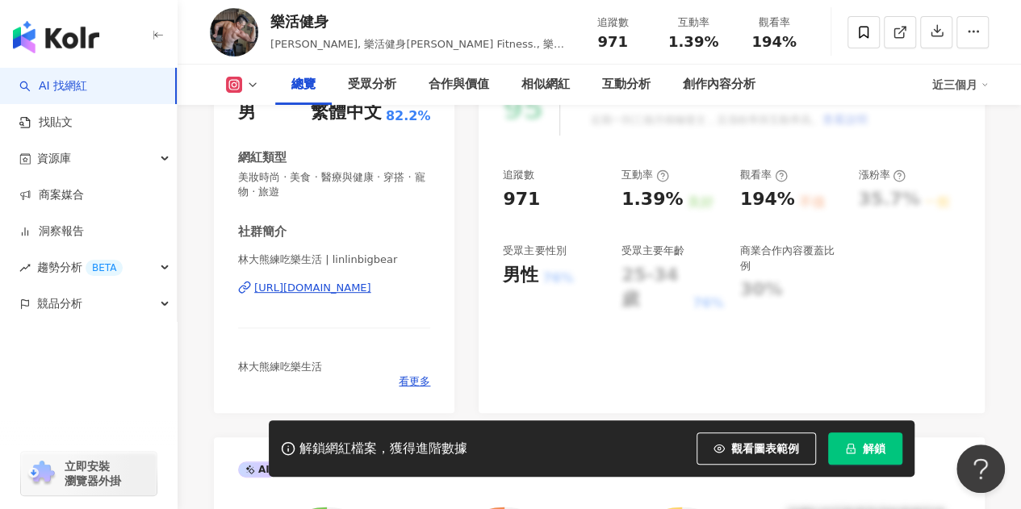
click at [250, 87] on icon at bounding box center [252, 84] width 13 height 13
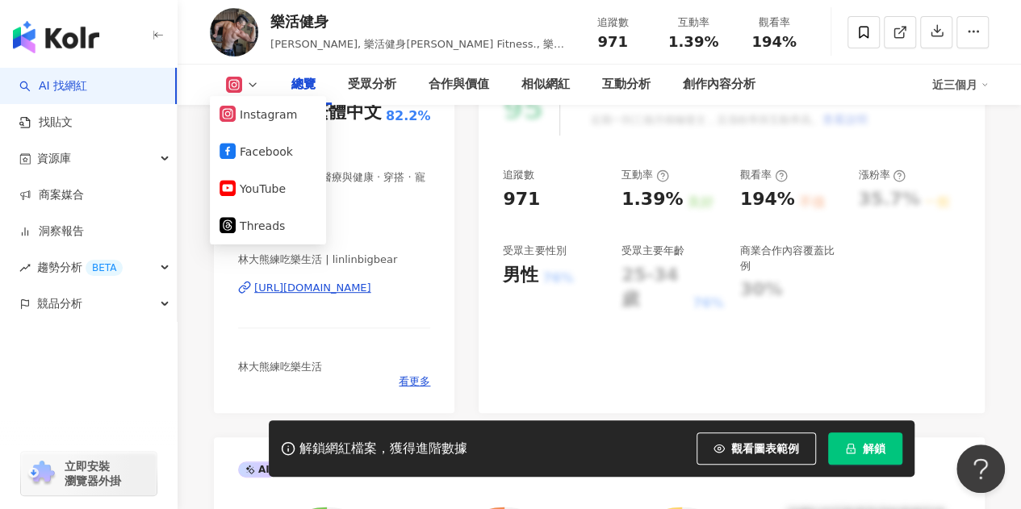
click at [242, 90] on button at bounding box center [242, 85] width 65 height 16
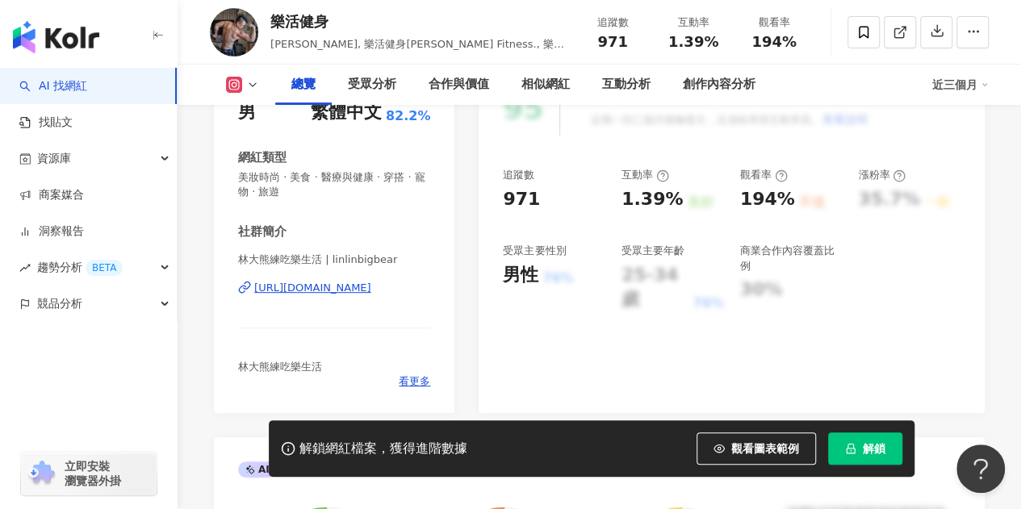
click at [244, 81] on button at bounding box center [242, 85] width 65 height 16
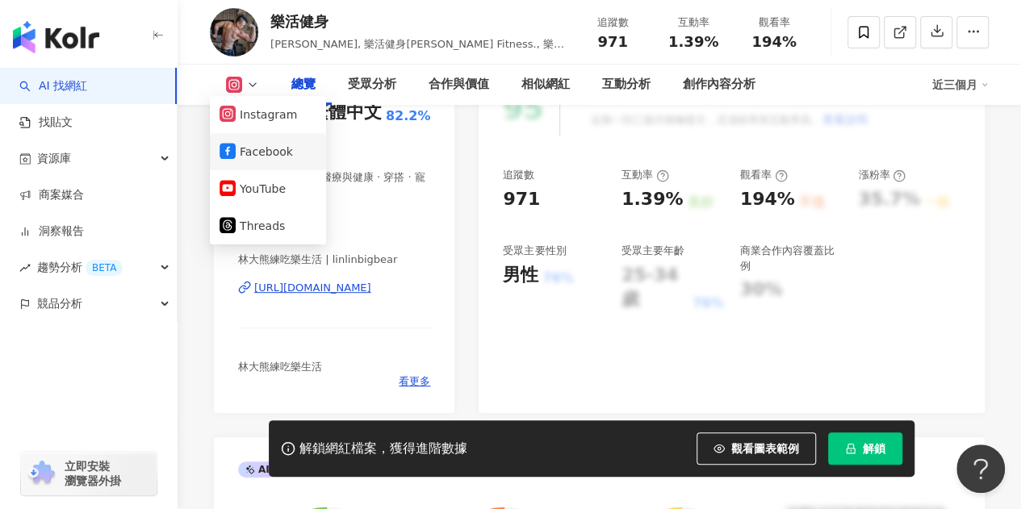
click at [253, 144] on button "Facebook" at bounding box center [267, 151] width 97 height 23
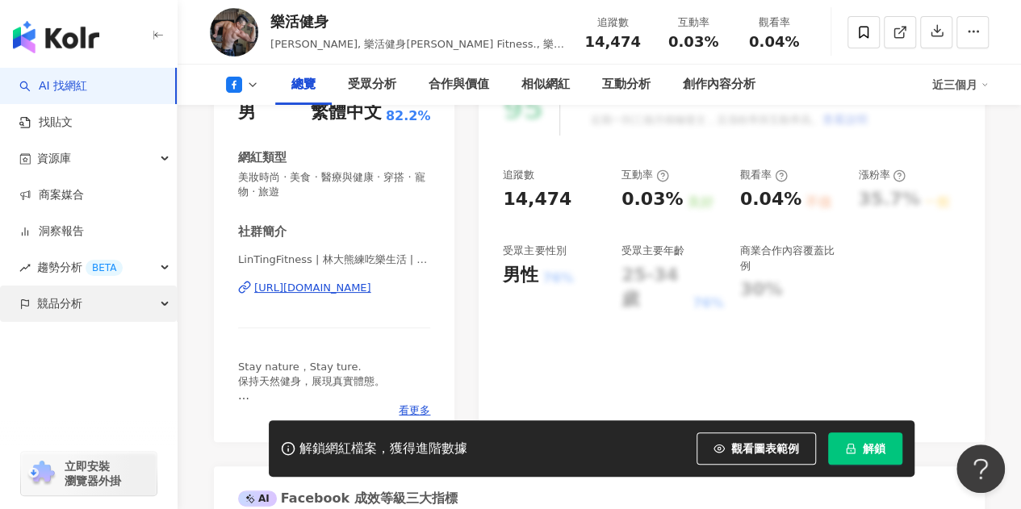
click at [131, 314] on div "競品分析" at bounding box center [88, 304] width 177 height 36
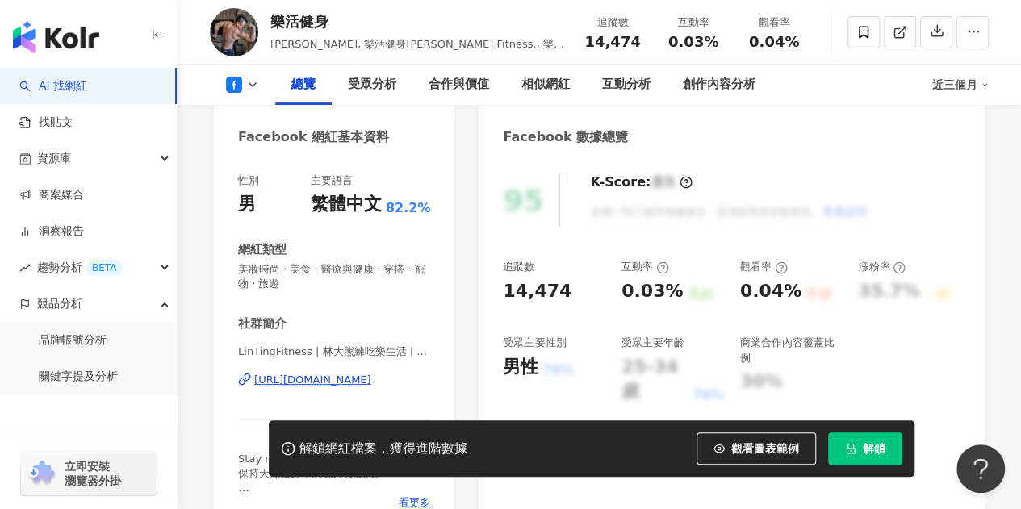
scroll to position [242, 0]
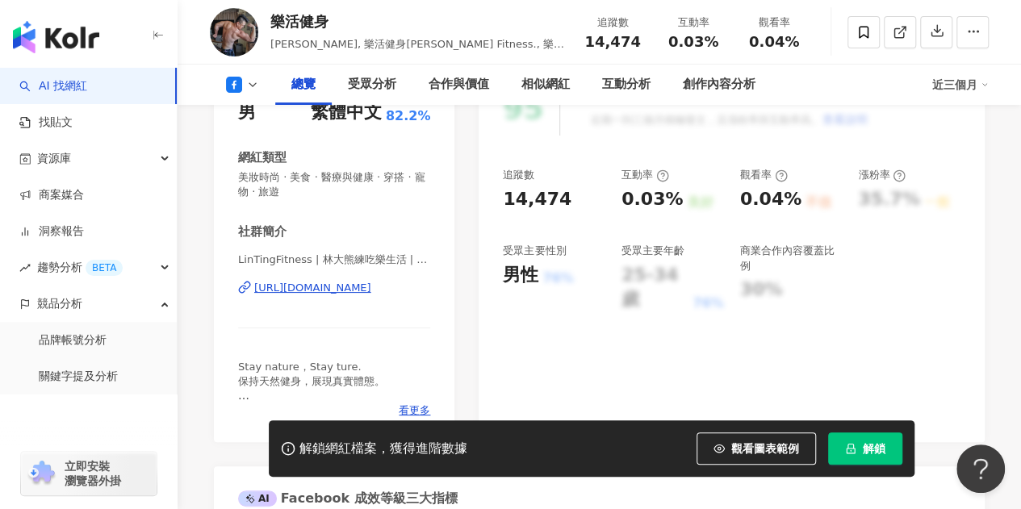
click at [371, 290] on div "https://www.facebook.com/1425190247800481" at bounding box center [312, 288] width 117 height 15
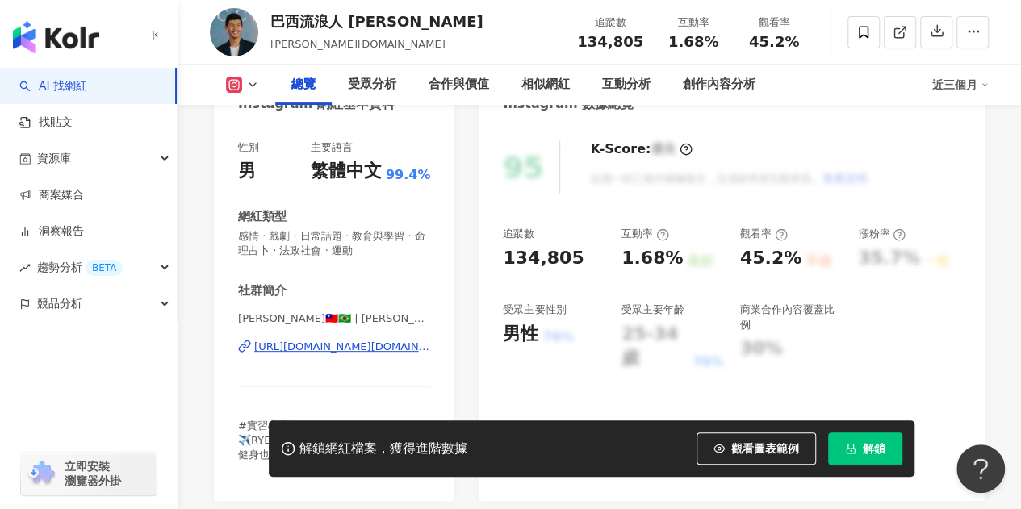
scroll to position [161, 0]
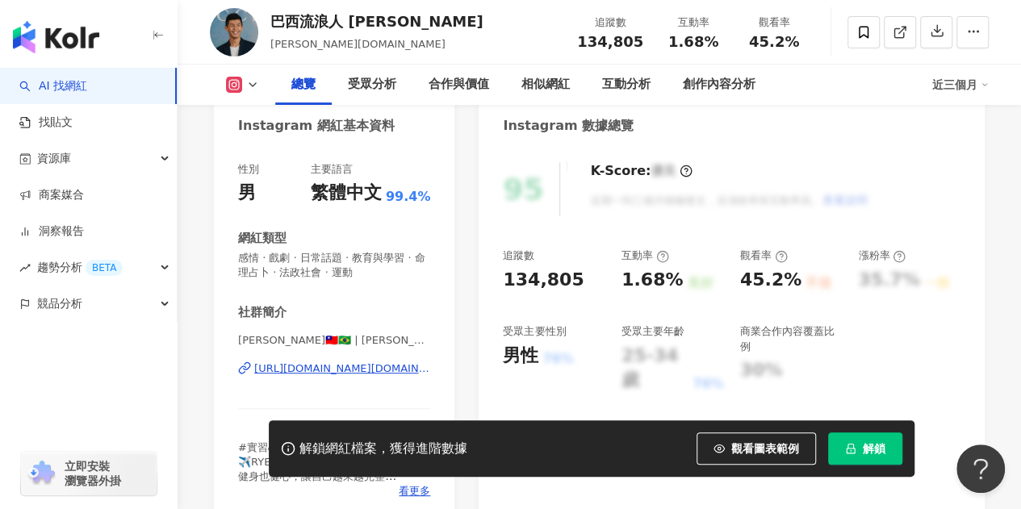
click at [232, 85] on icon at bounding box center [233, 84] width 3 height 3
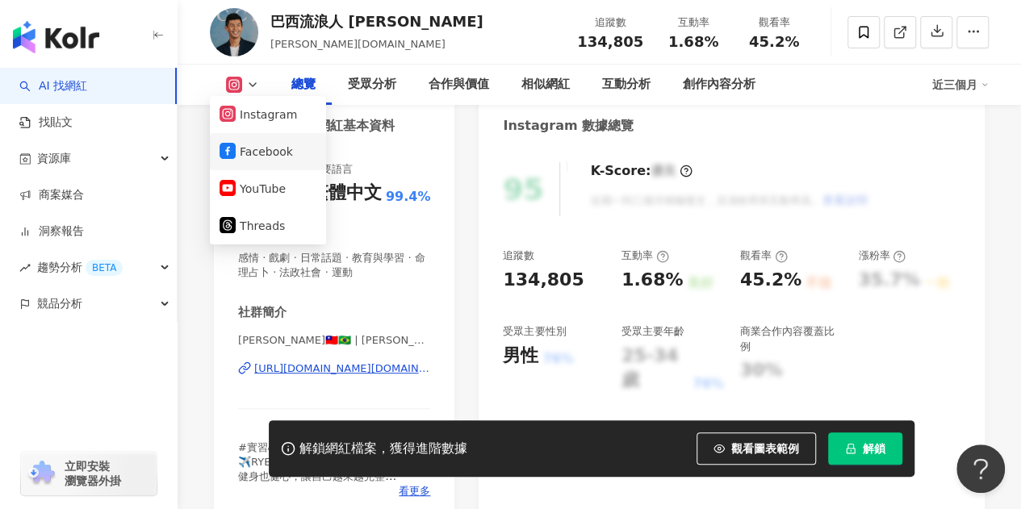
click at [271, 142] on button "Facebook" at bounding box center [267, 151] width 97 height 23
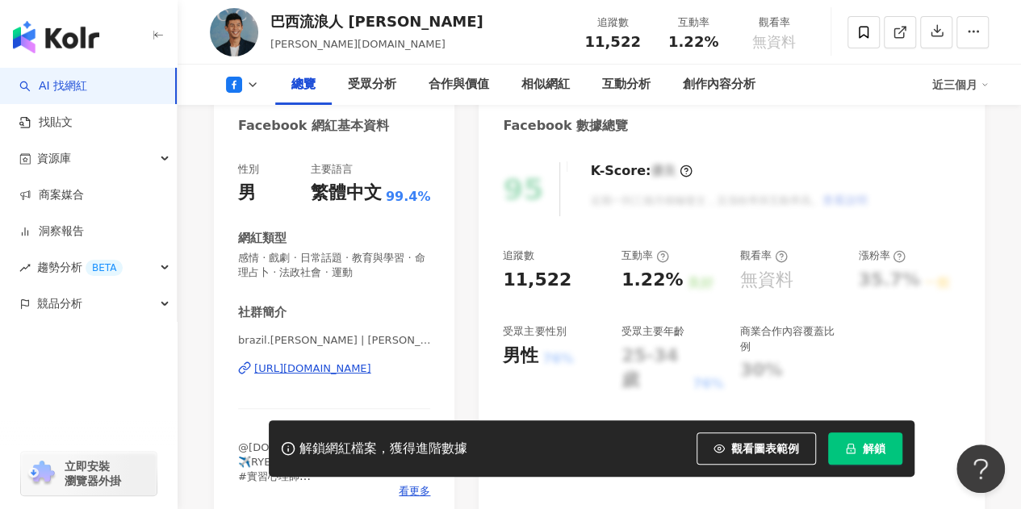
click at [345, 372] on div "[URL][DOMAIN_NAME]" at bounding box center [312, 368] width 117 height 15
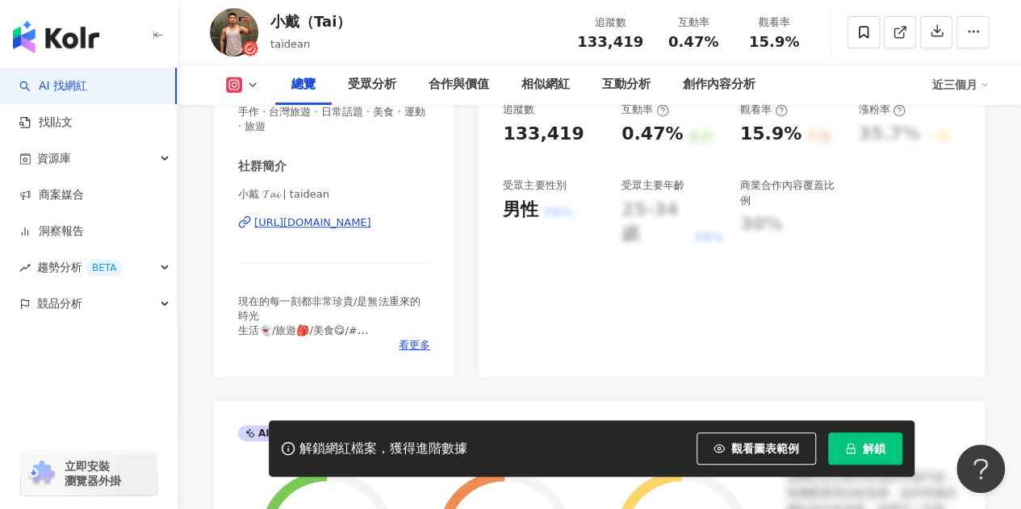
scroll to position [323, 0]
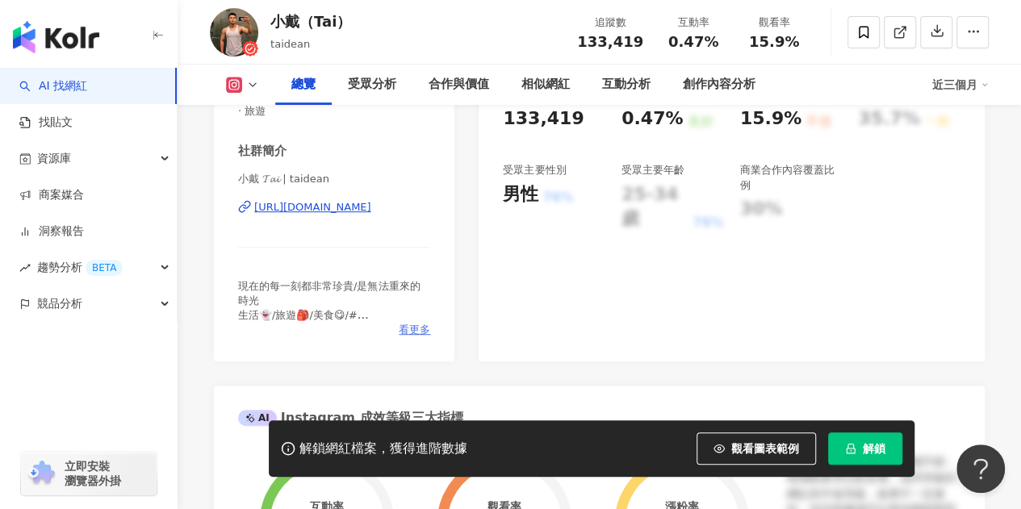
click at [416, 335] on span "看更多" at bounding box center [414, 330] width 31 height 15
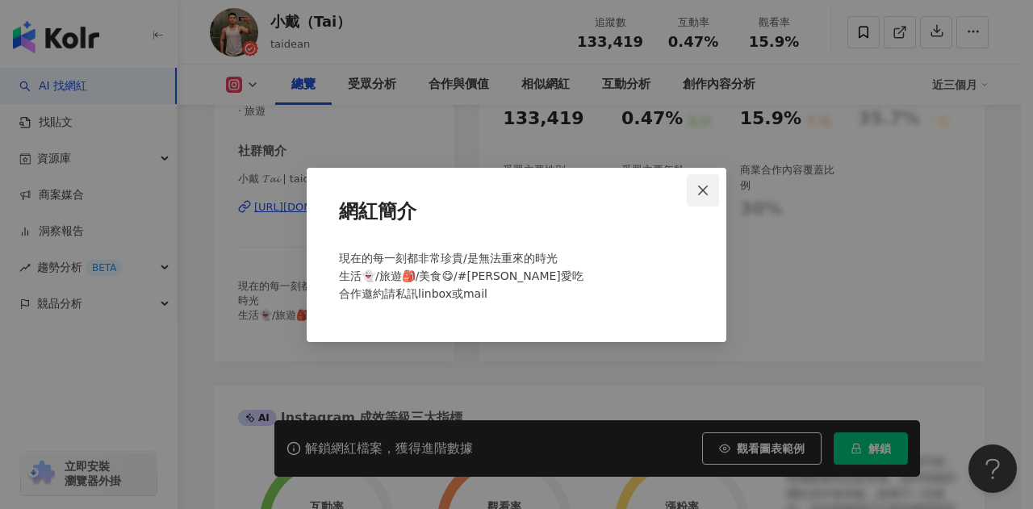
click at [701, 189] on icon "close" at bounding box center [703, 191] width 10 height 10
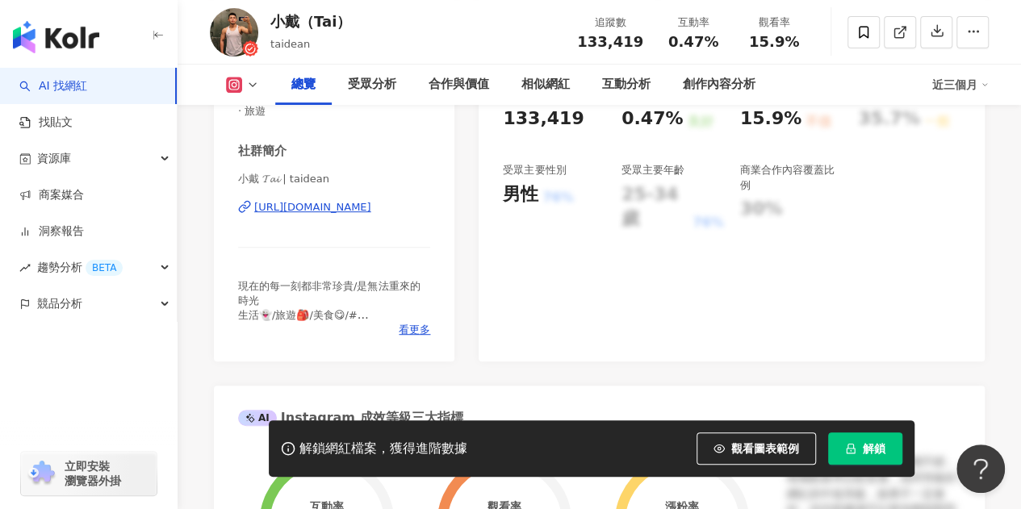
click at [239, 81] on rect at bounding box center [234, 85] width 13 height 12
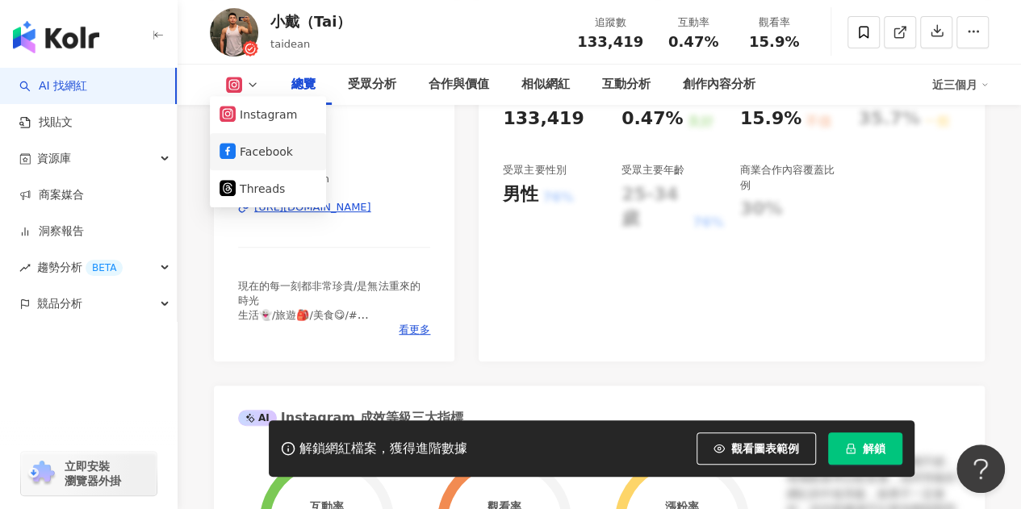
drag, startPoint x: 247, startPoint y: 159, endPoint x: 489, endPoint y: 21, distance: 278.6
click at [251, 157] on button "Facebook" at bounding box center [267, 151] width 97 height 23
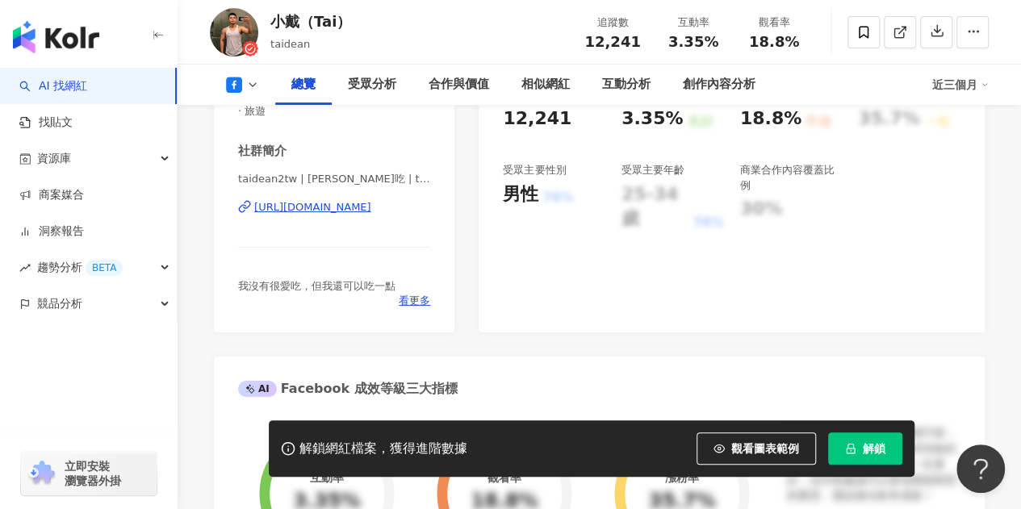
scroll to position [232, 0]
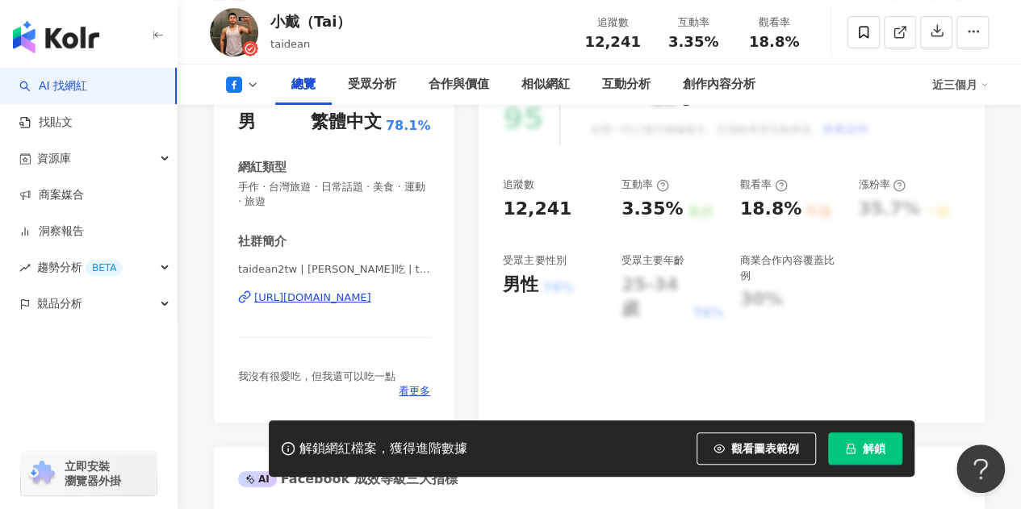
click at [356, 357] on div "taidean2tw | 戴戴愛吃 | taidean2tw https://www.facebook.com/2260597194187461" at bounding box center [334, 309] width 192 height 94
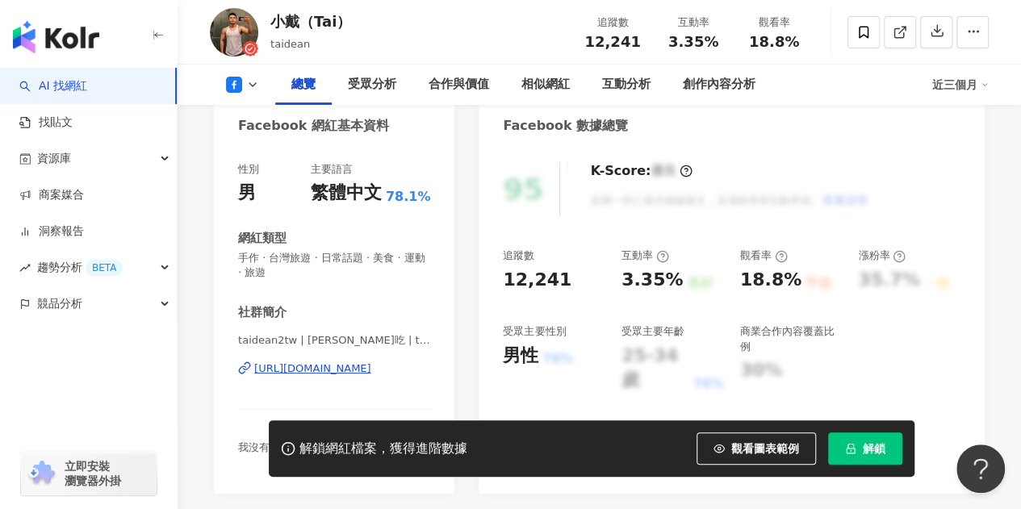
click at [355, 372] on div "https://www.facebook.com/2260597194187461" at bounding box center [312, 368] width 117 height 15
drag, startPoint x: 252, startPoint y: 89, endPoint x: 244, endPoint y: 146, distance: 57.7
click at [252, 90] on icon at bounding box center [252, 84] width 13 height 13
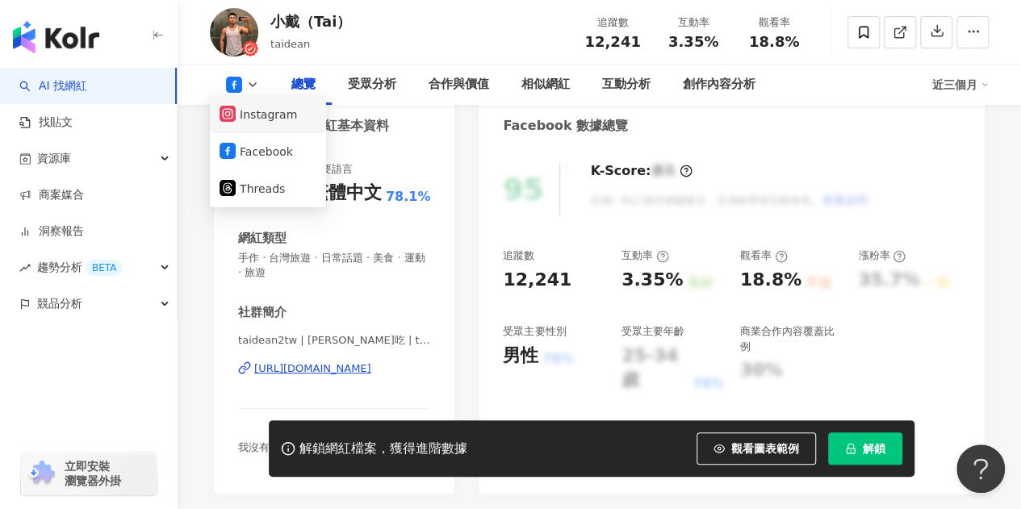
click at [271, 116] on button "Instagram" at bounding box center [267, 114] width 97 height 23
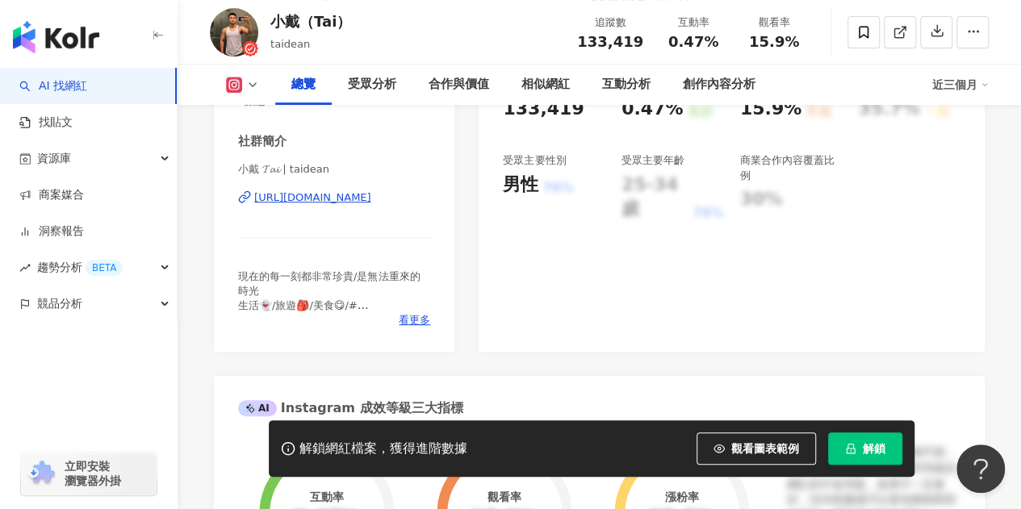
scroll to position [323, 0]
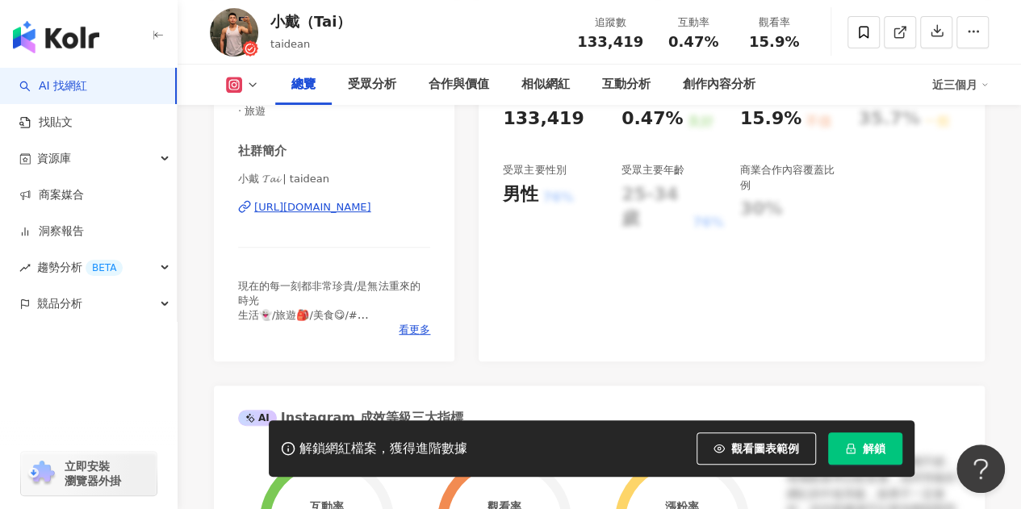
click at [371, 208] on div "https://www.instagram.com/taidean/" at bounding box center [312, 207] width 117 height 15
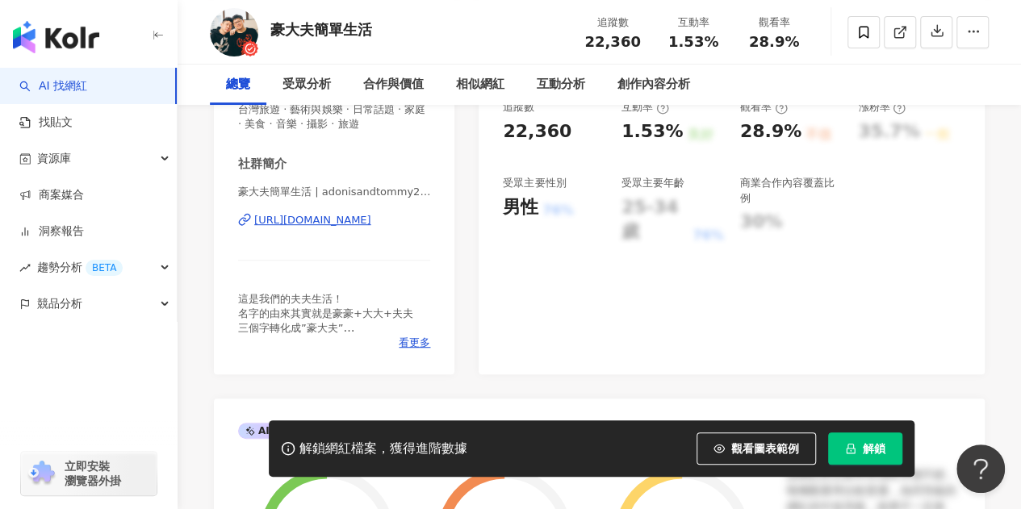
scroll to position [323, 0]
